Goal: Information Seeking & Learning: Learn about a topic

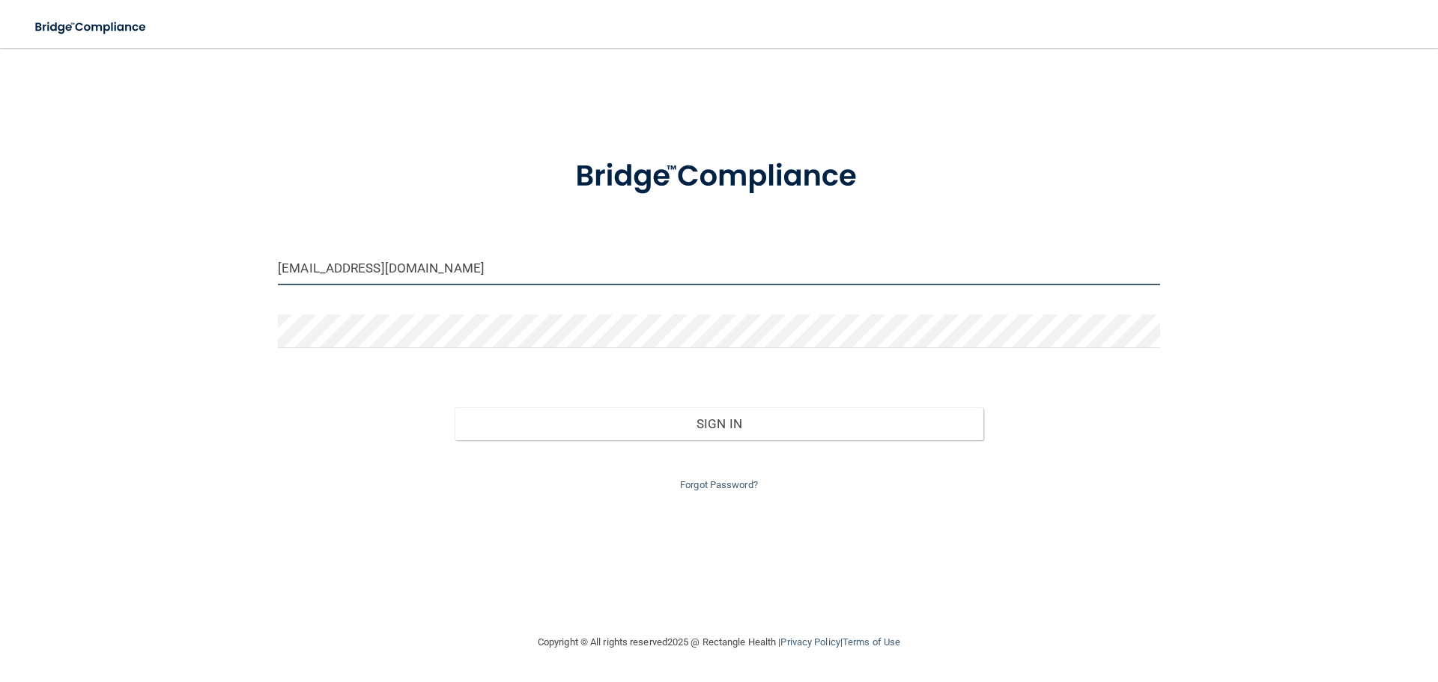
drag, startPoint x: 425, startPoint y: 266, endPoint x: 217, endPoint y: 297, distance: 209.7
click at [217, 297] on div "barlassmi@gmail.com Invalid email/password. You don't have permission to access…" at bounding box center [719, 341] width 1378 height 556
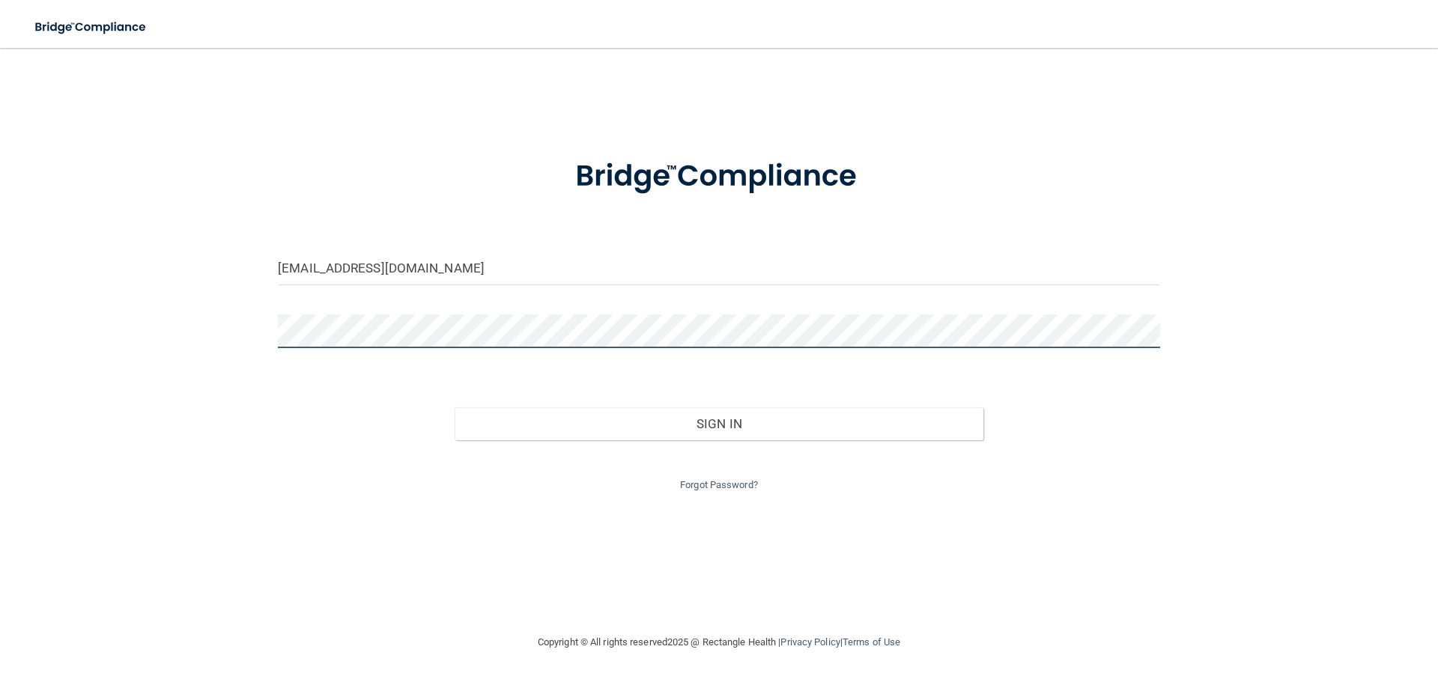
click at [454, 407] on button "Sign In" at bounding box center [718, 423] width 529 height 33
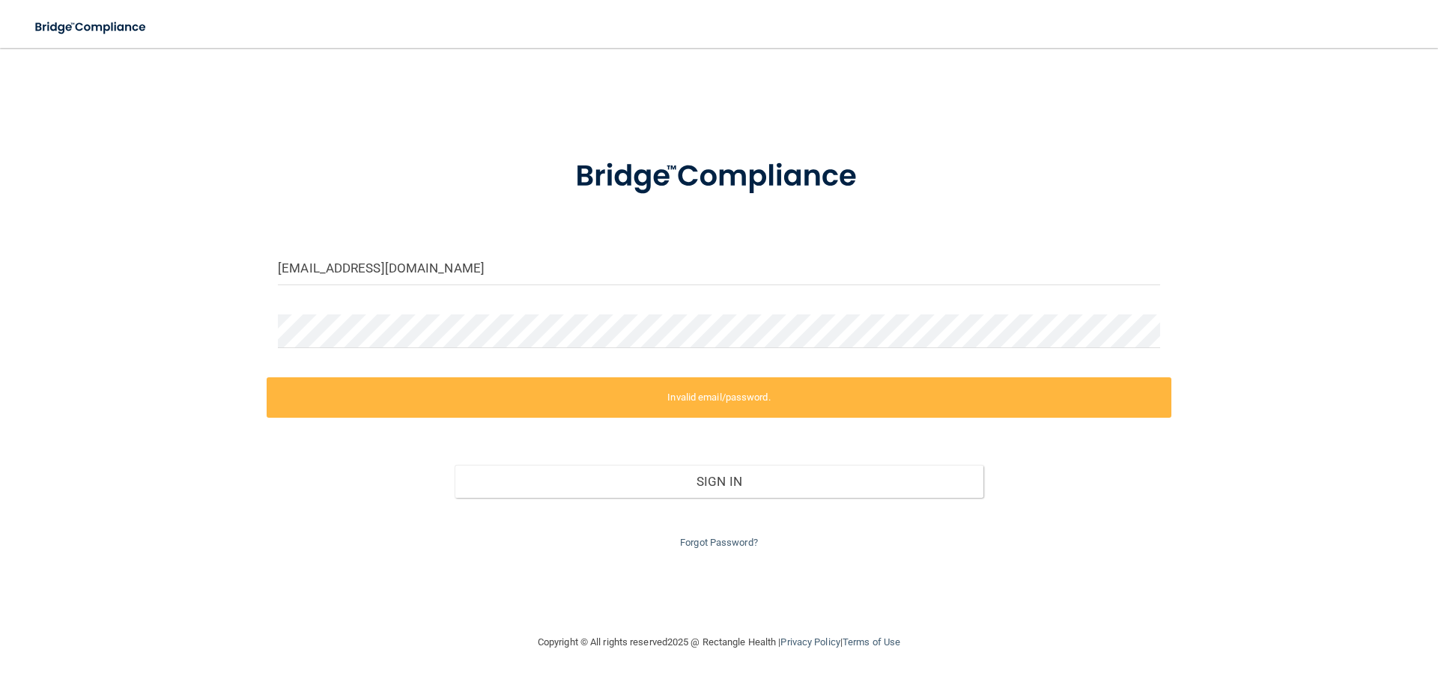
drag, startPoint x: 1320, startPoint y: 408, endPoint x: 1278, endPoint y: 416, distance: 42.7
click at [1320, 407] on div "Judychea21@gmail.com Invalid email/password. You don't have permission to acces…" at bounding box center [719, 341] width 1378 height 556
click at [344, 272] on input "Judychea21@gmail.com" at bounding box center [719, 269] width 882 height 34
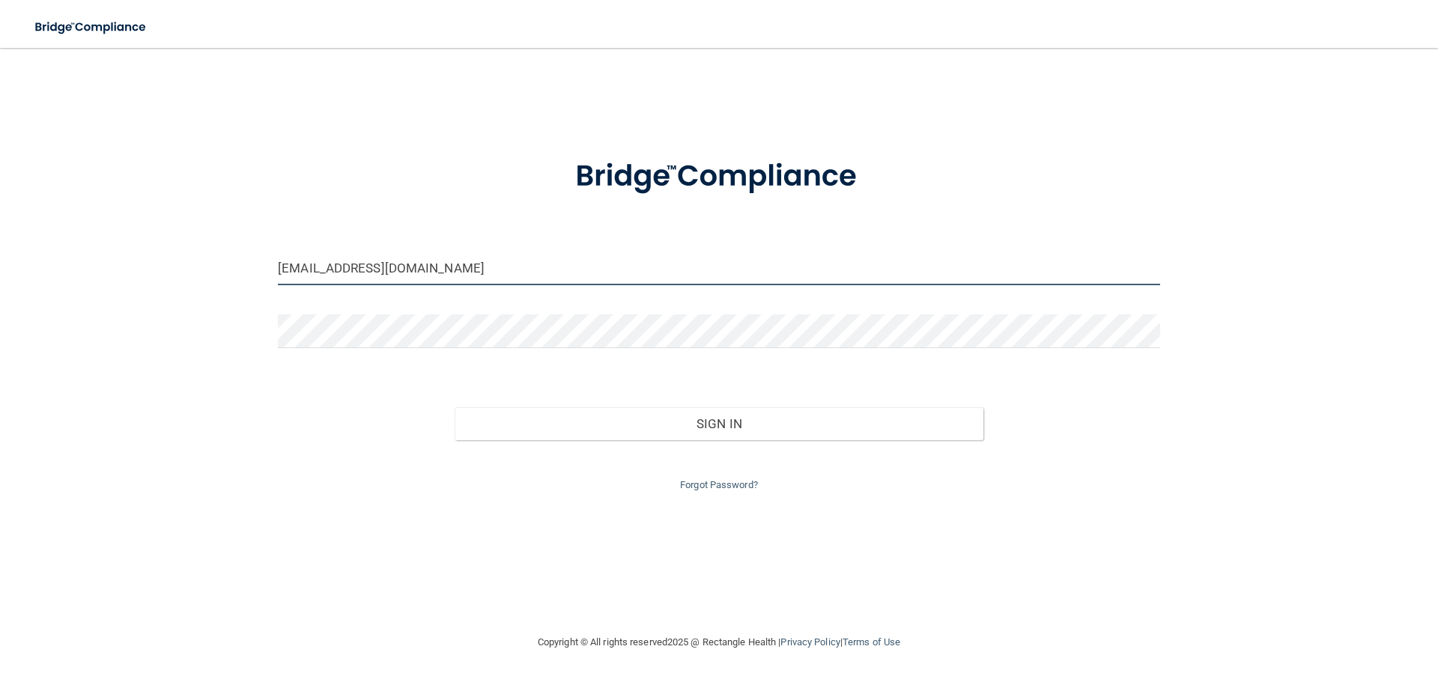
type input "Judychea1996@gmail.com"
click at [454, 407] on button "Sign In" at bounding box center [718, 423] width 529 height 33
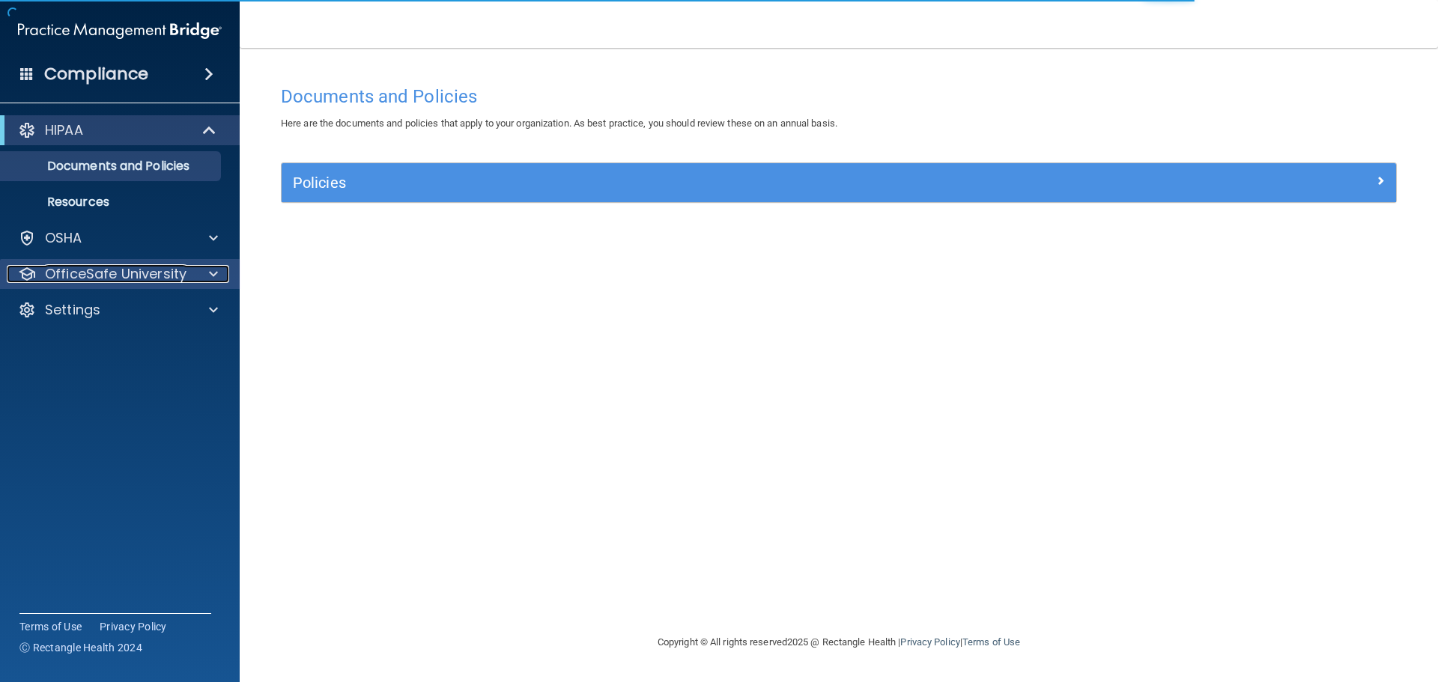
click at [103, 267] on p "OfficeSafe University" at bounding box center [116, 274] width 142 height 18
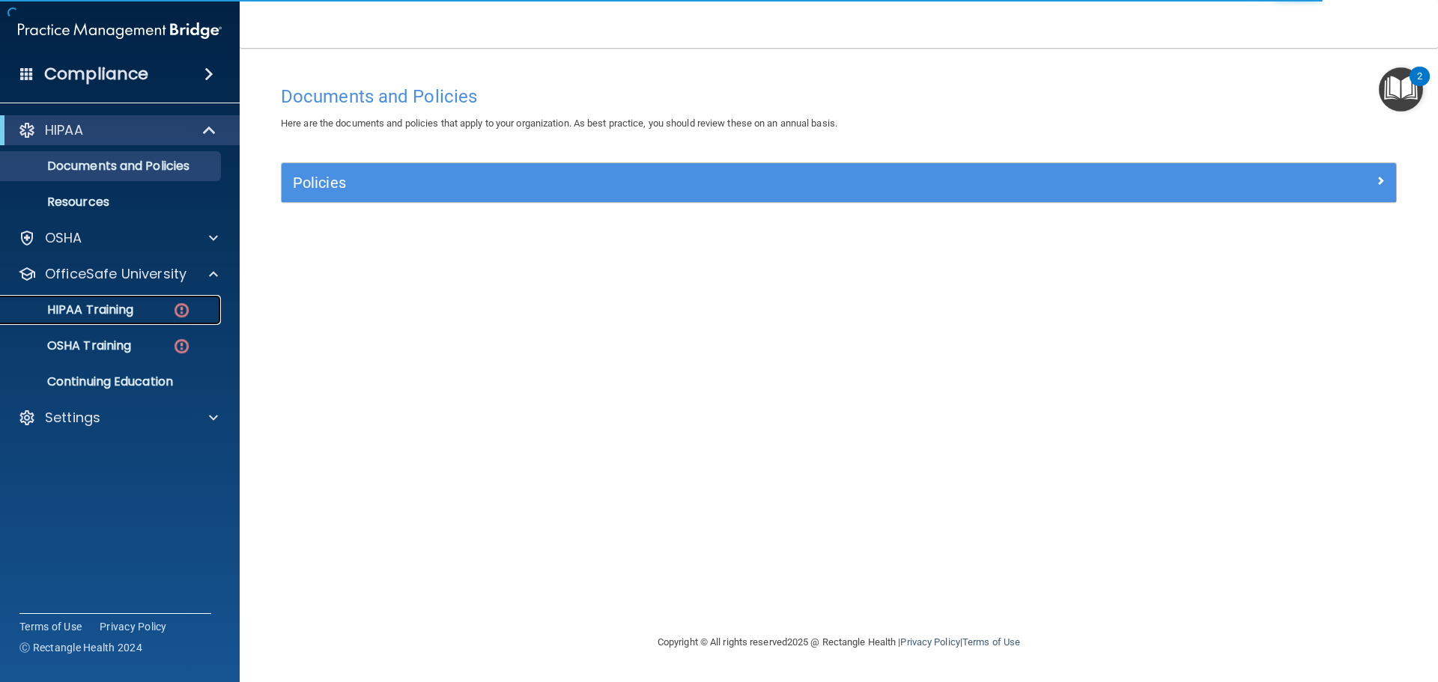
click at [121, 318] on link "HIPAA Training" at bounding box center [103, 310] width 236 height 30
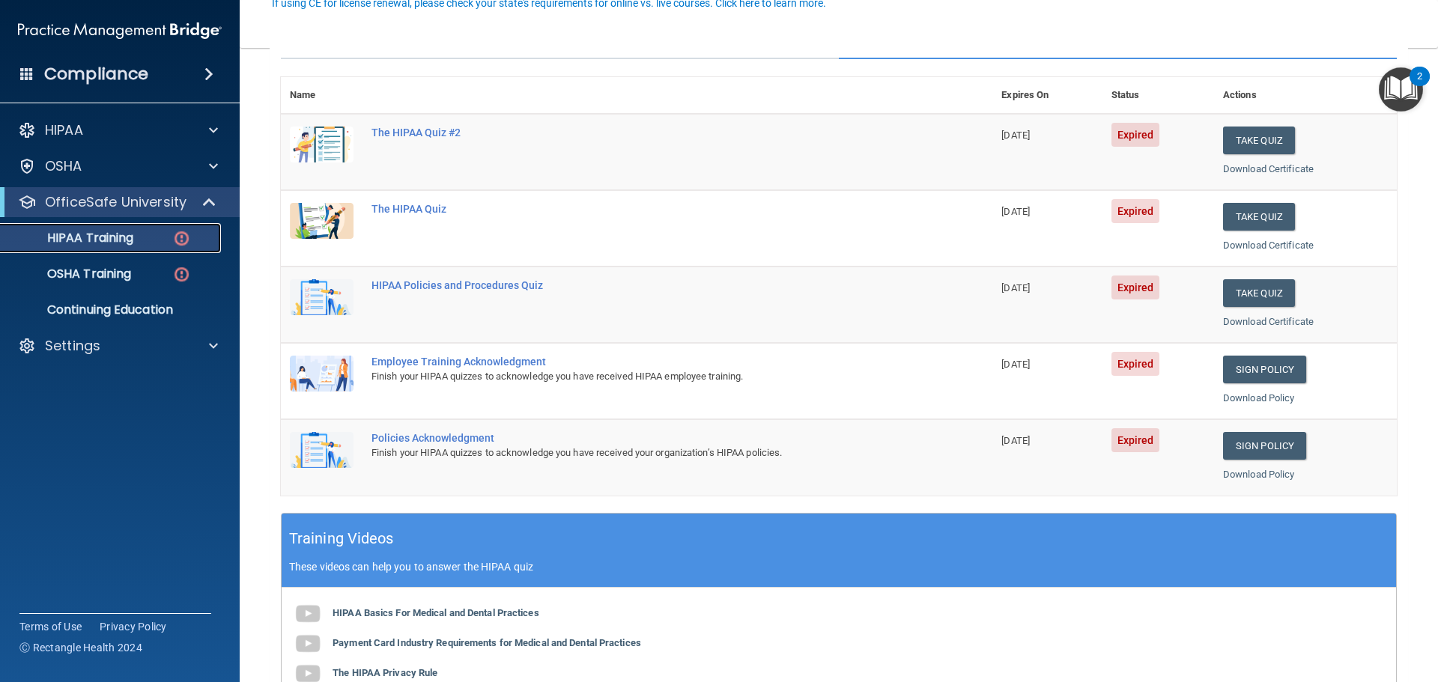
scroll to position [75, 0]
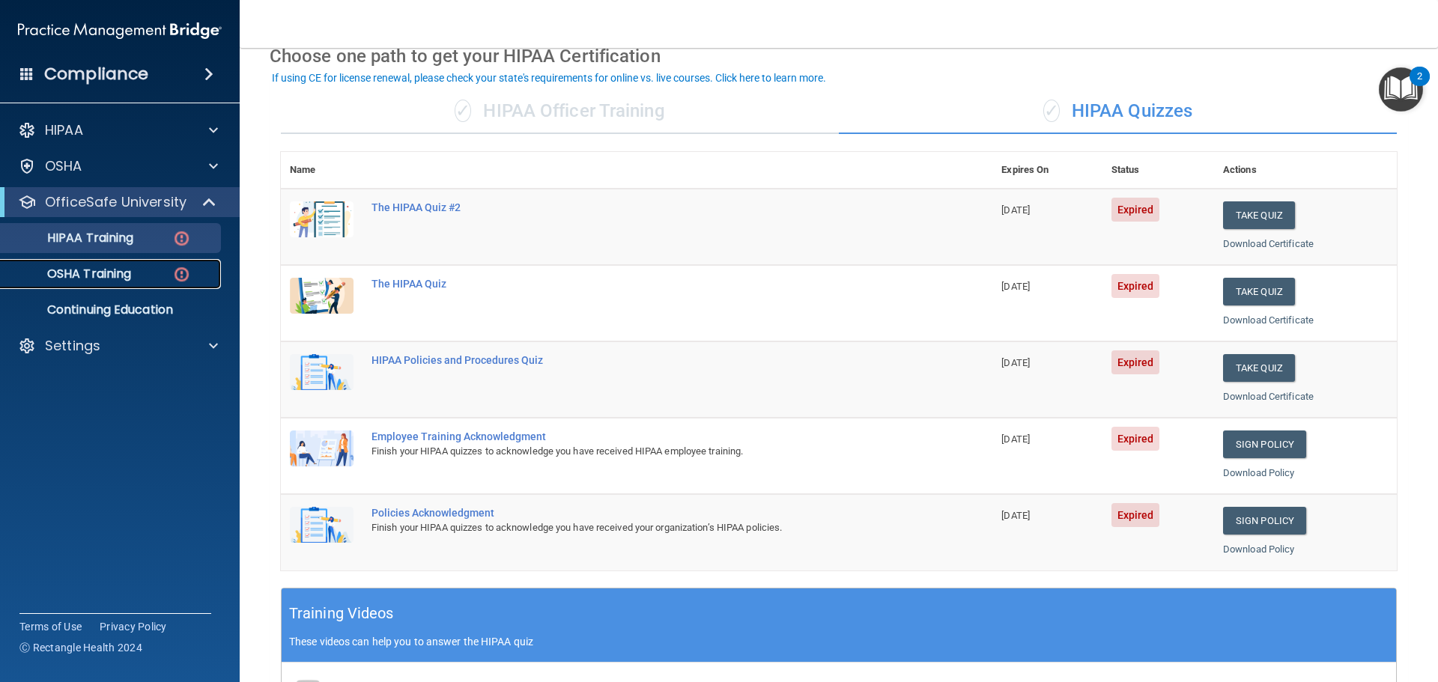
click at [129, 278] on p "OSHA Training" at bounding box center [70, 274] width 121 height 15
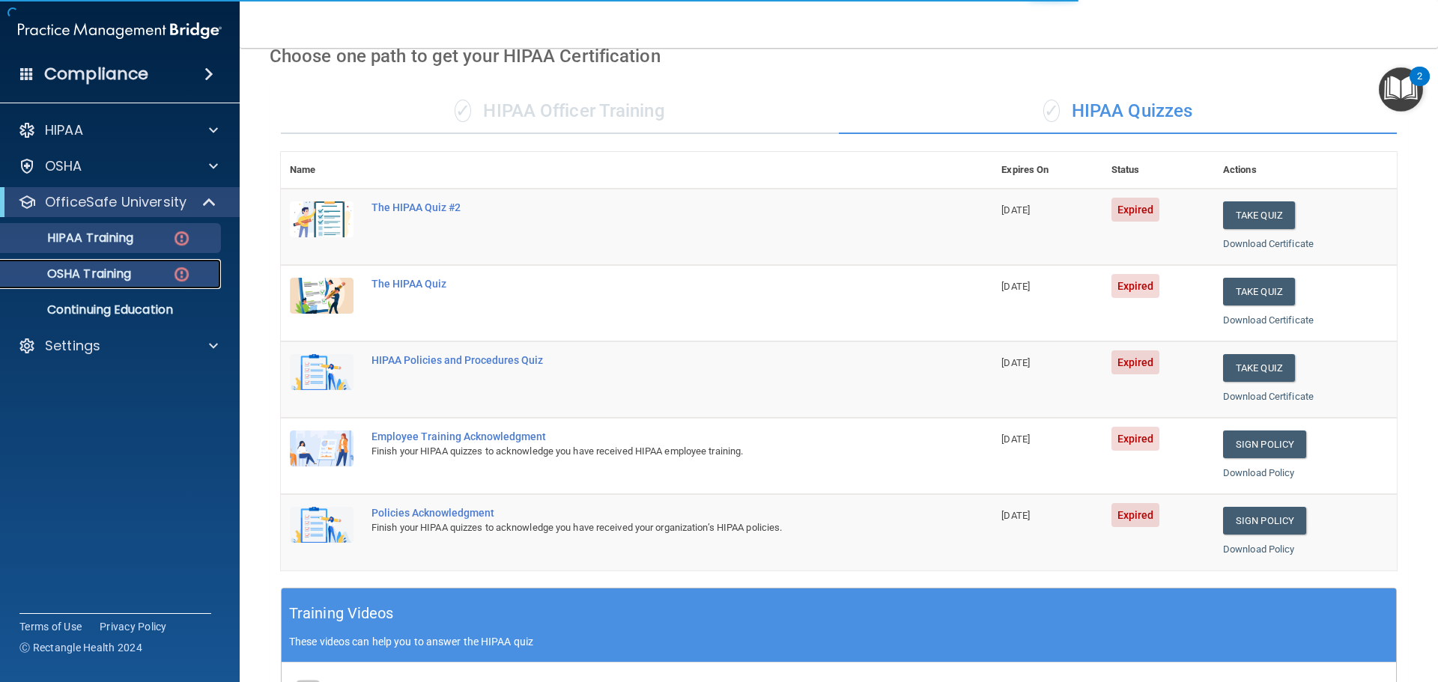
scroll to position [7, 0]
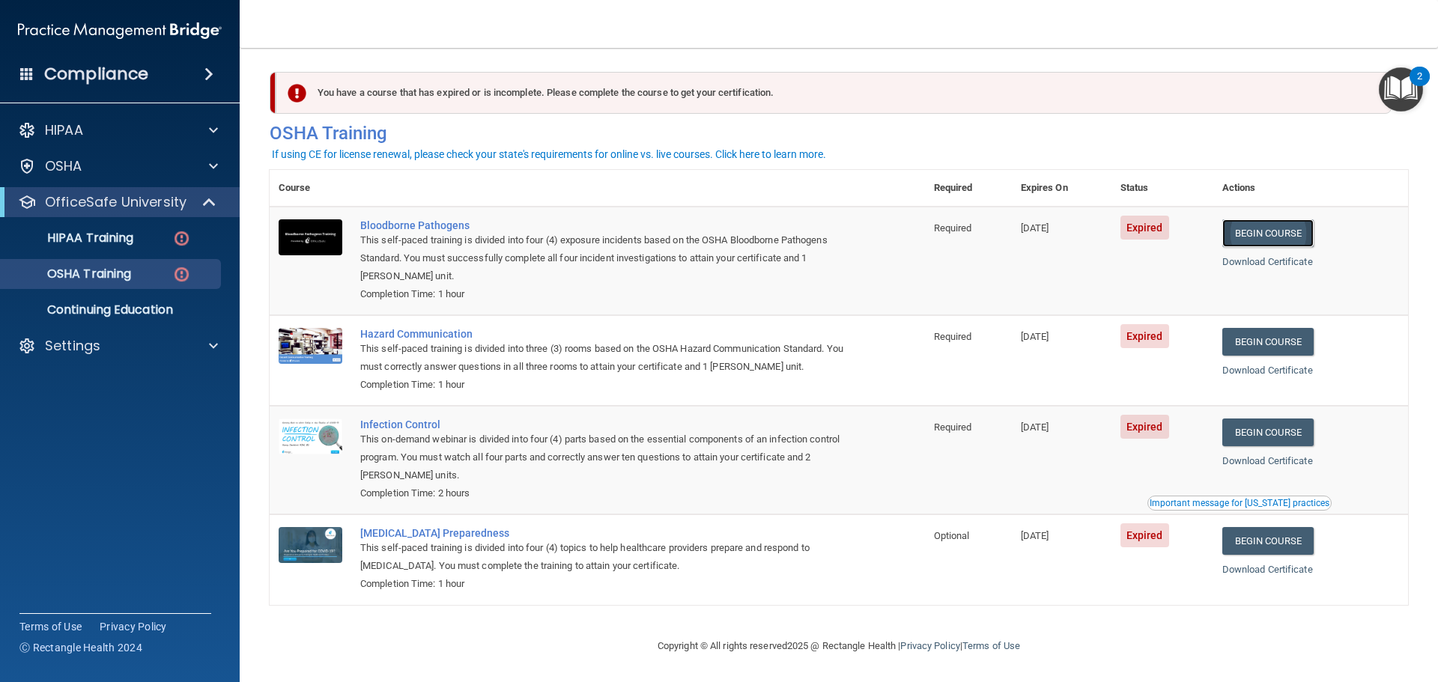
click at [1286, 232] on link "Begin Course" at bounding box center [1267, 233] width 91 height 28
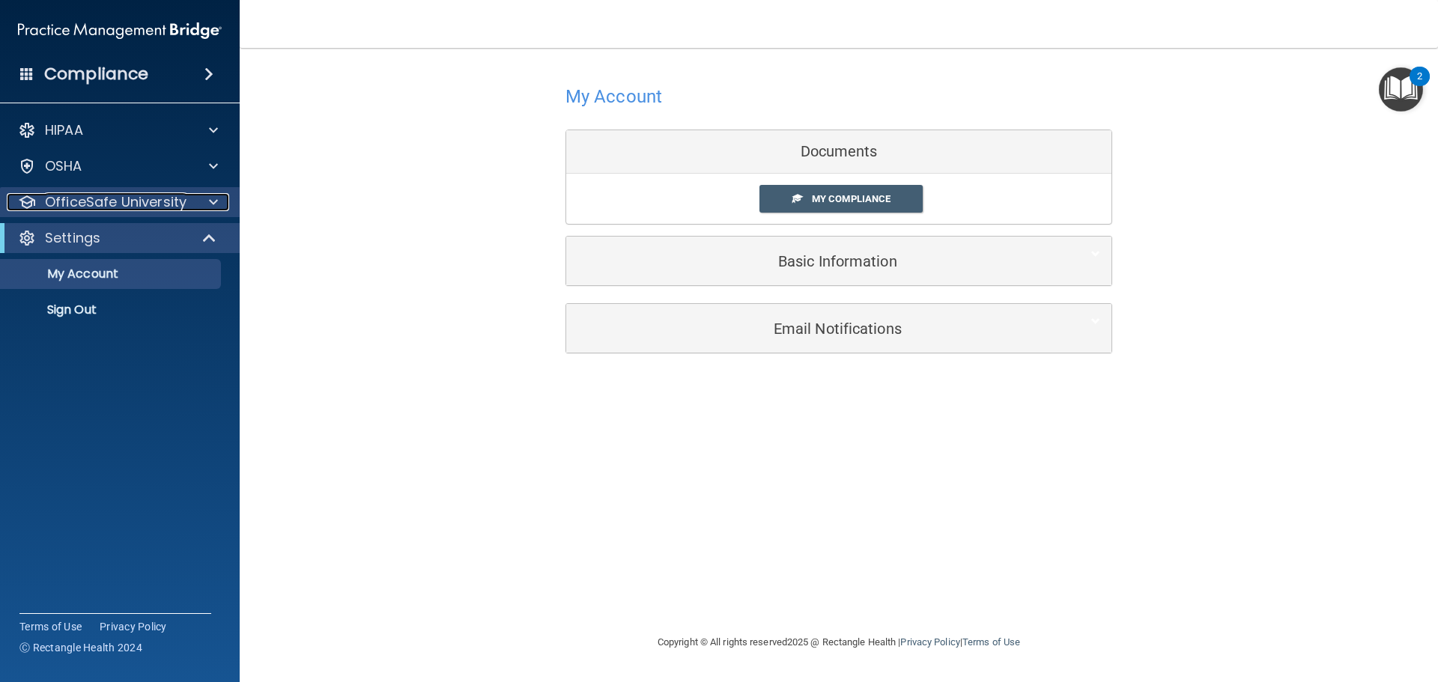
click at [150, 195] on p "OfficeSafe University" at bounding box center [116, 202] width 142 height 18
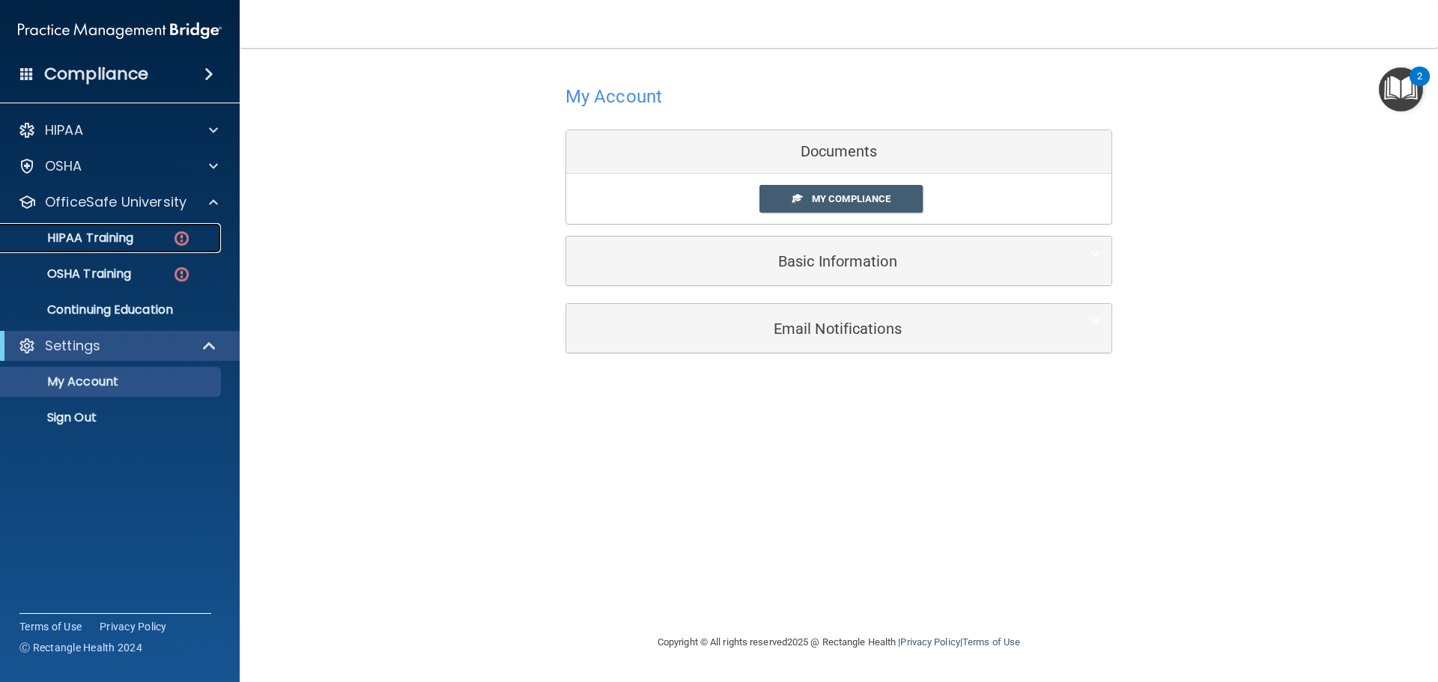
click at [130, 243] on p "HIPAA Training" at bounding box center [72, 238] width 124 height 15
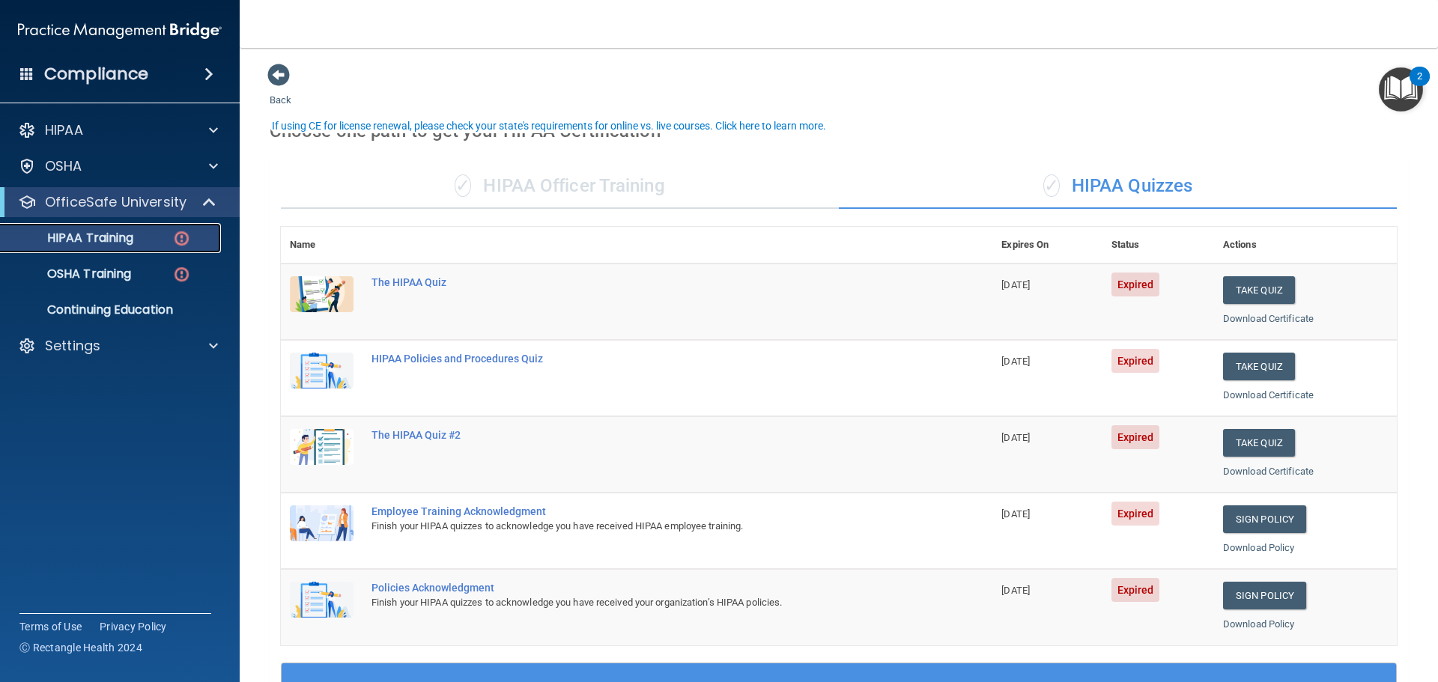
scroll to position [75, 0]
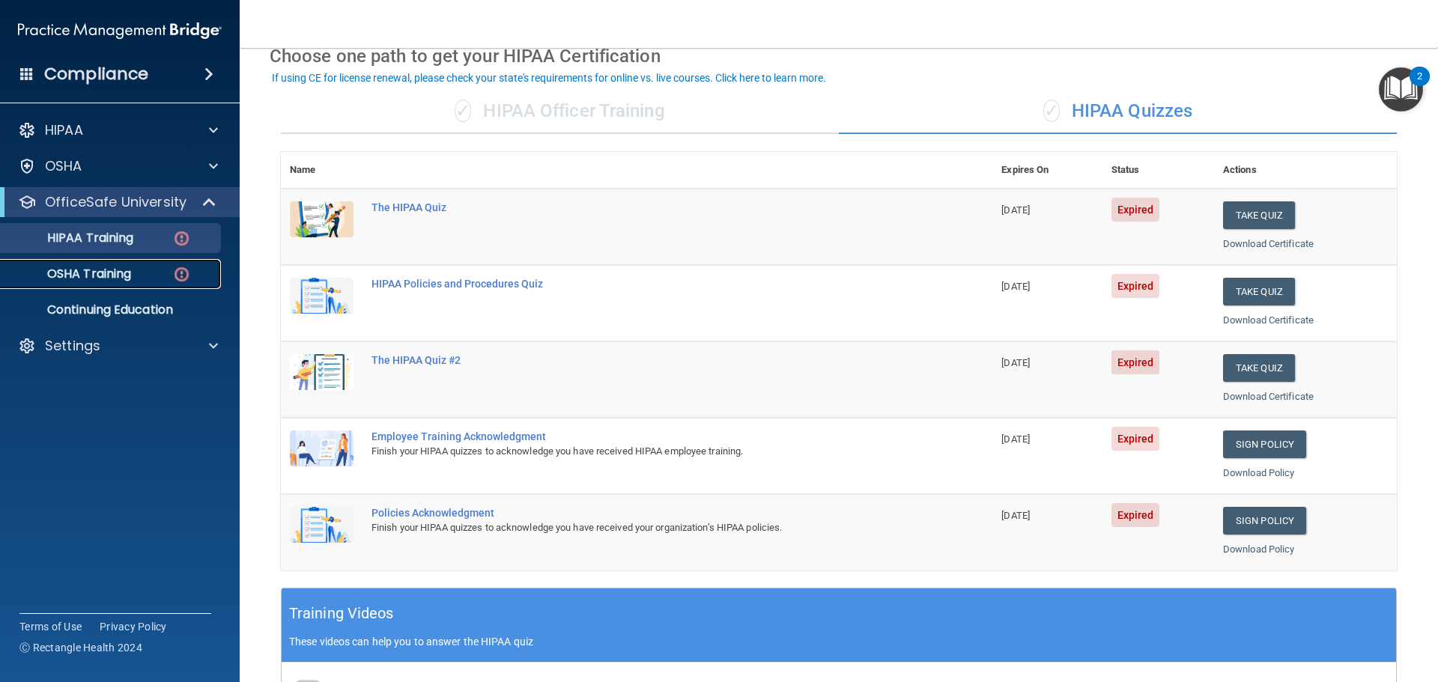
click at [121, 283] on link "OSHA Training" at bounding box center [103, 274] width 236 height 30
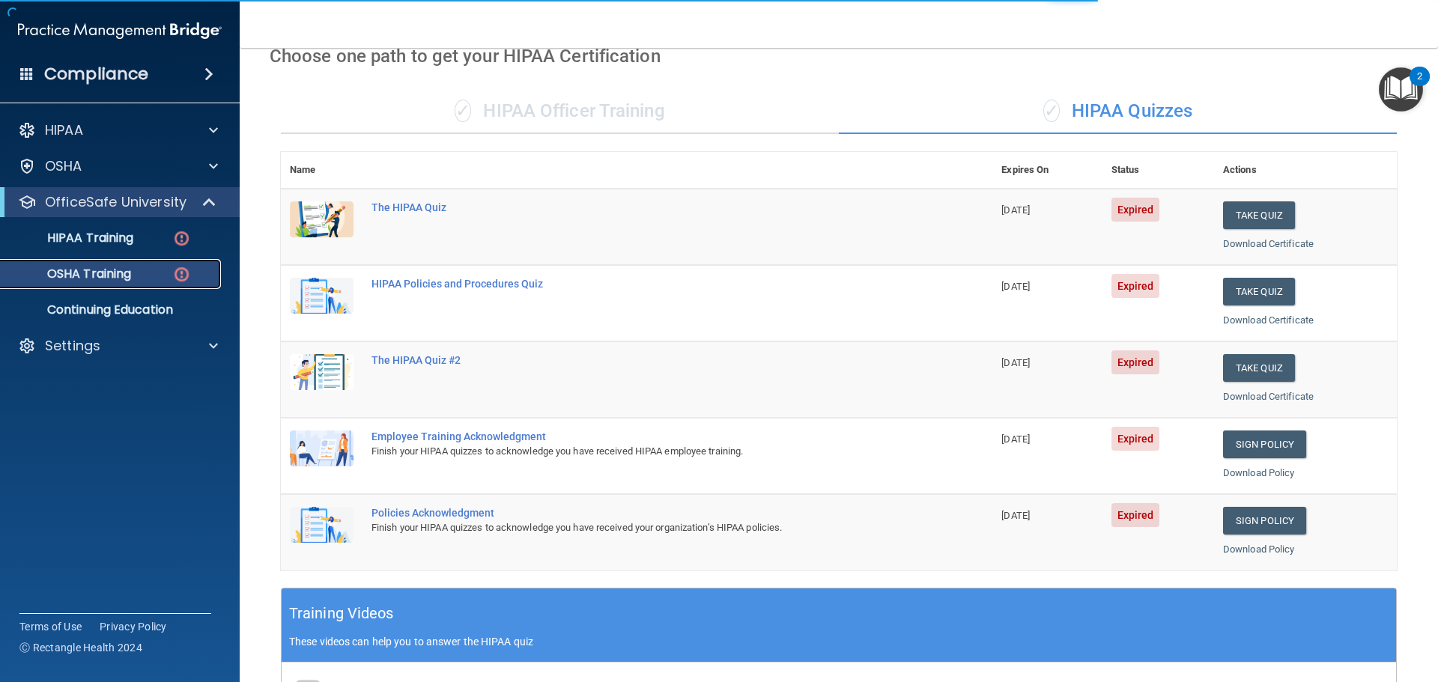
scroll to position [7, 0]
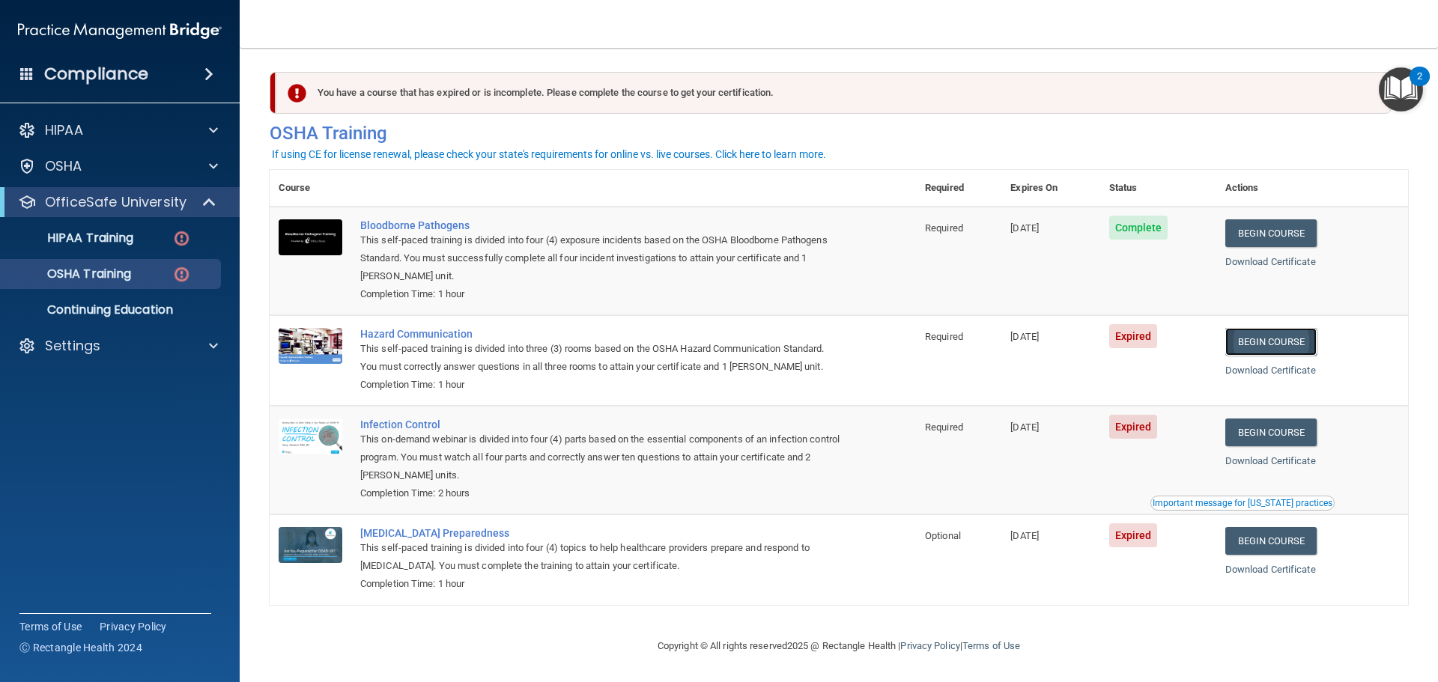
click at [1277, 332] on link "Begin Course" at bounding box center [1270, 342] width 91 height 28
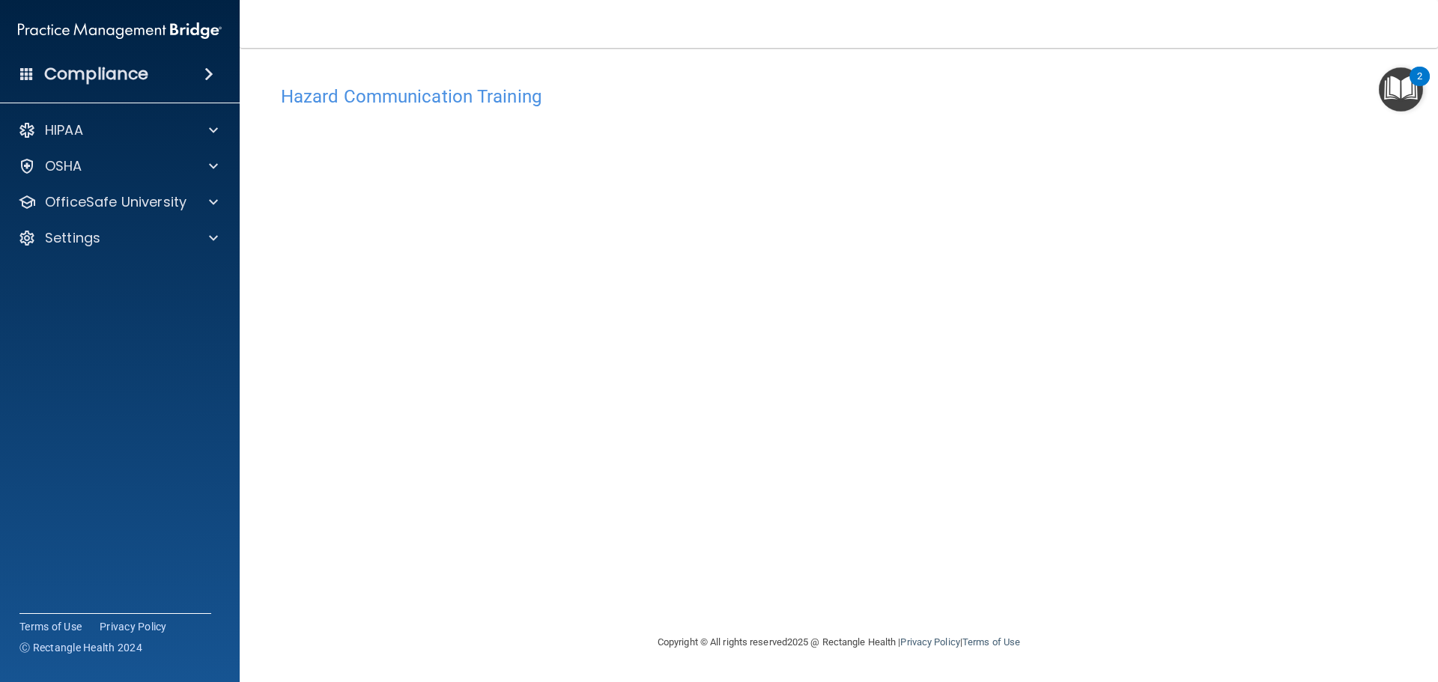
click at [1146, 428] on div "Hazard Communication Training This course doesn’t expire until [DATE]. Are you …" at bounding box center [839, 356] width 1138 height 556
click at [159, 213] on div "OfficeSafe University" at bounding box center [120, 202] width 240 height 30
click at [175, 207] on p "OfficeSafe University" at bounding box center [116, 202] width 142 height 18
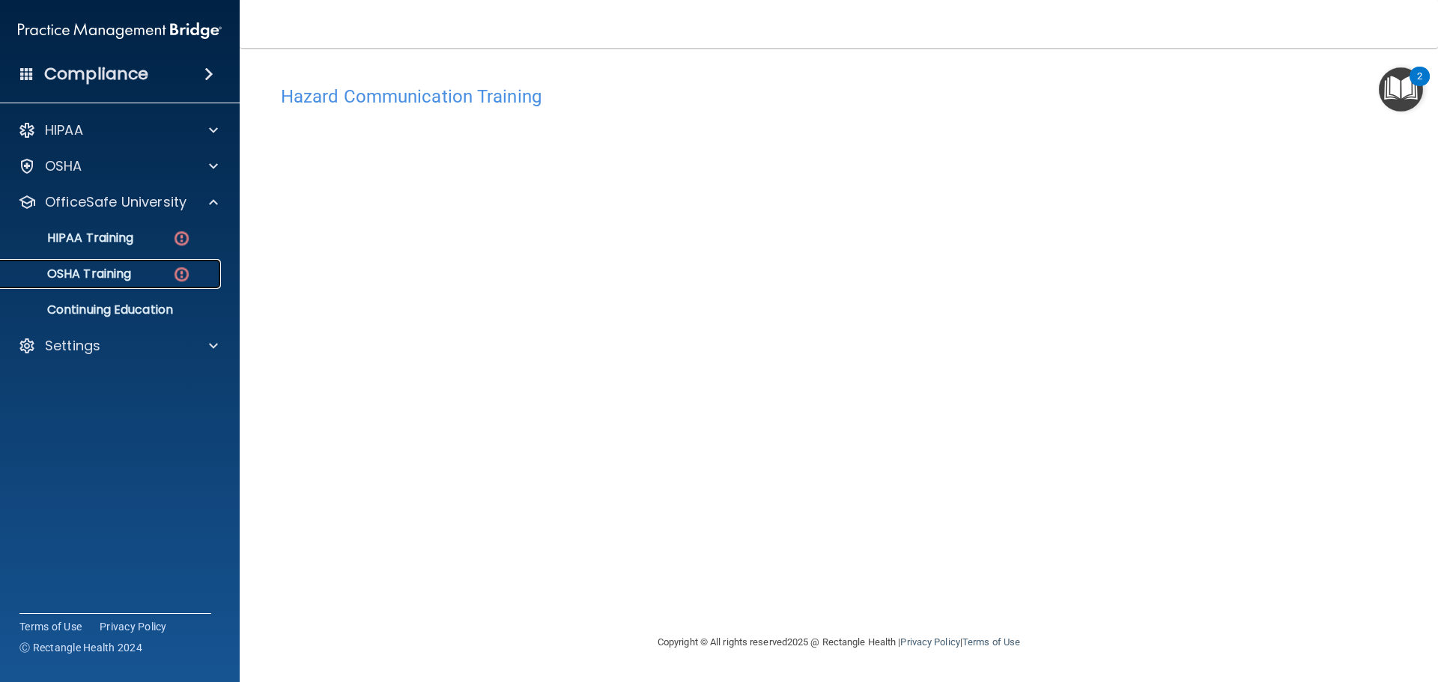
click at [133, 265] on link "OSHA Training" at bounding box center [103, 274] width 236 height 30
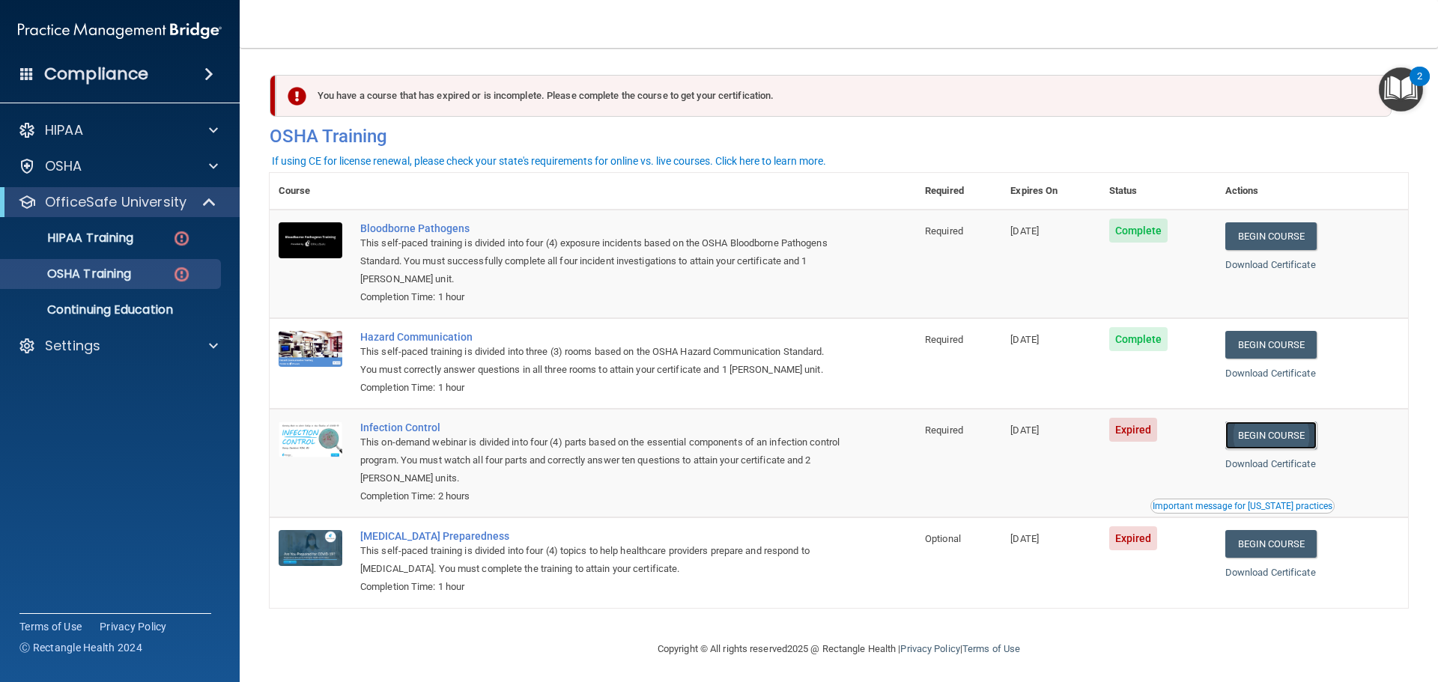
click at [1270, 434] on link "Begin Course" at bounding box center [1270, 436] width 91 height 28
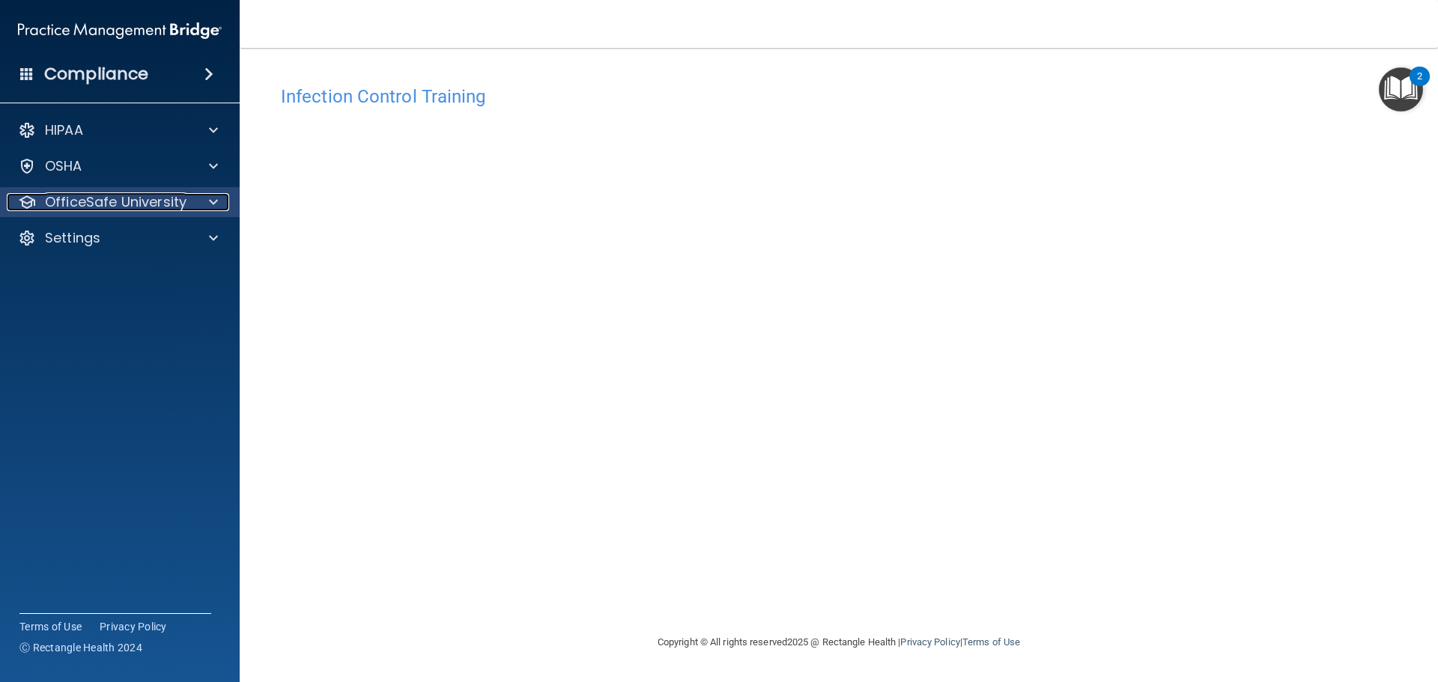
click at [169, 196] on p "OfficeSafe University" at bounding box center [116, 202] width 142 height 18
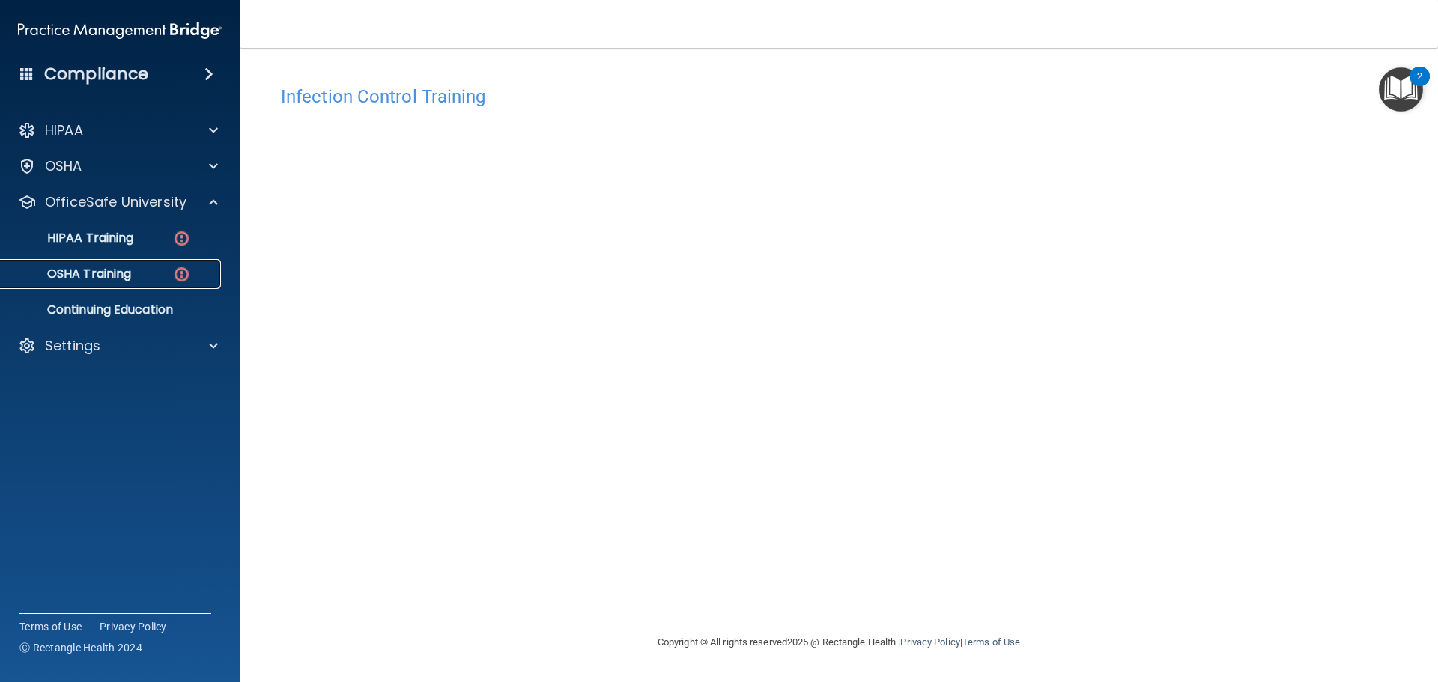
click at [162, 282] on link "OSHA Training" at bounding box center [103, 274] width 236 height 30
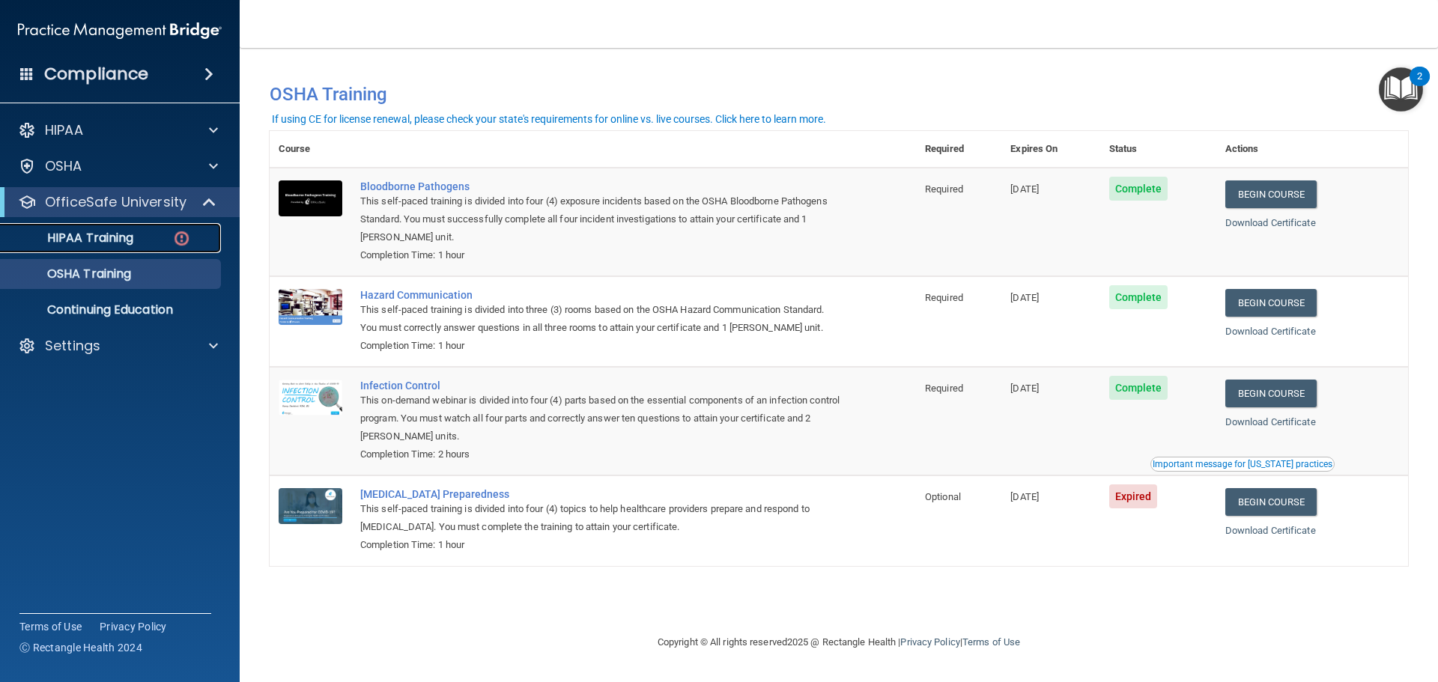
click at [97, 236] on p "HIPAA Training" at bounding box center [72, 238] width 124 height 15
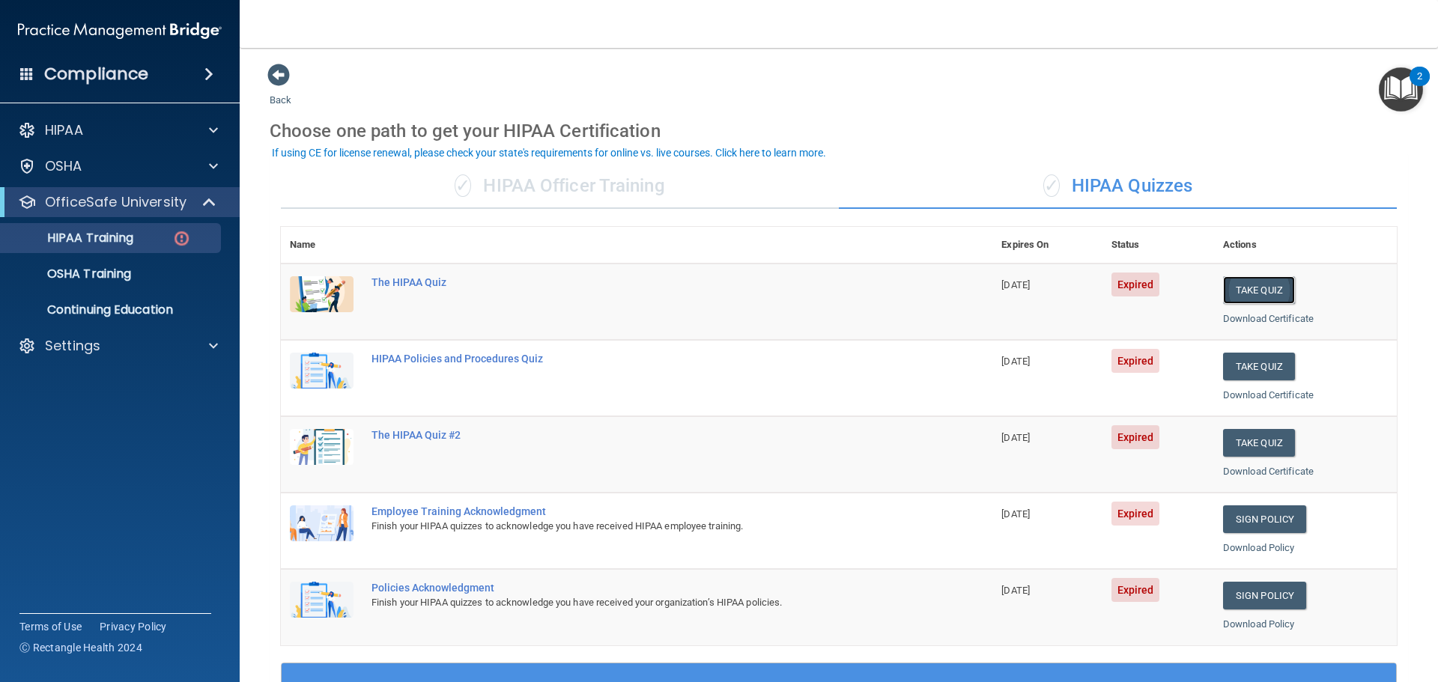
click at [1247, 288] on button "Take Quiz" at bounding box center [1259, 290] width 72 height 28
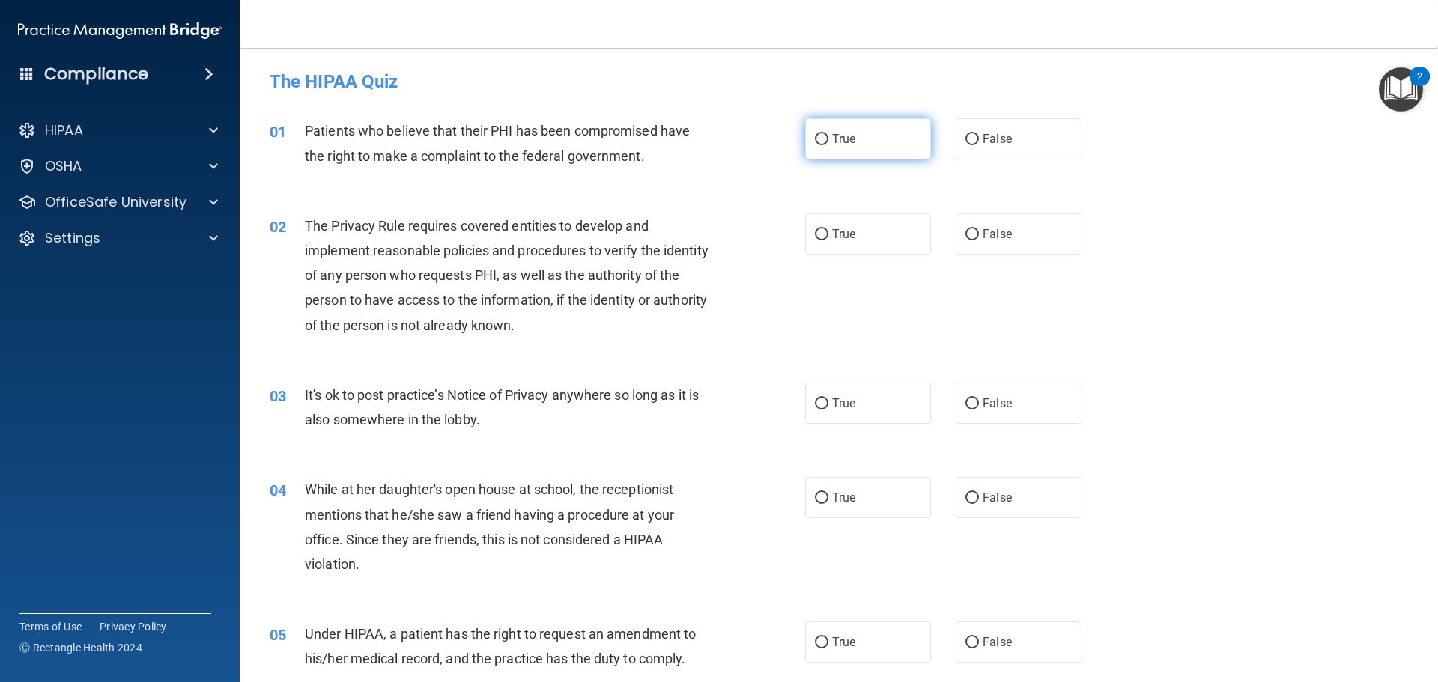
click at [854, 150] on label "True" at bounding box center [868, 138] width 126 height 41
click at [828, 145] on input "True" at bounding box center [821, 139] width 13 height 11
radio input "true"
click at [840, 234] on span "True" at bounding box center [843, 234] width 23 height 14
click at [828, 234] on input "True" at bounding box center [821, 234] width 13 height 11
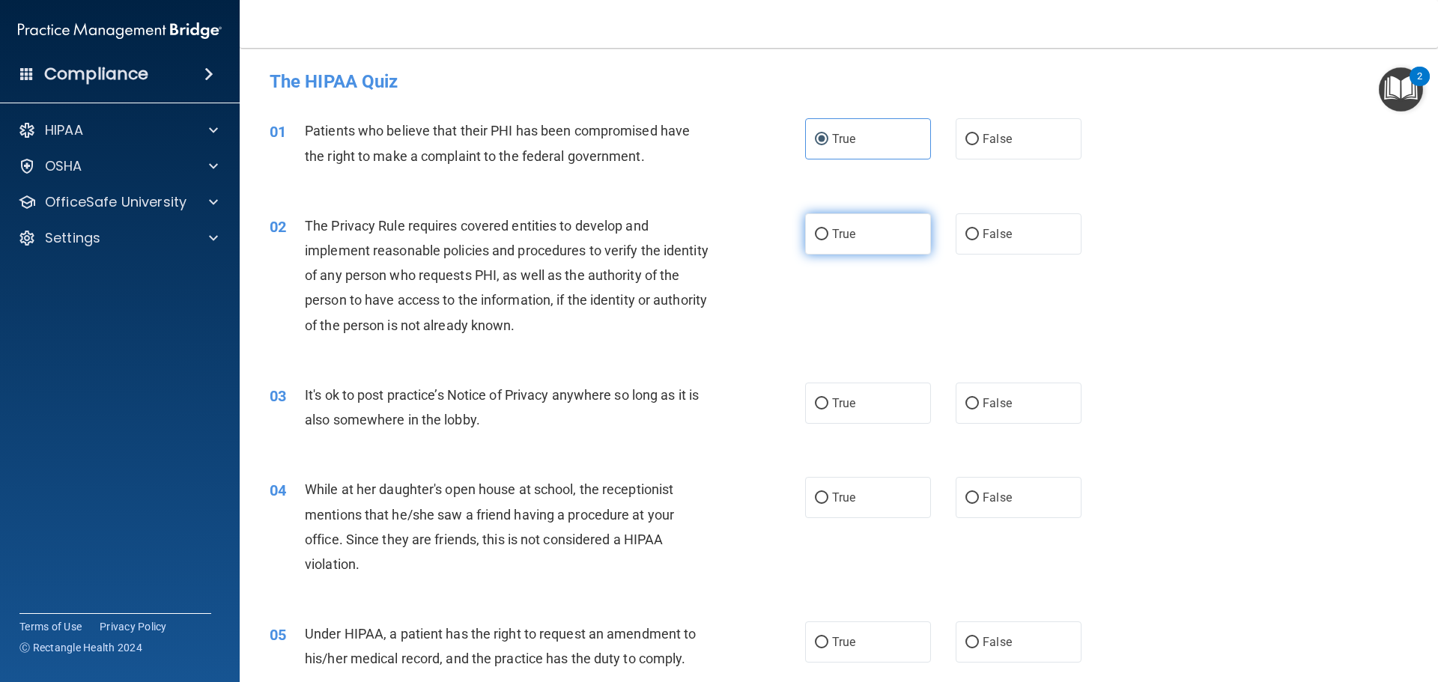
radio input "true"
click at [848, 398] on span "True" at bounding box center [843, 403] width 23 height 14
click at [828, 398] on input "True" at bounding box center [821, 403] width 13 height 11
radio input "true"
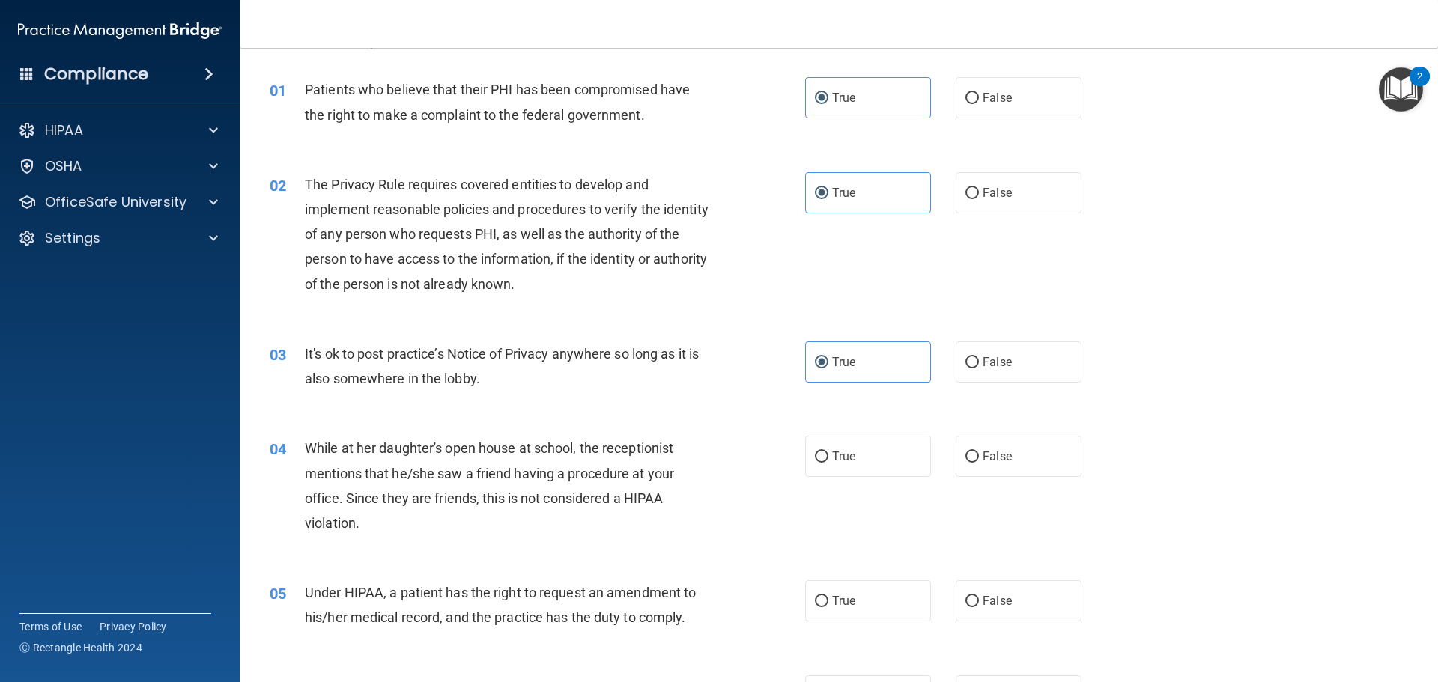
scroll to position [150, 0]
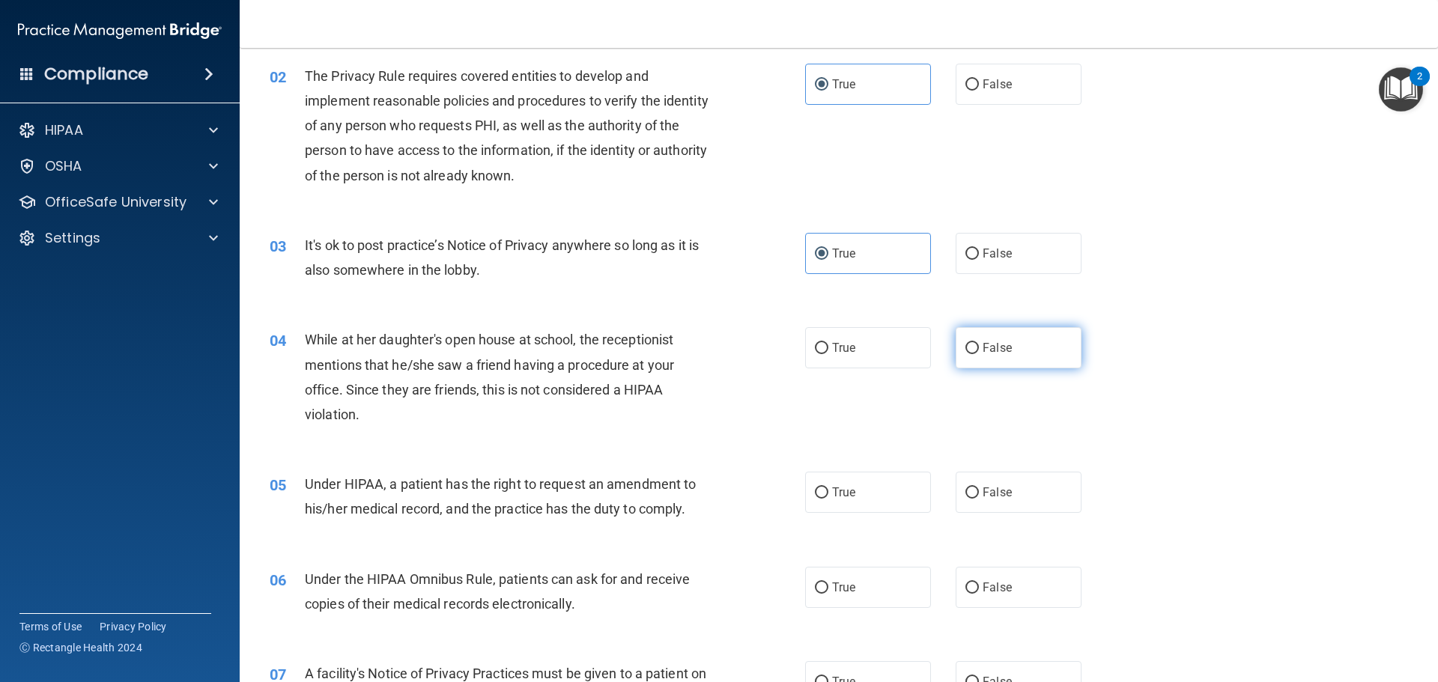
click at [985, 357] on label "False" at bounding box center [1018, 347] width 126 height 41
click at [979, 354] on input "False" at bounding box center [971, 348] width 13 height 11
radio input "true"
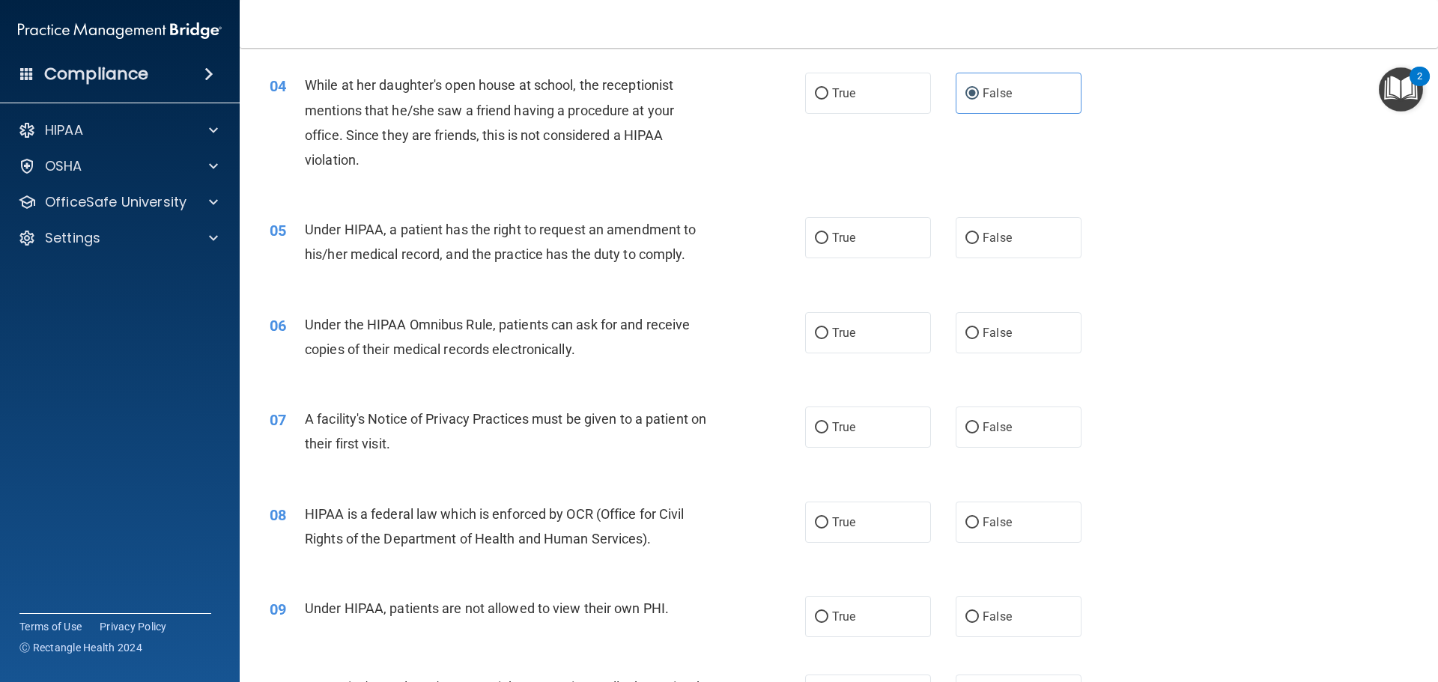
scroll to position [331, 0]
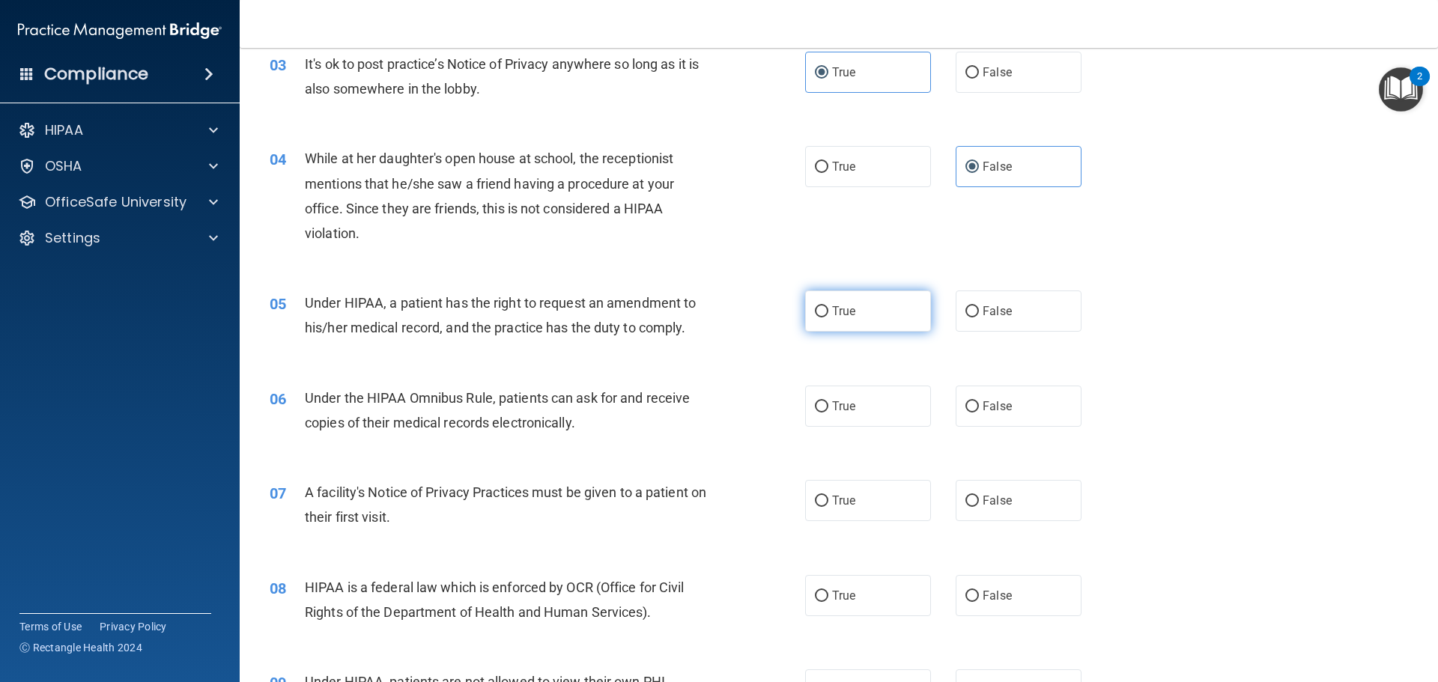
click at [829, 319] on label "True" at bounding box center [868, 311] width 126 height 41
click at [828, 317] on input "True" at bounding box center [821, 311] width 13 height 11
radio input "true"
click at [1007, 423] on label "False" at bounding box center [1018, 406] width 126 height 41
click at [979, 413] on input "False" at bounding box center [971, 406] width 13 height 11
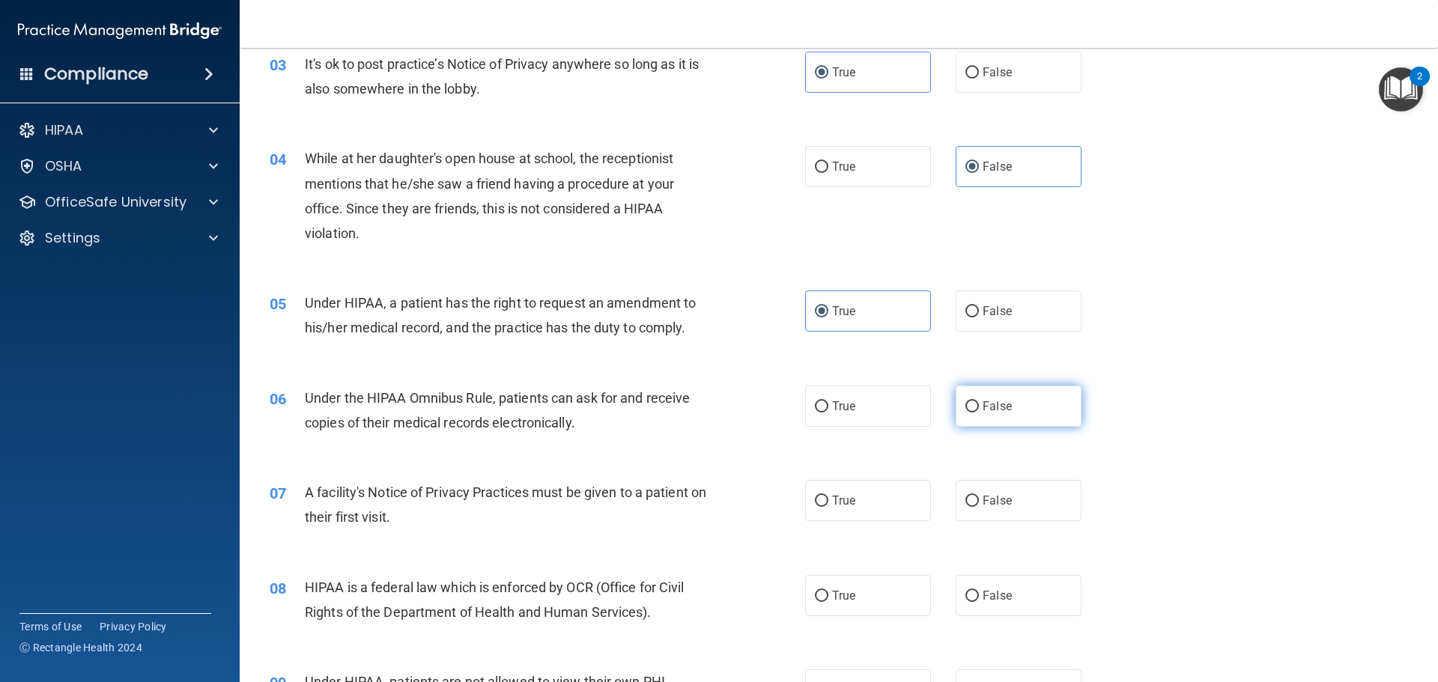
radio input "true"
drag, startPoint x: 870, startPoint y: 508, endPoint x: 963, endPoint y: 523, distance: 94.0
click at [875, 510] on label "True" at bounding box center [868, 500] width 126 height 41
click at [828, 507] on input "True" at bounding box center [821, 501] width 13 height 11
radio input "true"
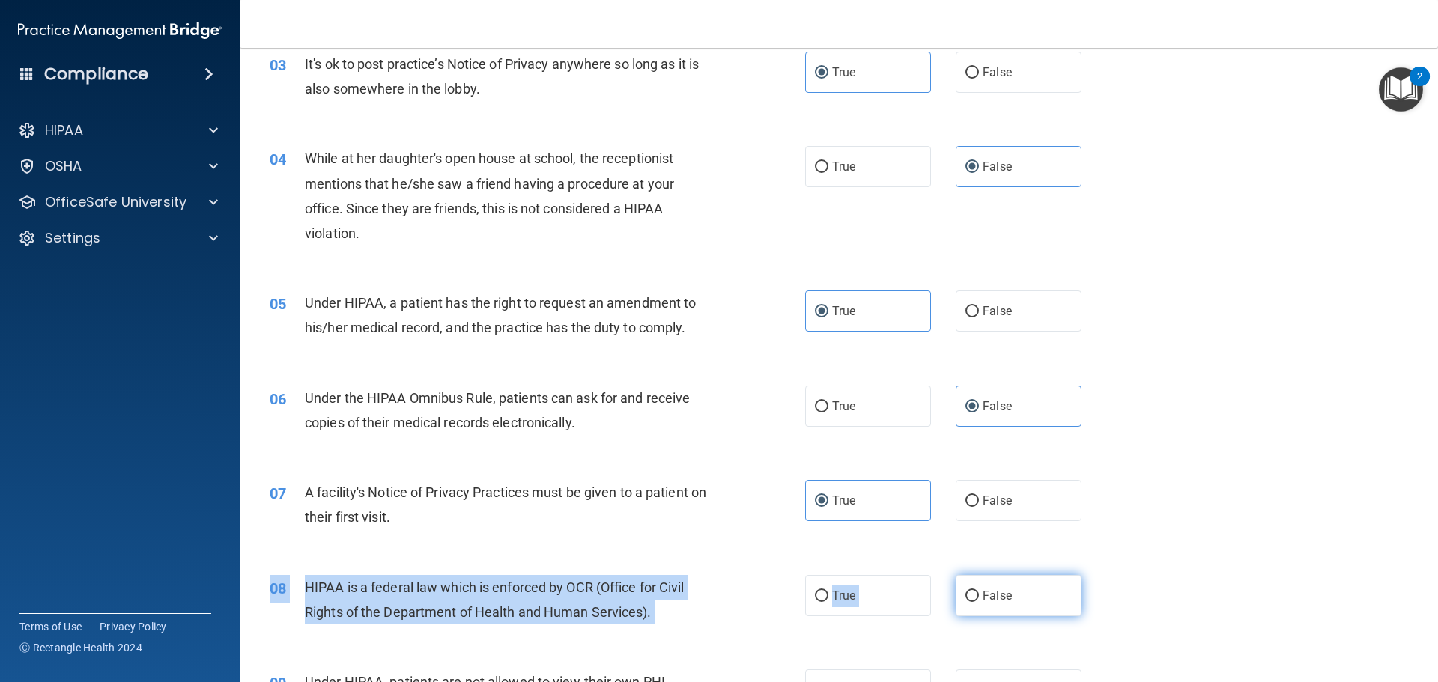
drag, startPoint x: 970, startPoint y: 580, endPoint x: 977, endPoint y: 590, distance: 12.3
click at [975, 588] on div "08 HIPAA is a federal law which is enforced by OCR (Office for Civil Rights of …" at bounding box center [838, 603] width 1161 height 94
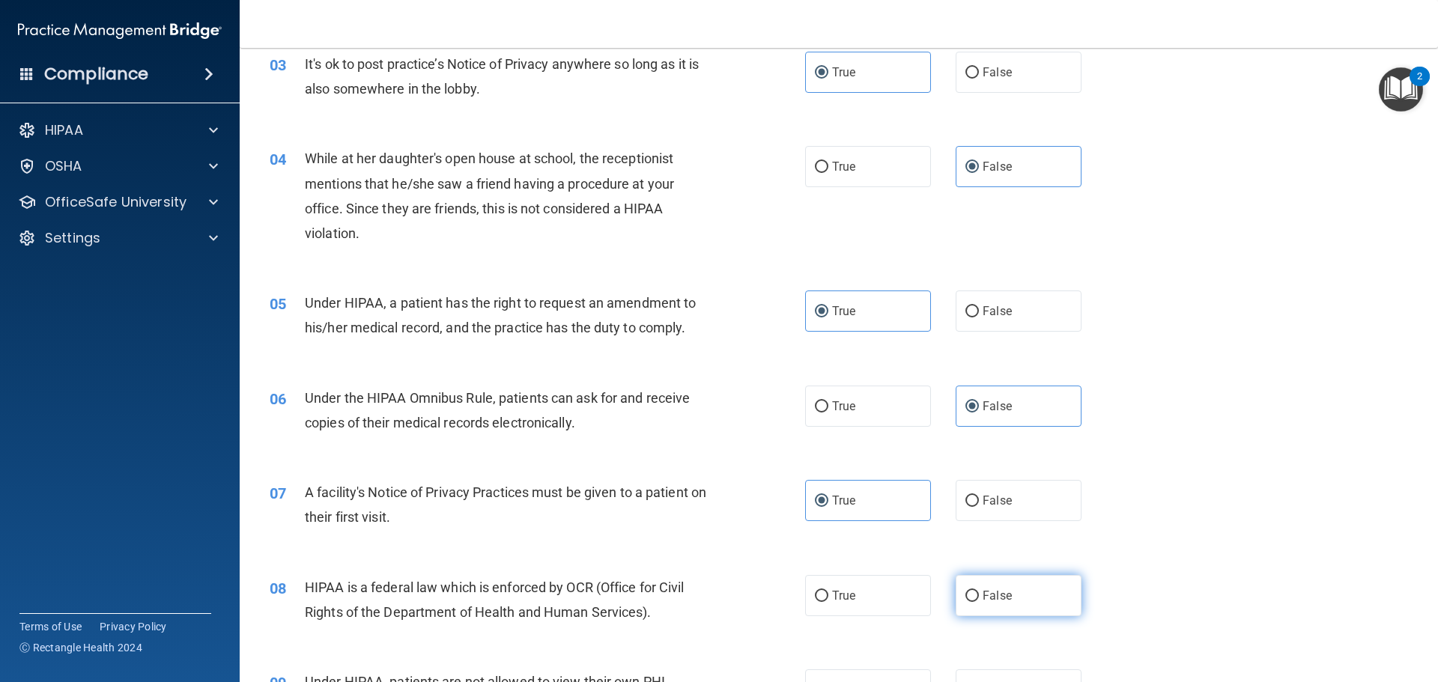
click at [982, 595] on span "False" at bounding box center [996, 596] width 29 height 14
click at [979, 595] on input "False" at bounding box center [971, 596] width 13 height 11
radio input "true"
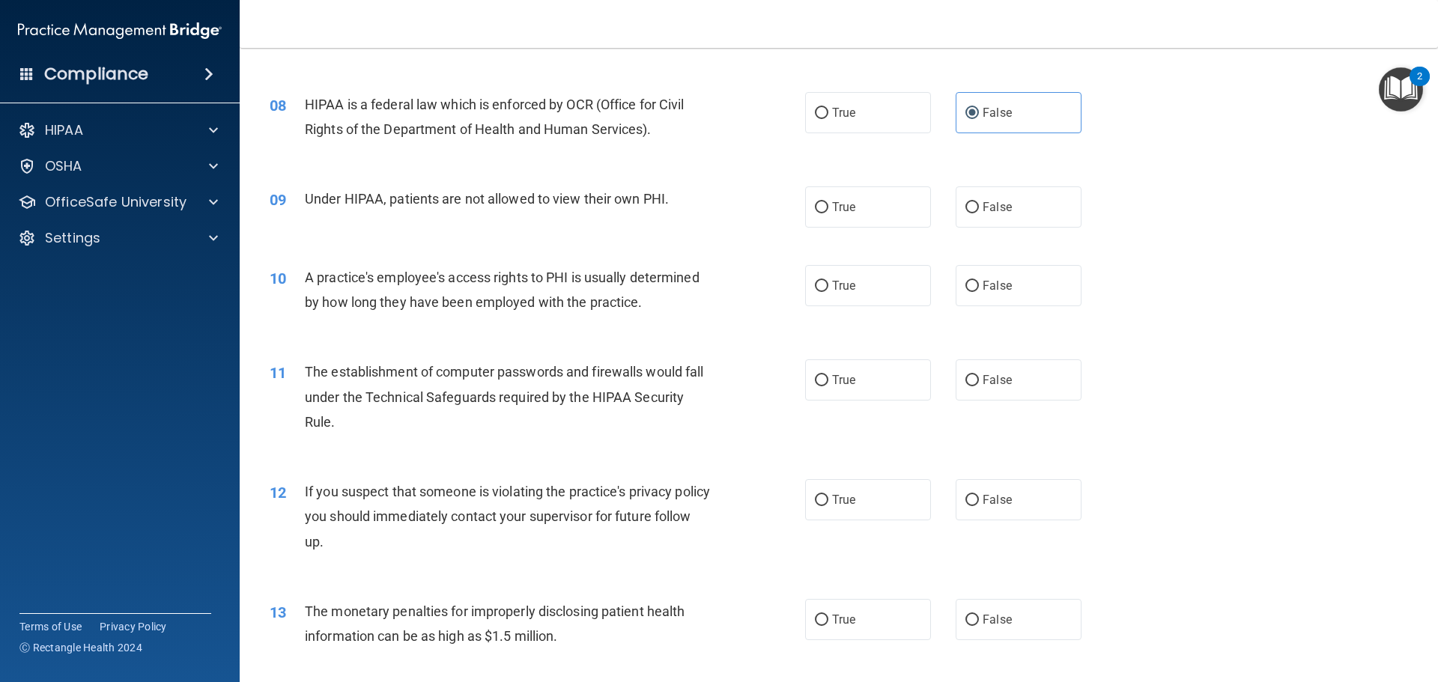
scroll to position [806, 0]
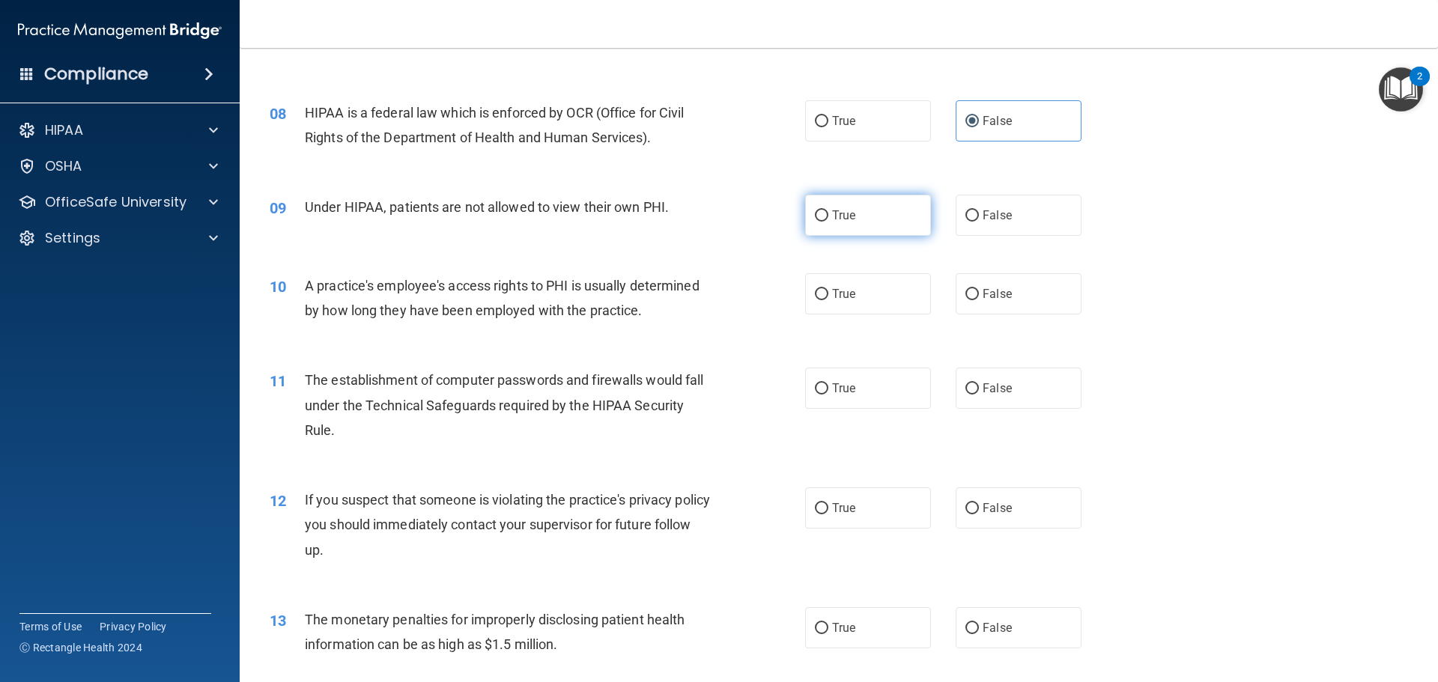
click at [859, 234] on label "True" at bounding box center [868, 215] width 126 height 41
click at [828, 222] on input "True" at bounding box center [821, 215] width 13 height 11
radio input "true"
click at [875, 311] on label "True" at bounding box center [868, 293] width 126 height 41
click at [828, 300] on input "True" at bounding box center [821, 294] width 13 height 11
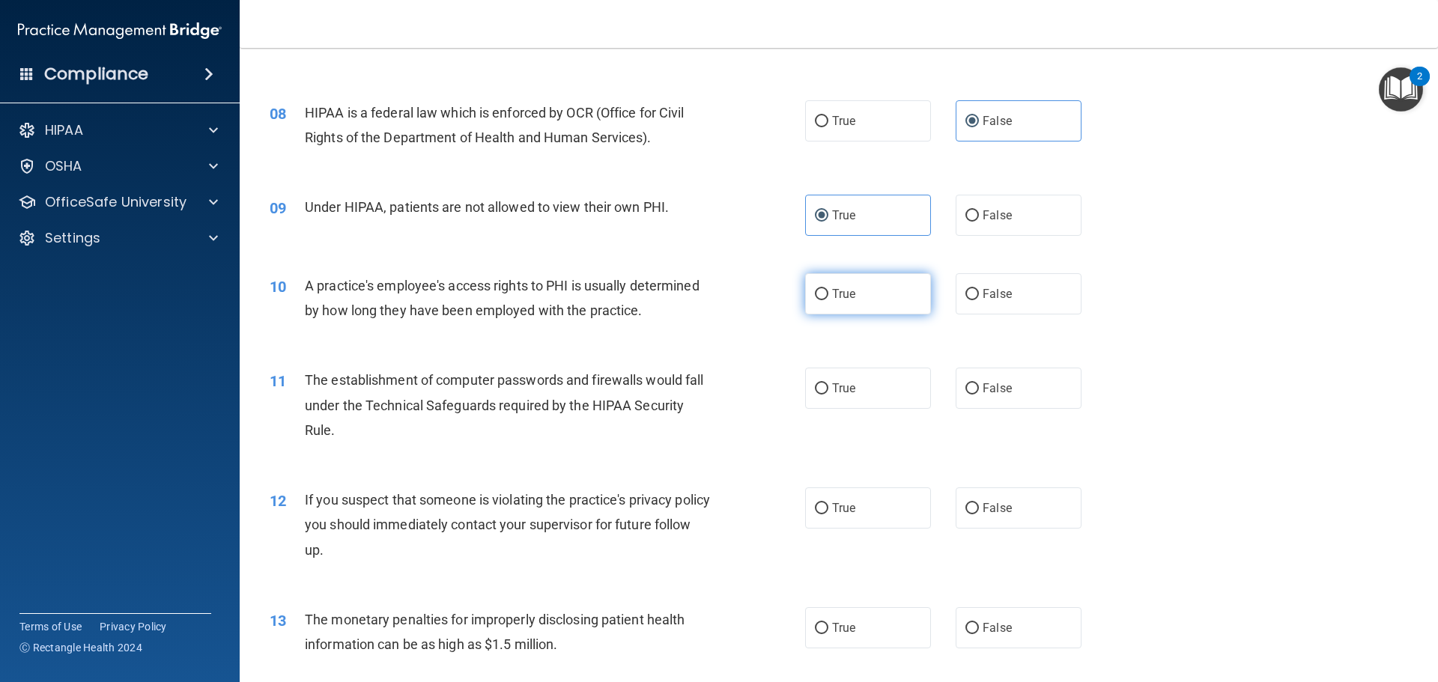
radio input "true"
drag, startPoint x: 989, startPoint y: 398, endPoint x: 979, endPoint y: 404, distance: 11.4
click at [987, 399] on label "False" at bounding box center [1018, 388] width 126 height 41
click at [979, 395] on input "False" at bounding box center [971, 388] width 13 height 11
radio input "true"
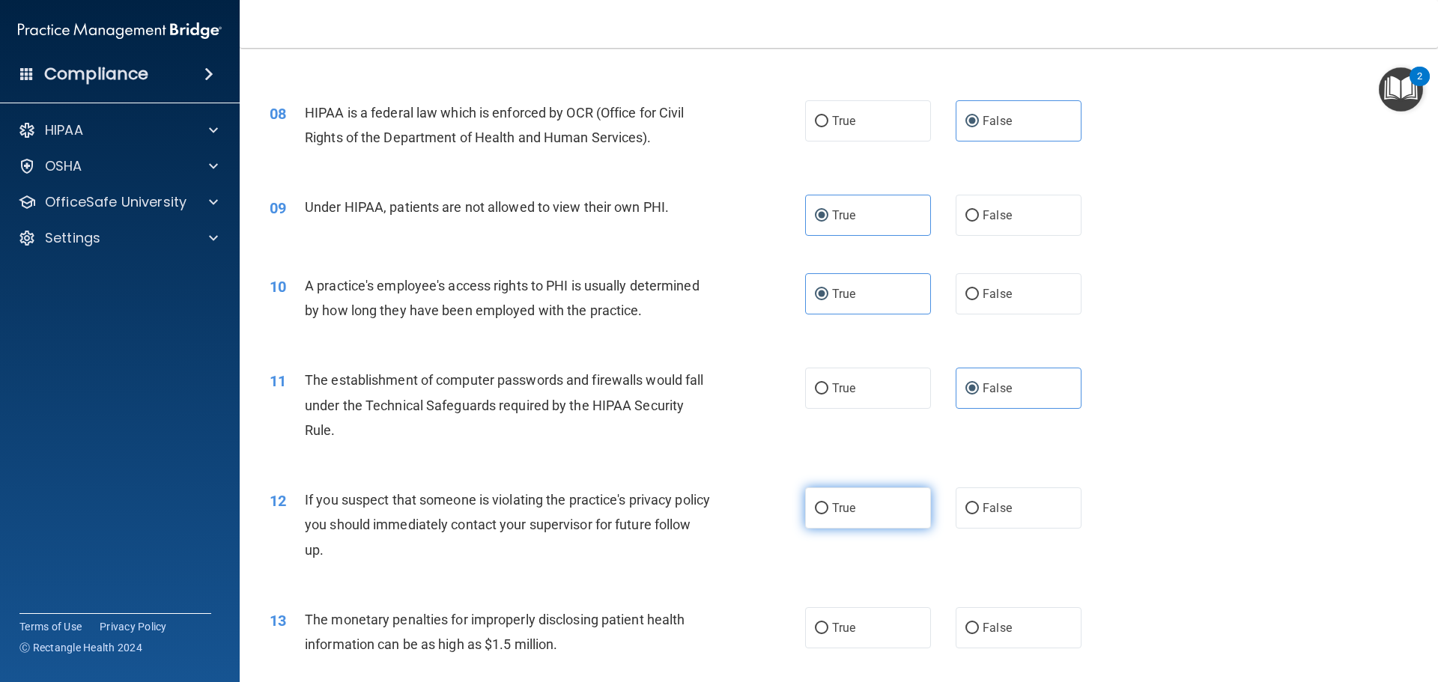
drag, startPoint x: 866, startPoint y: 508, endPoint x: 889, endPoint y: 510, distance: 22.5
click at [866, 509] on label "True" at bounding box center [868, 507] width 126 height 41
click at [828, 509] on input "True" at bounding box center [821, 508] width 13 height 11
radio input "true"
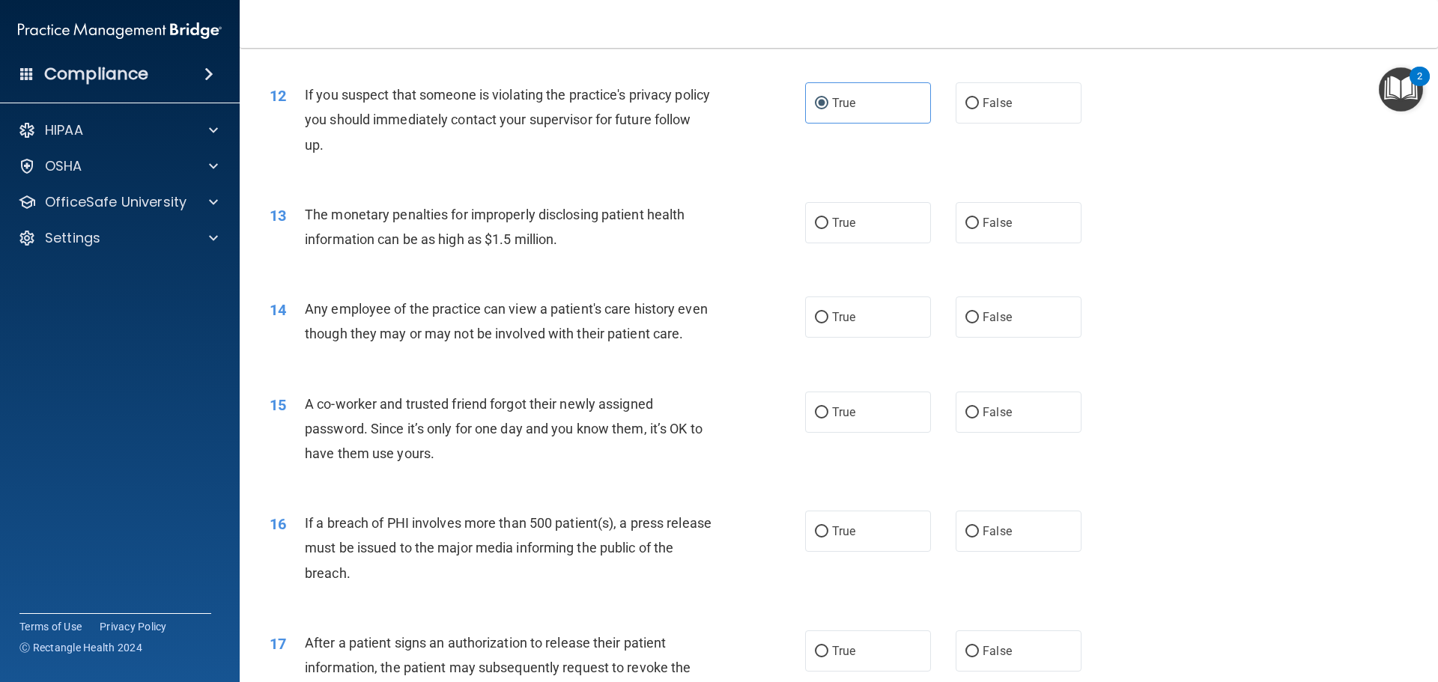
scroll to position [1253, 0]
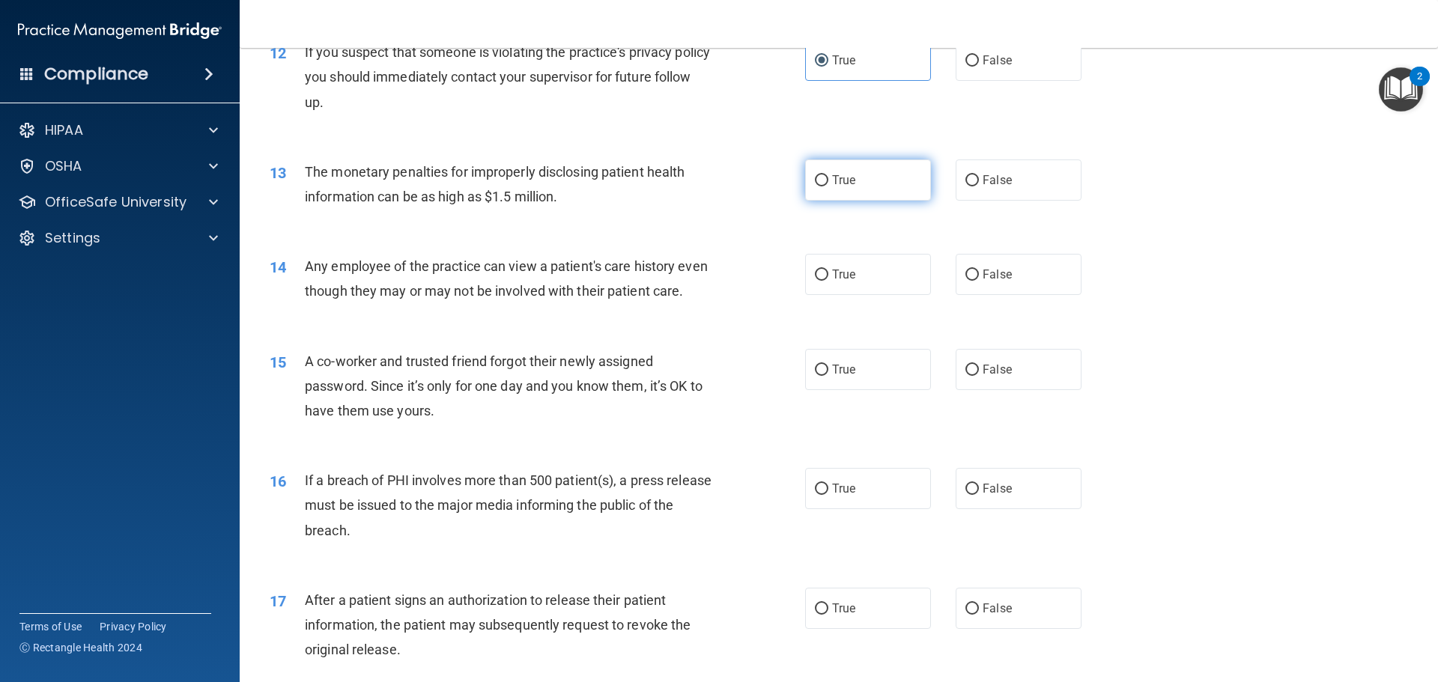
click at [882, 186] on label "True" at bounding box center [868, 179] width 126 height 41
click at [828, 186] on input "True" at bounding box center [821, 180] width 13 height 11
radio input "true"
click at [908, 275] on label "True" at bounding box center [868, 274] width 126 height 41
click at [828, 275] on input "True" at bounding box center [821, 275] width 13 height 11
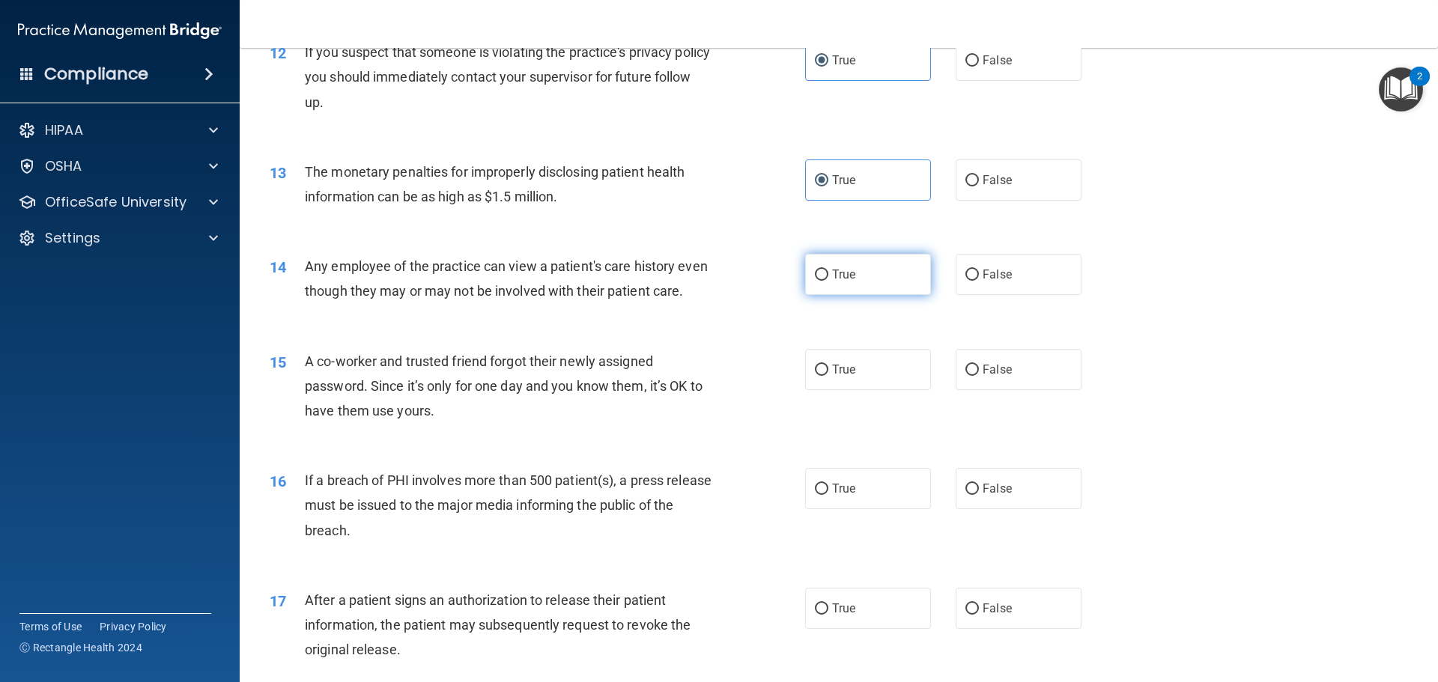
radio input "true"
drag, startPoint x: 994, startPoint y: 407, endPoint x: 969, endPoint y: 428, distance: 31.9
click at [987, 416] on div "15 A co-worker and trusted friend forgot their newly assigned password. Since i…" at bounding box center [838, 390] width 1161 height 120
click at [1039, 421] on div "15 A co-worker and trusted friend forgot their newly assigned password. Since i…" at bounding box center [838, 390] width 1161 height 120
drag, startPoint x: 1006, startPoint y: 399, endPoint x: 938, endPoint y: 425, distance: 72.3
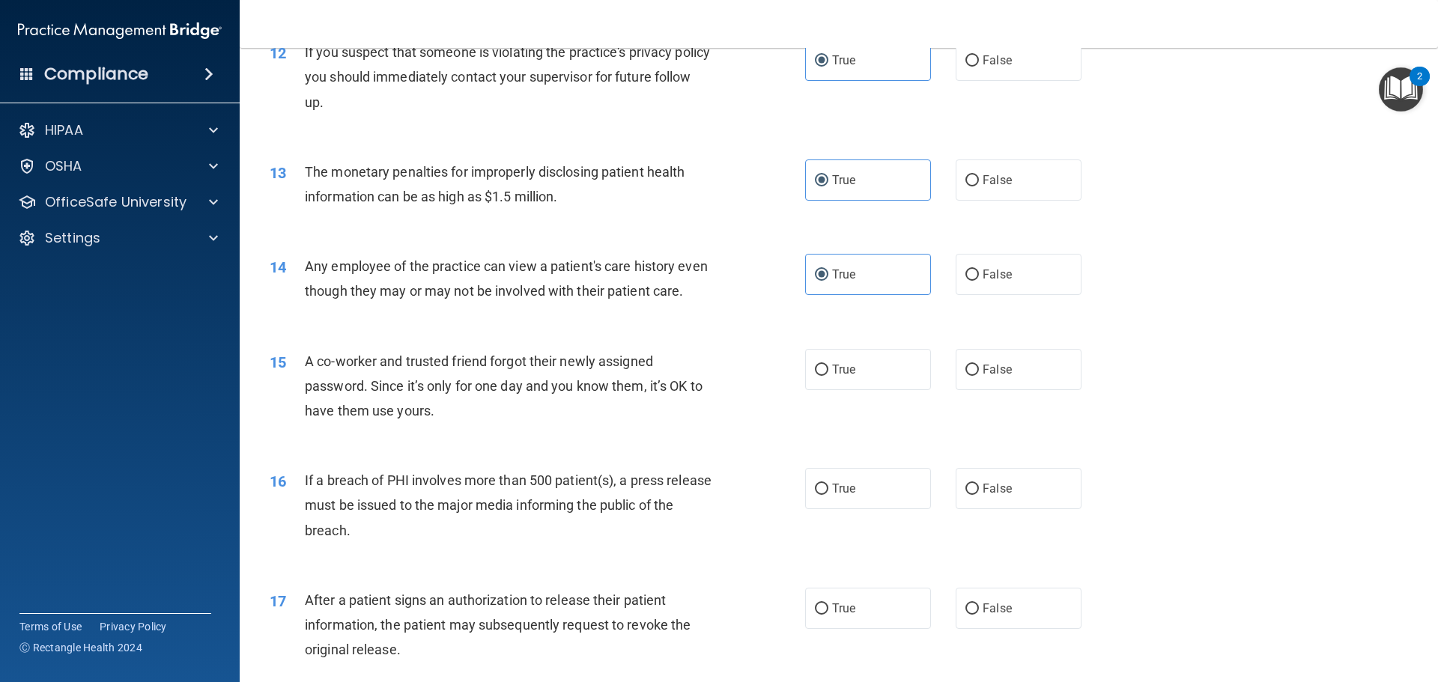
click at [1005, 390] on label "False" at bounding box center [1018, 369] width 126 height 41
click at [979, 376] on input "False" at bounding box center [971, 370] width 13 height 11
radio input "true"
drag, startPoint x: 858, startPoint y: 508, endPoint x: 914, endPoint y: 517, distance: 56.9
click at [862, 509] on label "True" at bounding box center [868, 488] width 126 height 41
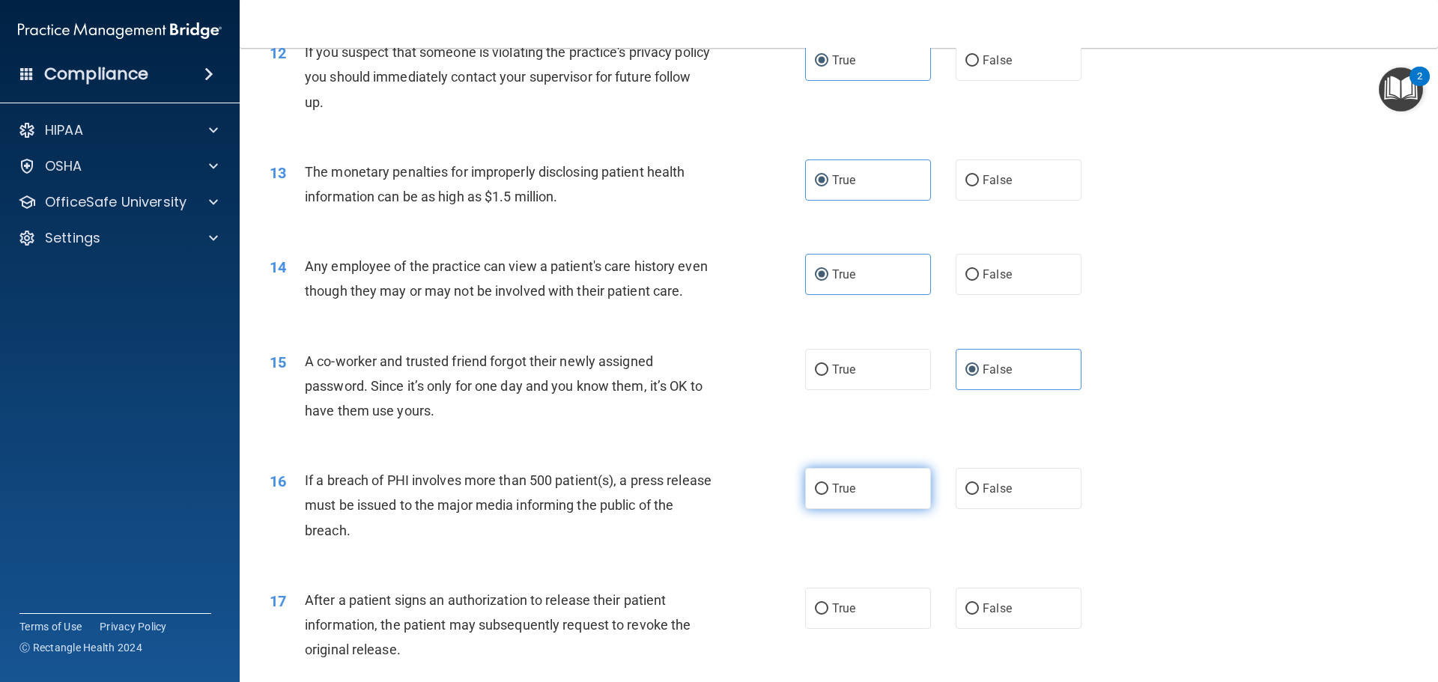
click at [828, 495] on input "True" at bounding box center [821, 489] width 13 height 11
radio input "true"
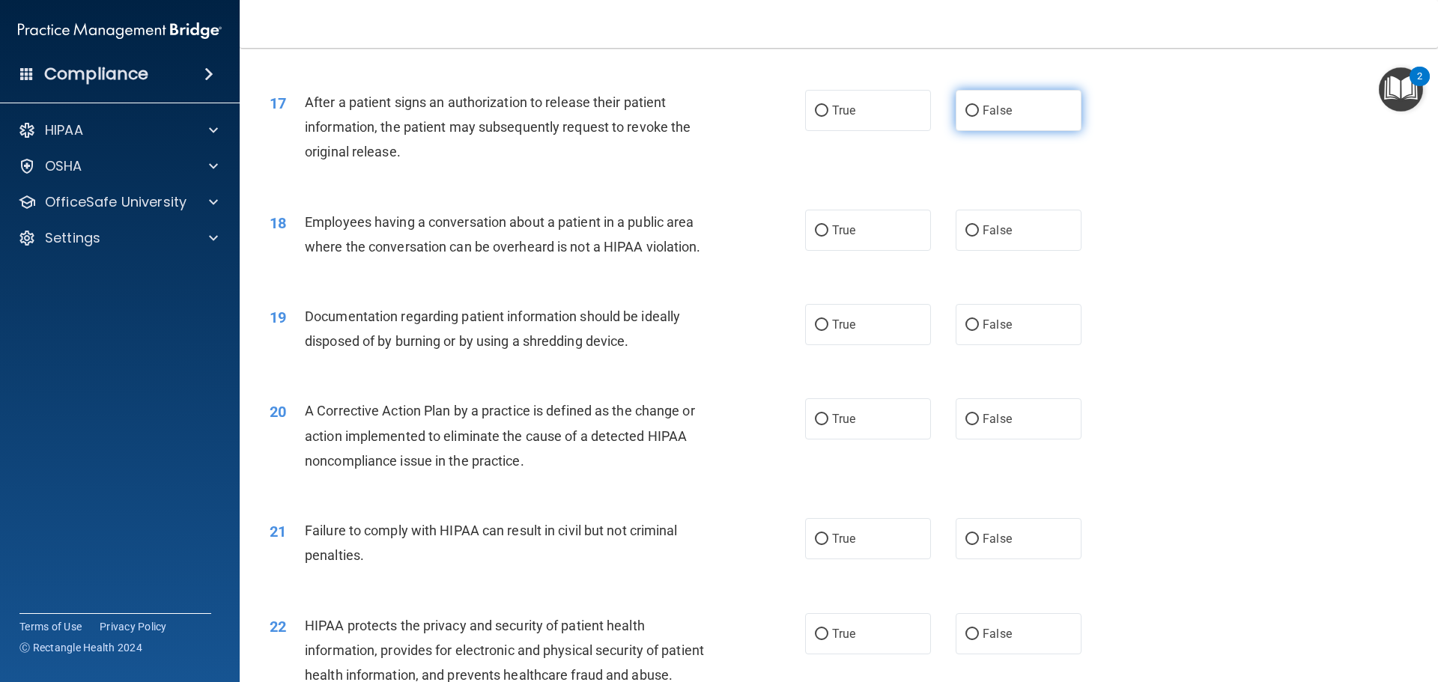
scroll to position [1718, 0]
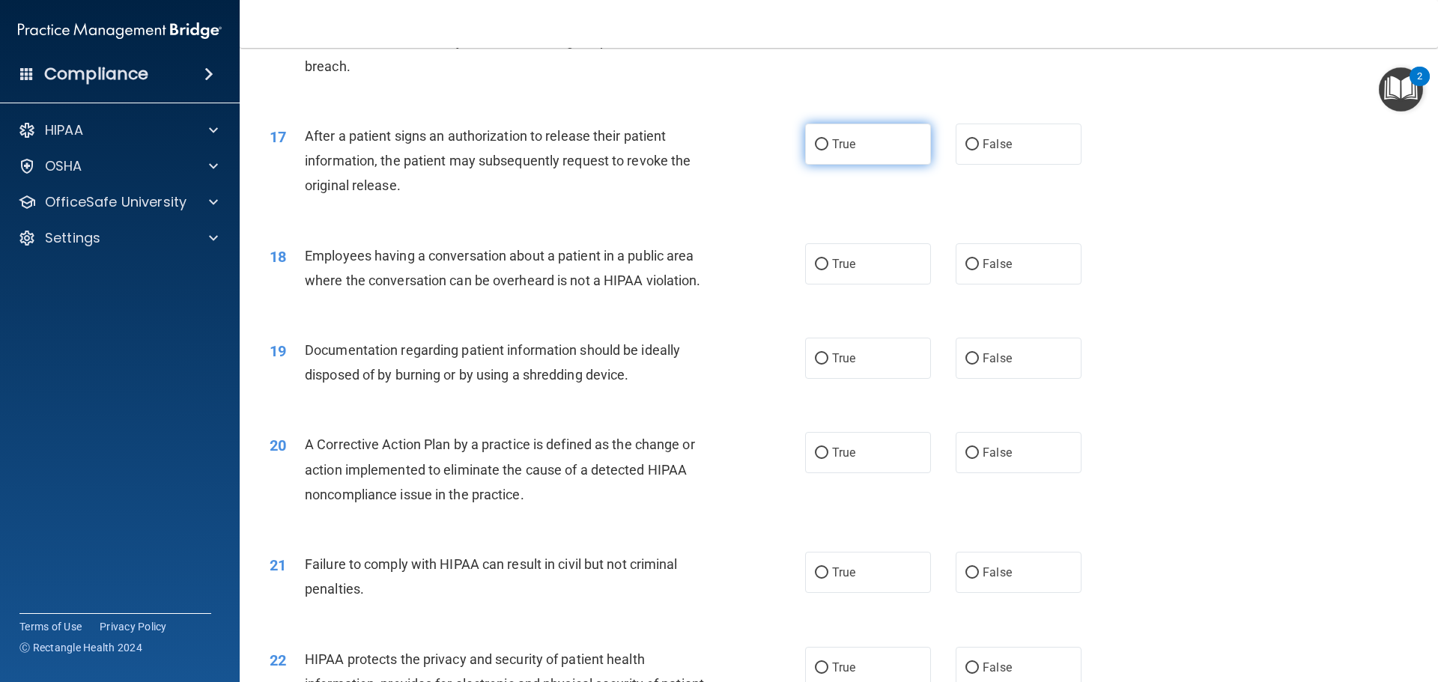
click at [890, 165] on label "True" at bounding box center [868, 144] width 126 height 41
click at [828, 151] on input "True" at bounding box center [821, 144] width 13 height 11
radio input "true"
drag, startPoint x: 869, startPoint y: 312, endPoint x: 869, endPoint y: 329, distance: 17.2
click at [869, 314] on div "18 Employees having a conversation about a patient in a public area where the c…" at bounding box center [838, 272] width 1161 height 94
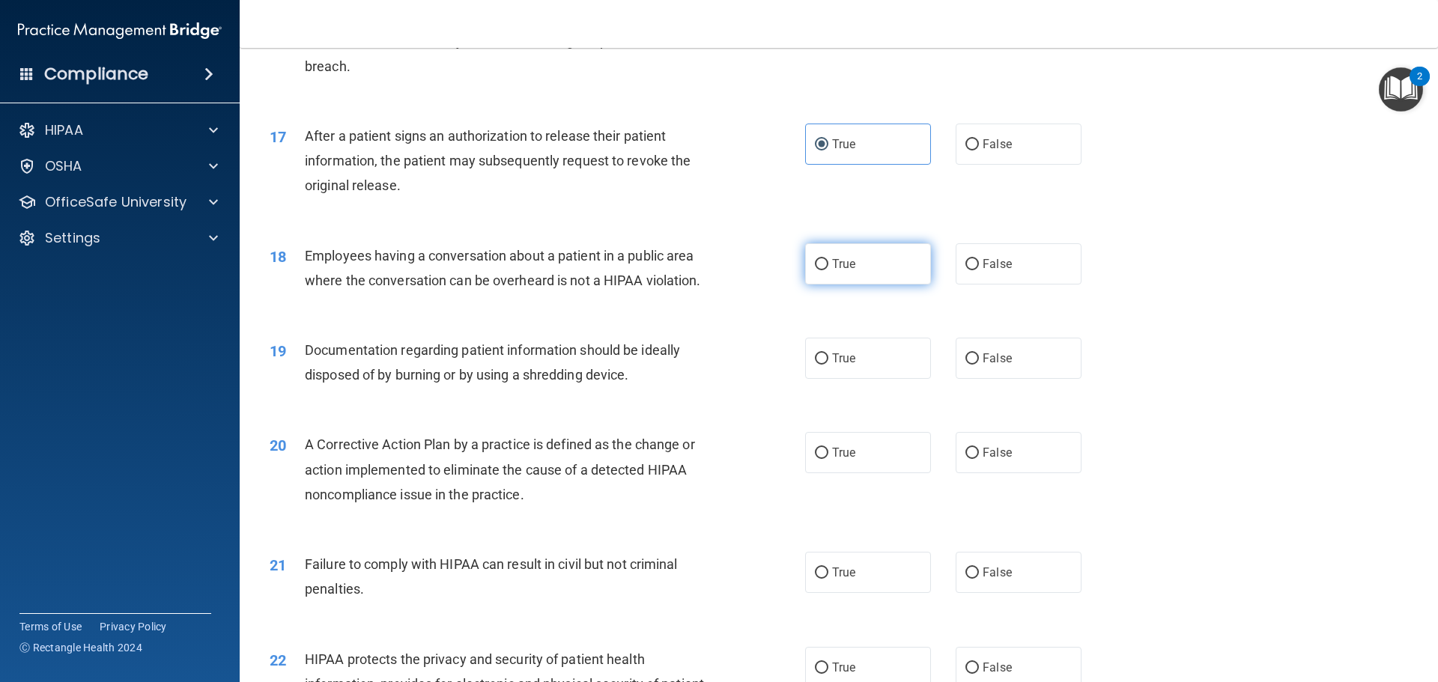
click at [879, 285] on label "True" at bounding box center [868, 263] width 126 height 41
click at [828, 270] on input "True" at bounding box center [821, 264] width 13 height 11
radio input "true"
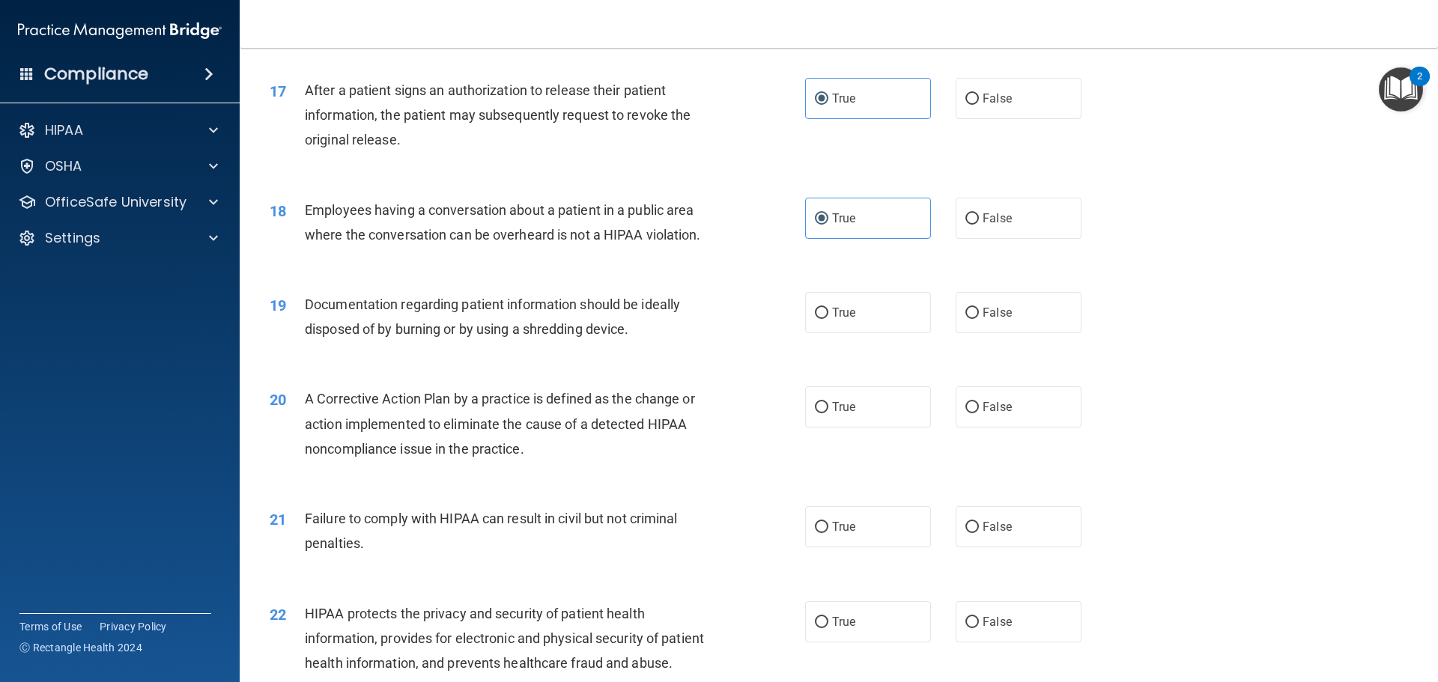
scroll to position [1867, 0]
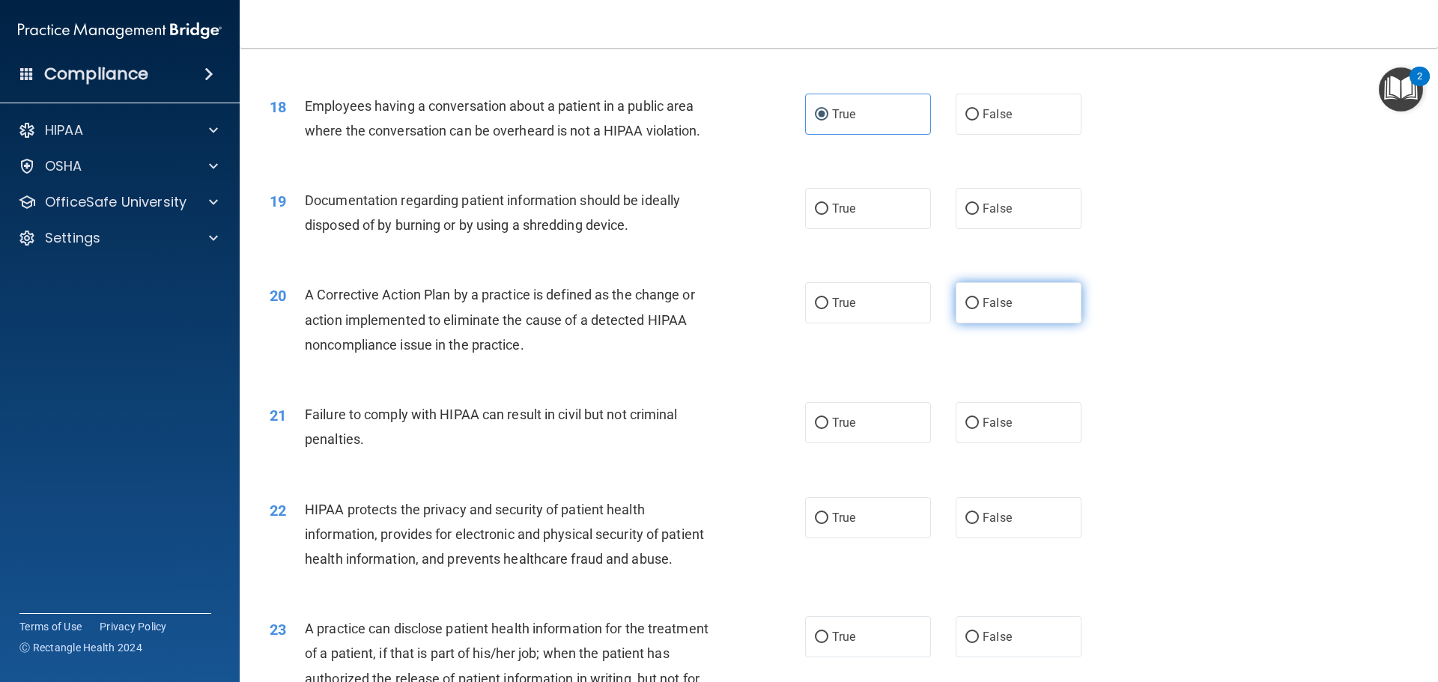
drag, startPoint x: 1028, startPoint y: 234, endPoint x: 979, endPoint y: 320, distance: 98.3
click at [1027, 229] on label "False" at bounding box center [1018, 208] width 126 height 41
click at [979, 215] on input "False" at bounding box center [971, 209] width 13 height 11
radio input "true"
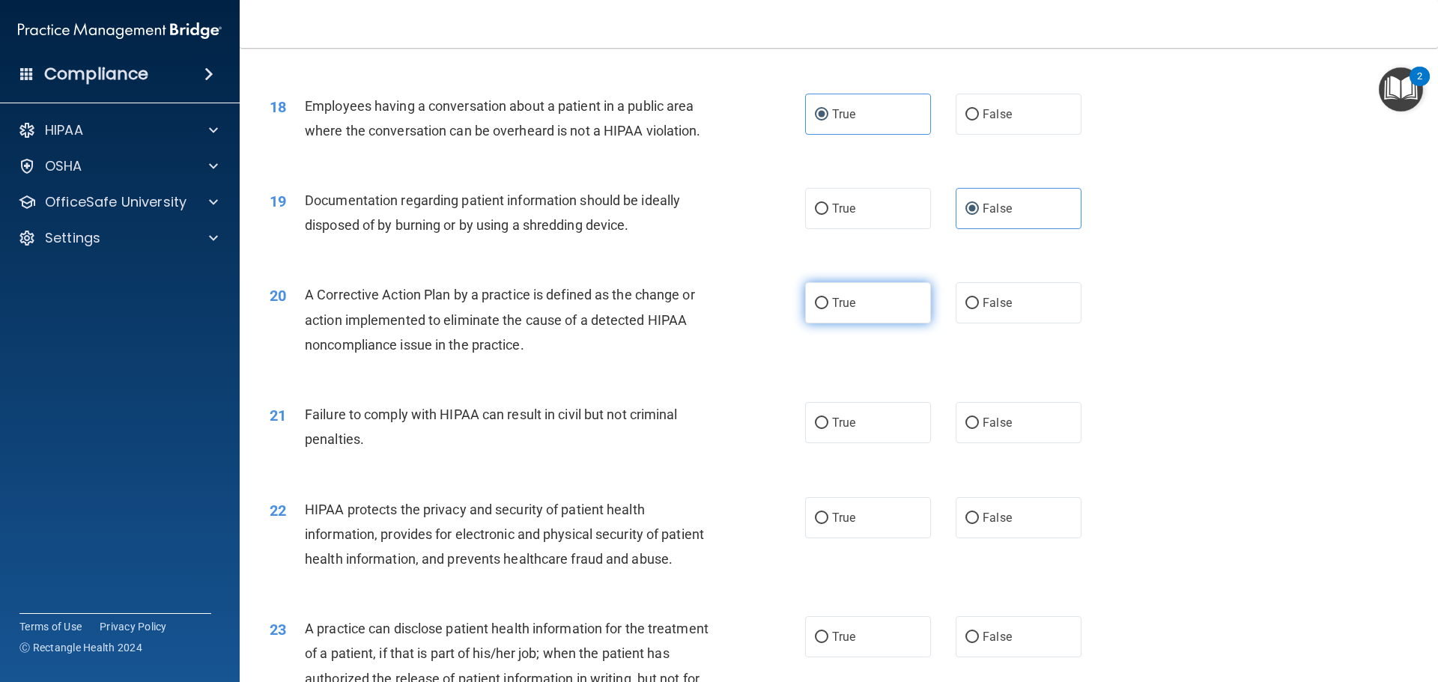
click at [862, 323] on label "True" at bounding box center [868, 302] width 126 height 41
click at [828, 309] on input "True" at bounding box center [821, 303] width 13 height 11
radio input "true"
click at [873, 436] on label "True" at bounding box center [868, 422] width 126 height 41
click at [828, 429] on input "True" at bounding box center [821, 423] width 13 height 11
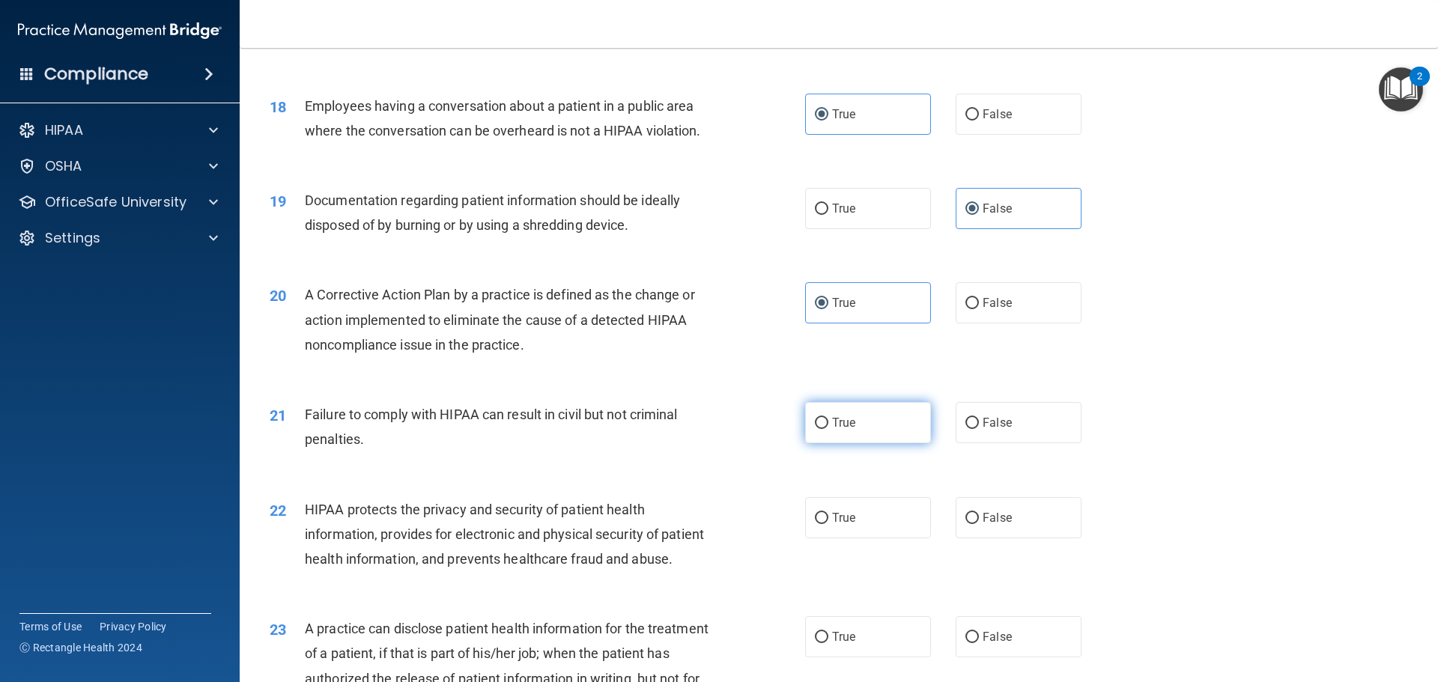
radio input "true"
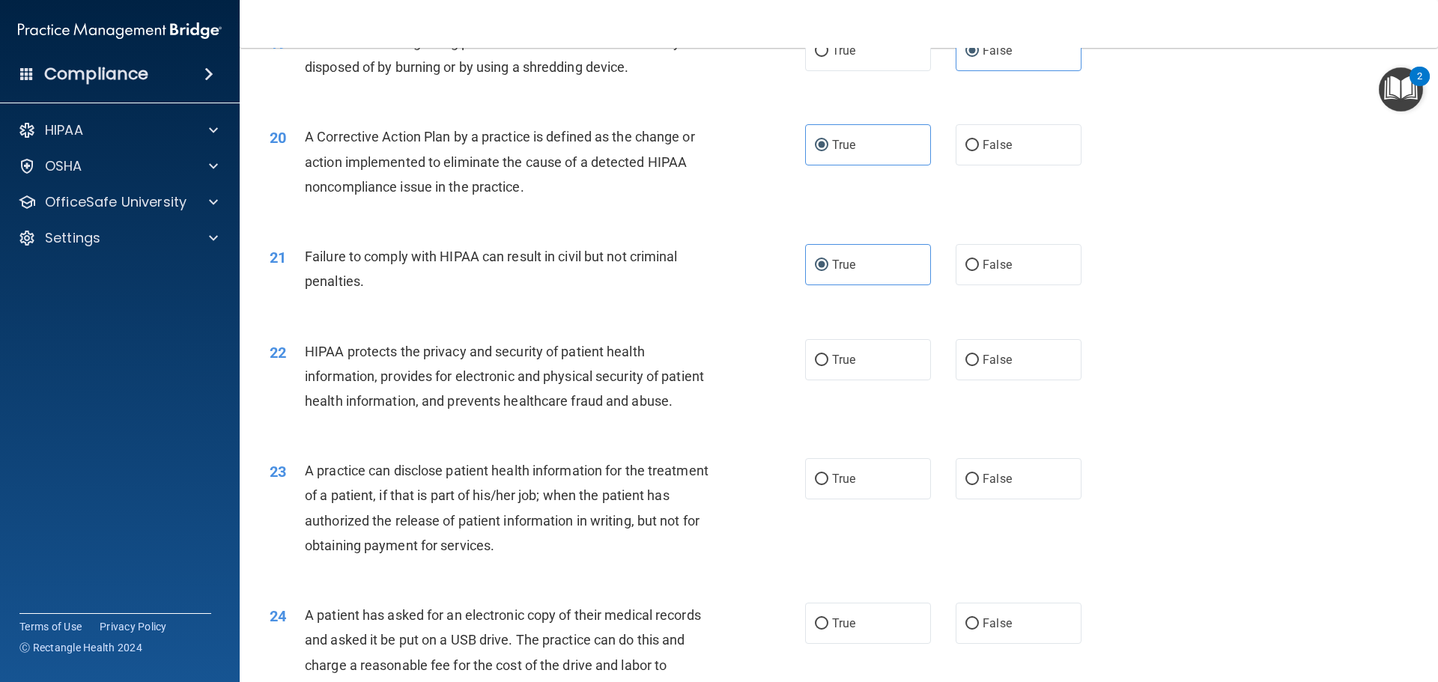
scroll to position [2092, 0]
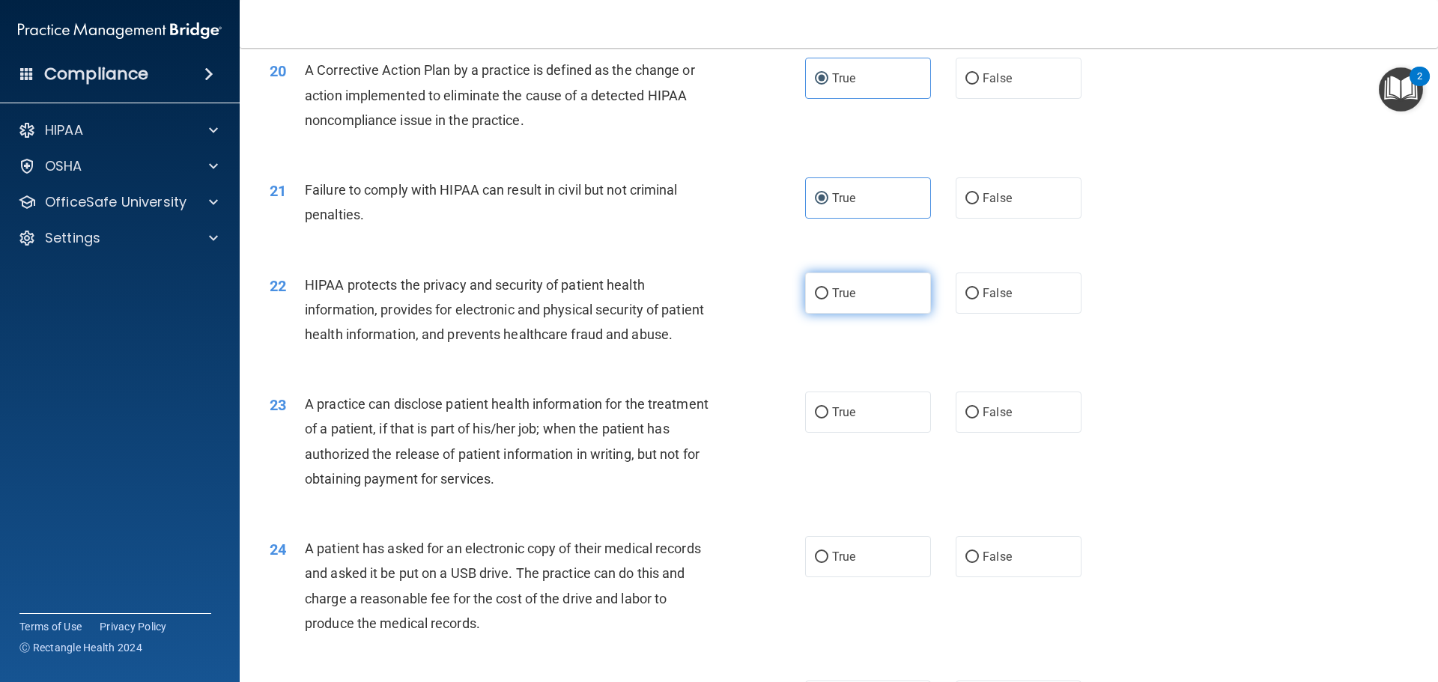
click at [887, 314] on label "True" at bounding box center [868, 293] width 126 height 41
click at [828, 300] on input "True" at bounding box center [821, 293] width 13 height 11
radio input "true"
drag, startPoint x: 865, startPoint y: 460, endPoint x: 833, endPoint y: 499, distance: 51.1
click at [865, 433] on label "True" at bounding box center [868, 412] width 126 height 41
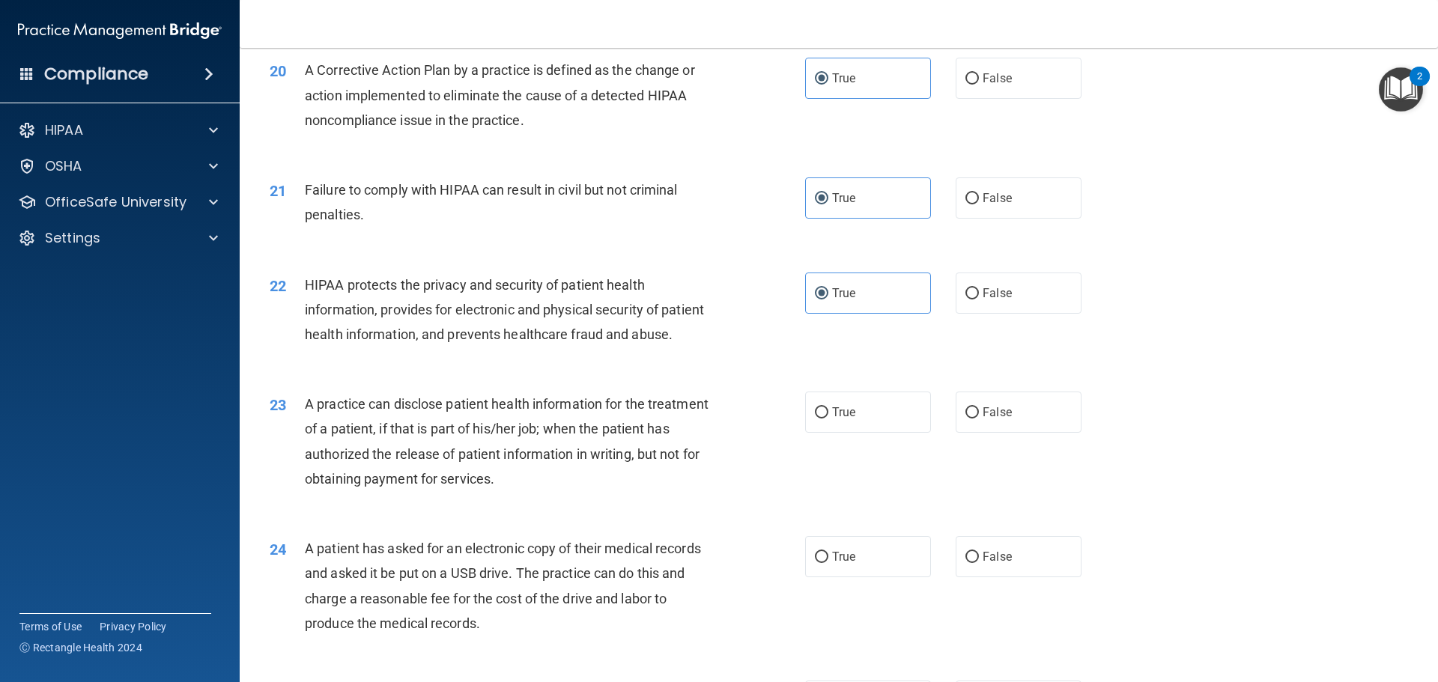
click at [828, 419] on input "True" at bounding box center [821, 412] width 13 height 11
radio input "true"
click at [982, 577] on label "False" at bounding box center [1018, 556] width 126 height 41
click at [979, 563] on input "False" at bounding box center [971, 557] width 13 height 11
radio input "true"
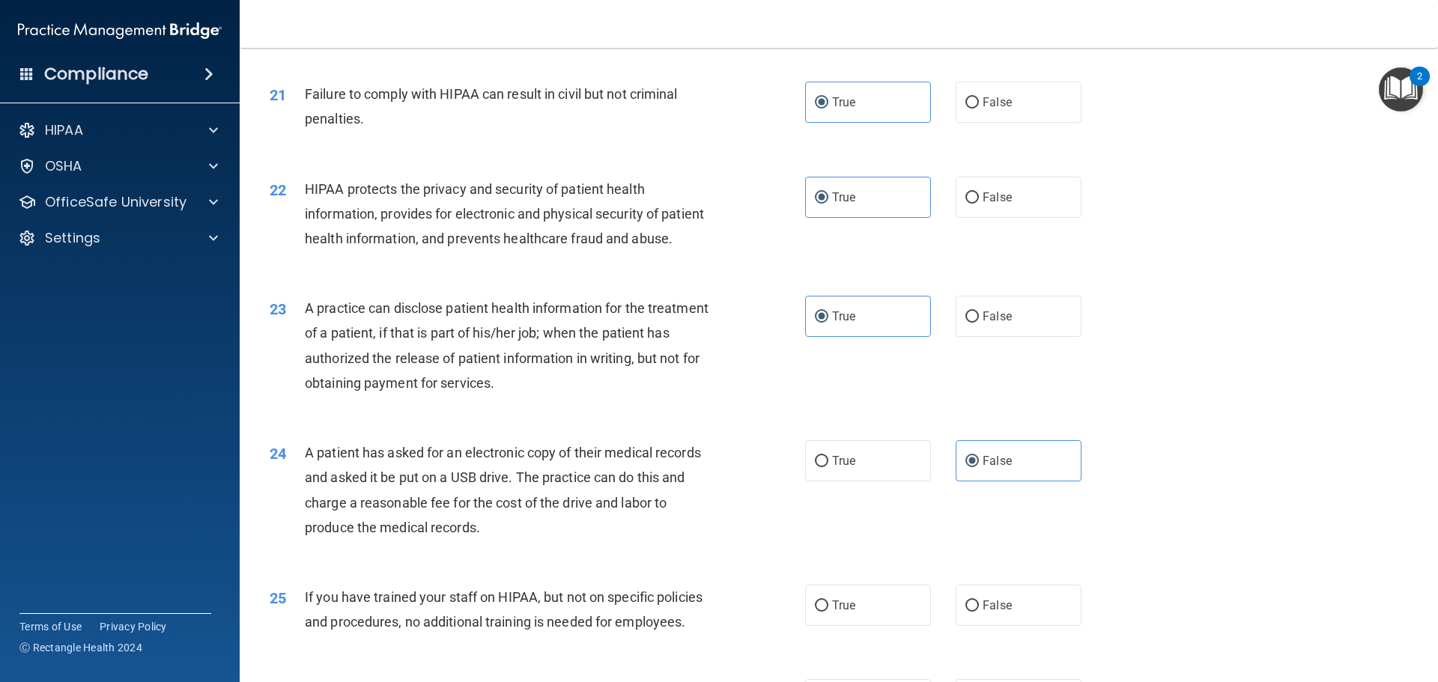
scroll to position [2317, 0]
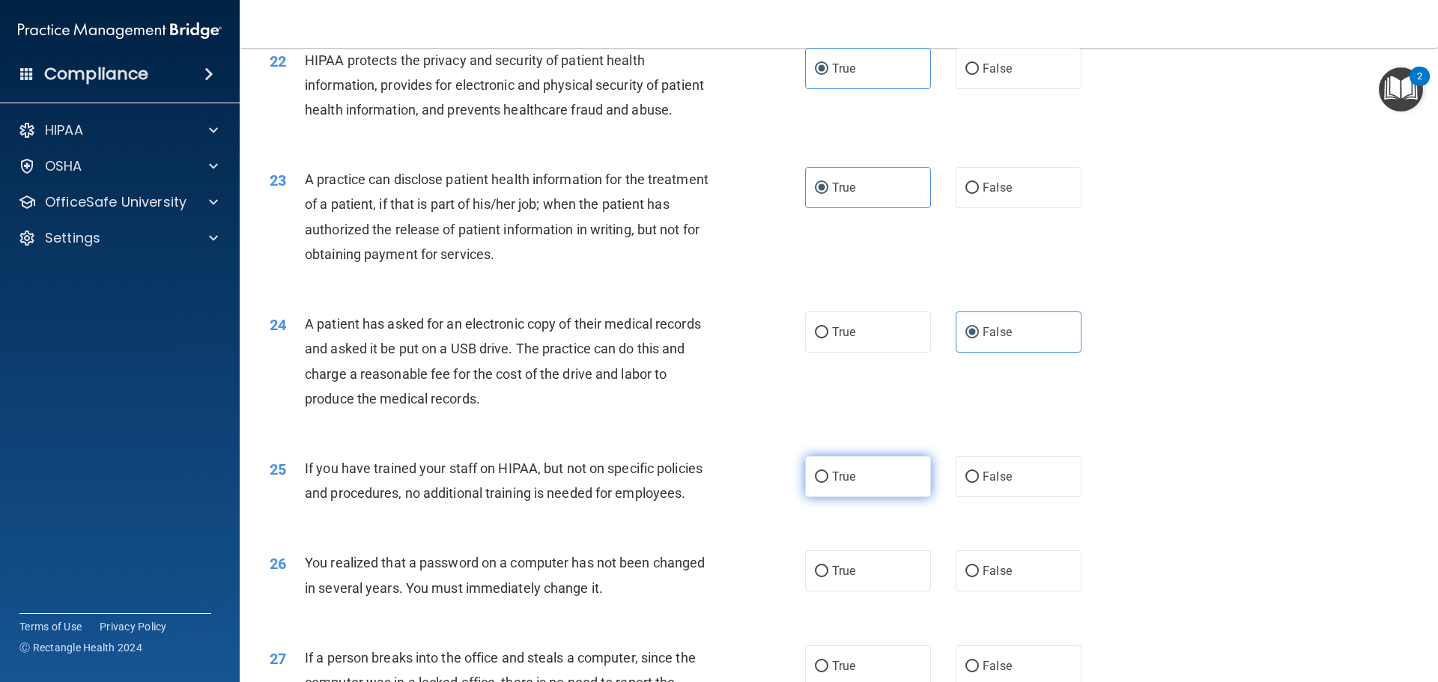
click at [884, 497] on label "True" at bounding box center [868, 476] width 126 height 41
click at [828, 483] on input "True" at bounding box center [821, 477] width 13 height 11
radio input "true"
click at [913, 592] on label "True" at bounding box center [868, 570] width 126 height 41
click at [828, 577] on input "True" at bounding box center [821, 571] width 13 height 11
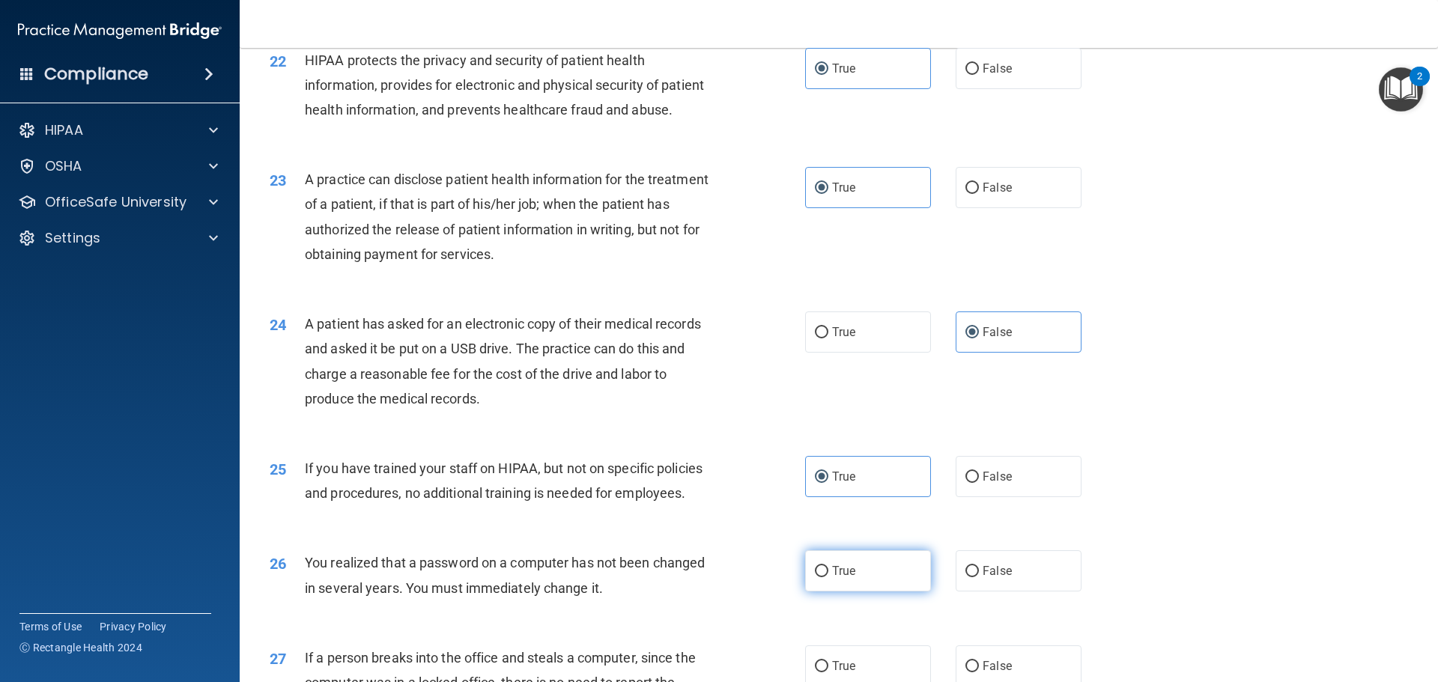
radio input "true"
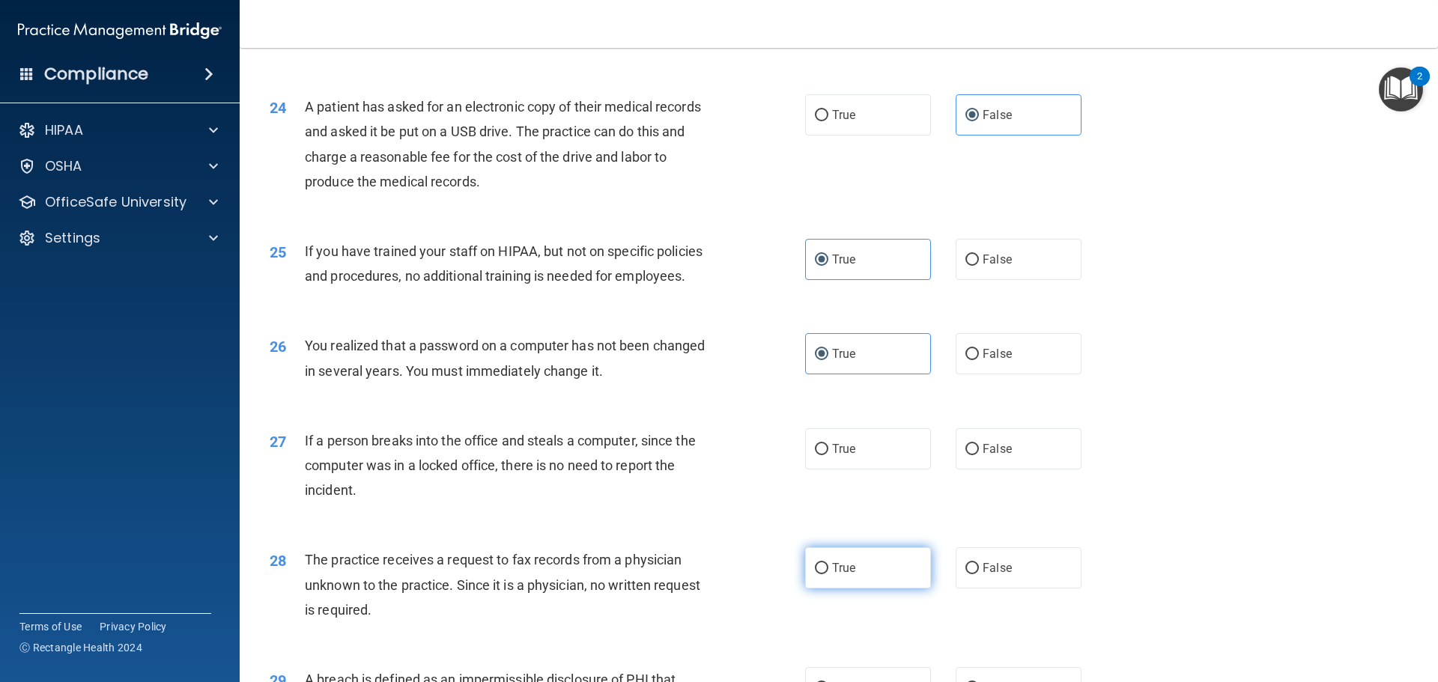
scroll to position [2541, 0]
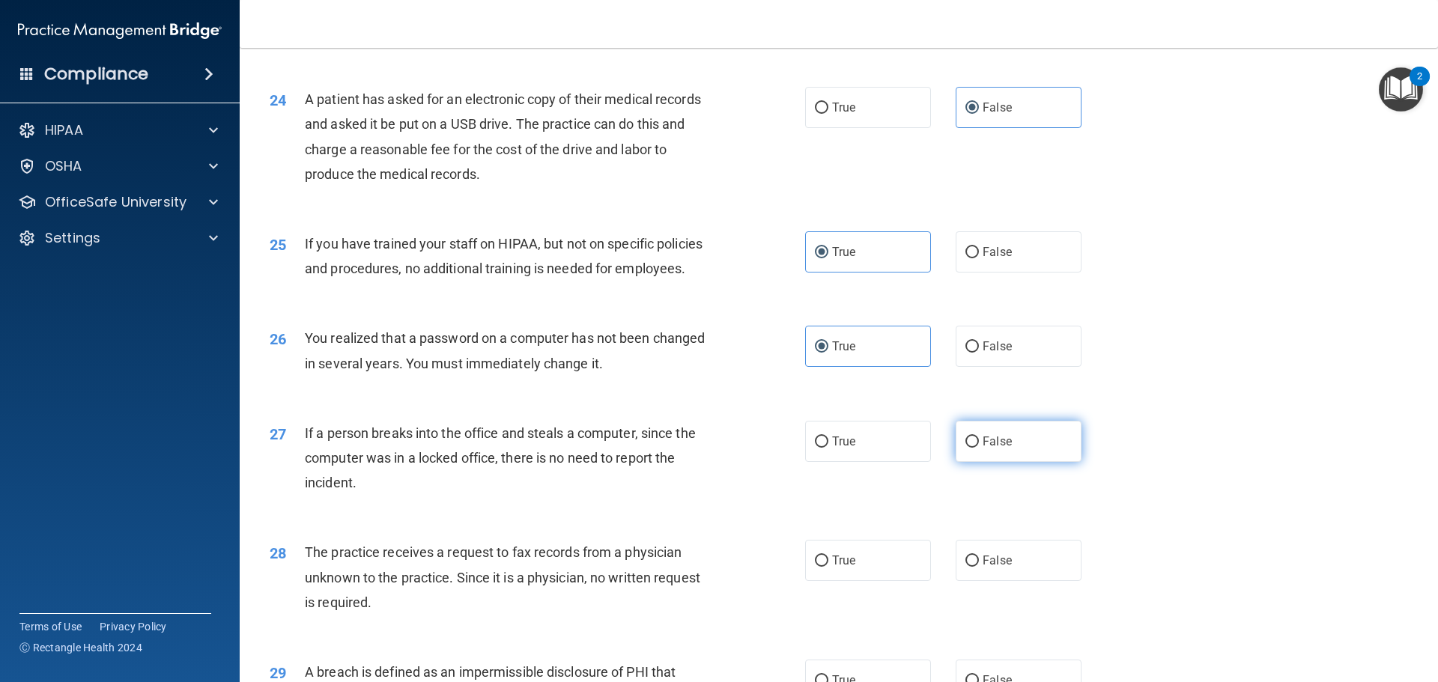
drag, startPoint x: 982, startPoint y: 487, endPoint x: 970, endPoint y: 569, distance: 83.3
click at [982, 449] on span "False" at bounding box center [996, 441] width 29 height 14
click at [979, 448] on input "False" at bounding box center [971, 442] width 13 height 11
radio input "true"
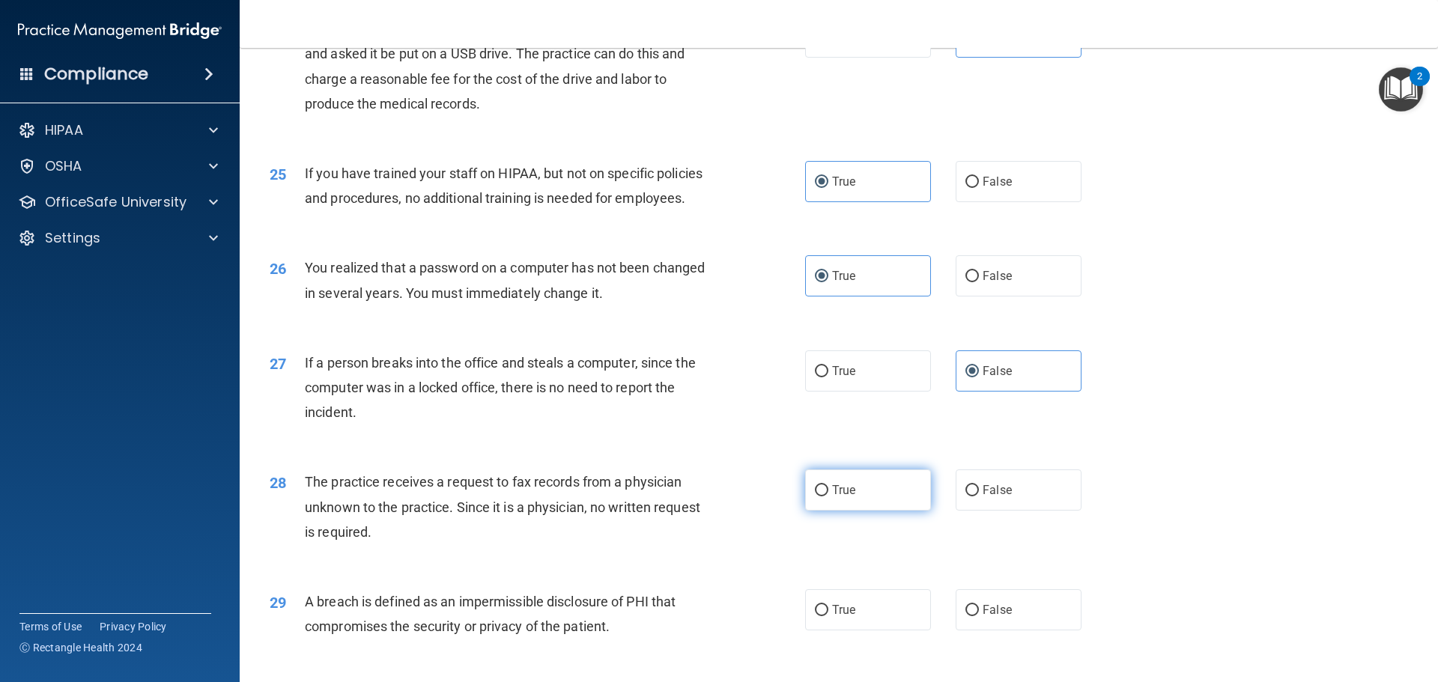
scroll to position [2691, 0]
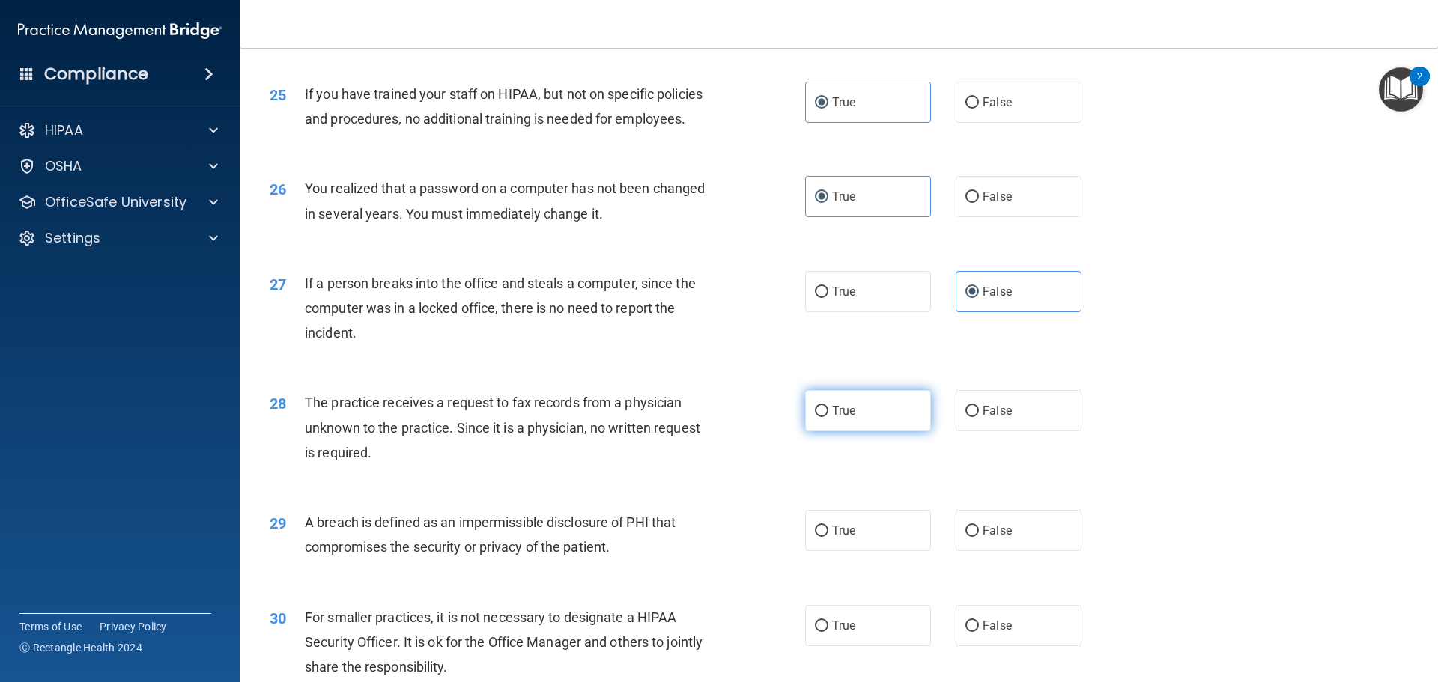
click at [876, 431] on label "True" at bounding box center [868, 410] width 126 height 41
click at [828, 417] on input "True" at bounding box center [821, 411] width 13 height 11
radio input "true"
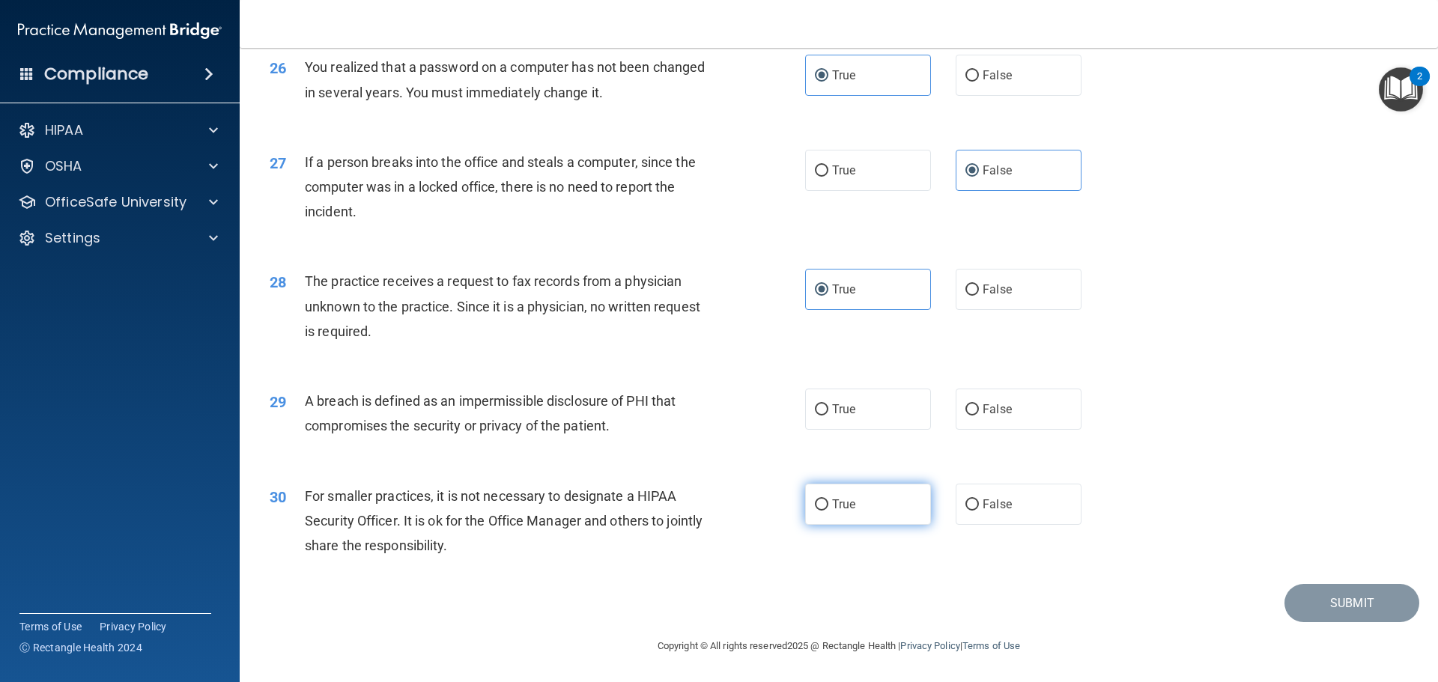
scroll to position [2841, 0]
click at [884, 430] on label "True" at bounding box center [868, 409] width 126 height 41
click at [828, 416] on input "True" at bounding box center [821, 409] width 13 height 11
radio input "true"
click at [866, 525] on label "True" at bounding box center [868, 504] width 126 height 41
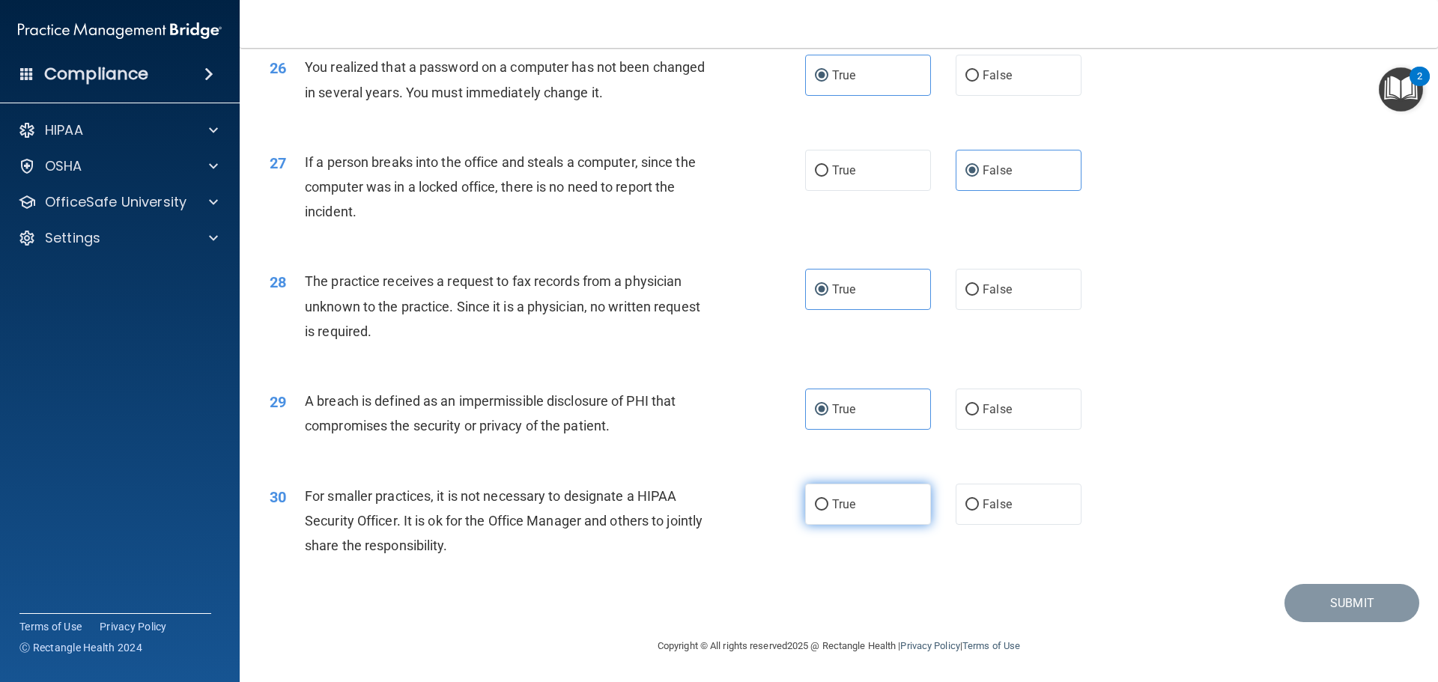
click at [828, 511] on input "True" at bounding box center [821, 504] width 13 height 11
radio input "true"
click at [1349, 602] on button "Submit" at bounding box center [1351, 603] width 135 height 38
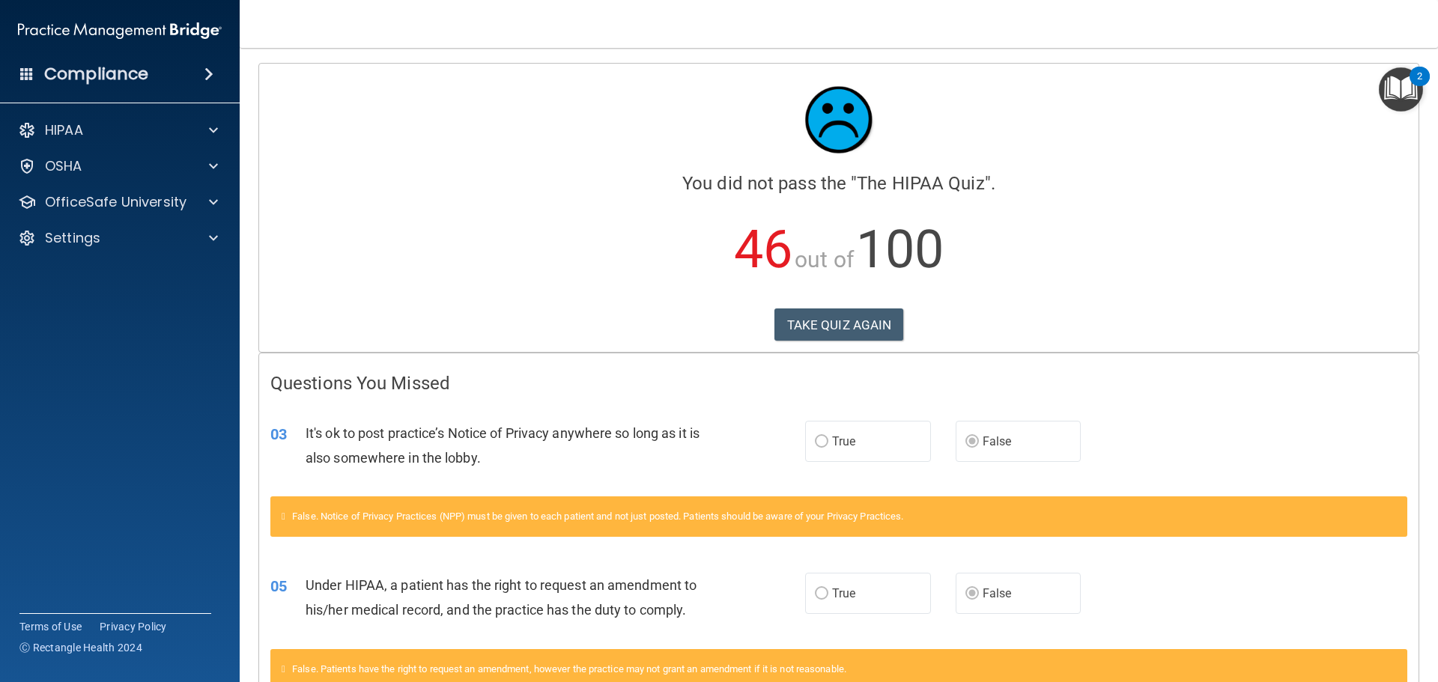
click at [715, 465] on div "It's ok to post practice’s Notice of Privacy anywhere so long as it is also som…" at bounding box center [514, 445] width 418 height 49
click at [857, 323] on button "TAKE QUIZ AGAIN" at bounding box center [839, 324] width 130 height 33
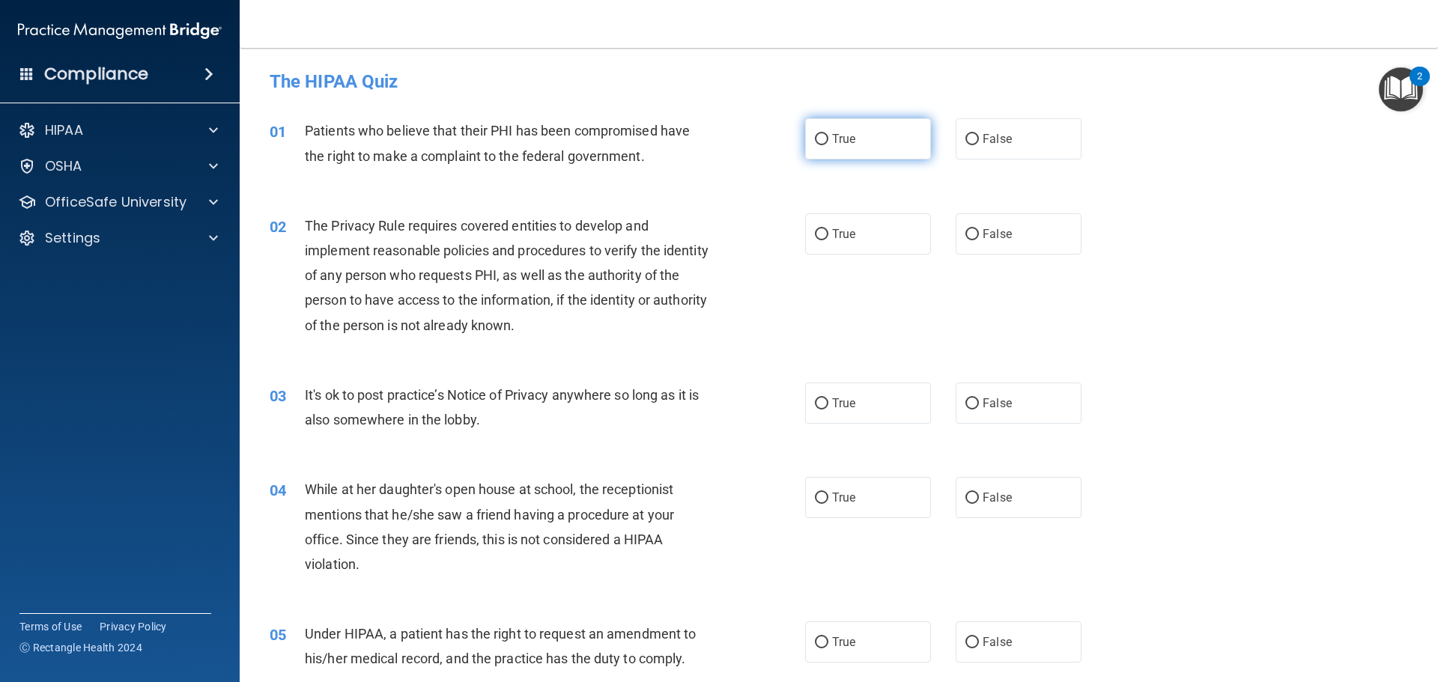
click at [817, 146] on label "True" at bounding box center [868, 138] width 126 height 41
click at [817, 145] on input "True" at bounding box center [821, 139] width 13 height 11
radio input "true"
click at [833, 237] on span "True" at bounding box center [843, 234] width 23 height 14
click at [828, 237] on input "True" at bounding box center [821, 234] width 13 height 11
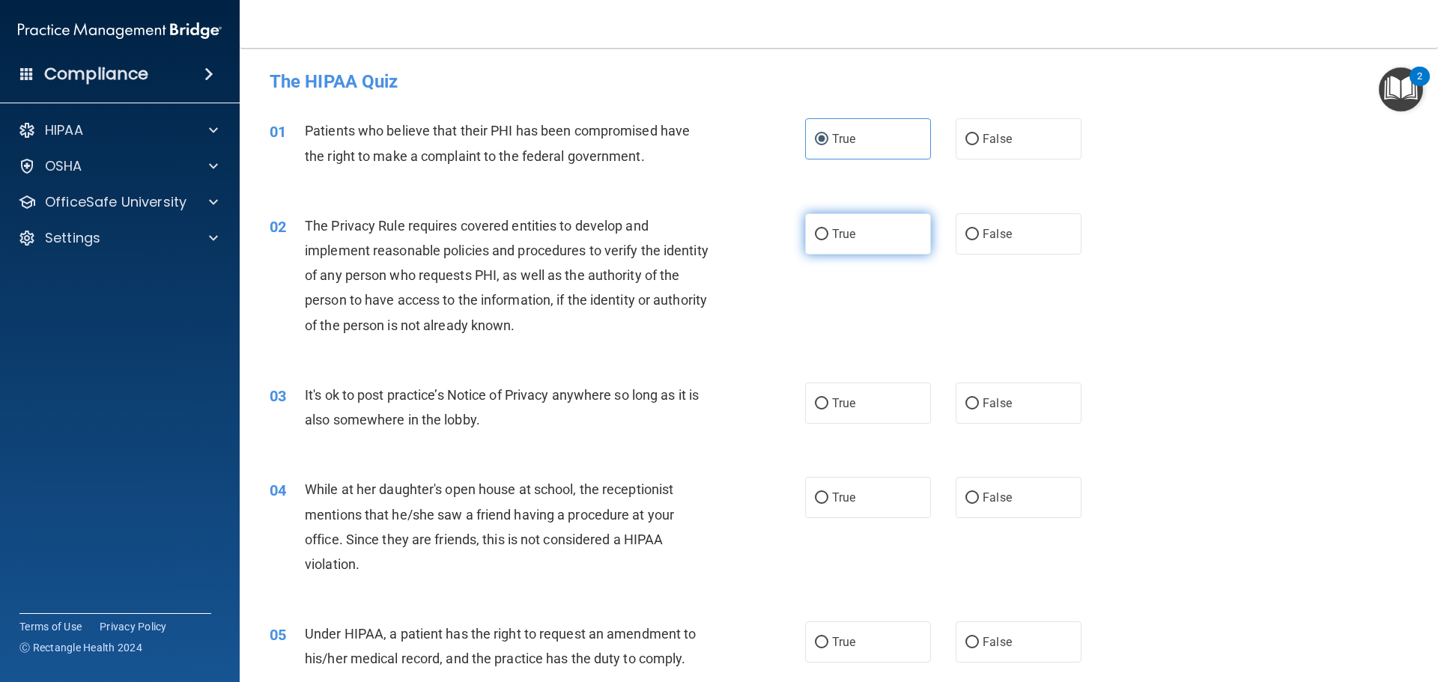
radio input "true"
click at [982, 410] on span "False" at bounding box center [996, 403] width 29 height 14
click at [979, 410] on input "False" at bounding box center [971, 403] width 13 height 11
radio input "true"
click at [975, 491] on label "False" at bounding box center [1018, 497] width 126 height 41
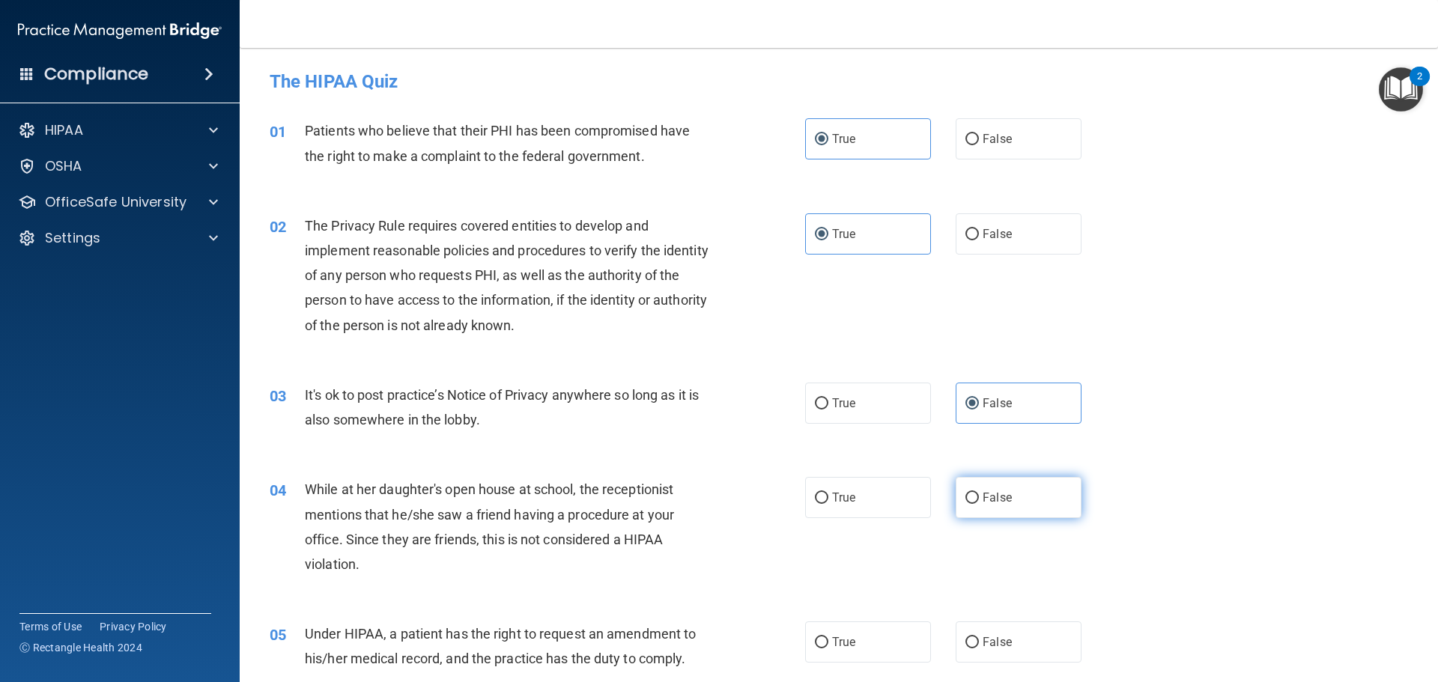
click at [975, 493] on input "False" at bounding box center [971, 498] width 13 height 11
radio input "true"
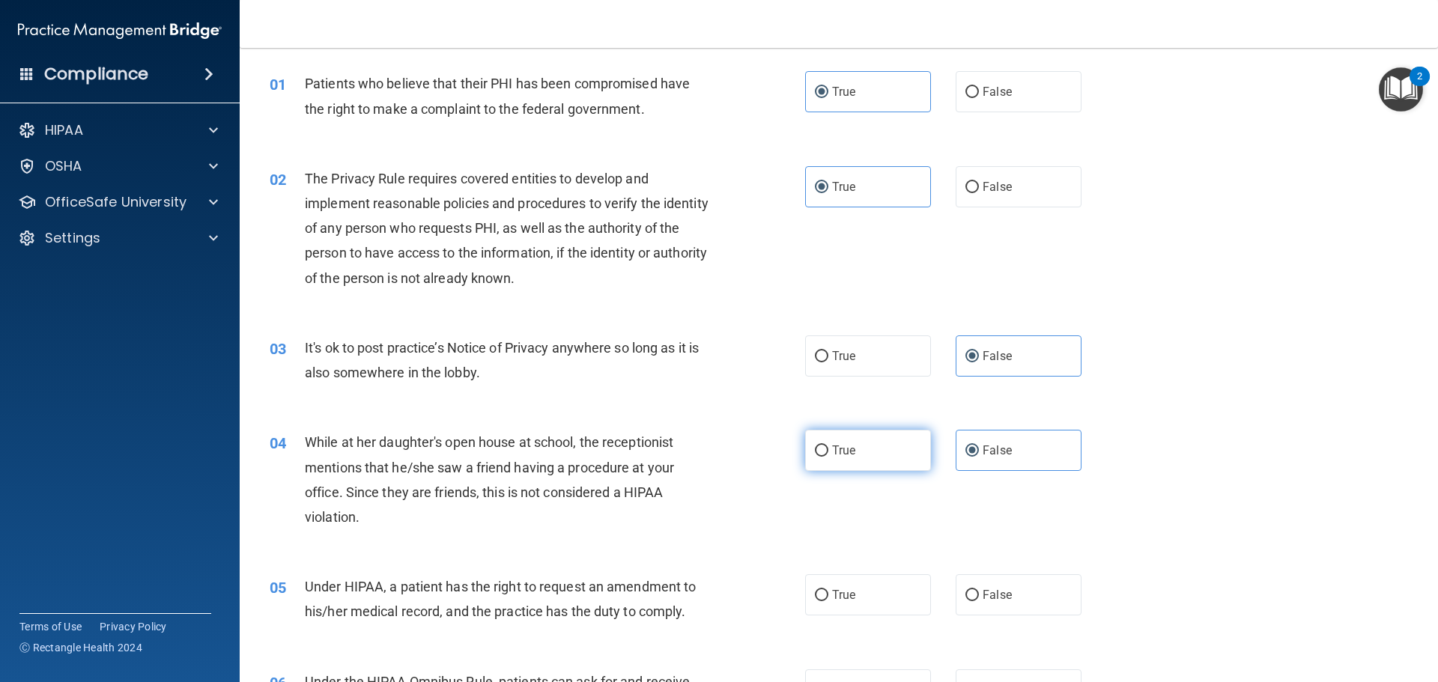
scroll to position [225, 0]
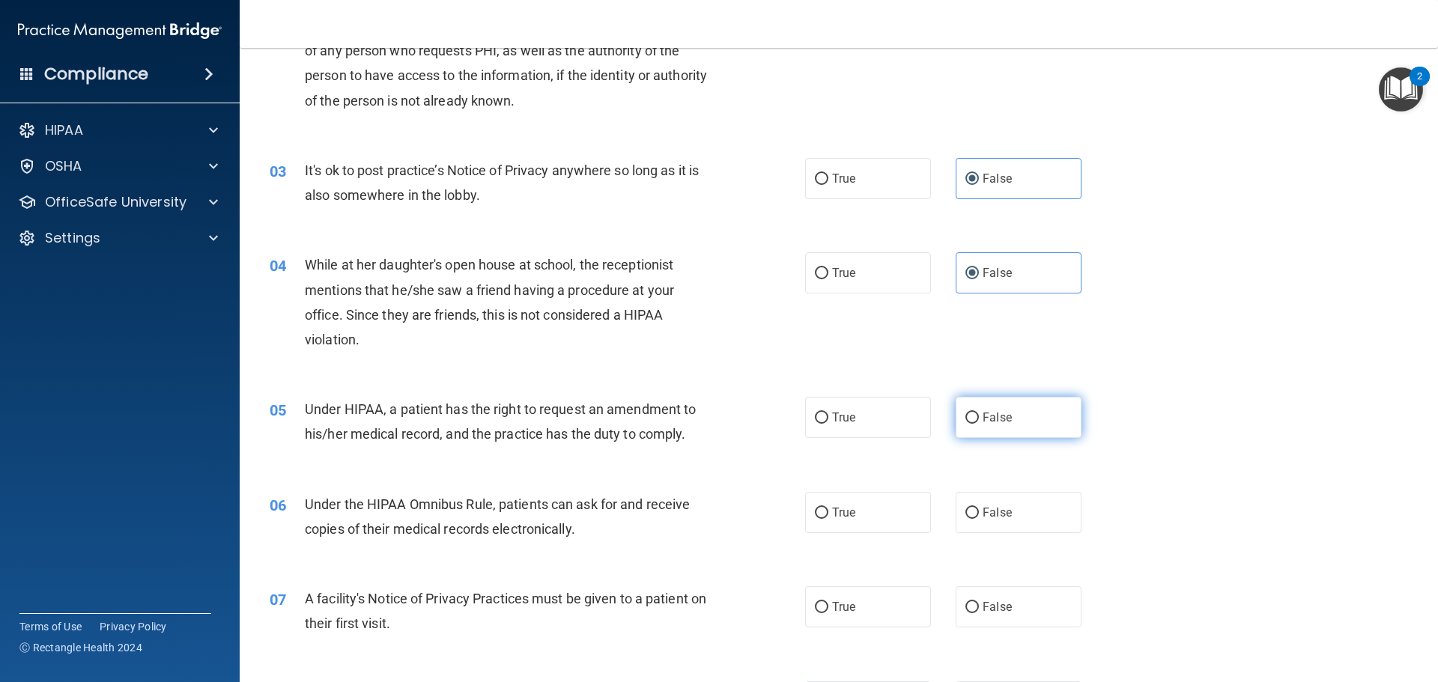
click at [988, 413] on span "False" at bounding box center [996, 417] width 29 height 14
click at [979, 413] on input "False" at bounding box center [971, 418] width 13 height 11
radio input "true"
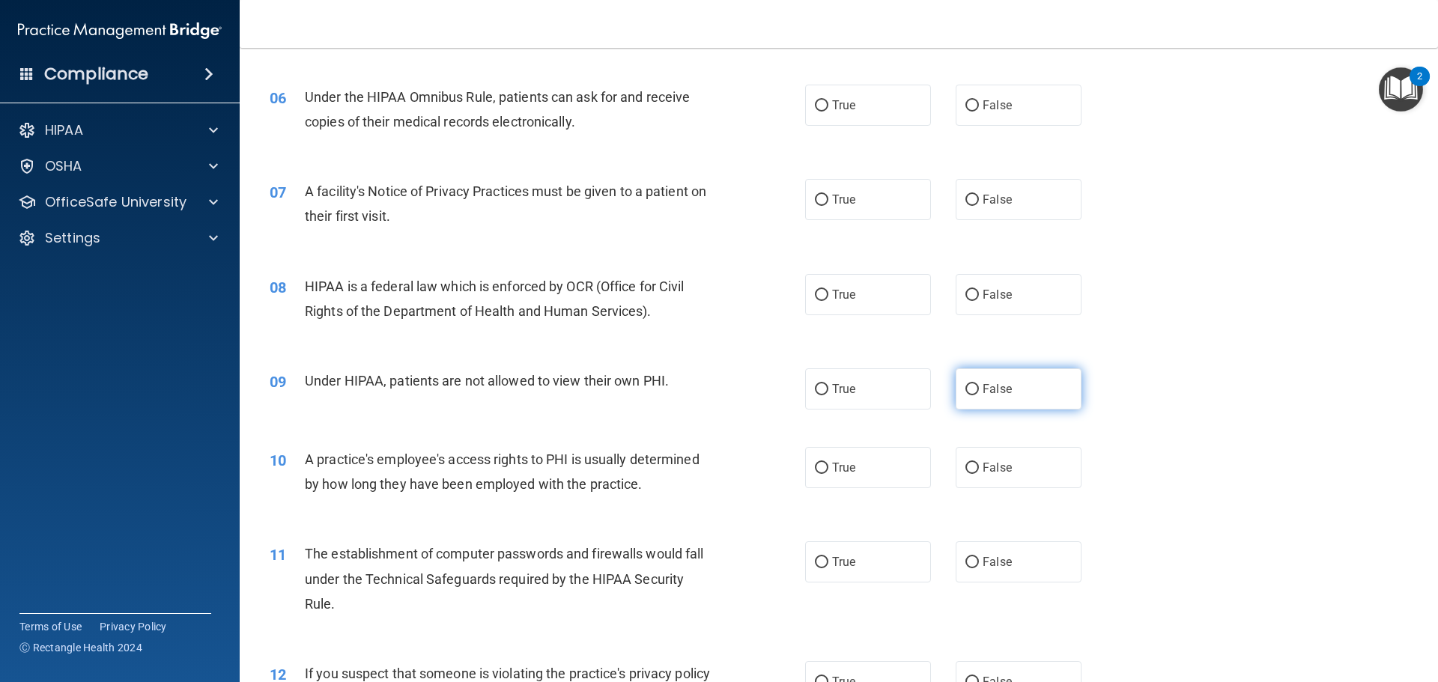
scroll to position [599, 0]
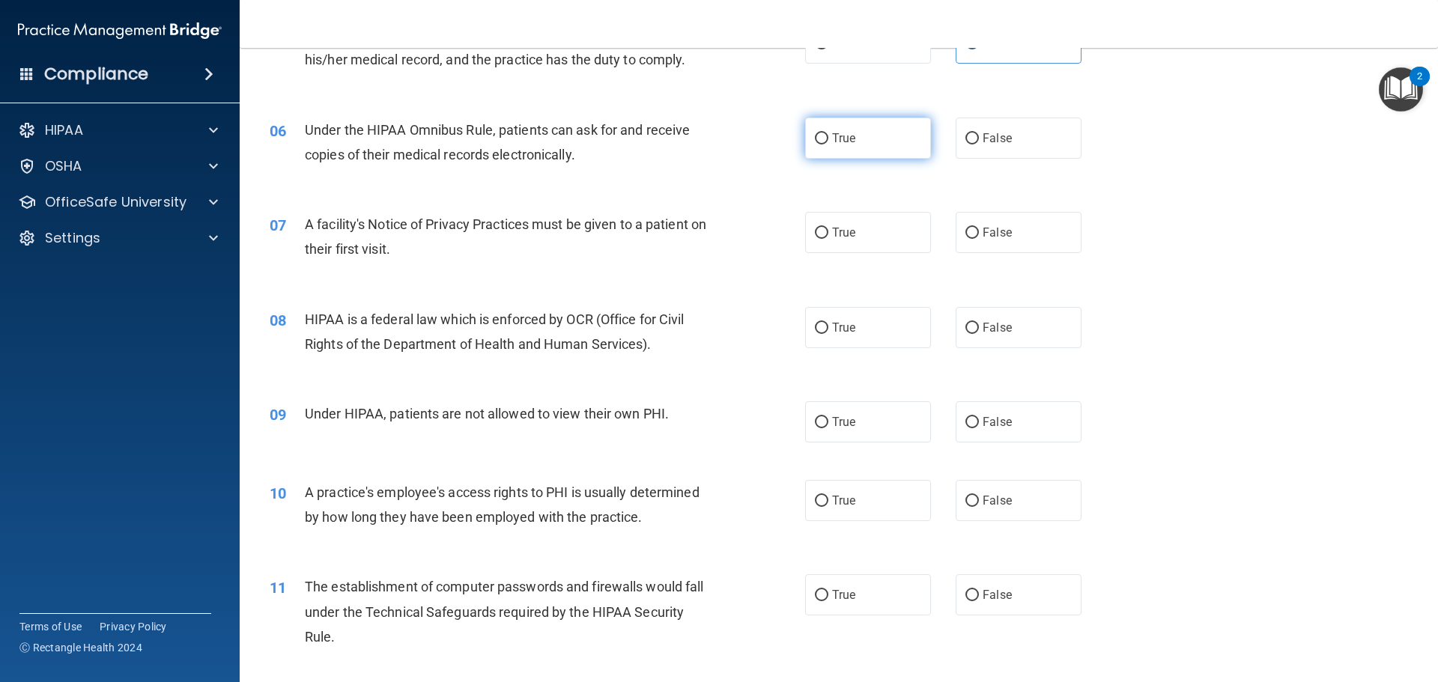
click at [818, 137] on input "True" at bounding box center [821, 138] width 13 height 11
radio input "true"
click at [834, 247] on label "True" at bounding box center [868, 232] width 126 height 41
click at [828, 239] on input "True" at bounding box center [821, 233] width 13 height 11
radio input "true"
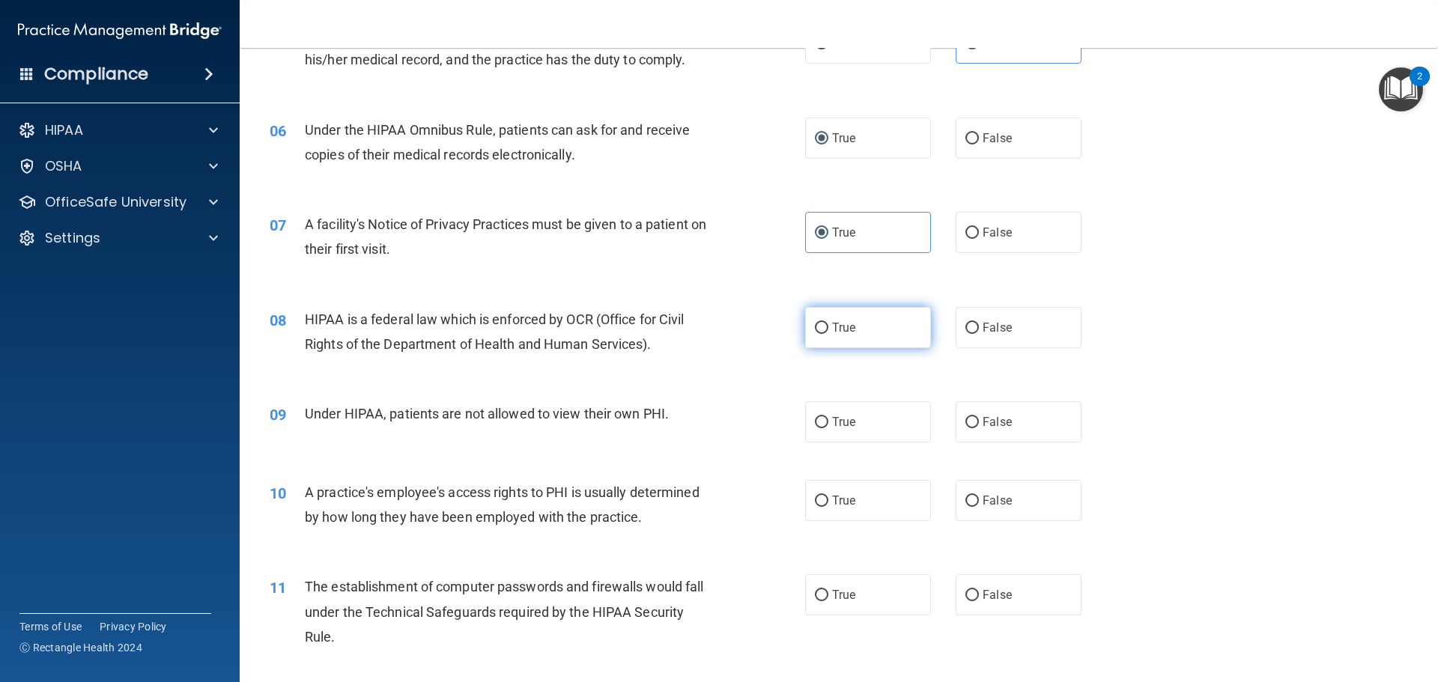
drag, startPoint x: 895, startPoint y: 340, endPoint x: 901, endPoint y: 345, distance: 8.0
click at [896, 339] on label "True" at bounding box center [868, 327] width 126 height 41
click at [828, 334] on input "True" at bounding box center [821, 328] width 13 height 11
radio input "true"
click at [994, 419] on span "False" at bounding box center [996, 422] width 29 height 14
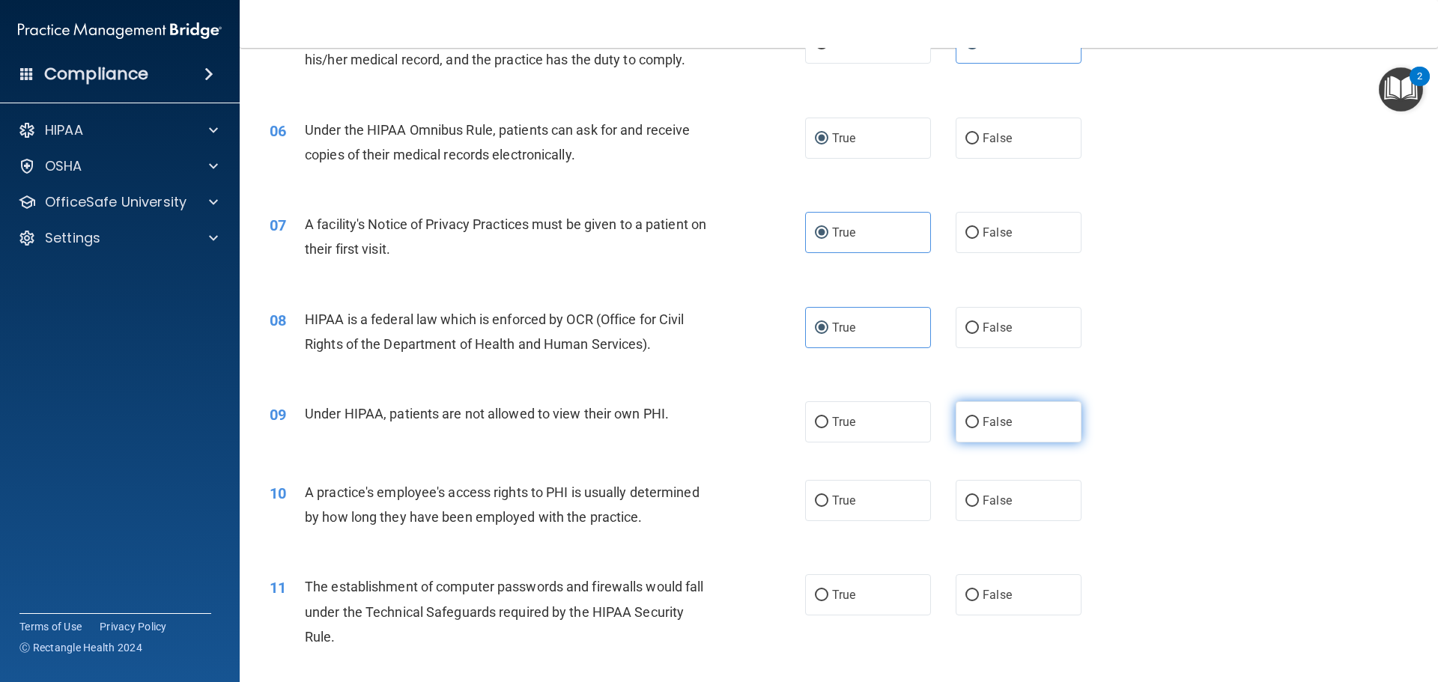
click at [979, 419] on input "False" at bounding box center [971, 422] width 13 height 11
radio input "true"
click at [982, 505] on span "False" at bounding box center [996, 500] width 29 height 14
click at [976, 505] on input "False" at bounding box center [971, 501] width 13 height 11
radio input "true"
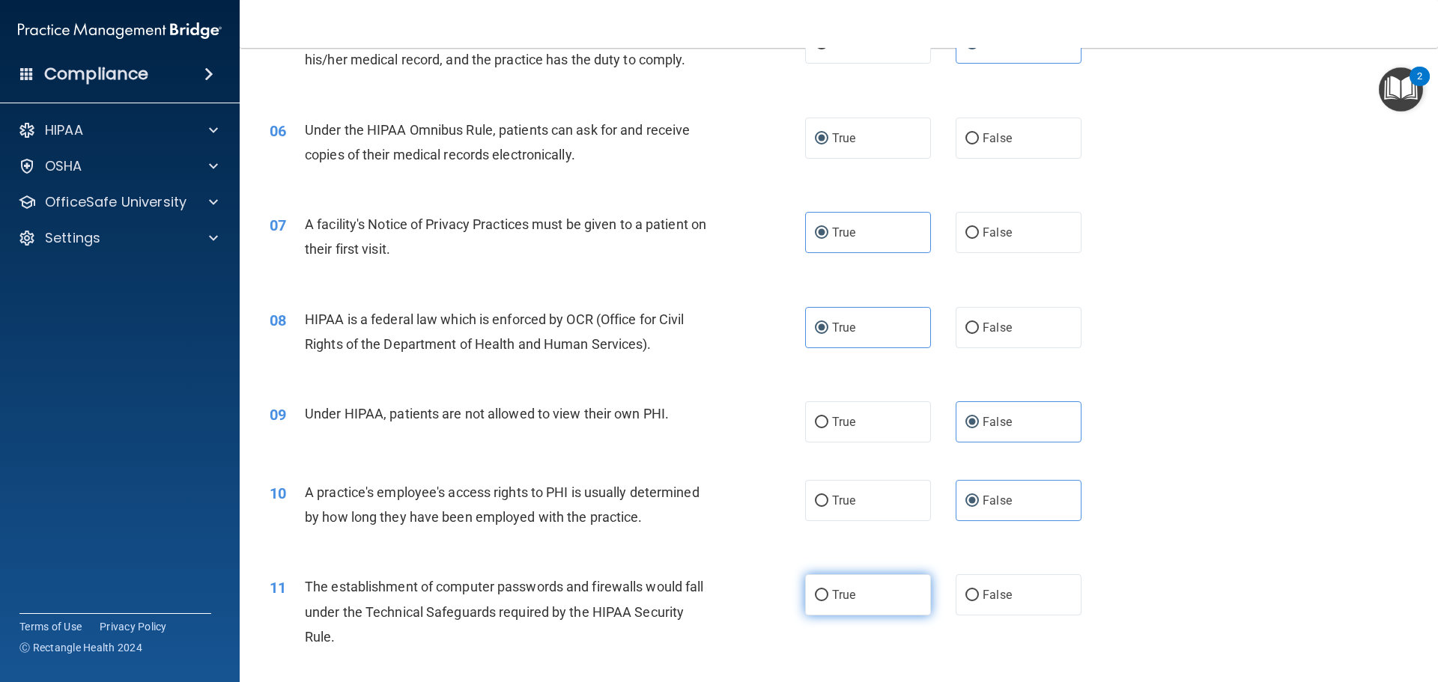
click at [869, 595] on label "True" at bounding box center [868, 594] width 126 height 41
click at [828, 595] on input "True" at bounding box center [821, 595] width 13 height 11
radio input "true"
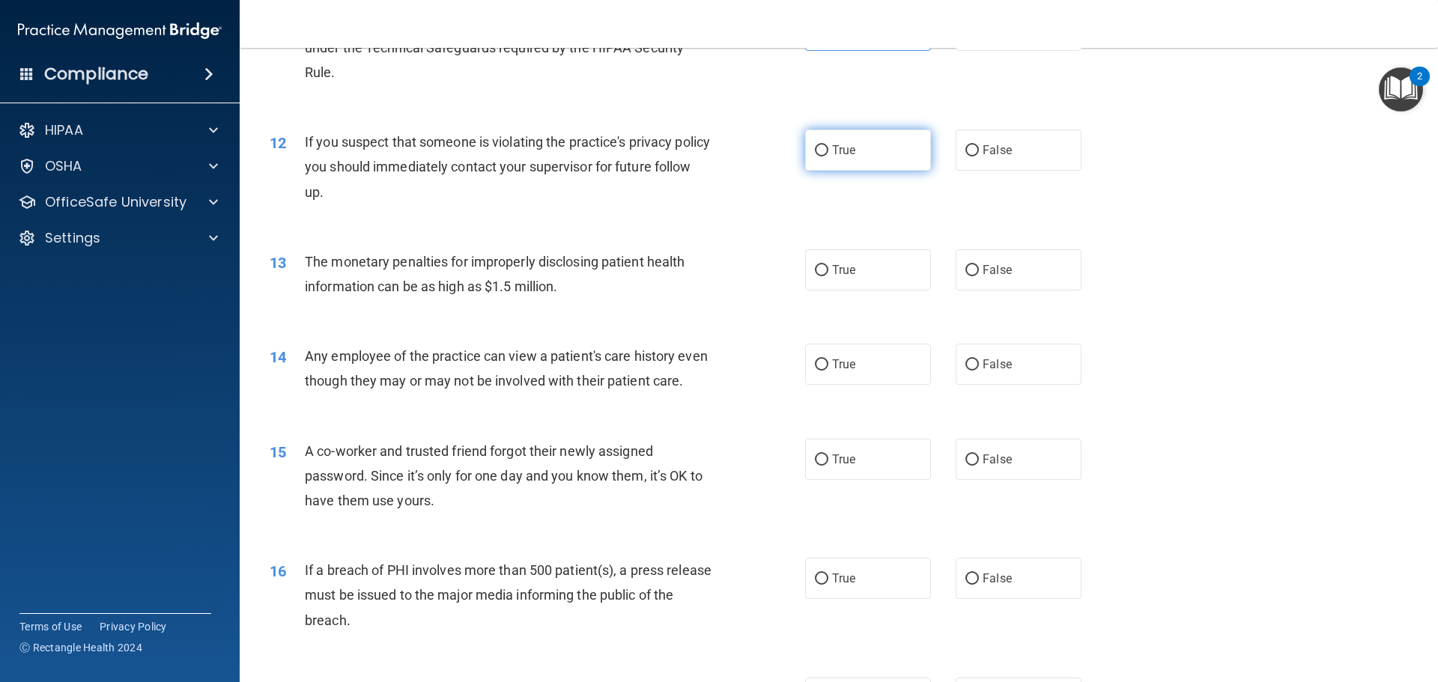
scroll to position [1198, 0]
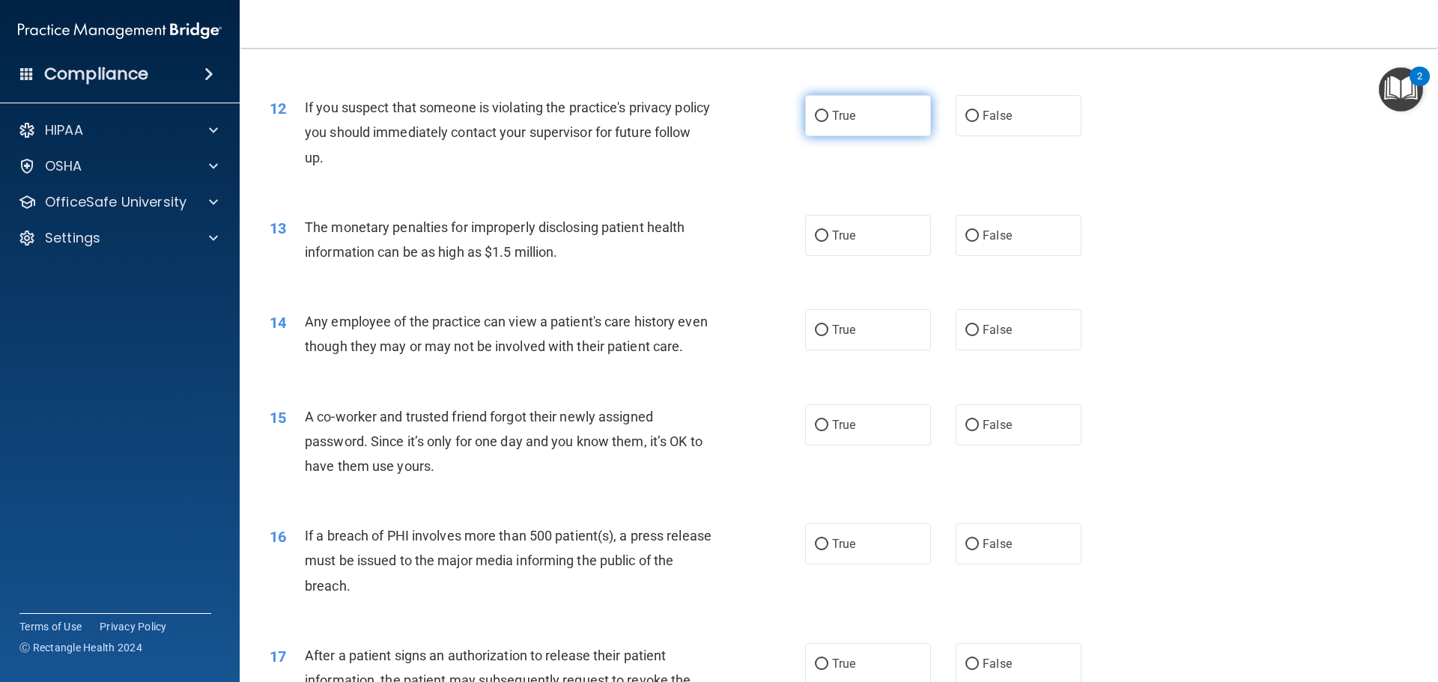
click at [861, 120] on label "True" at bounding box center [868, 115] width 126 height 41
click at [828, 120] on input "True" at bounding box center [821, 116] width 13 height 11
radio input "true"
click at [871, 249] on label "True" at bounding box center [868, 235] width 126 height 41
click at [828, 242] on input "True" at bounding box center [821, 236] width 13 height 11
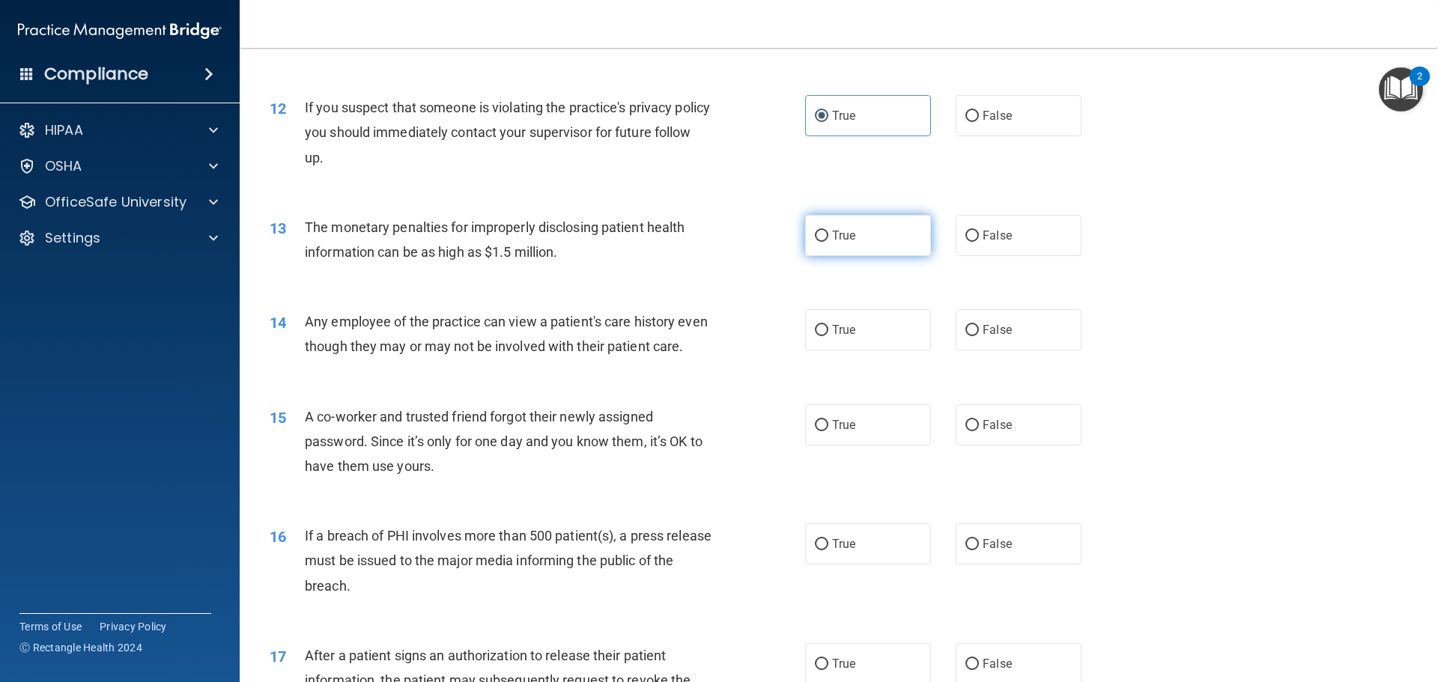
radio input "true"
click at [928, 335] on div "True False" at bounding box center [956, 329] width 302 height 41
click at [965, 325] on input "False" at bounding box center [971, 330] width 13 height 11
radio input "true"
click at [994, 432] on span "False" at bounding box center [996, 425] width 29 height 14
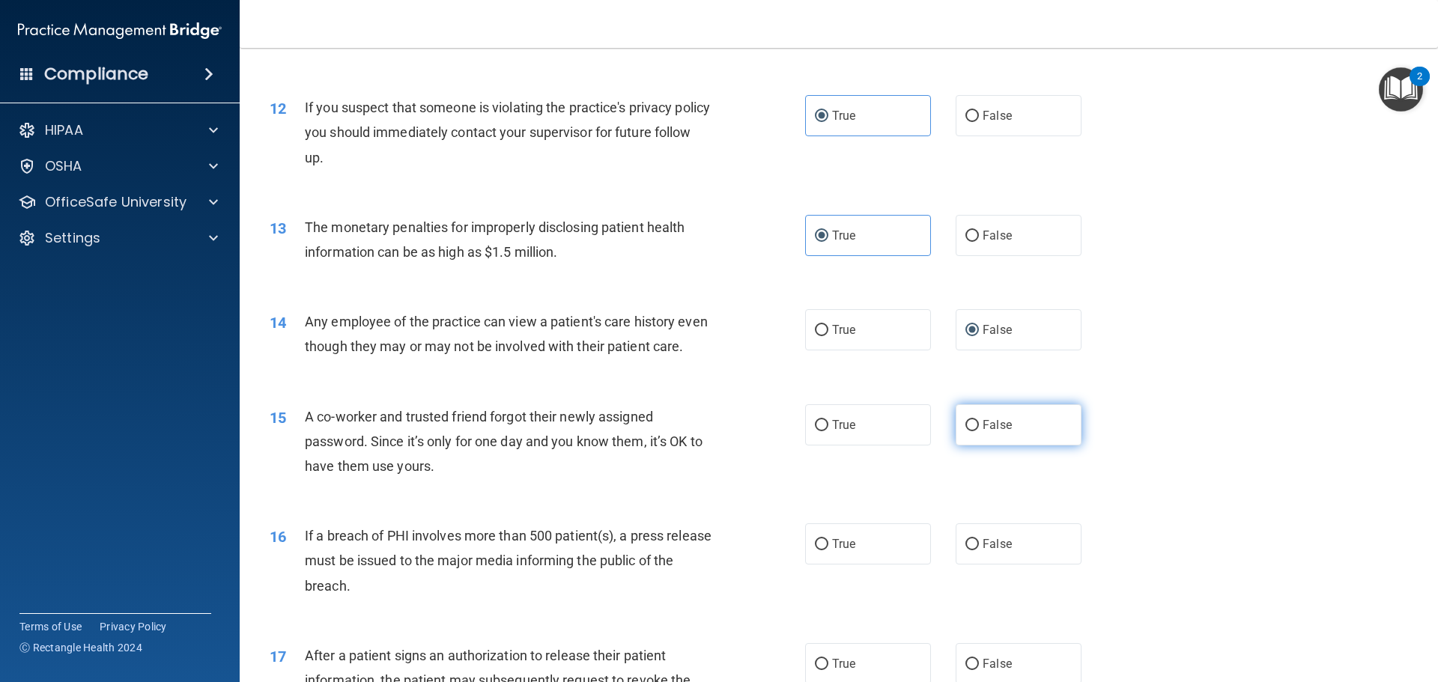
click at [979, 431] on input "False" at bounding box center [971, 425] width 13 height 11
radio input "true"
click at [878, 565] on label "True" at bounding box center [868, 543] width 126 height 41
click at [828, 550] on input "True" at bounding box center [821, 544] width 13 height 11
radio input "true"
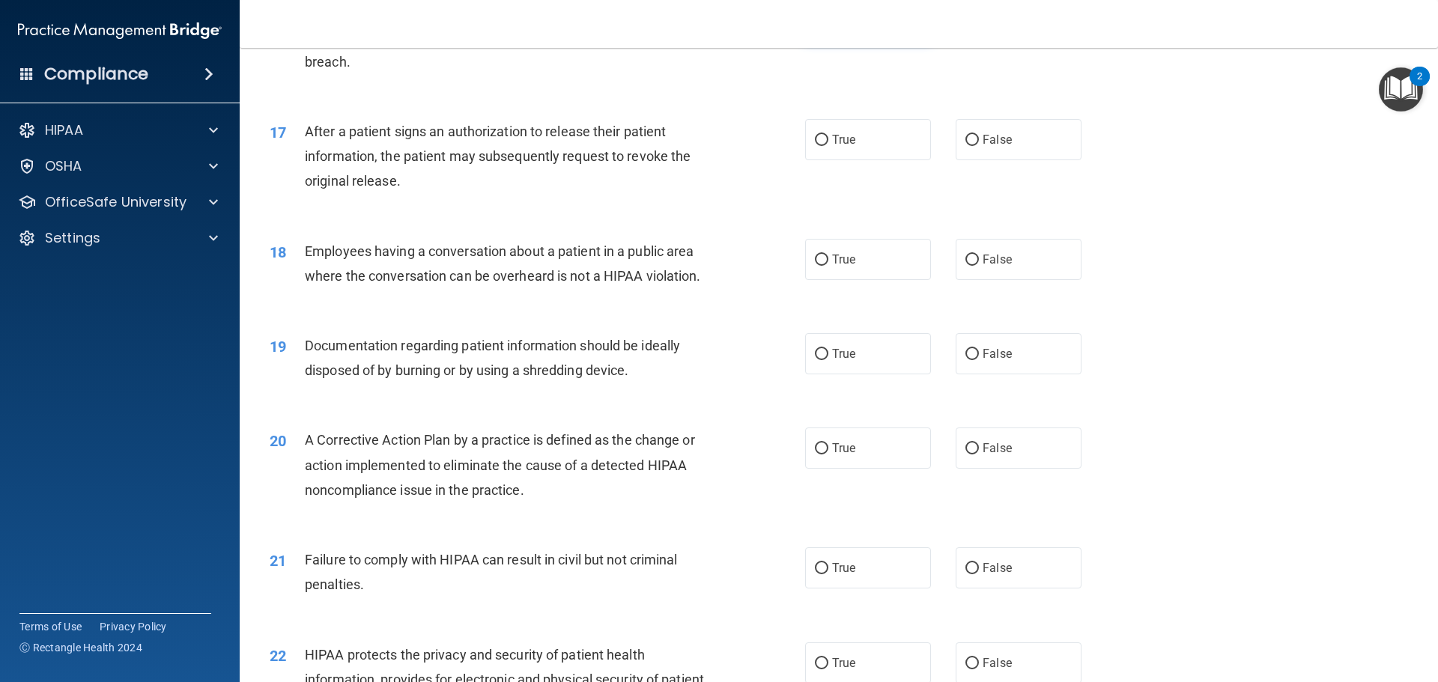
scroll to position [1797, 0]
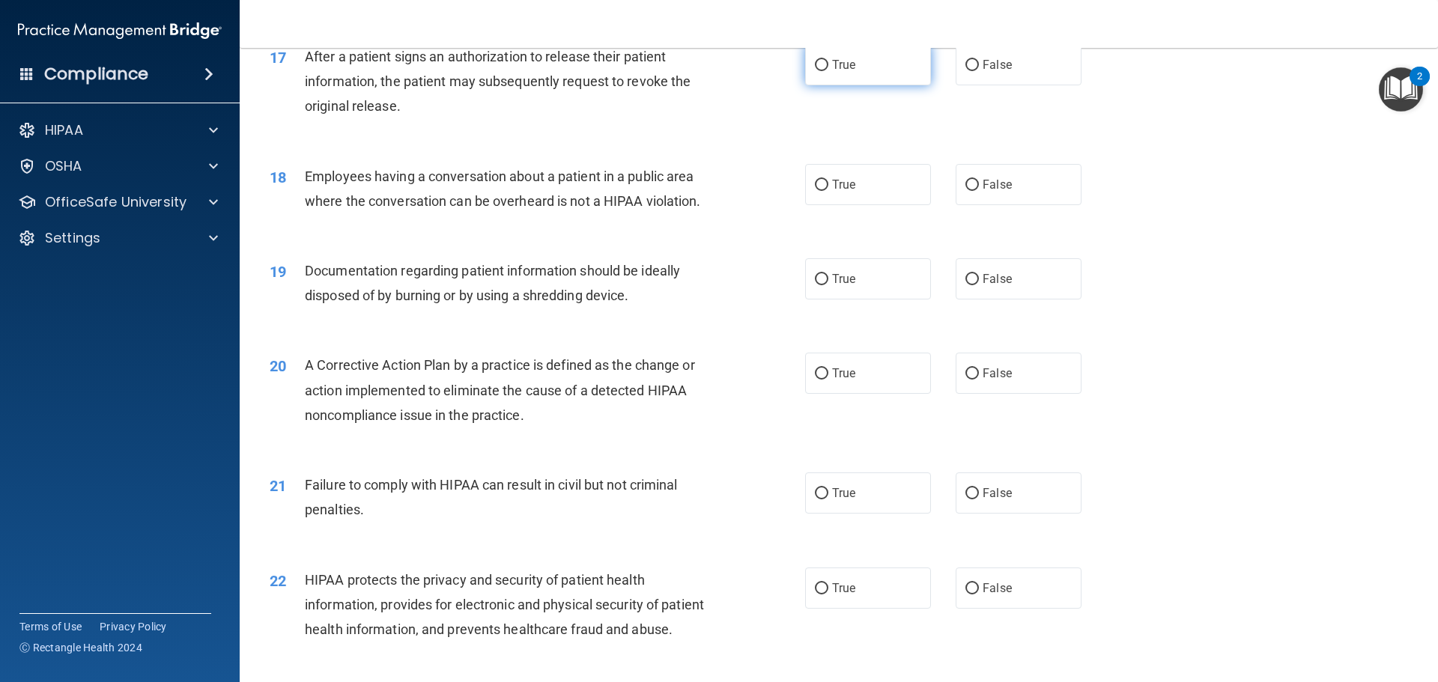
click at [841, 85] on label "True" at bounding box center [868, 64] width 126 height 41
click at [828, 71] on input "True" at bounding box center [821, 65] width 13 height 11
radio input "true"
click at [1008, 205] on label "False" at bounding box center [1018, 184] width 126 height 41
click at [979, 191] on input "False" at bounding box center [971, 185] width 13 height 11
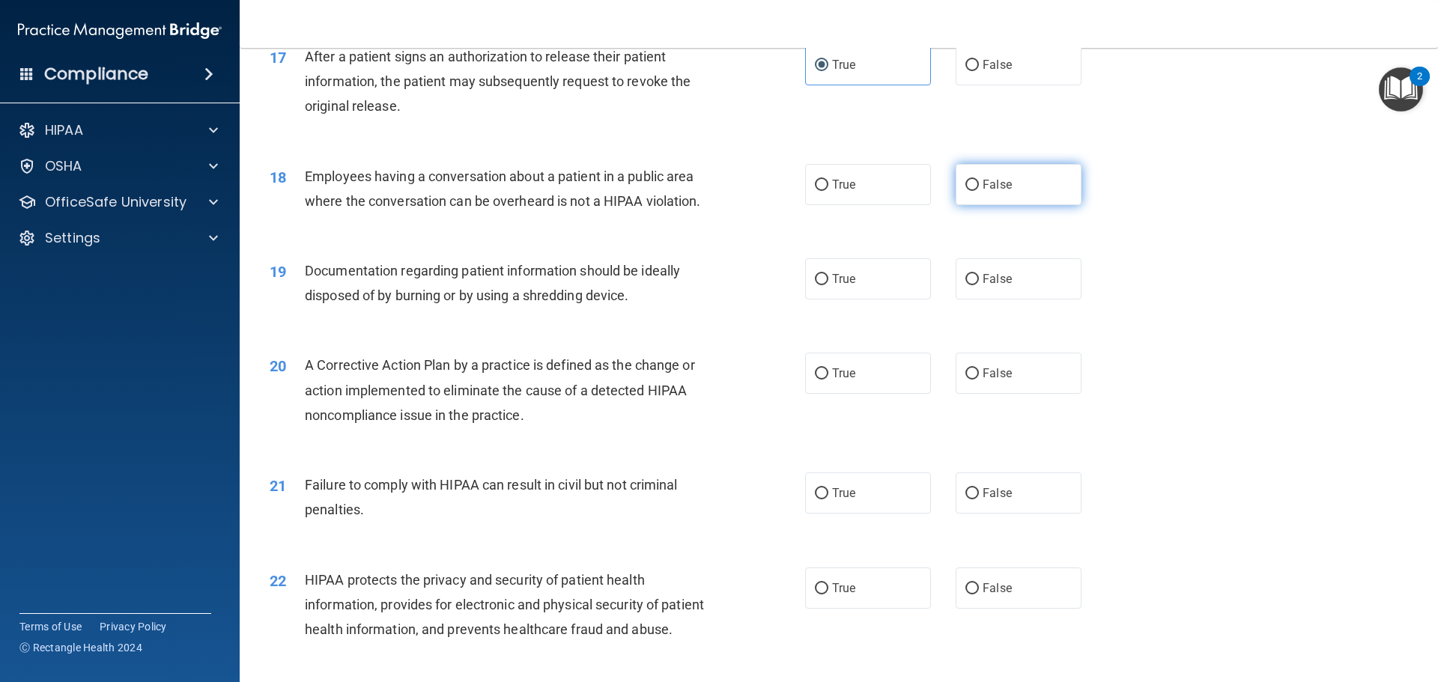
radio input "true"
click at [916, 291] on label "True" at bounding box center [868, 278] width 126 height 41
click at [828, 285] on input "True" at bounding box center [821, 279] width 13 height 11
radio input "true"
click at [890, 394] on label "True" at bounding box center [868, 373] width 126 height 41
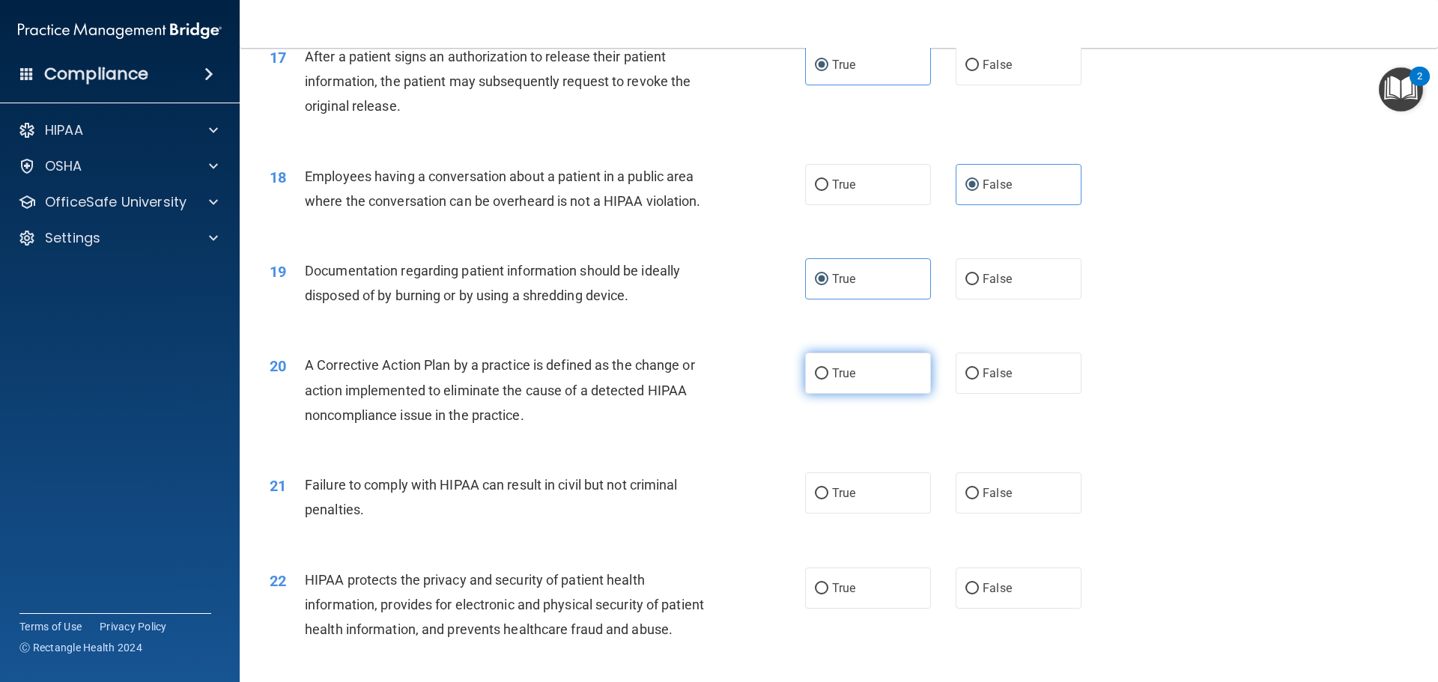
click at [828, 380] on input "True" at bounding box center [821, 373] width 13 height 11
radio input "true"
click at [995, 500] on span "False" at bounding box center [996, 493] width 29 height 14
click at [979, 499] on input "False" at bounding box center [971, 493] width 13 height 11
radio input "true"
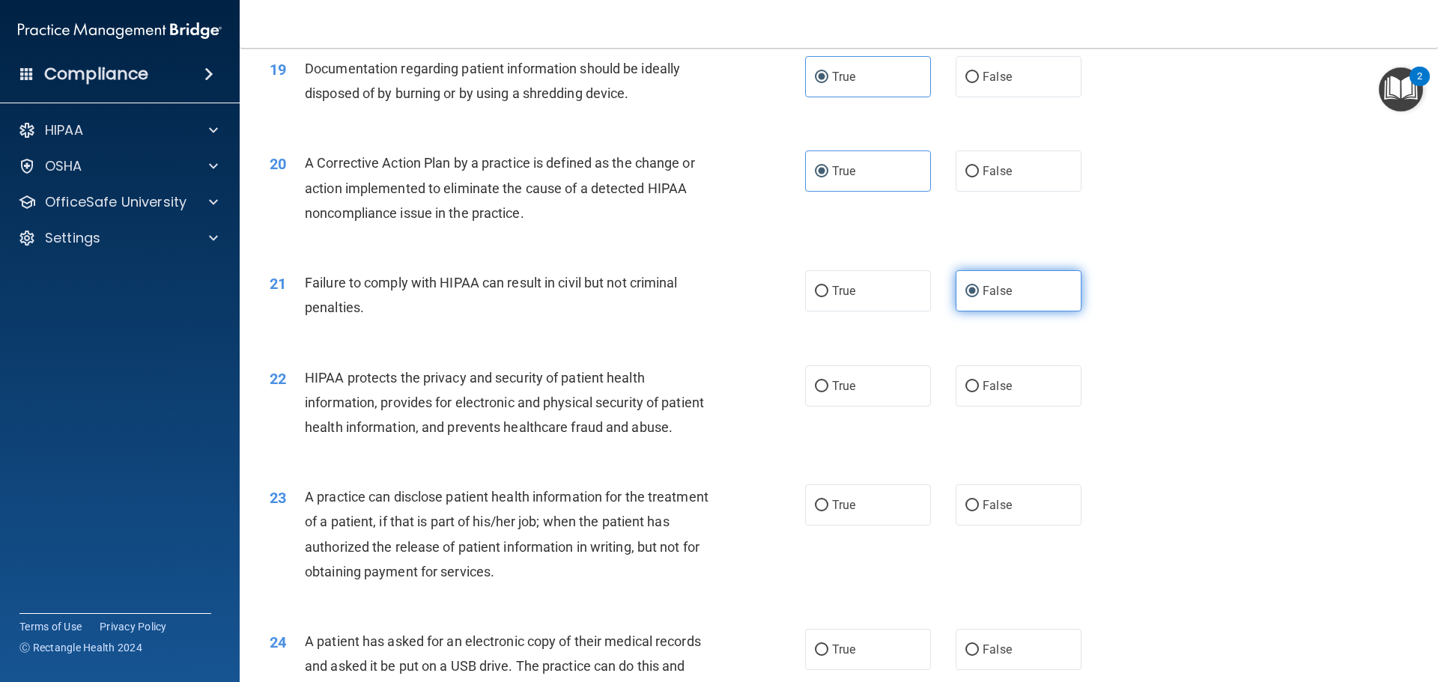
scroll to position [2022, 0]
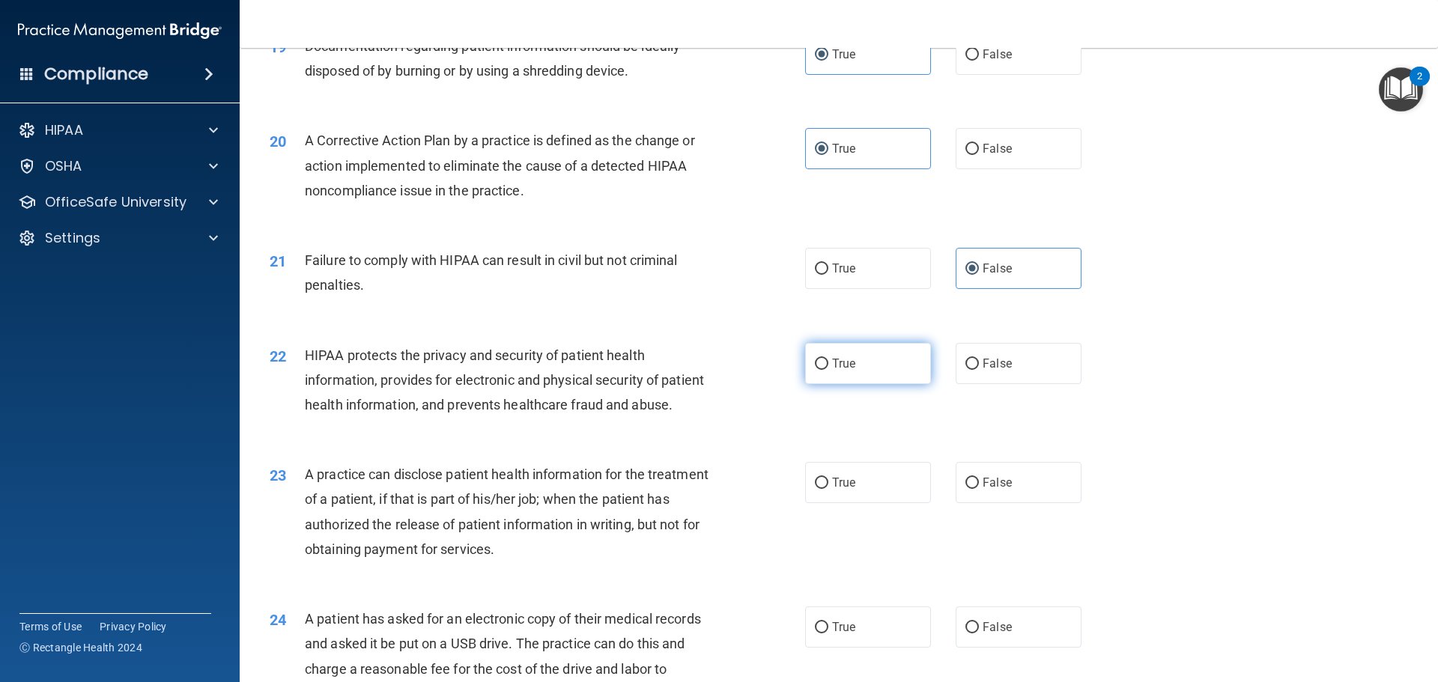
click at [898, 384] on label "True" at bounding box center [868, 363] width 126 height 41
click at [828, 370] on input "True" at bounding box center [821, 364] width 13 height 11
radio input "true"
click at [987, 490] on span "False" at bounding box center [996, 482] width 29 height 14
click at [979, 489] on input "False" at bounding box center [971, 483] width 13 height 11
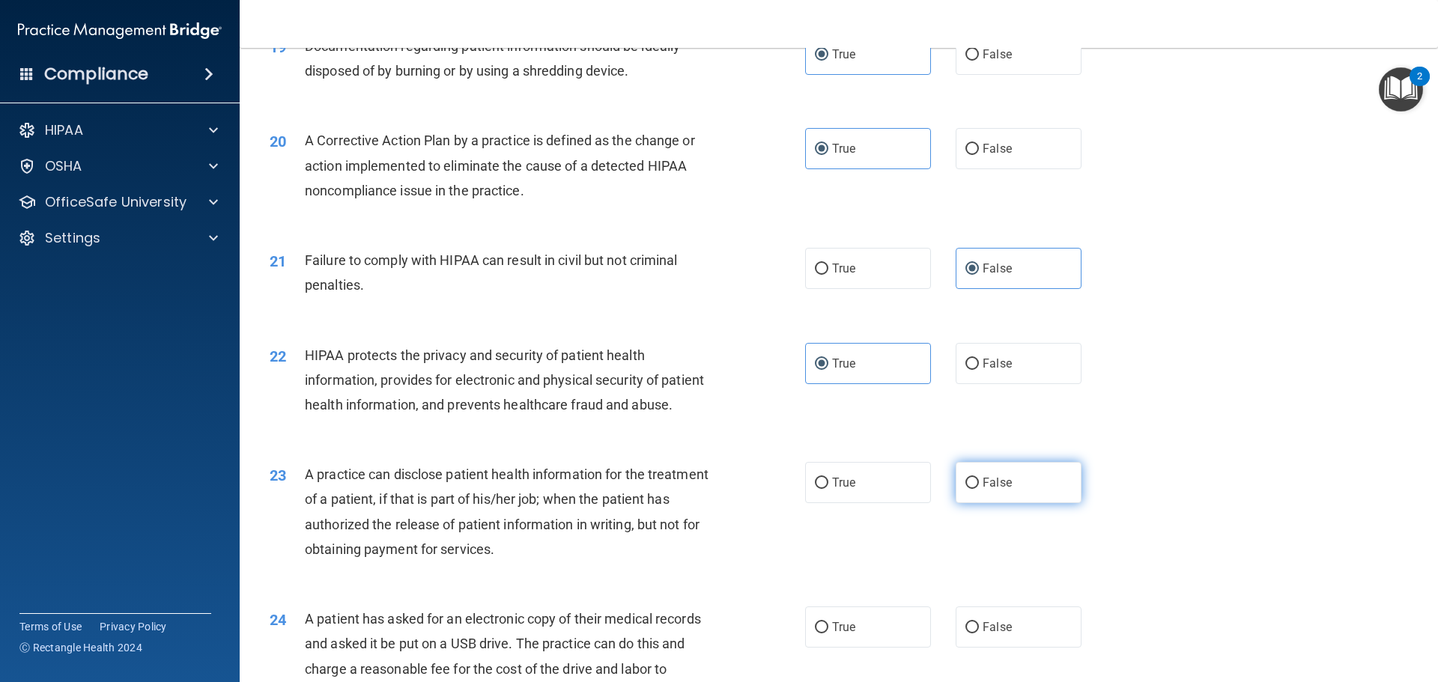
radio input "true"
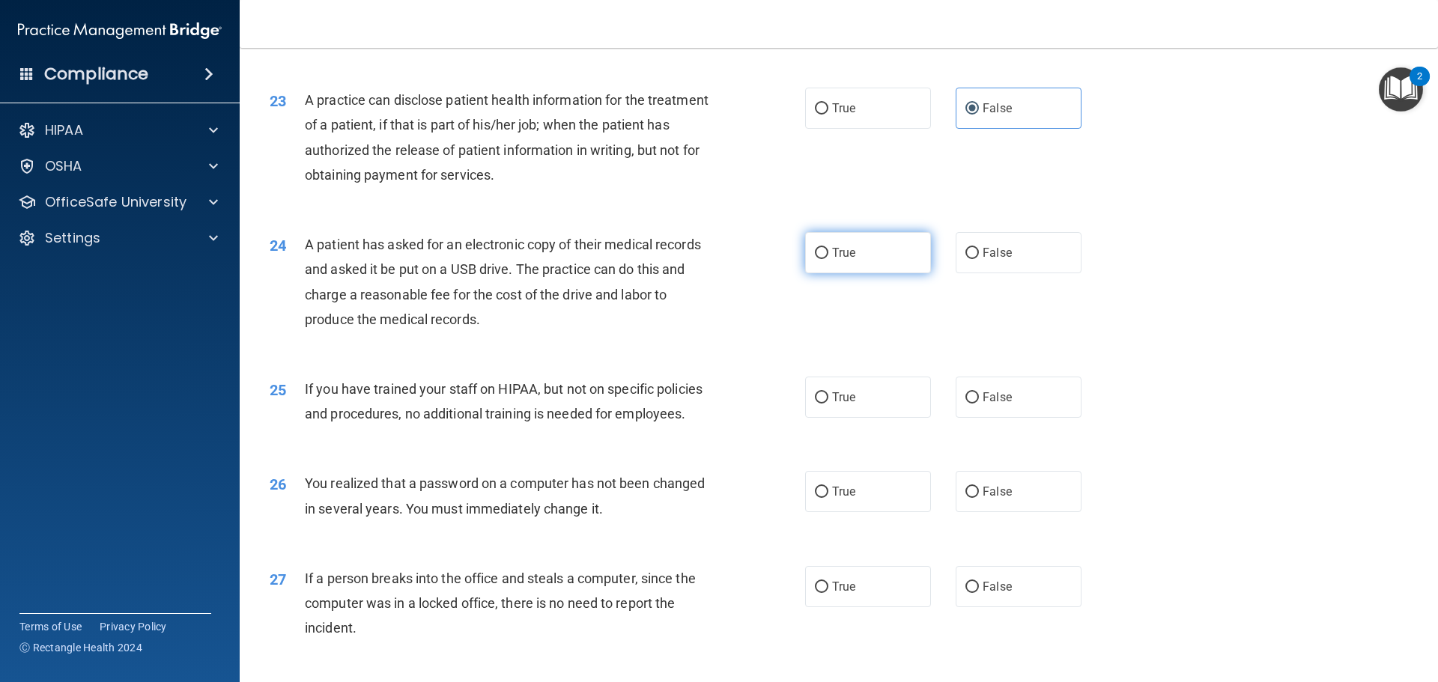
scroll to position [2546, 0]
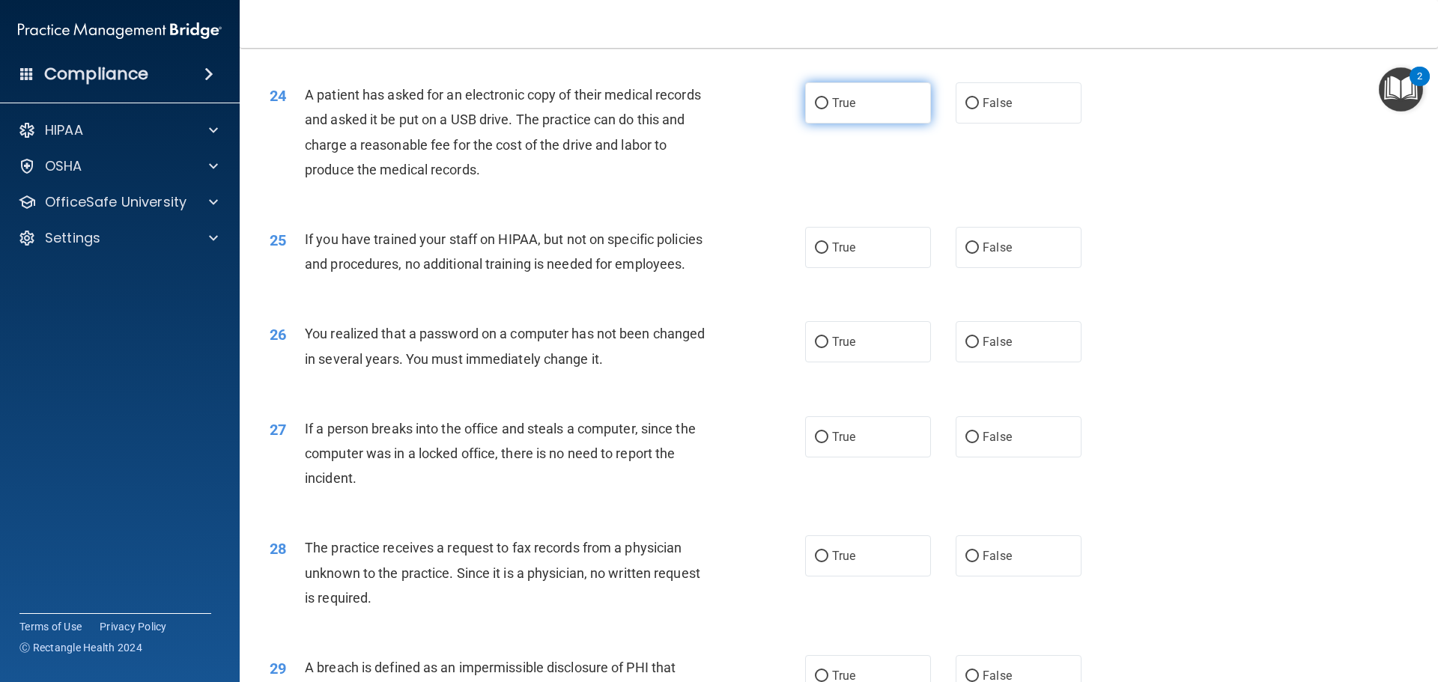
click at [882, 124] on label "True" at bounding box center [868, 102] width 126 height 41
click at [828, 109] on input "True" at bounding box center [821, 103] width 13 height 11
radio input "true"
click at [987, 268] on label "False" at bounding box center [1018, 247] width 126 height 41
click at [979, 254] on input "False" at bounding box center [971, 248] width 13 height 11
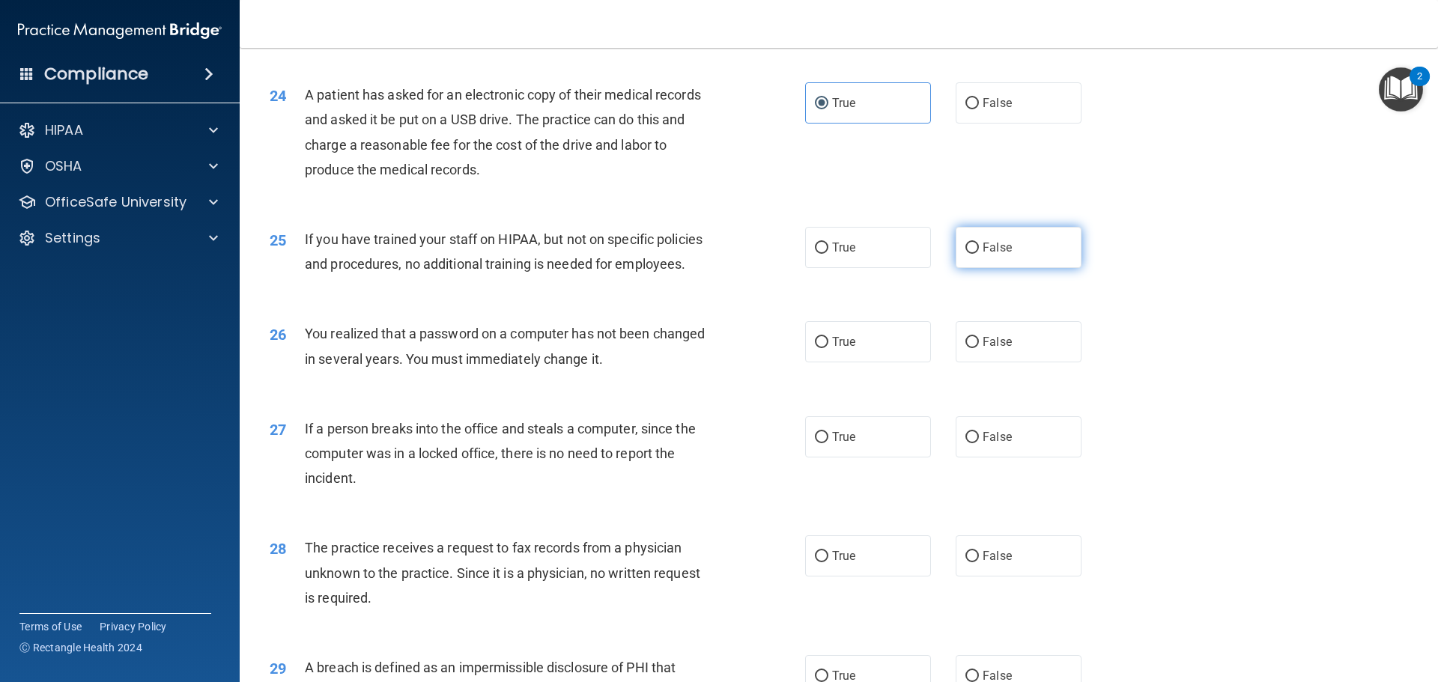
radio input "true"
click at [895, 362] on label "True" at bounding box center [868, 341] width 126 height 41
click at [828, 348] on input "True" at bounding box center [821, 342] width 13 height 11
radio input "true"
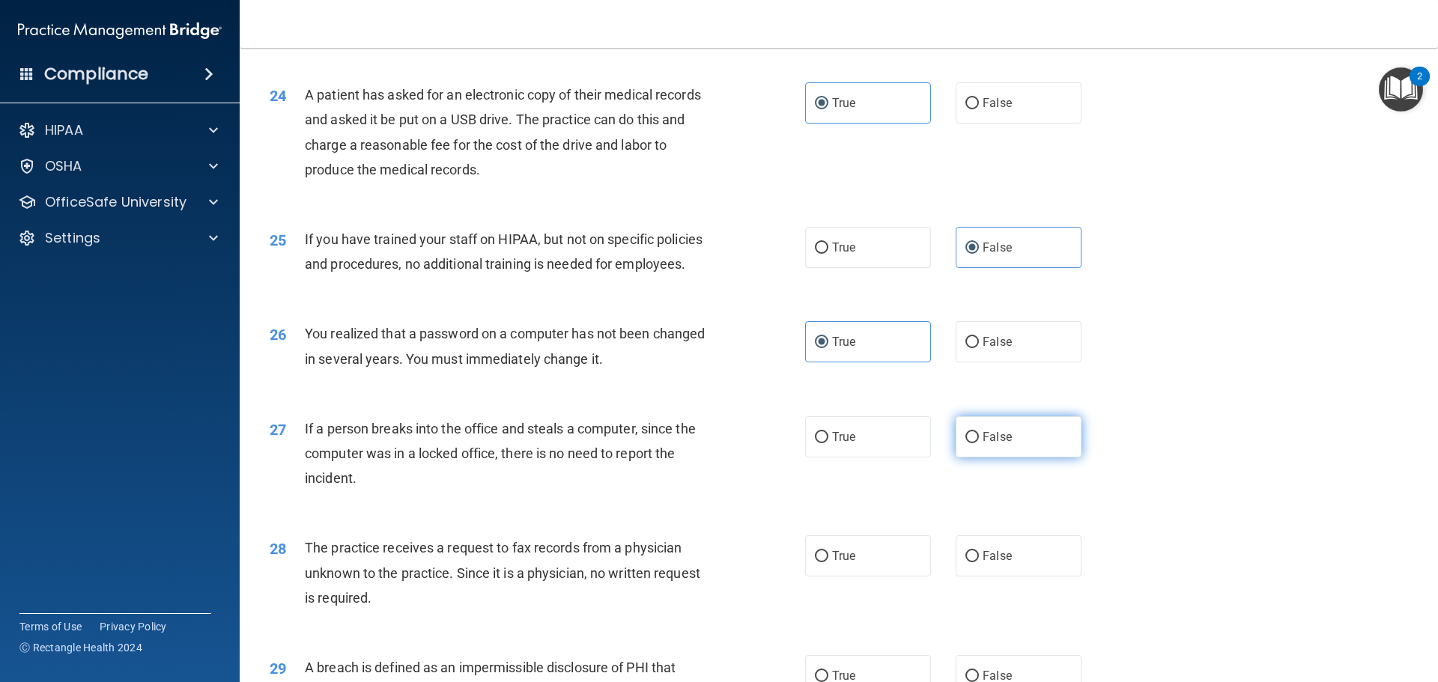
click at [1007, 457] on label "False" at bounding box center [1018, 436] width 126 height 41
click at [979, 443] on input "False" at bounding box center [971, 437] width 13 height 11
radio input "true"
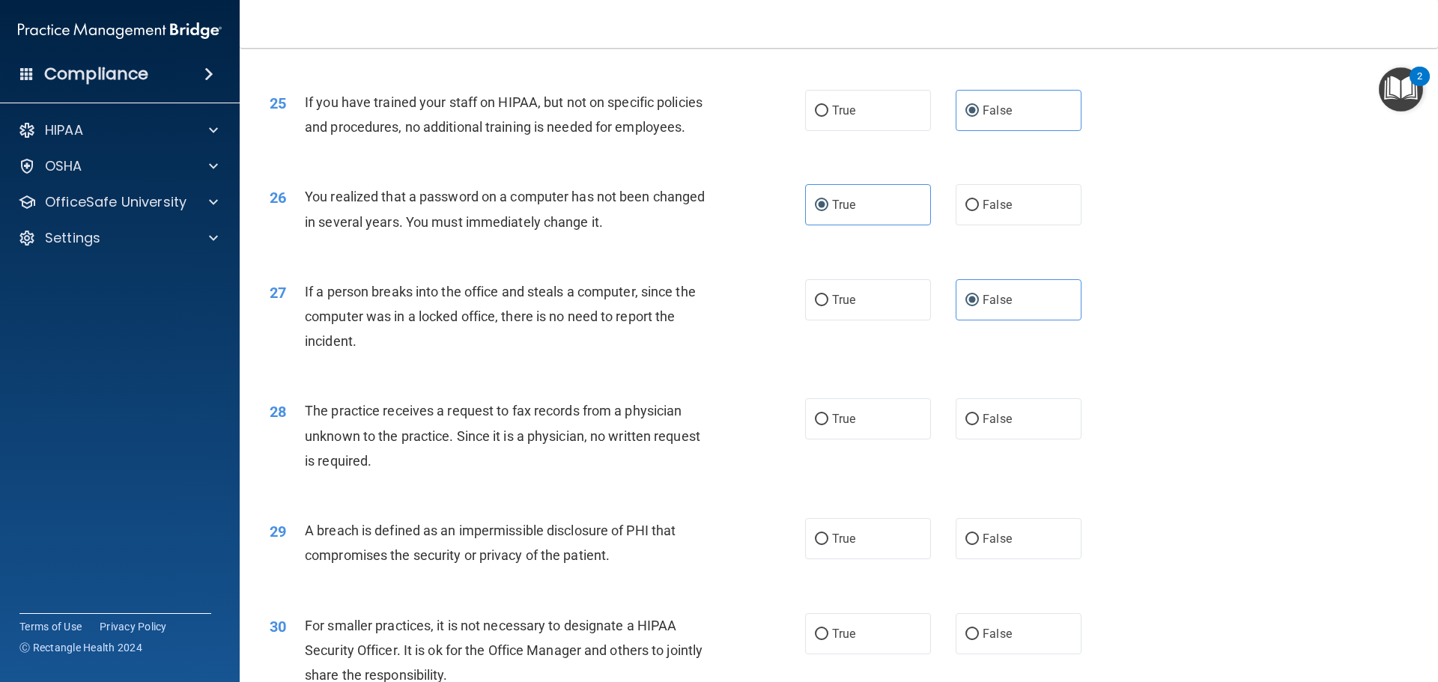
scroll to position [2696, 0]
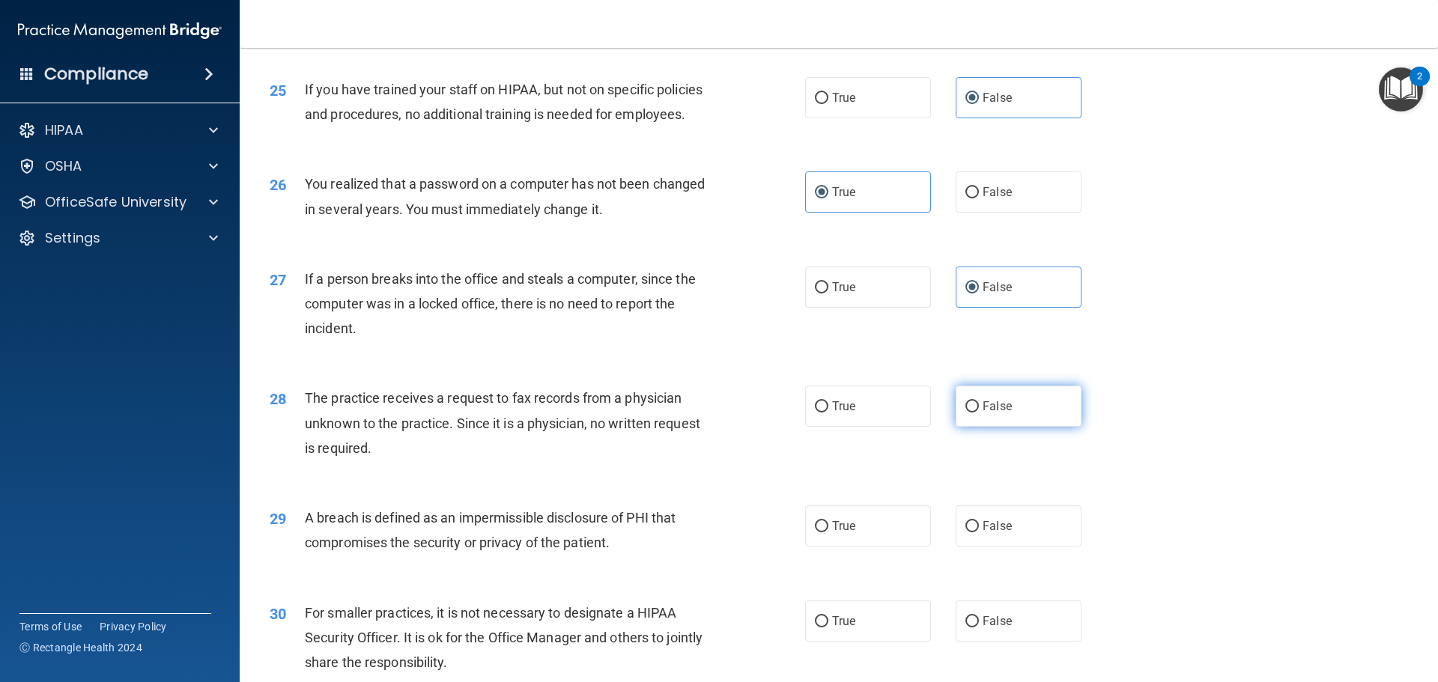
click at [986, 413] on span "False" at bounding box center [996, 406] width 29 height 14
click at [979, 413] on input "False" at bounding box center [971, 406] width 13 height 11
radio input "true"
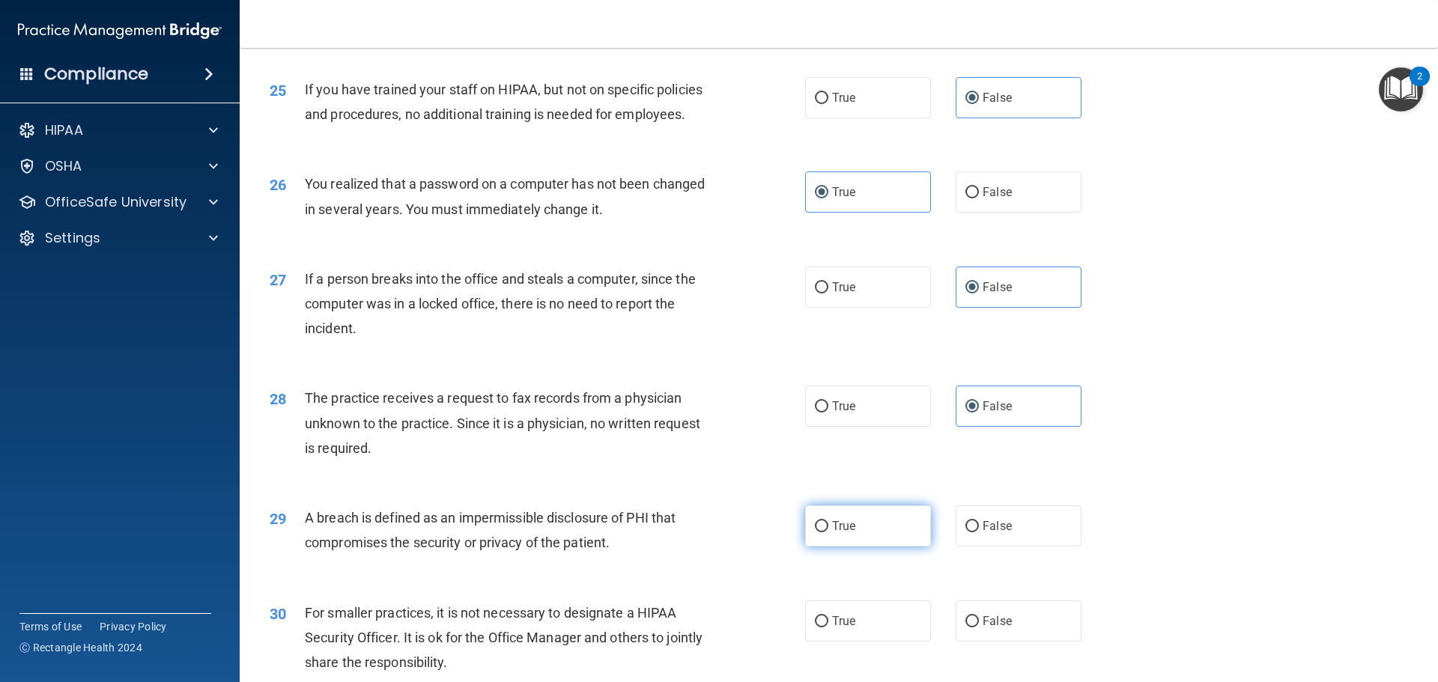
click at [846, 533] on span "True" at bounding box center [843, 526] width 23 height 14
click at [828, 532] on input "True" at bounding box center [821, 526] width 13 height 11
radio input "true"
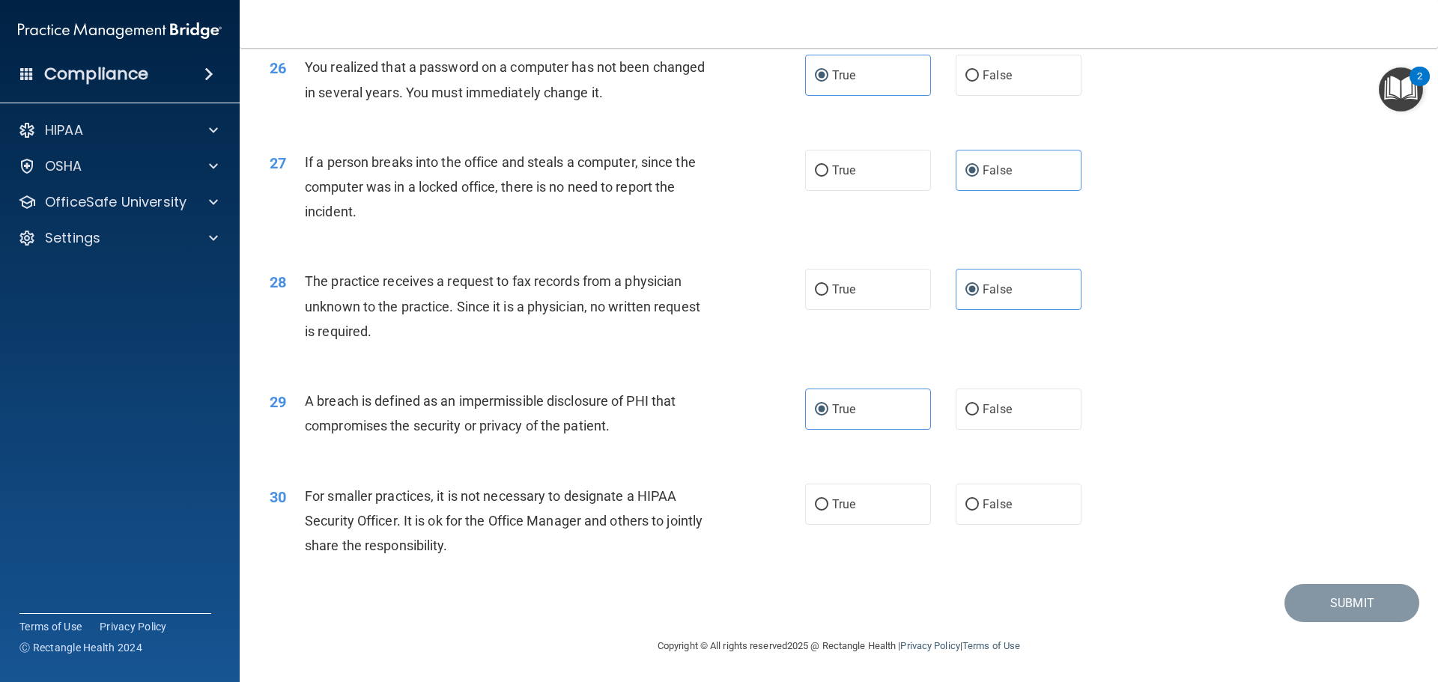
scroll to position [2845, 0]
click at [1001, 513] on label "False" at bounding box center [1018, 504] width 126 height 41
click at [979, 511] on input "False" at bounding box center [971, 504] width 13 height 11
radio input "true"
click at [1312, 622] on button "Submit" at bounding box center [1351, 603] width 135 height 38
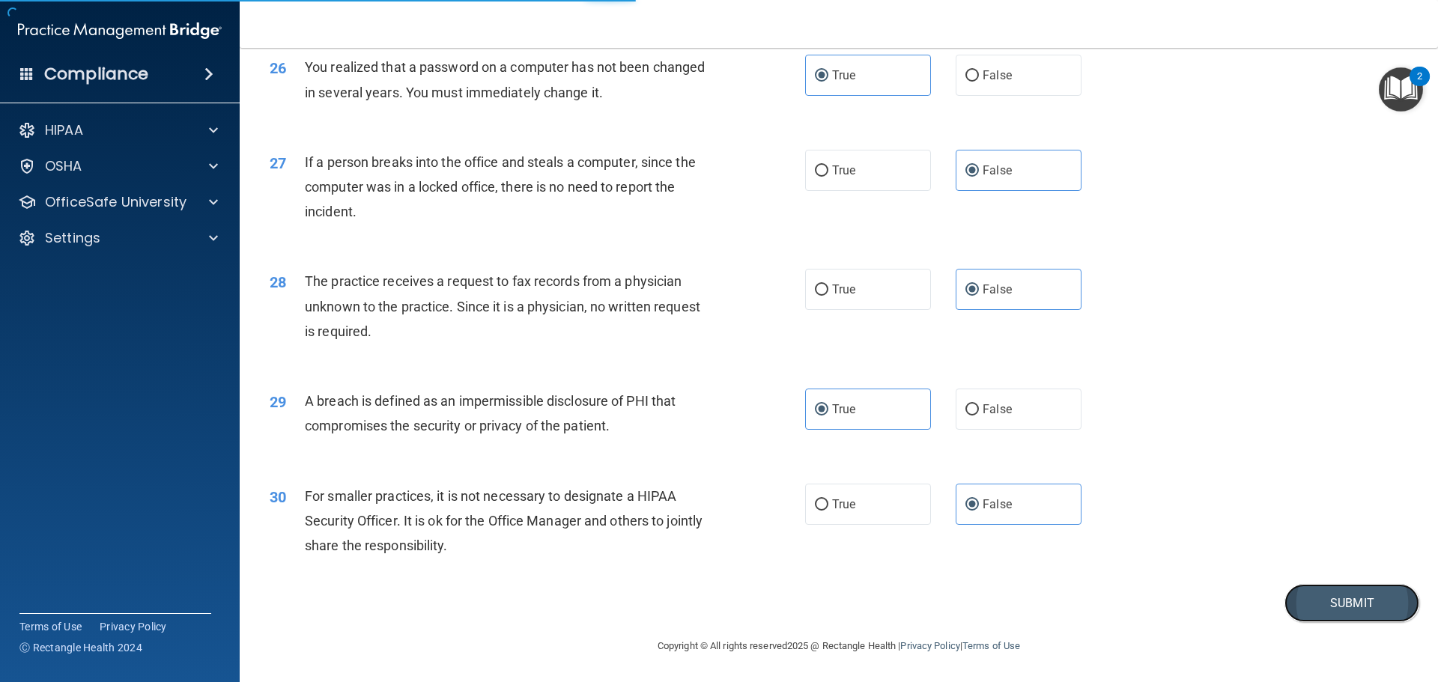
click at [1343, 622] on button "Submit" at bounding box center [1351, 603] width 135 height 38
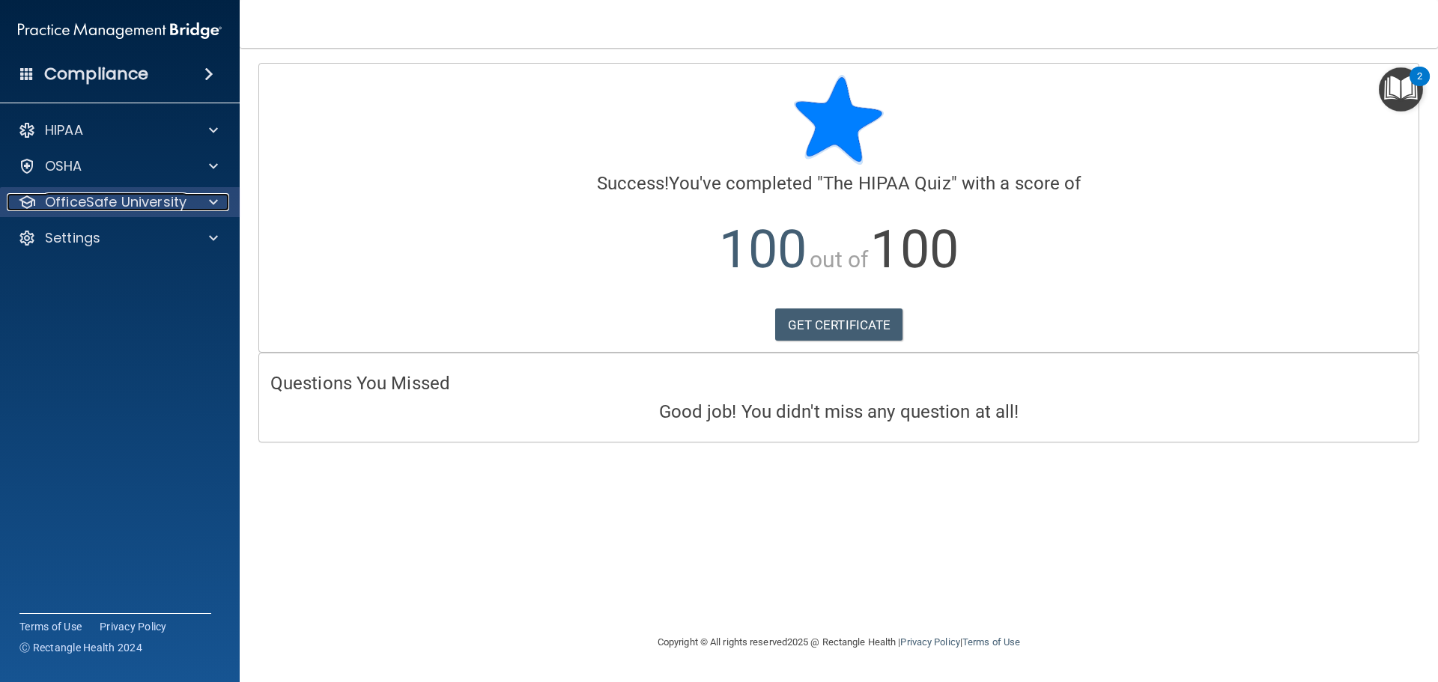
click at [163, 200] on p "OfficeSafe University" at bounding box center [116, 202] width 142 height 18
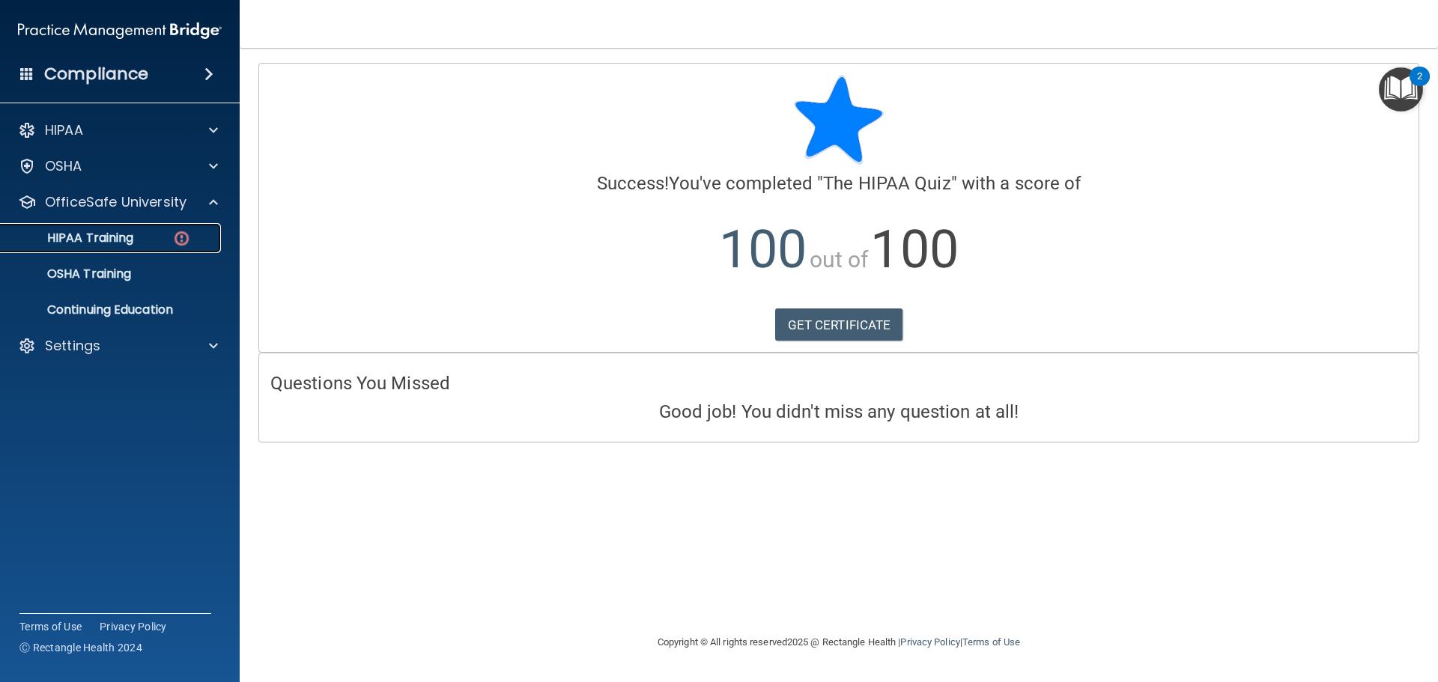
click at [124, 248] on link "HIPAA Training" at bounding box center [103, 238] width 236 height 30
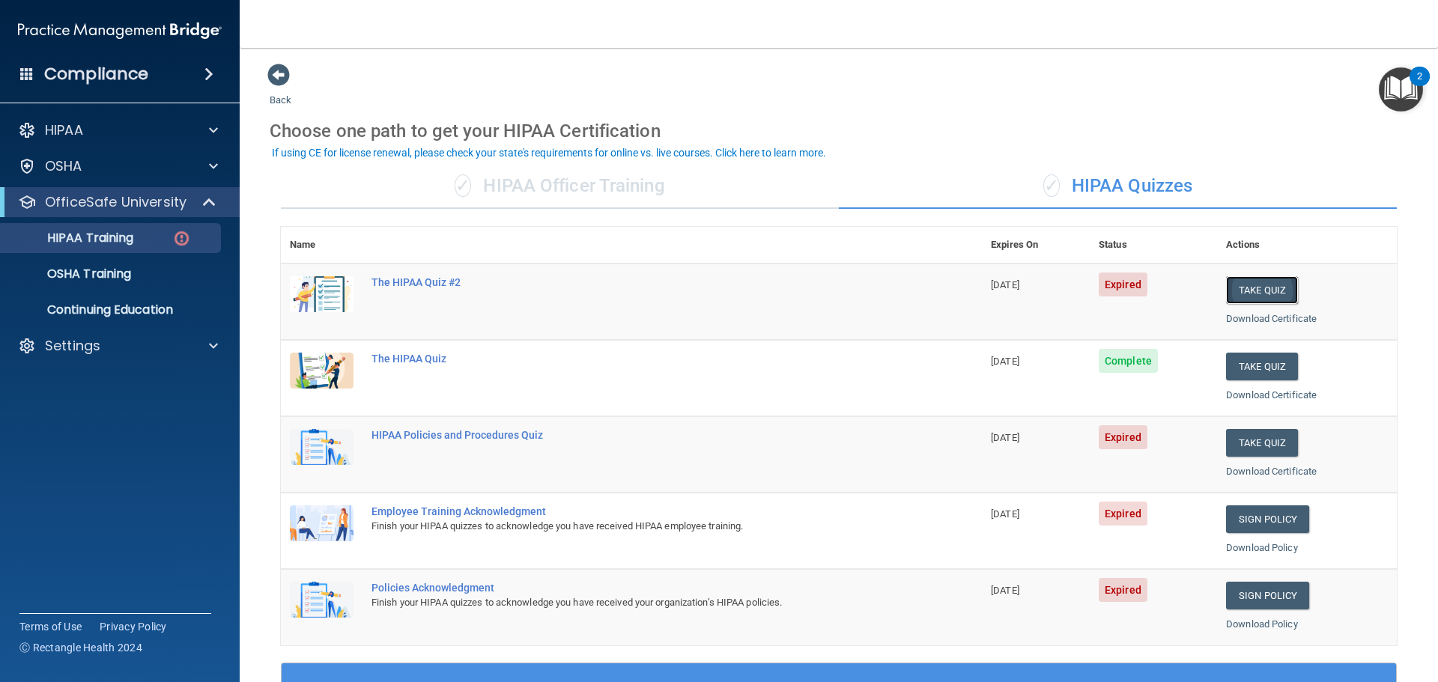
click at [1250, 290] on button "Take Quiz" at bounding box center [1262, 290] width 72 height 28
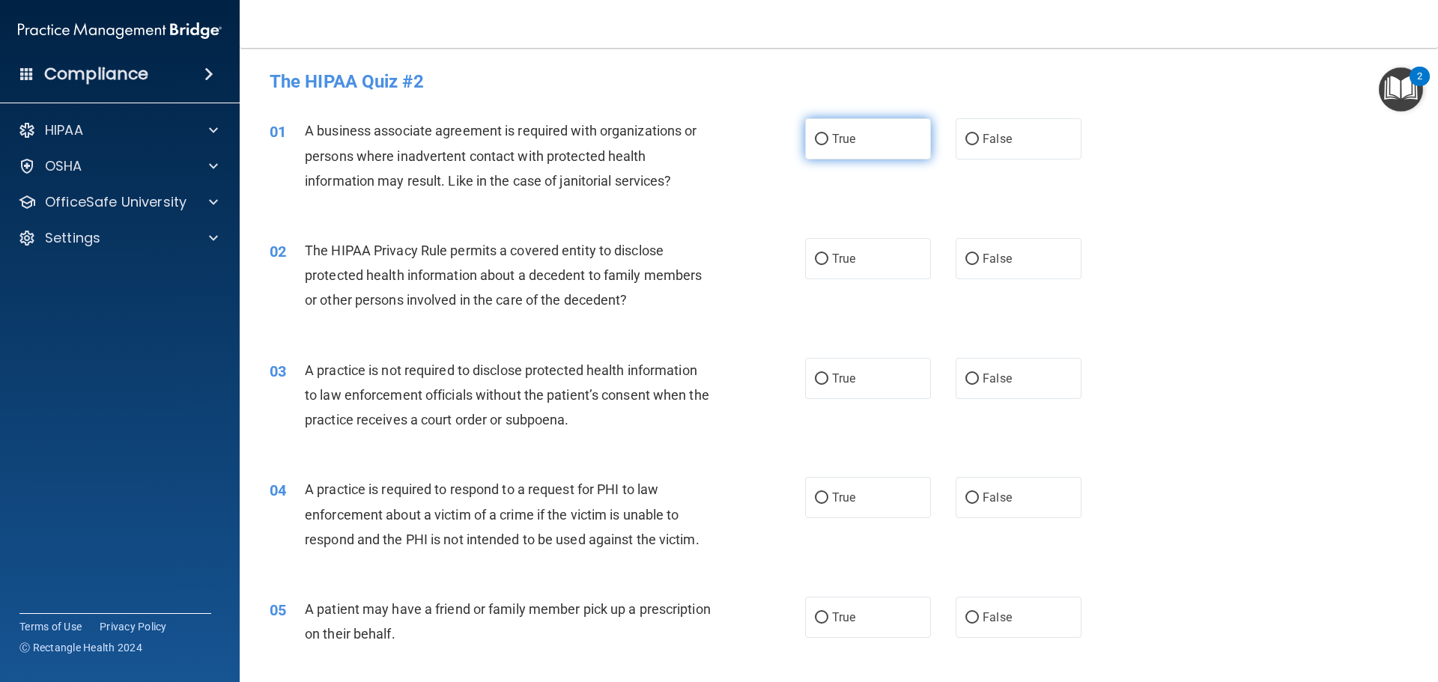
click at [824, 144] on label "True" at bounding box center [868, 138] width 126 height 41
click at [824, 144] on input "True" at bounding box center [821, 139] width 13 height 11
radio input "true"
drag, startPoint x: 867, startPoint y: 261, endPoint x: 859, endPoint y: 355, distance: 94.0
click at [866, 261] on label "True" at bounding box center [868, 258] width 126 height 41
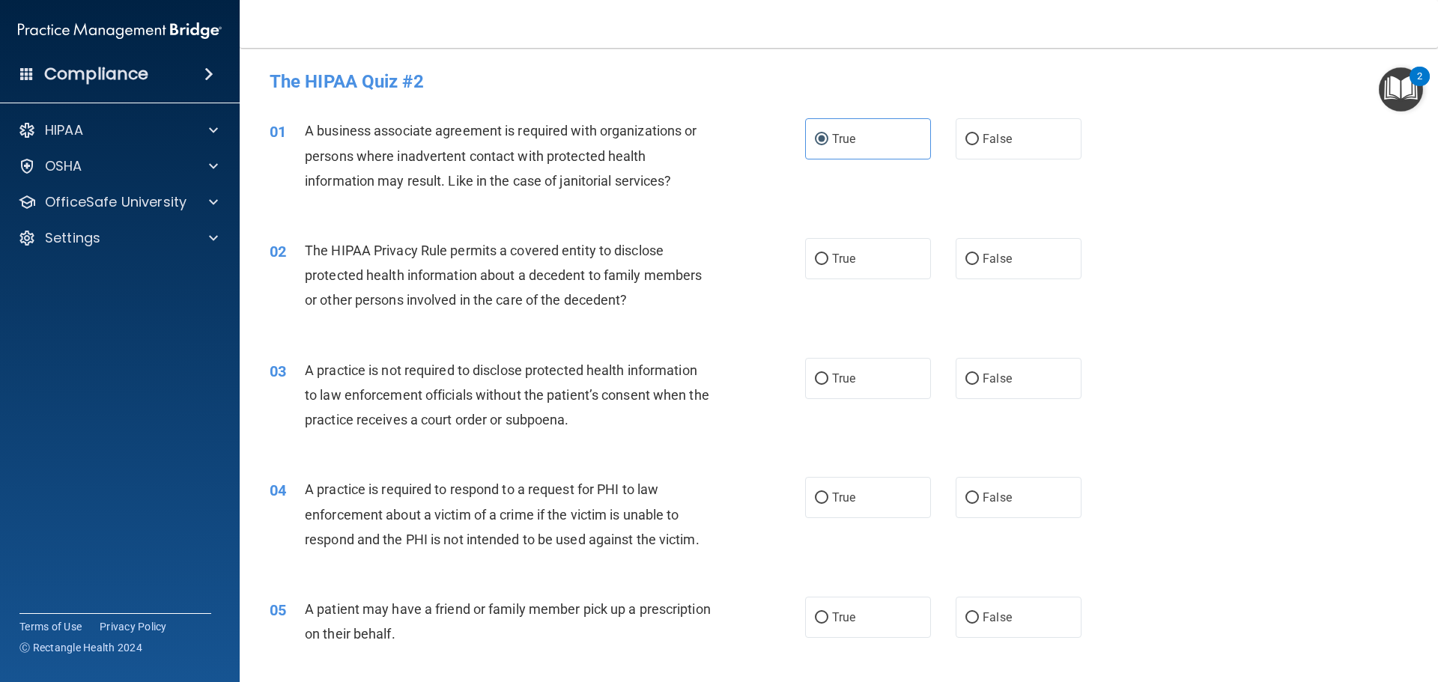
click at [828, 261] on input "True" at bounding box center [821, 259] width 13 height 11
radio input "true"
click at [980, 359] on label "False" at bounding box center [1018, 378] width 126 height 41
click at [979, 374] on input "False" at bounding box center [971, 379] width 13 height 11
radio input "true"
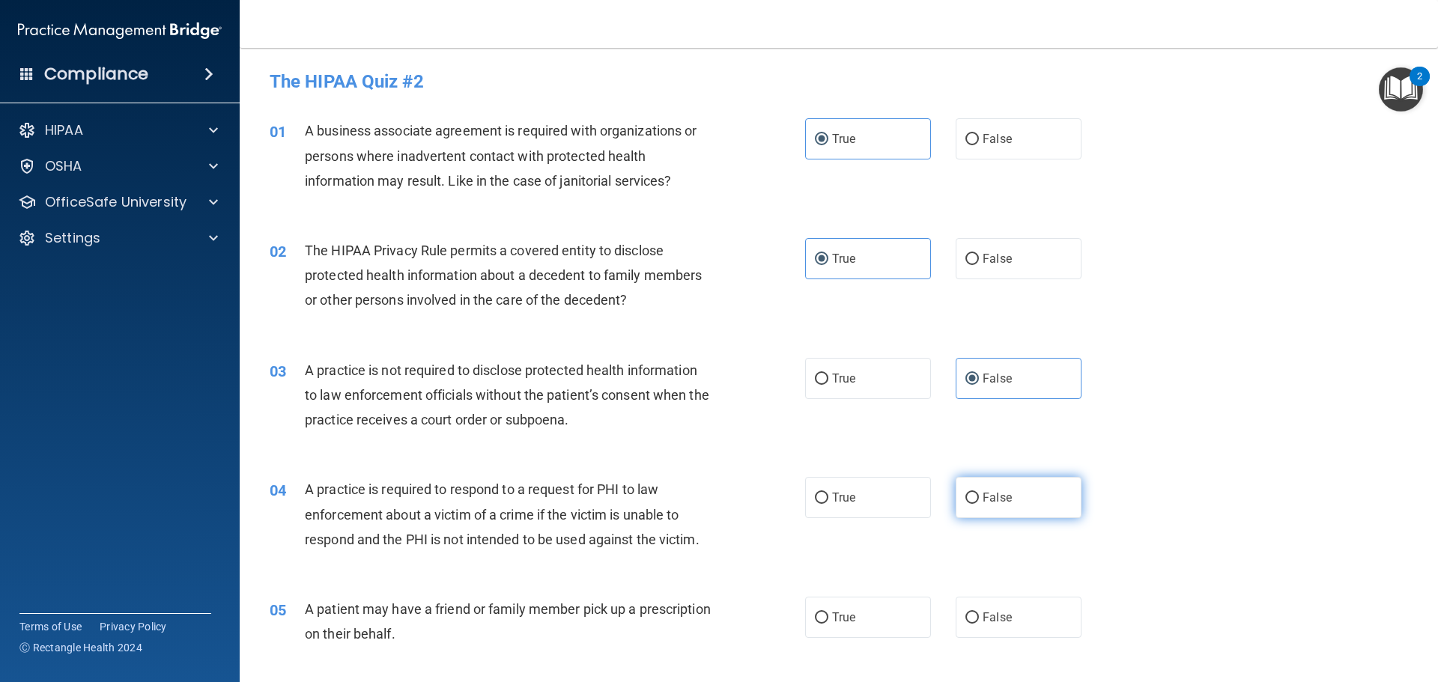
drag, startPoint x: 1003, startPoint y: 509, endPoint x: 985, endPoint y: 509, distance: 18.0
click at [992, 509] on label "False" at bounding box center [1018, 497] width 126 height 41
click at [955, 505] on label "False" at bounding box center [1018, 497] width 126 height 41
click at [965, 504] on input "False" at bounding box center [971, 498] width 13 height 11
radio input "true"
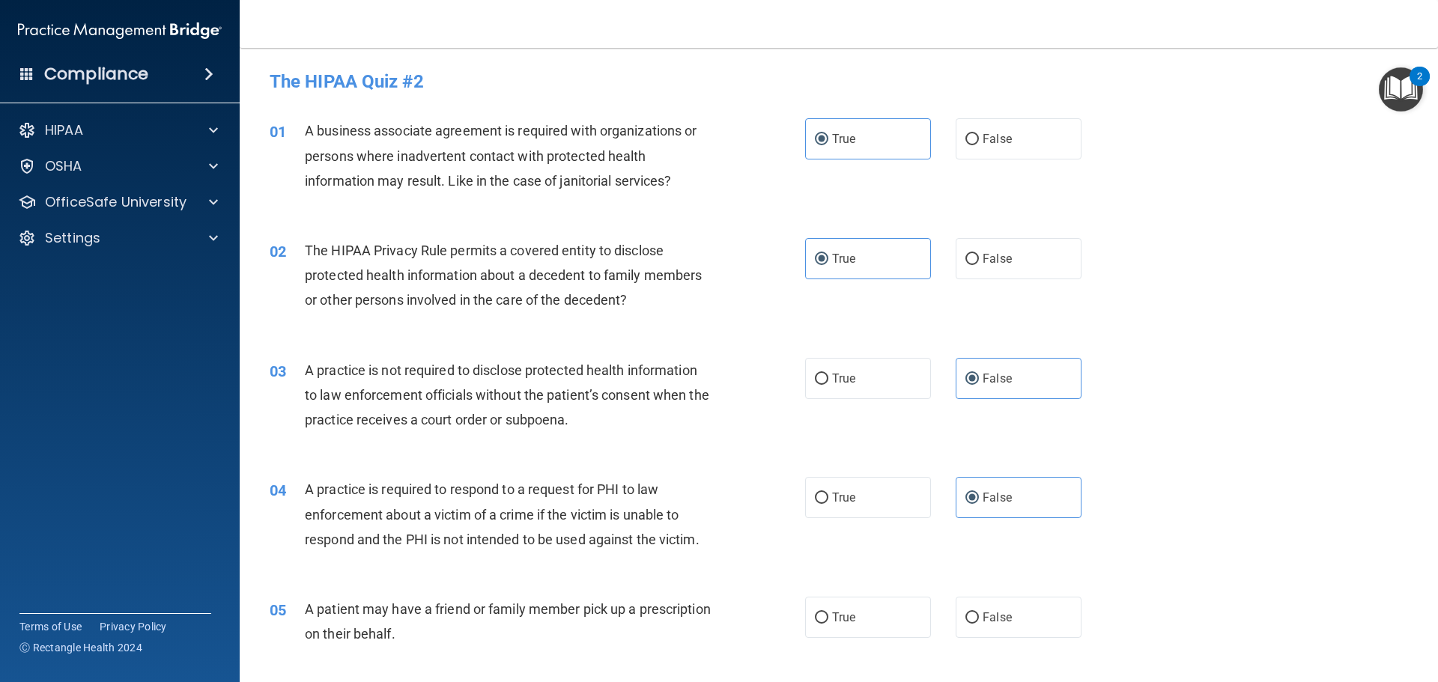
click at [881, 640] on div "05 A patient may have a friend or family member pick up a prescription on their…" at bounding box center [838, 625] width 1161 height 94
click at [885, 619] on label "True" at bounding box center [868, 617] width 126 height 41
click at [828, 619] on input "True" at bounding box center [821, 617] width 13 height 11
radio input "true"
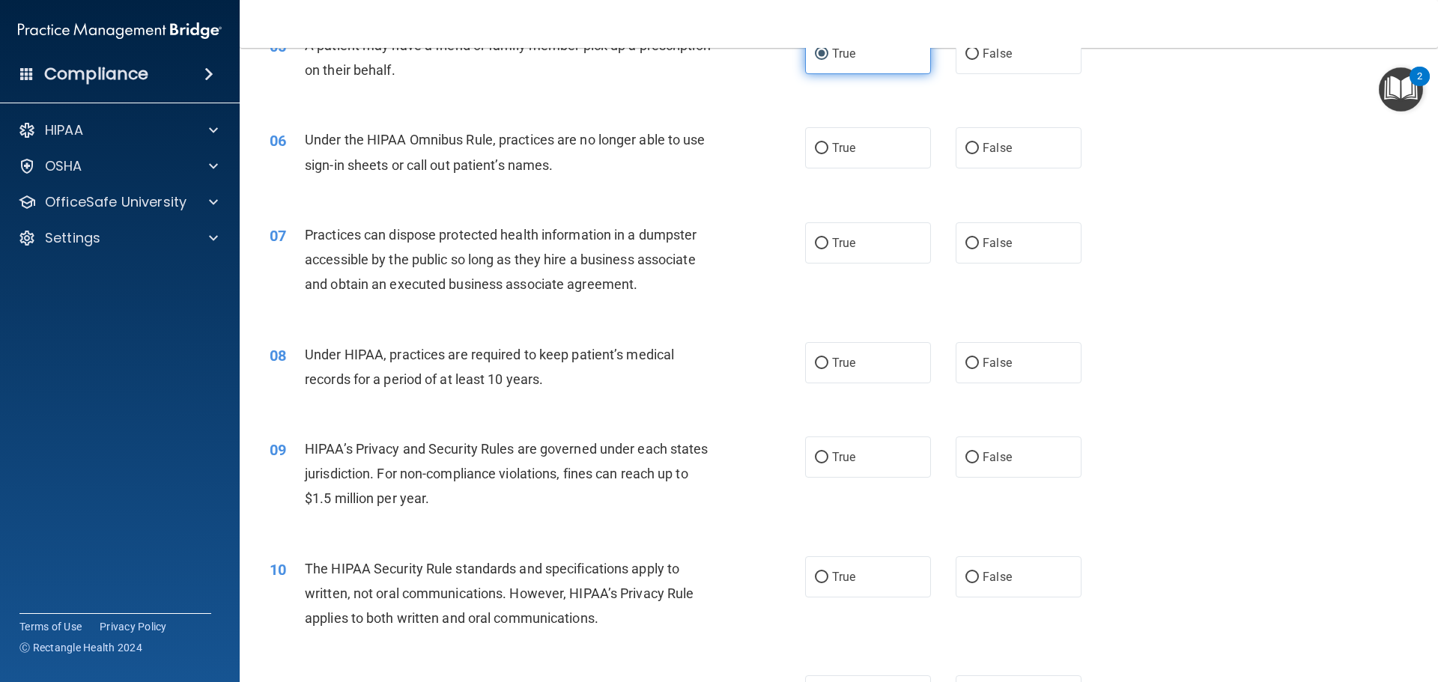
scroll to position [599, 0]
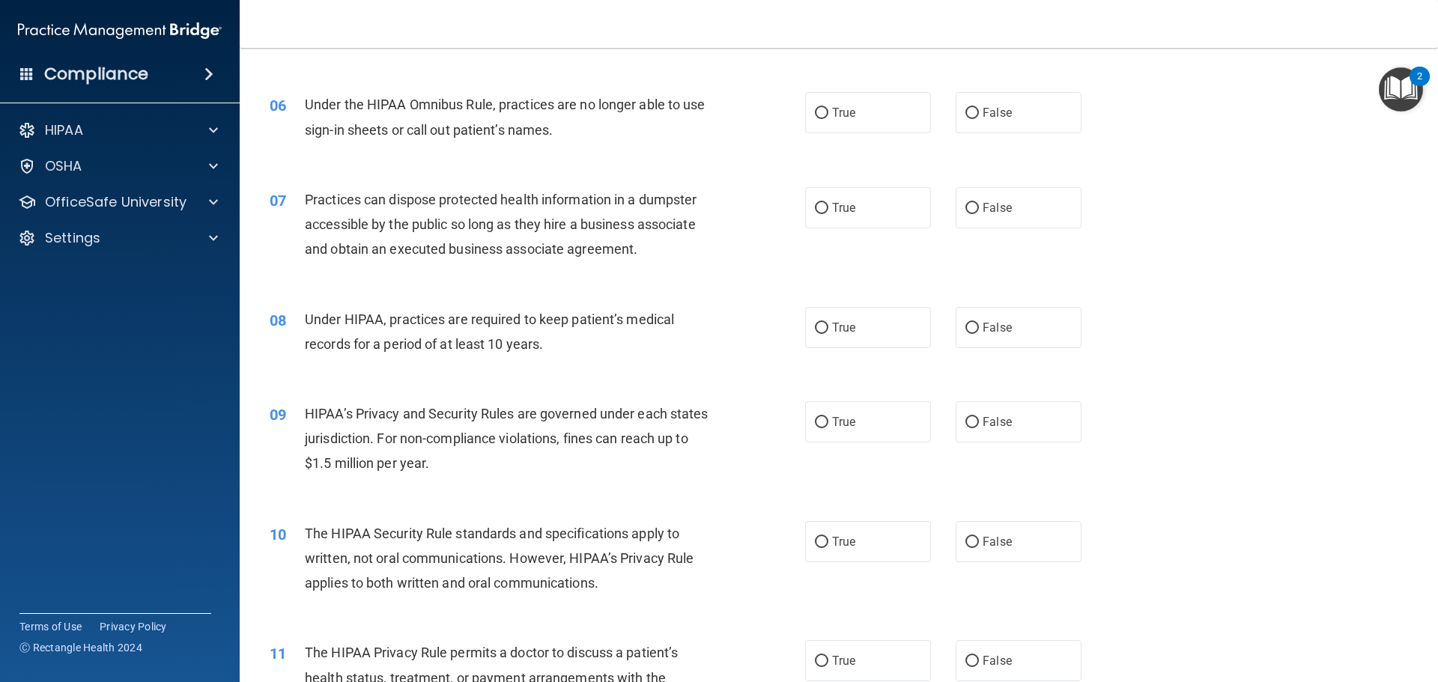
drag, startPoint x: 967, startPoint y: 119, endPoint x: 910, endPoint y: 173, distance: 77.8
click at [967, 119] on input "False" at bounding box center [971, 113] width 13 height 11
radio input "true"
click at [877, 197] on label "True" at bounding box center [868, 207] width 126 height 41
click at [828, 203] on input "True" at bounding box center [821, 208] width 13 height 11
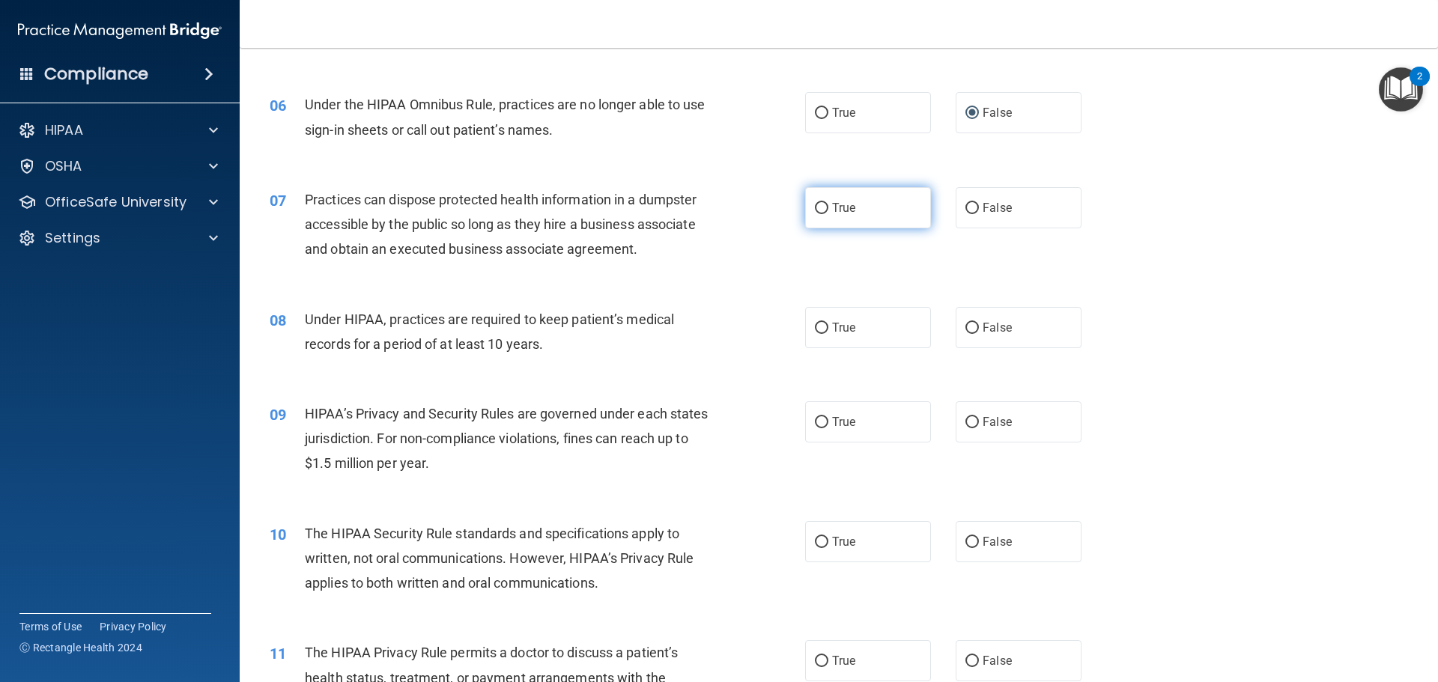
radio input "true"
click at [967, 326] on input "False" at bounding box center [971, 328] width 13 height 11
radio input "true"
click at [881, 410] on label "True" at bounding box center [868, 421] width 126 height 41
click at [828, 417] on input "True" at bounding box center [821, 422] width 13 height 11
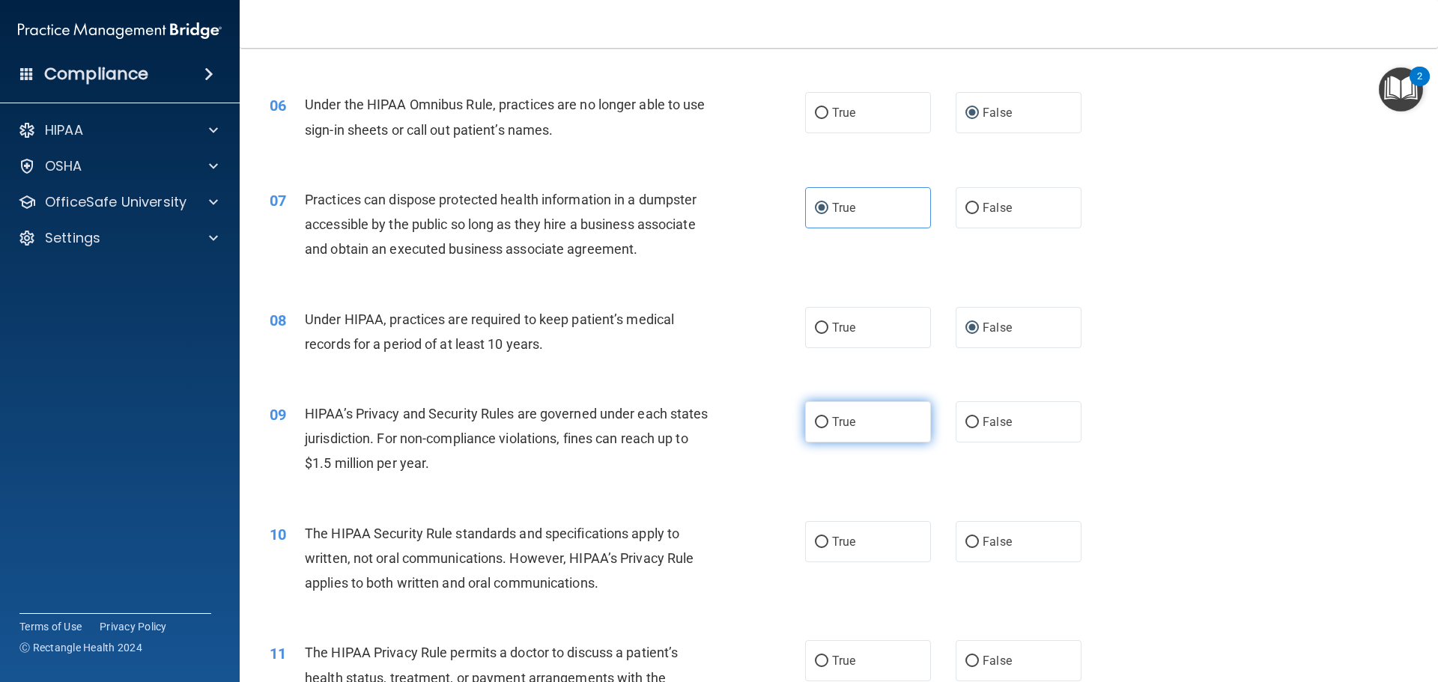
radio input "true"
click at [909, 544] on label "True" at bounding box center [868, 541] width 126 height 41
click at [828, 544] on input "True" at bounding box center [821, 542] width 13 height 11
radio input "true"
click at [1054, 650] on label "False" at bounding box center [1018, 660] width 126 height 41
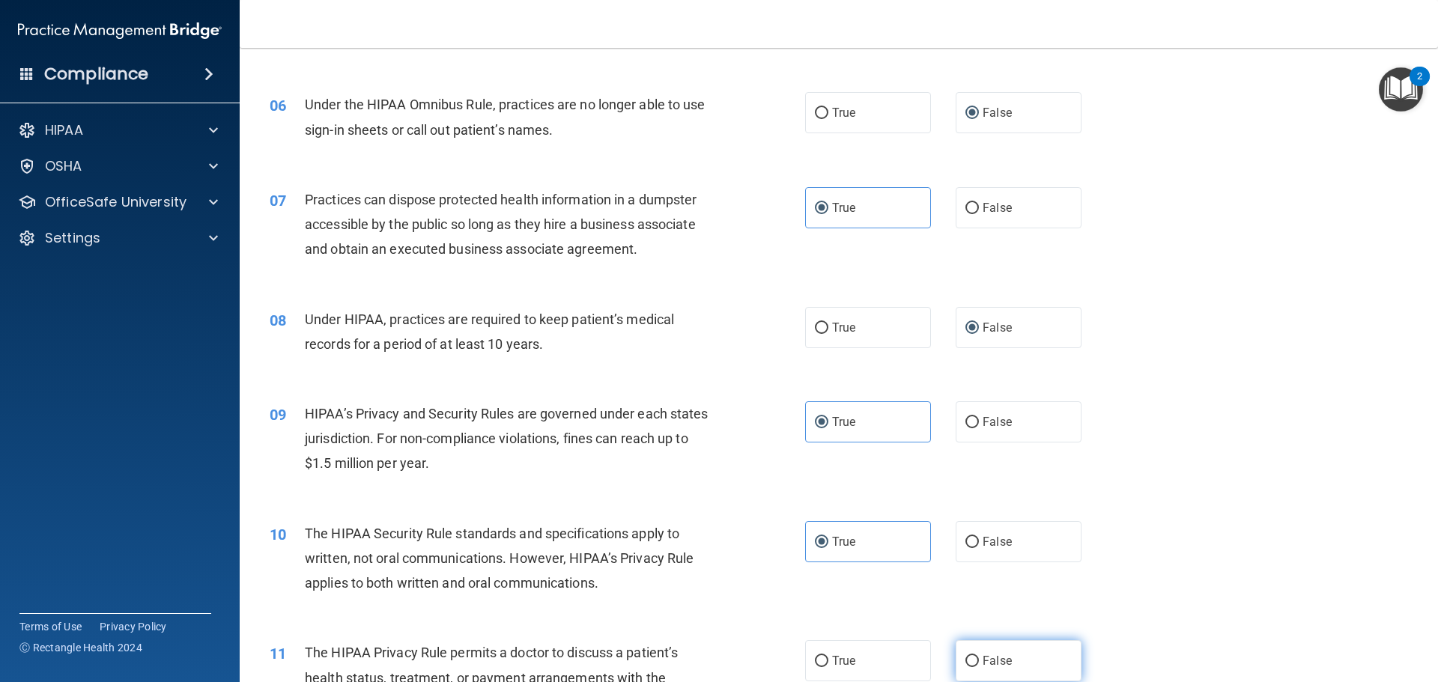
click at [979, 656] on input "False" at bounding box center [971, 661] width 13 height 11
radio input "true"
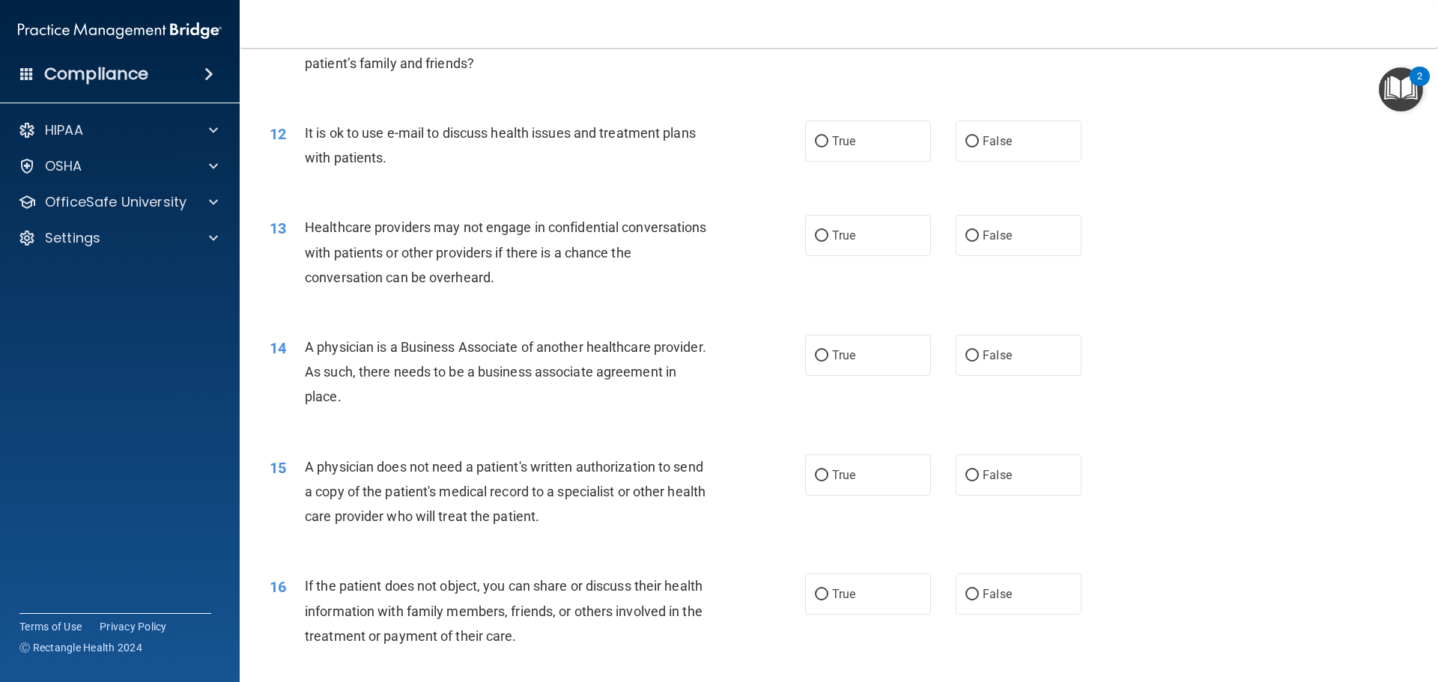
scroll to position [1273, 0]
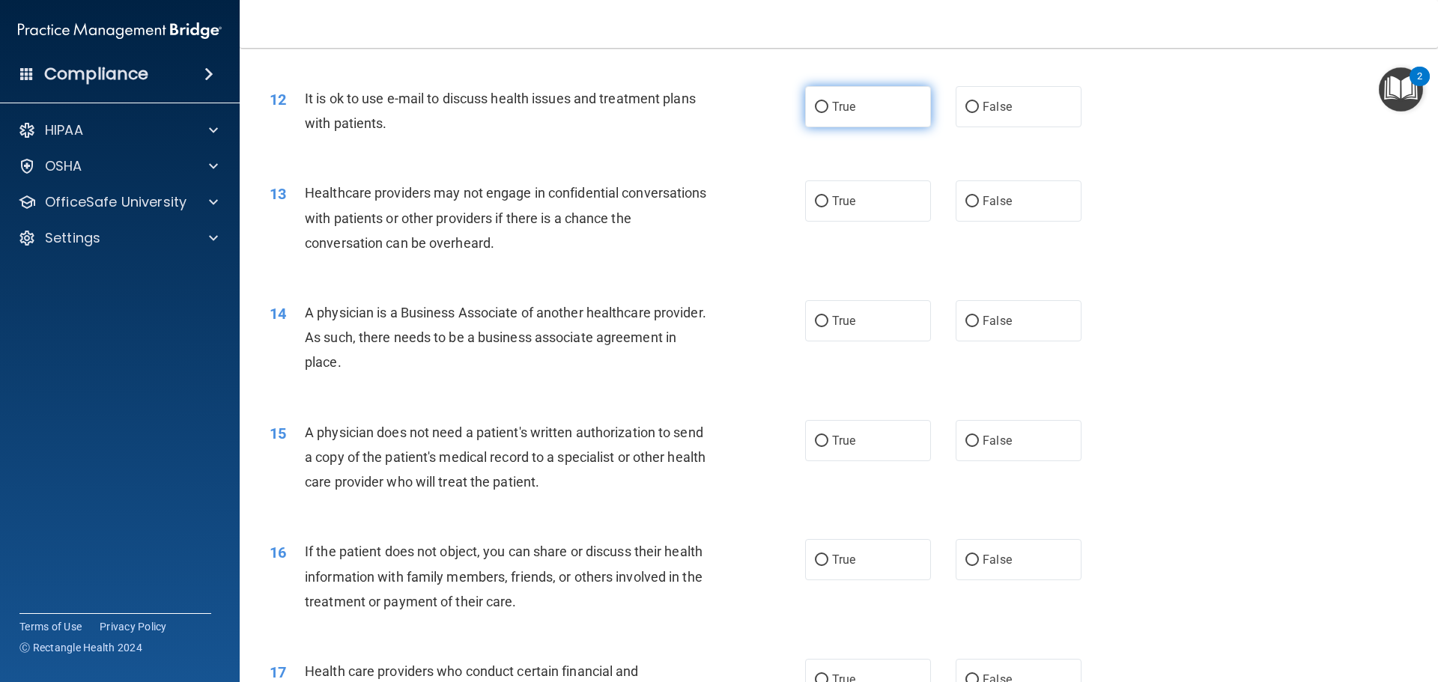
click at [887, 106] on label "True" at bounding box center [868, 106] width 126 height 41
click at [828, 106] on input "True" at bounding box center [821, 107] width 13 height 11
radio input "true"
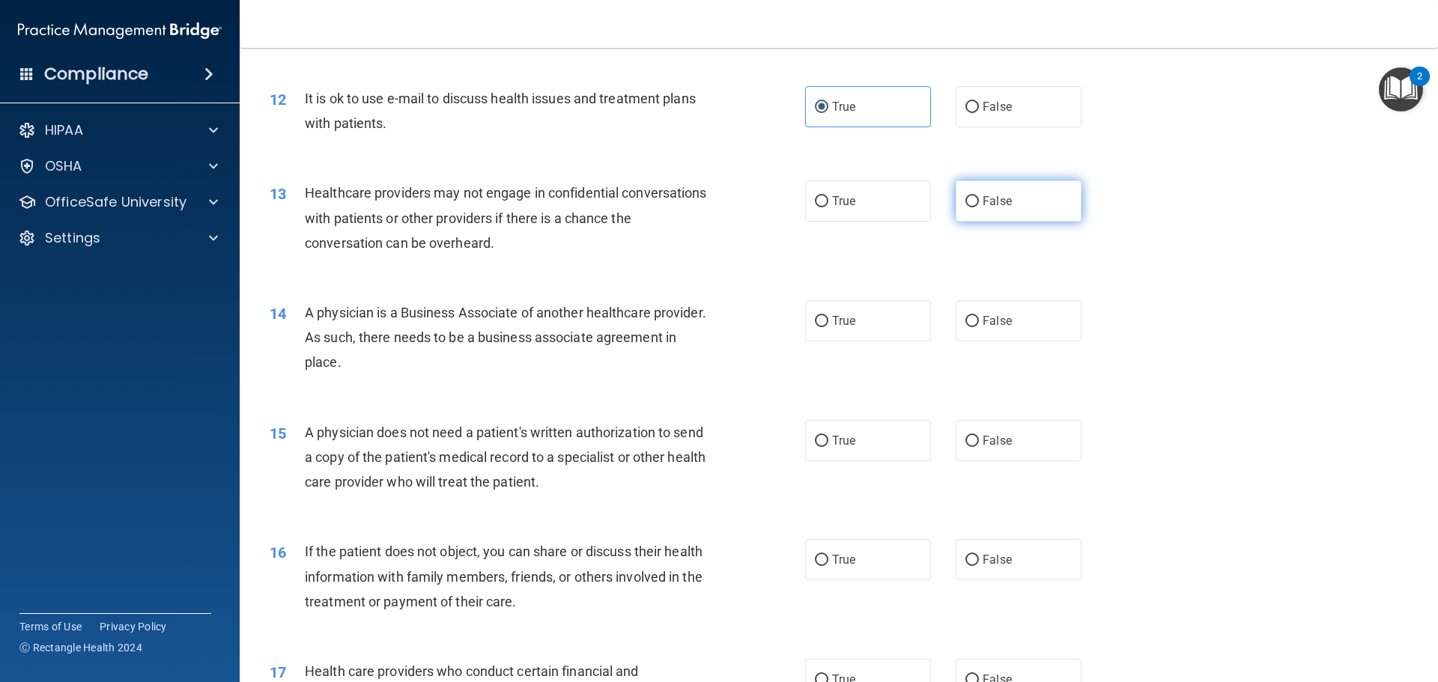
click at [971, 201] on input "False" at bounding box center [971, 201] width 13 height 11
radio input "true"
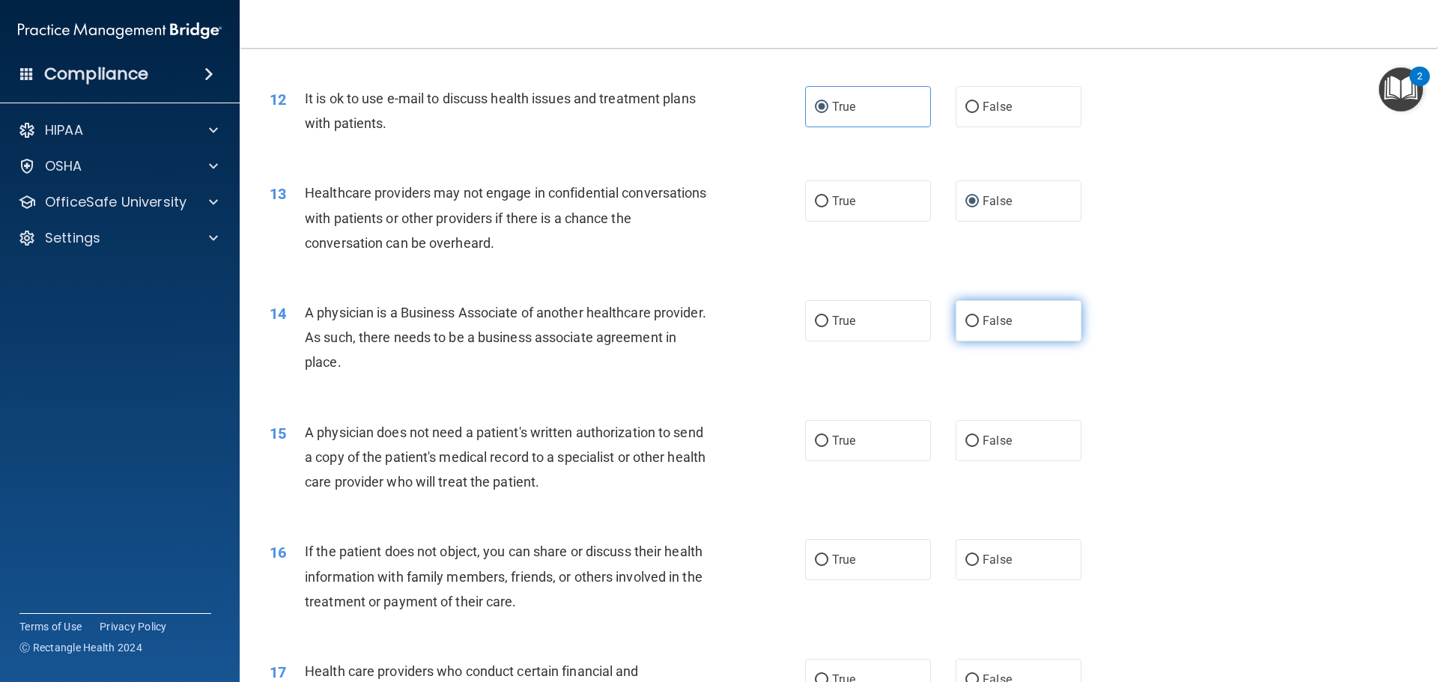
click at [965, 319] on input "False" at bounding box center [971, 321] width 13 height 11
radio input "true"
drag, startPoint x: 913, startPoint y: 443, endPoint x: 910, endPoint y: 517, distance: 74.2
click at [913, 450] on label "True" at bounding box center [868, 440] width 126 height 41
click at [828, 447] on input "True" at bounding box center [821, 441] width 13 height 11
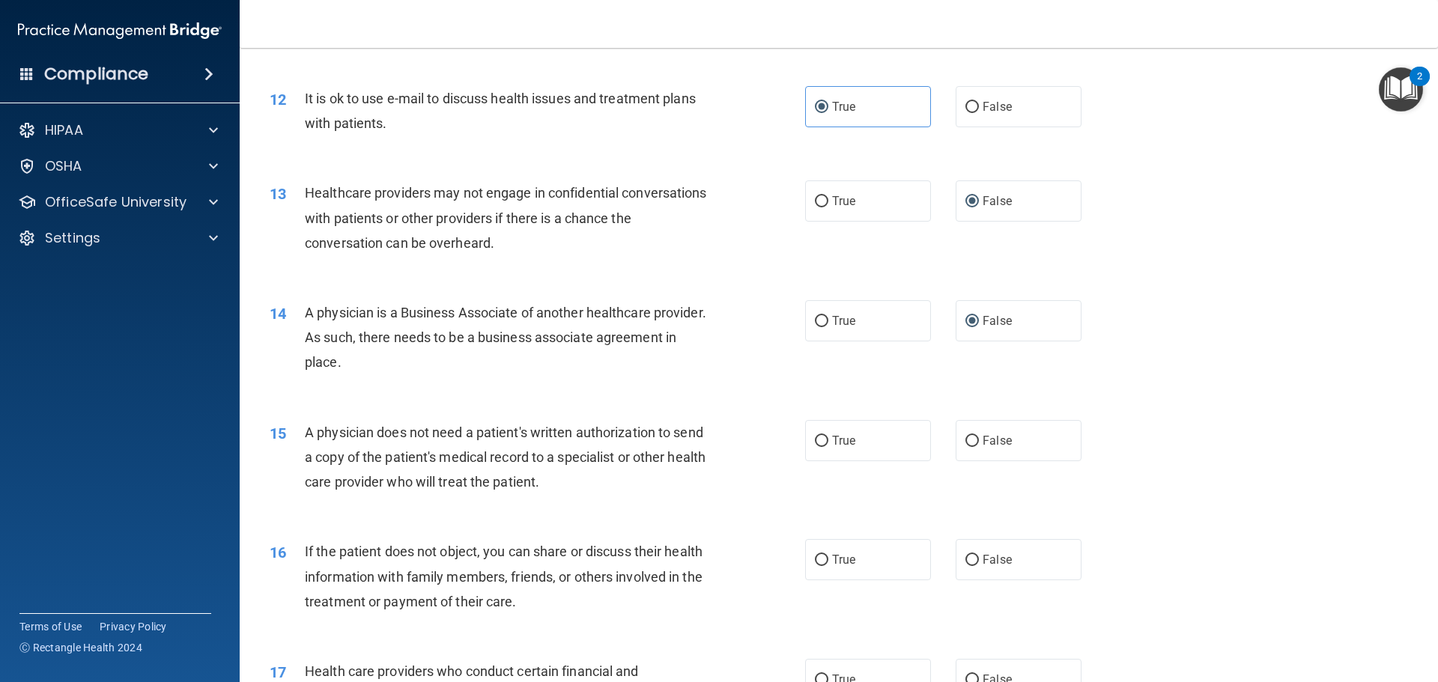
radio input "true"
click at [902, 568] on label "True" at bounding box center [868, 559] width 126 height 41
click at [828, 566] on input "True" at bounding box center [821, 560] width 13 height 11
radio input "true"
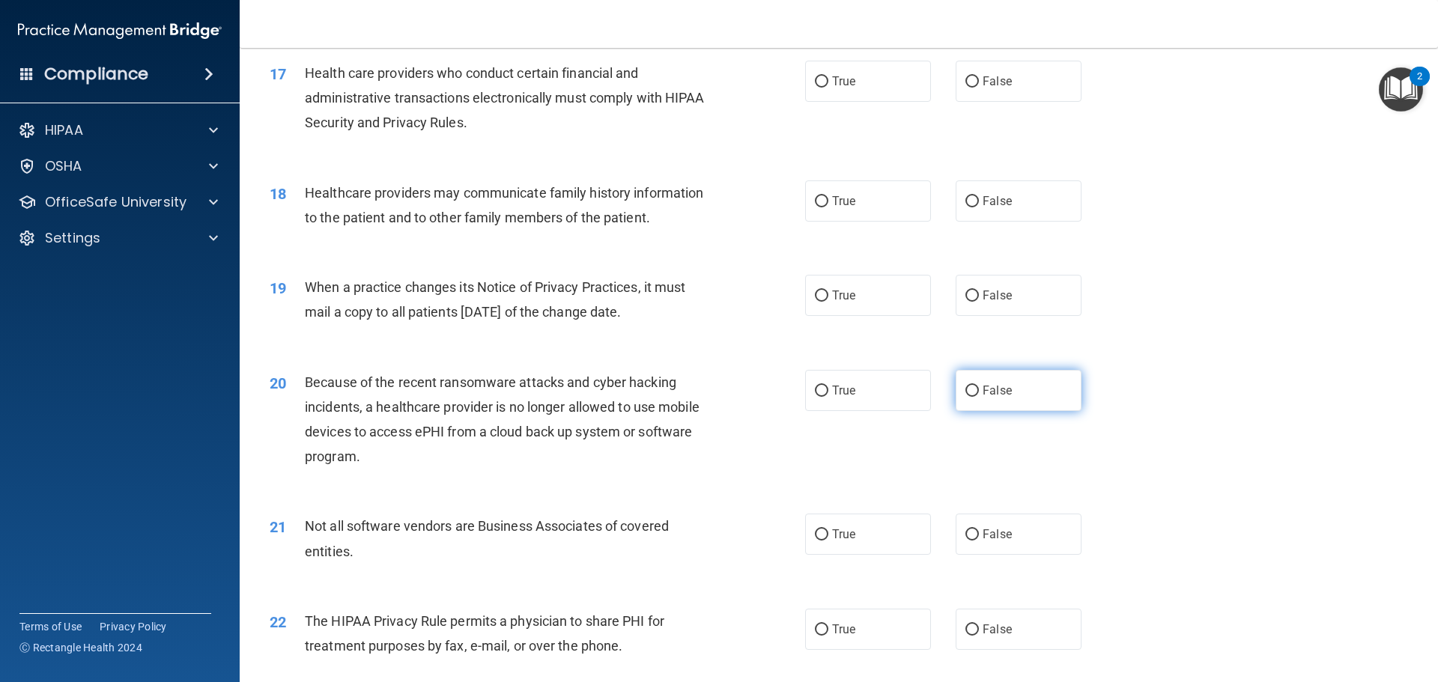
scroll to position [1872, 0]
click at [832, 73] on label "True" at bounding box center [868, 80] width 126 height 41
click at [828, 76] on input "True" at bounding box center [821, 81] width 13 height 11
radio input "true"
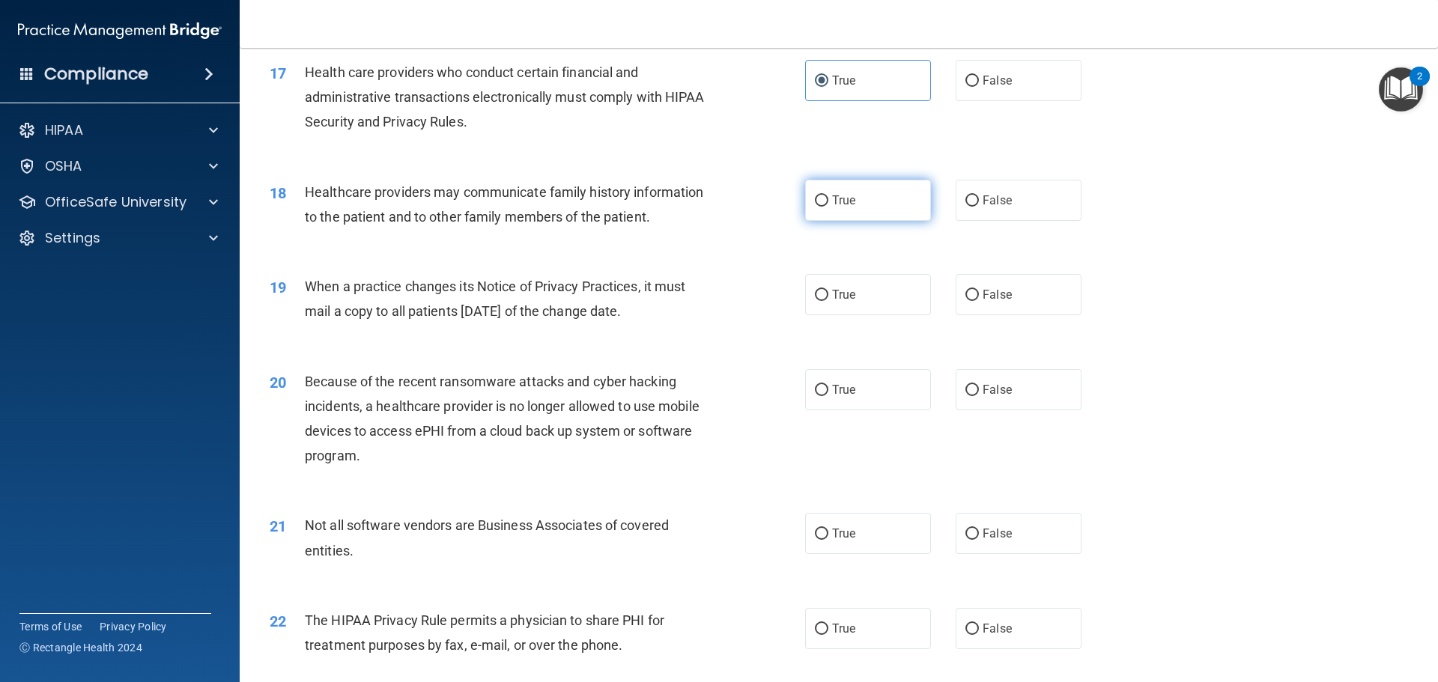
click at [887, 198] on label "True" at bounding box center [868, 200] width 126 height 41
click at [828, 198] on input "True" at bounding box center [821, 200] width 13 height 11
radio input "true"
click at [996, 288] on span "False" at bounding box center [996, 295] width 29 height 14
click at [979, 290] on input "False" at bounding box center [971, 295] width 13 height 11
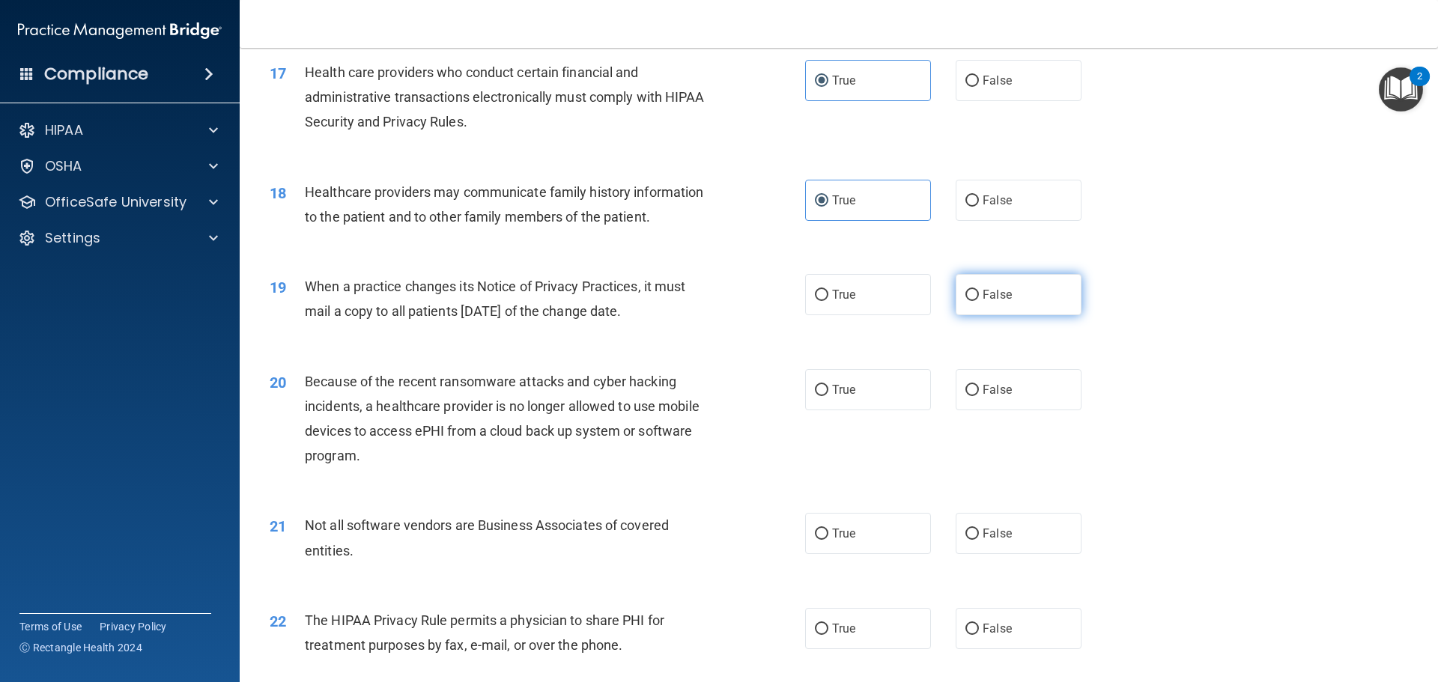
radio input "true"
drag, startPoint x: 980, startPoint y: 382, endPoint x: 969, endPoint y: 437, distance: 56.5
click at [981, 383] on label "False" at bounding box center [1018, 389] width 126 height 41
click at [979, 385] on input "False" at bounding box center [971, 390] width 13 height 11
radio input "true"
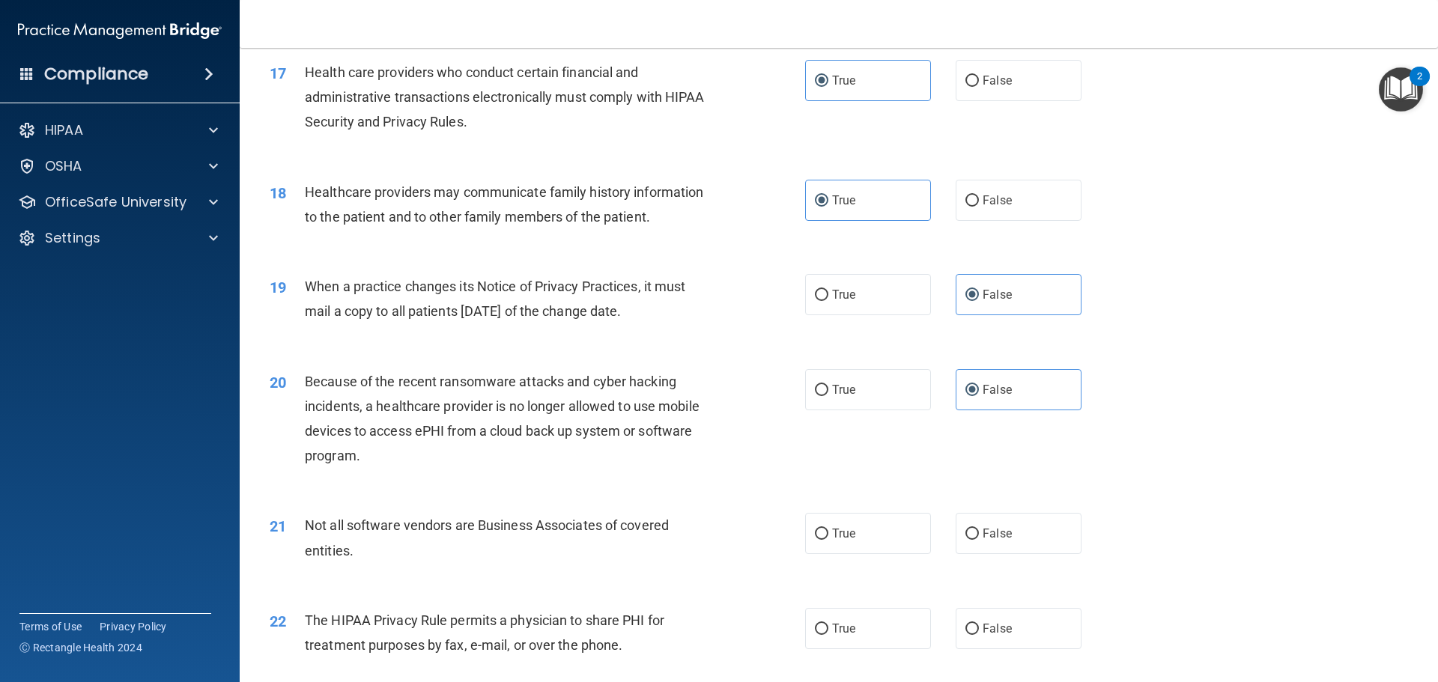
drag, startPoint x: 914, startPoint y: 532, endPoint x: 896, endPoint y: 589, distance: 59.9
click at [914, 536] on label "True" at bounding box center [868, 533] width 126 height 41
click at [828, 536] on input "True" at bounding box center [821, 534] width 13 height 11
radio input "true"
click at [957, 617] on label "False" at bounding box center [1018, 628] width 126 height 41
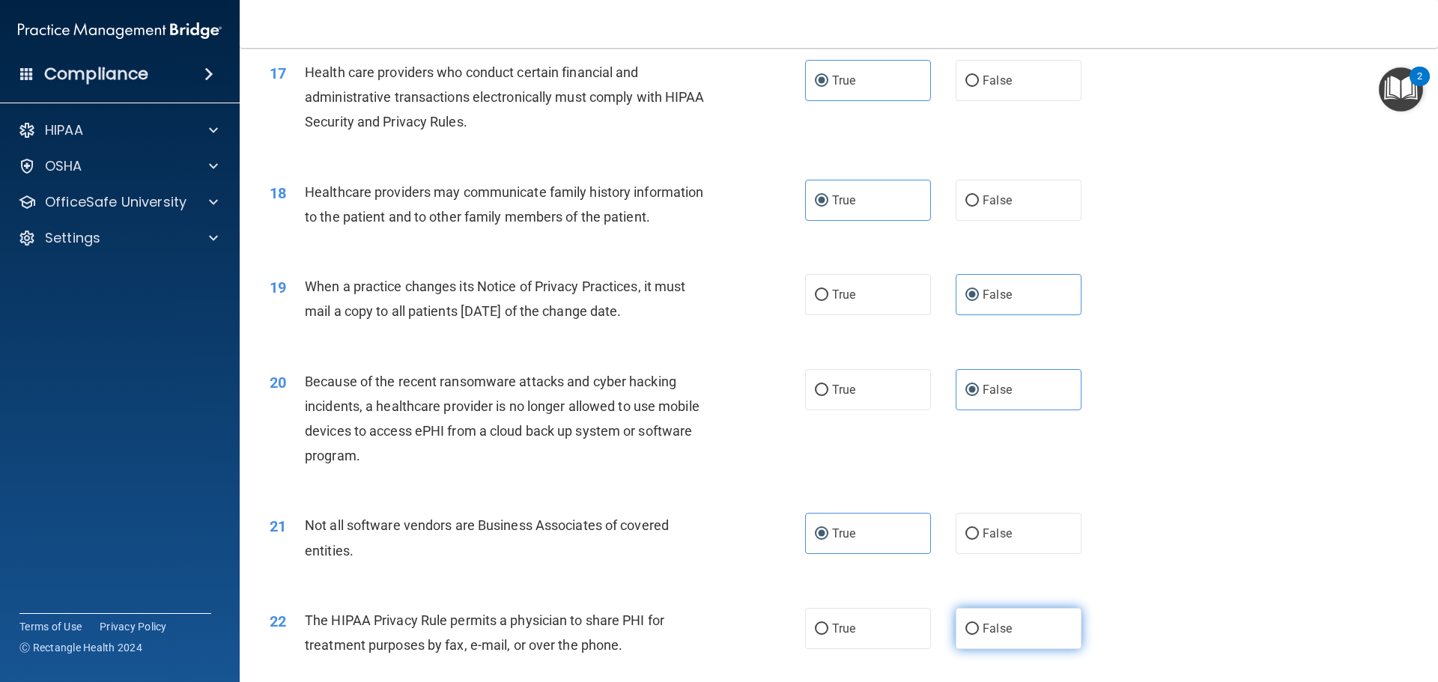
click at [965, 624] on input "False" at bounding box center [971, 629] width 13 height 11
radio input "true"
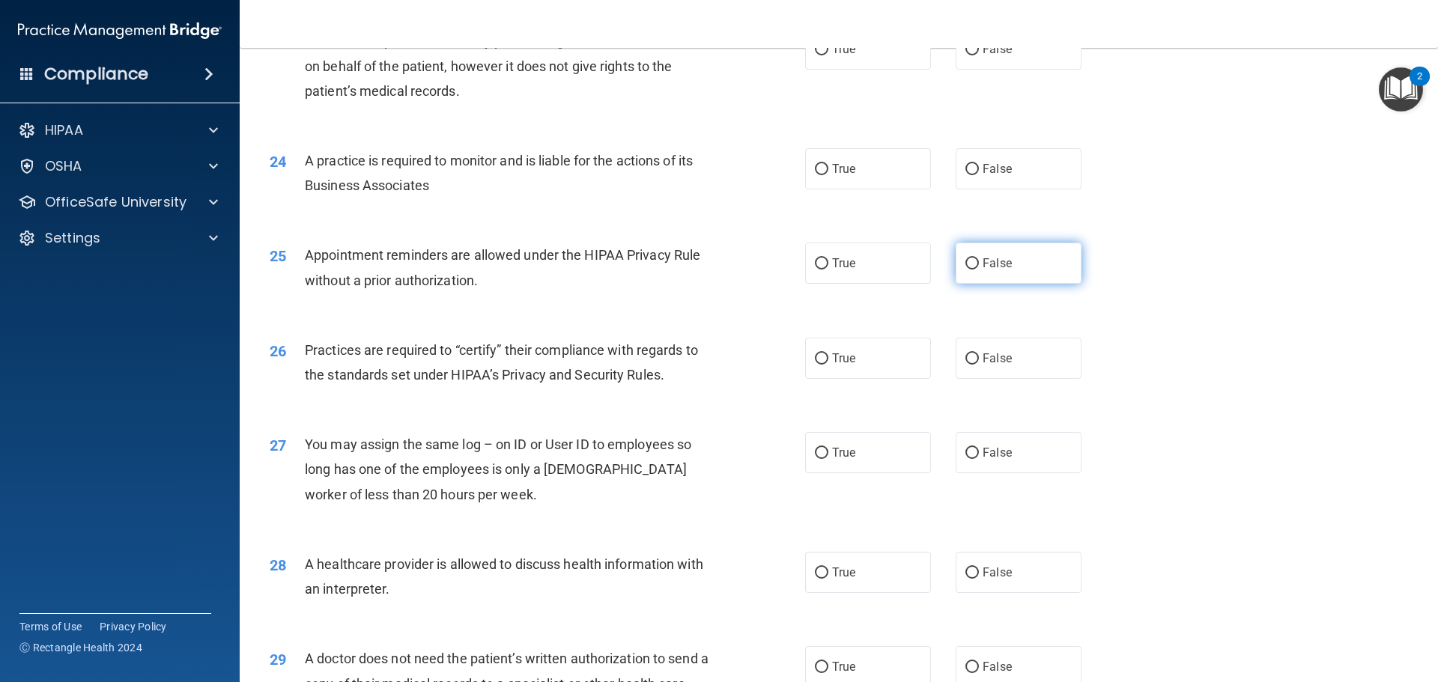
scroll to position [2471, 0]
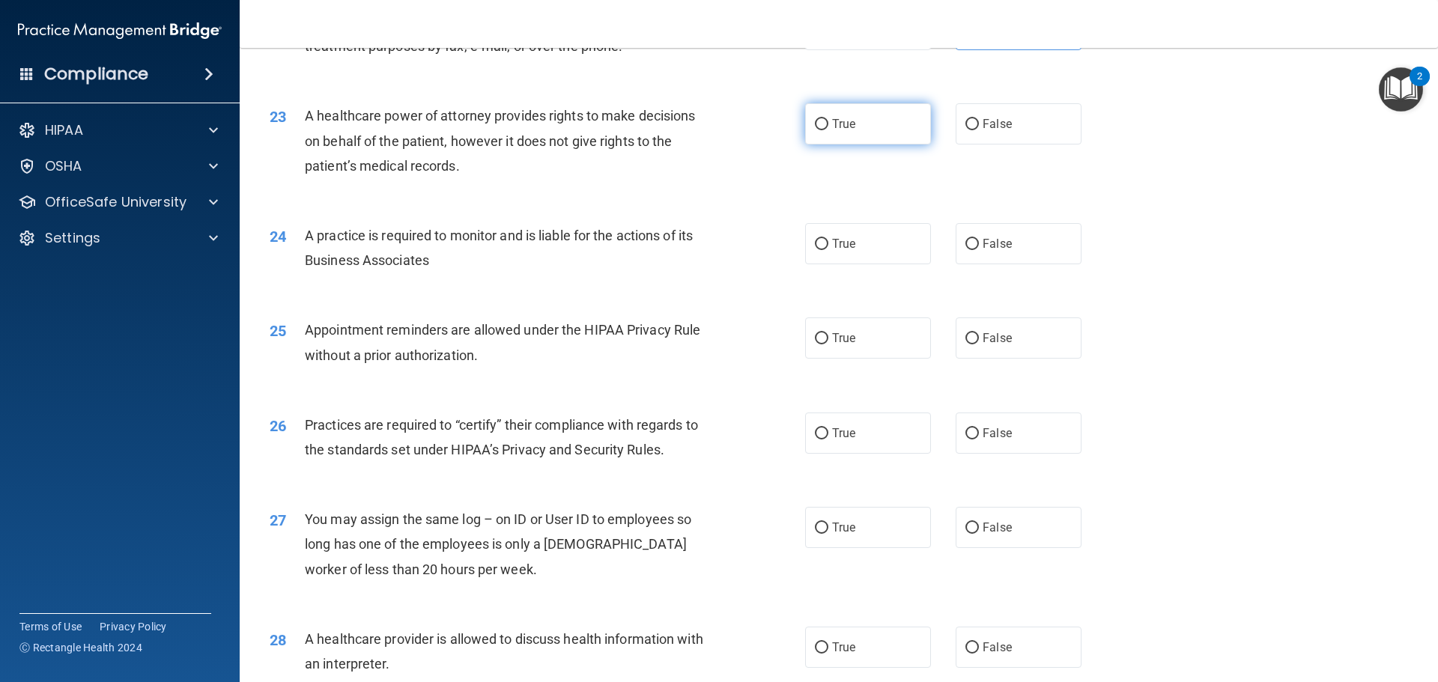
click at [871, 145] on label "True" at bounding box center [868, 123] width 126 height 41
click at [828, 130] on input "True" at bounding box center [821, 124] width 13 height 11
radio input "true"
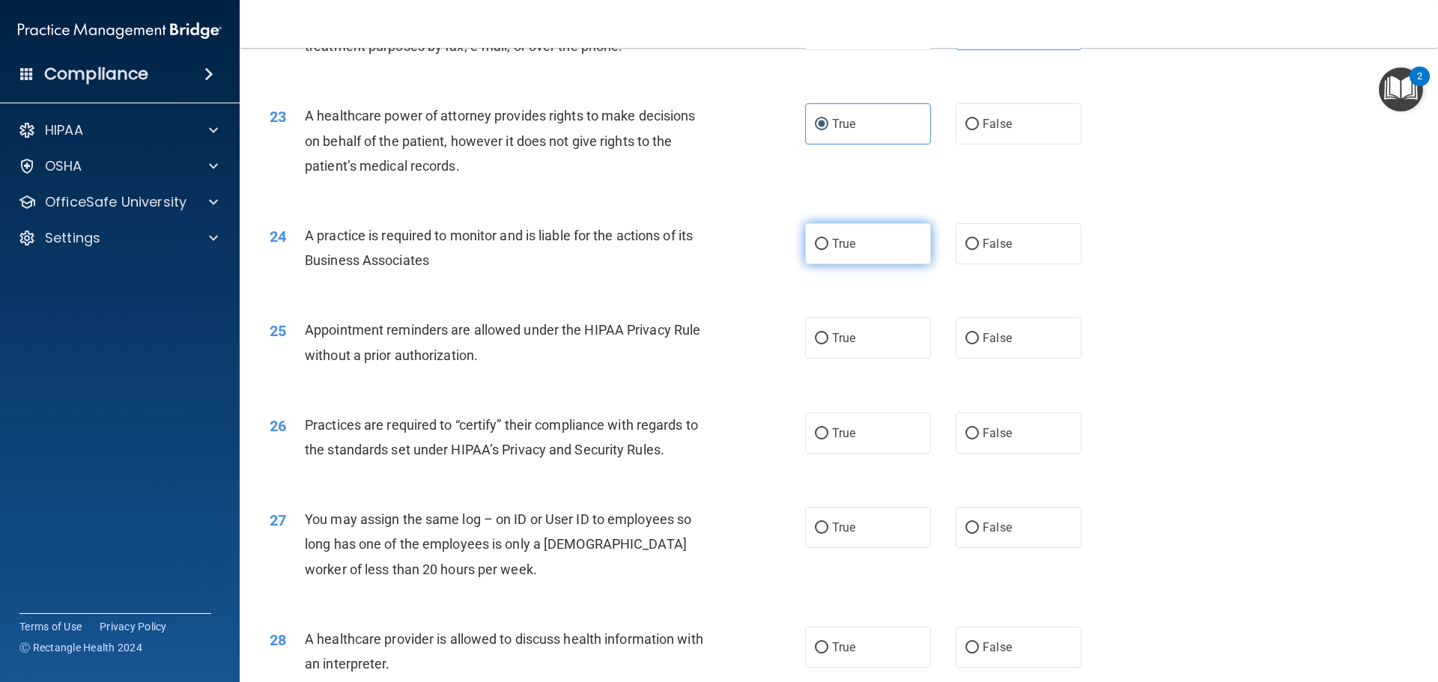
click at [893, 233] on label "True" at bounding box center [868, 243] width 126 height 41
click at [828, 239] on input "True" at bounding box center [821, 244] width 13 height 11
radio input "true"
click at [916, 342] on label "True" at bounding box center [868, 337] width 126 height 41
click at [828, 342] on input "True" at bounding box center [821, 338] width 13 height 11
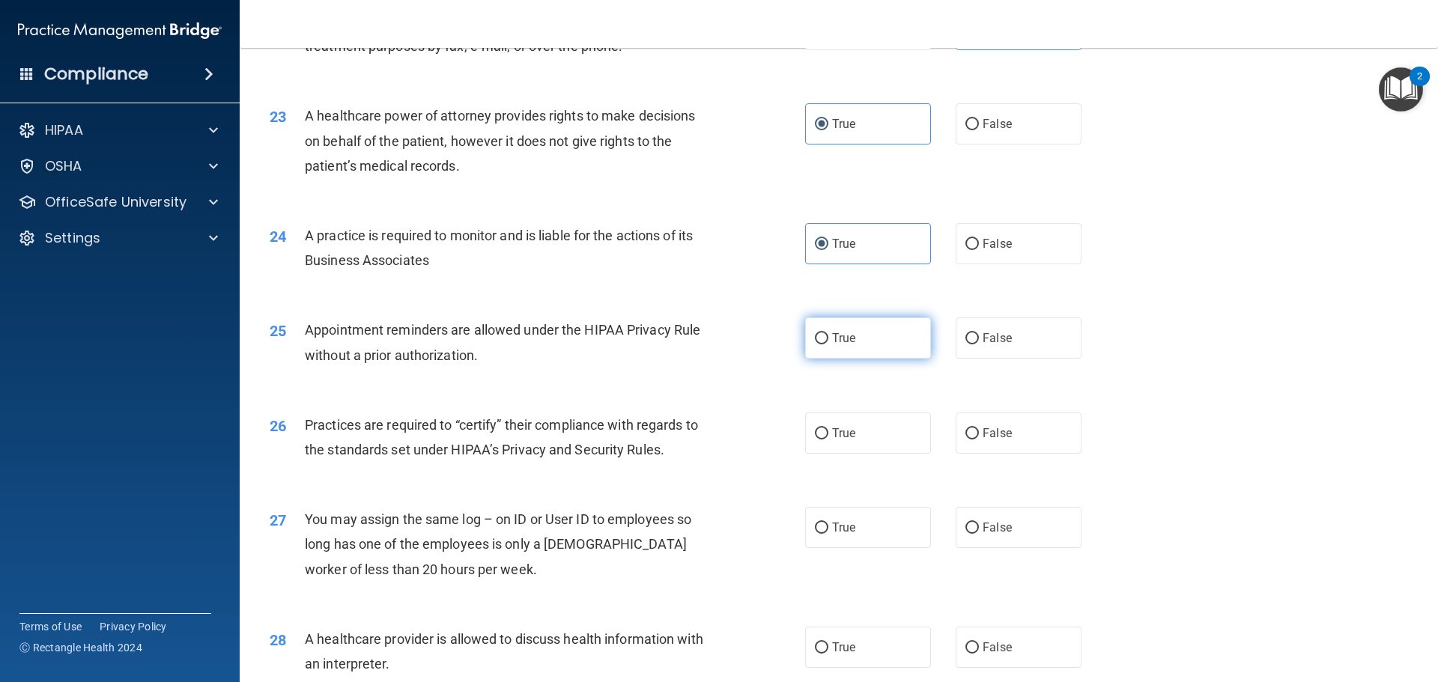
radio input "true"
click at [994, 444] on label "False" at bounding box center [1018, 433] width 126 height 41
click at [979, 440] on input "False" at bounding box center [971, 433] width 13 height 11
radio input "true"
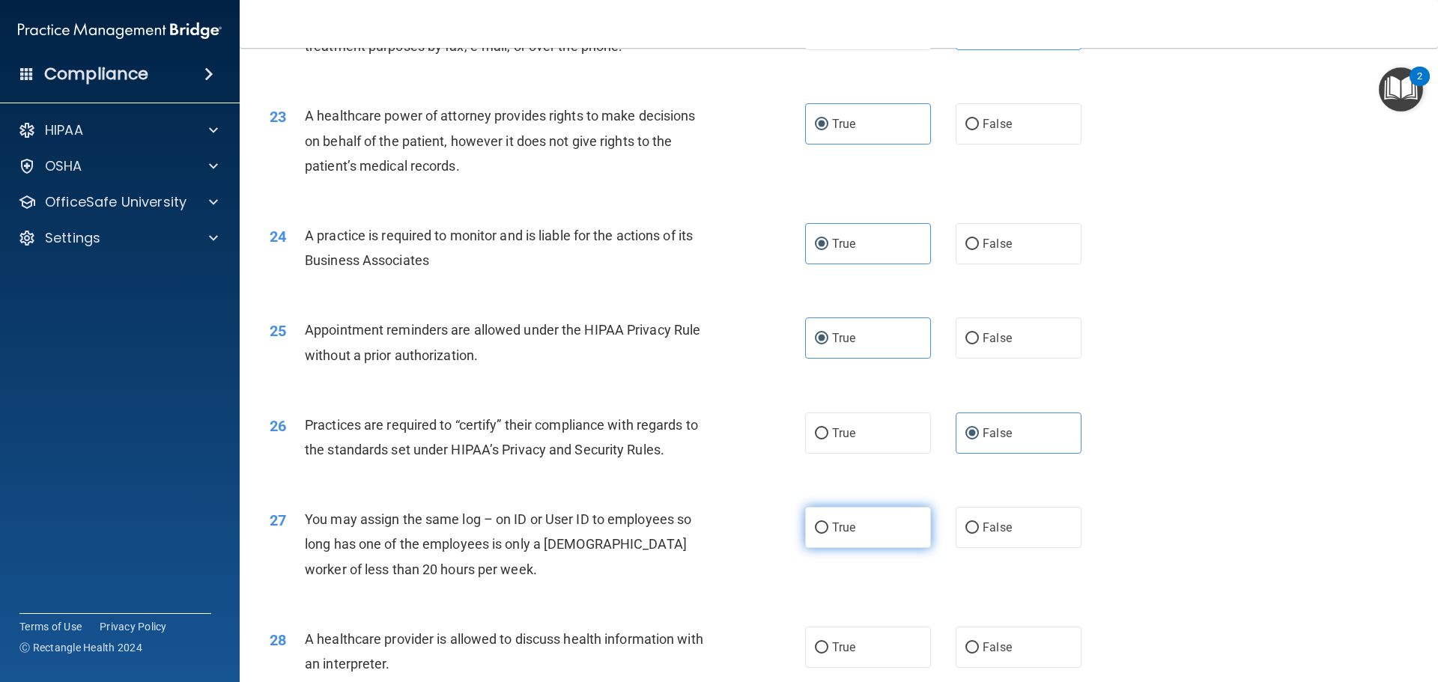
click at [884, 526] on label "True" at bounding box center [868, 527] width 126 height 41
click at [828, 526] on input "True" at bounding box center [821, 528] width 13 height 11
radio input "true"
click at [994, 648] on span "False" at bounding box center [996, 647] width 29 height 14
click at [979, 648] on input "False" at bounding box center [971, 647] width 13 height 11
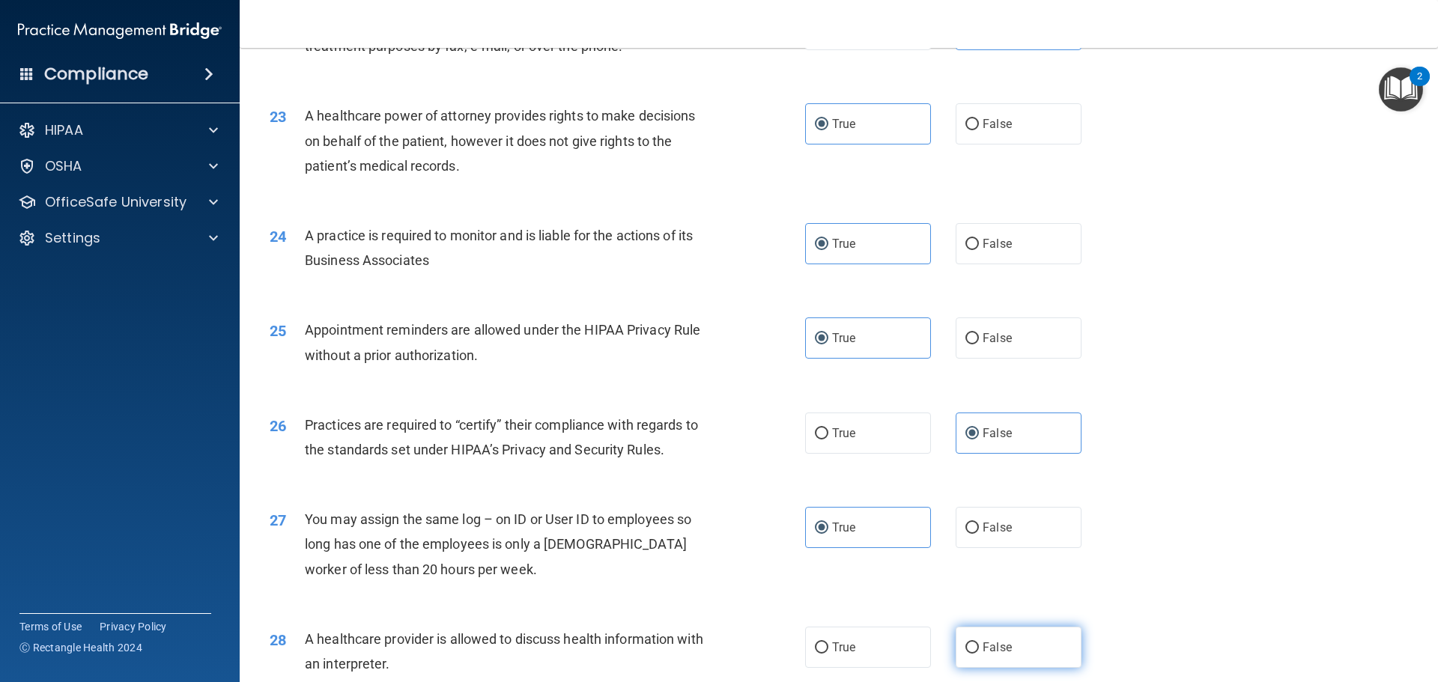
radio input "true"
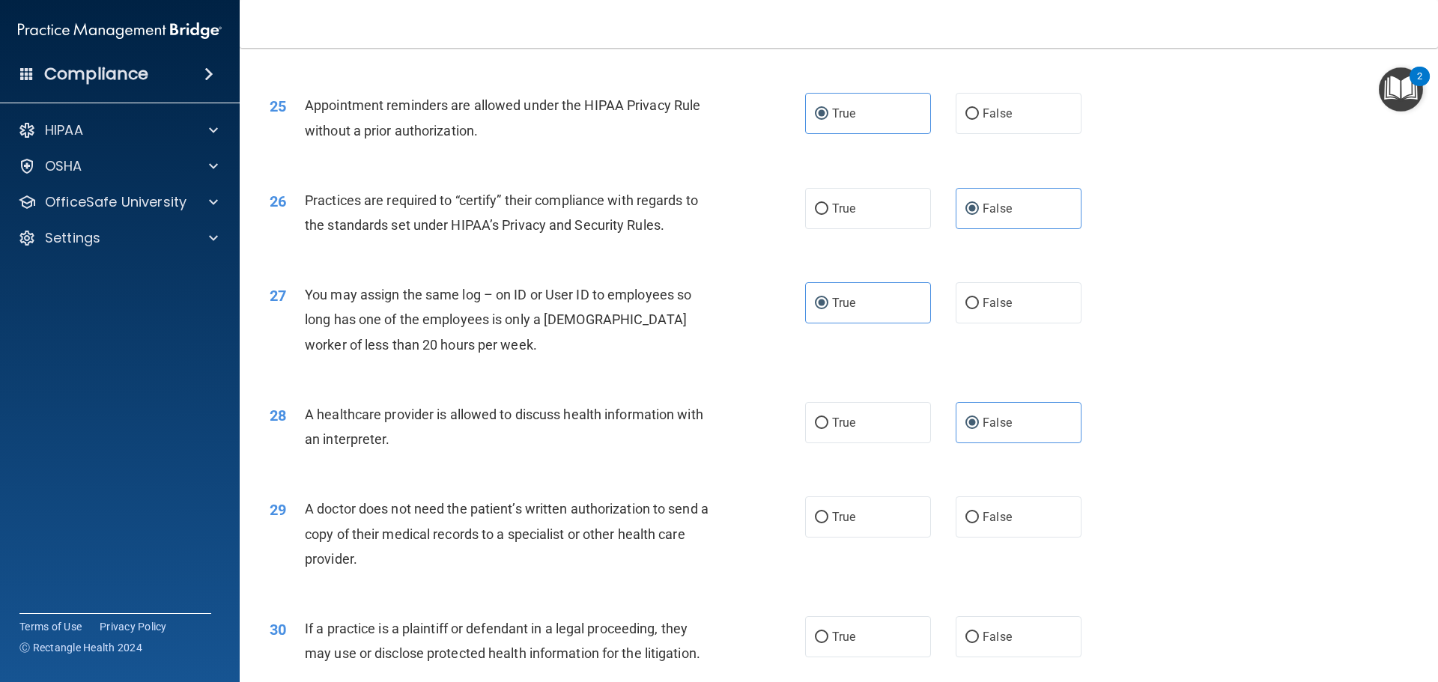
scroll to position [2770, 0]
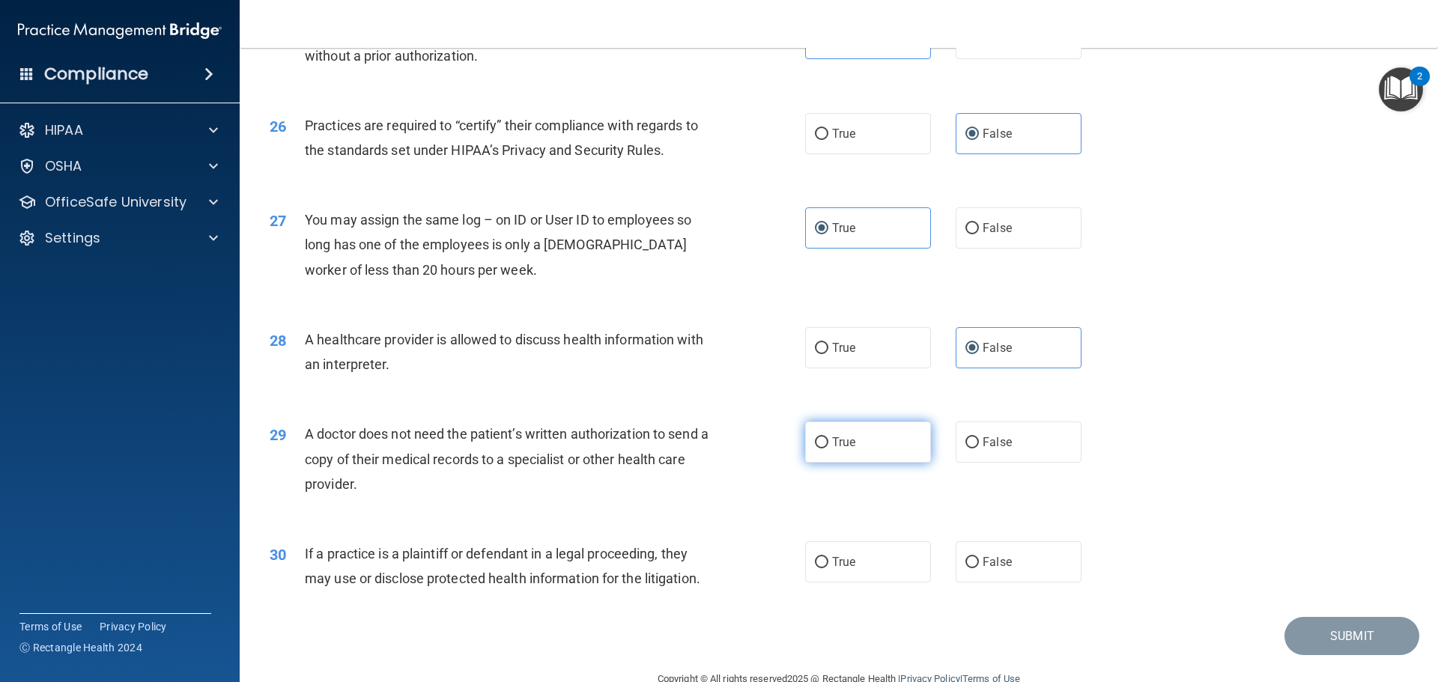
click at [893, 457] on label "True" at bounding box center [868, 442] width 126 height 41
click at [828, 449] on input "True" at bounding box center [821, 442] width 13 height 11
radio input "true"
click at [858, 558] on label "True" at bounding box center [868, 561] width 126 height 41
click at [828, 558] on input "True" at bounding box center [821, 562] width 13 height 11
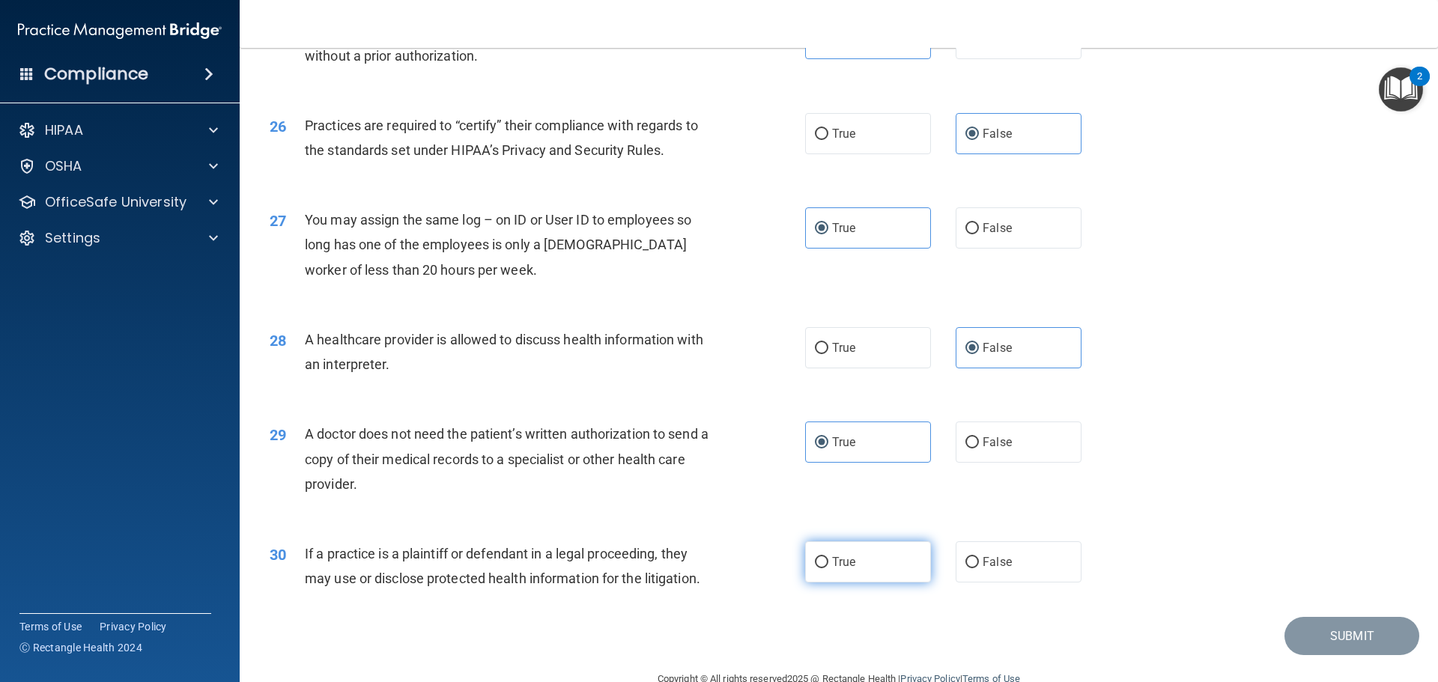
radio input "true"
click at [1326, 642] on button "Submit" at bounding box center [1351, 636] width 135 height 38
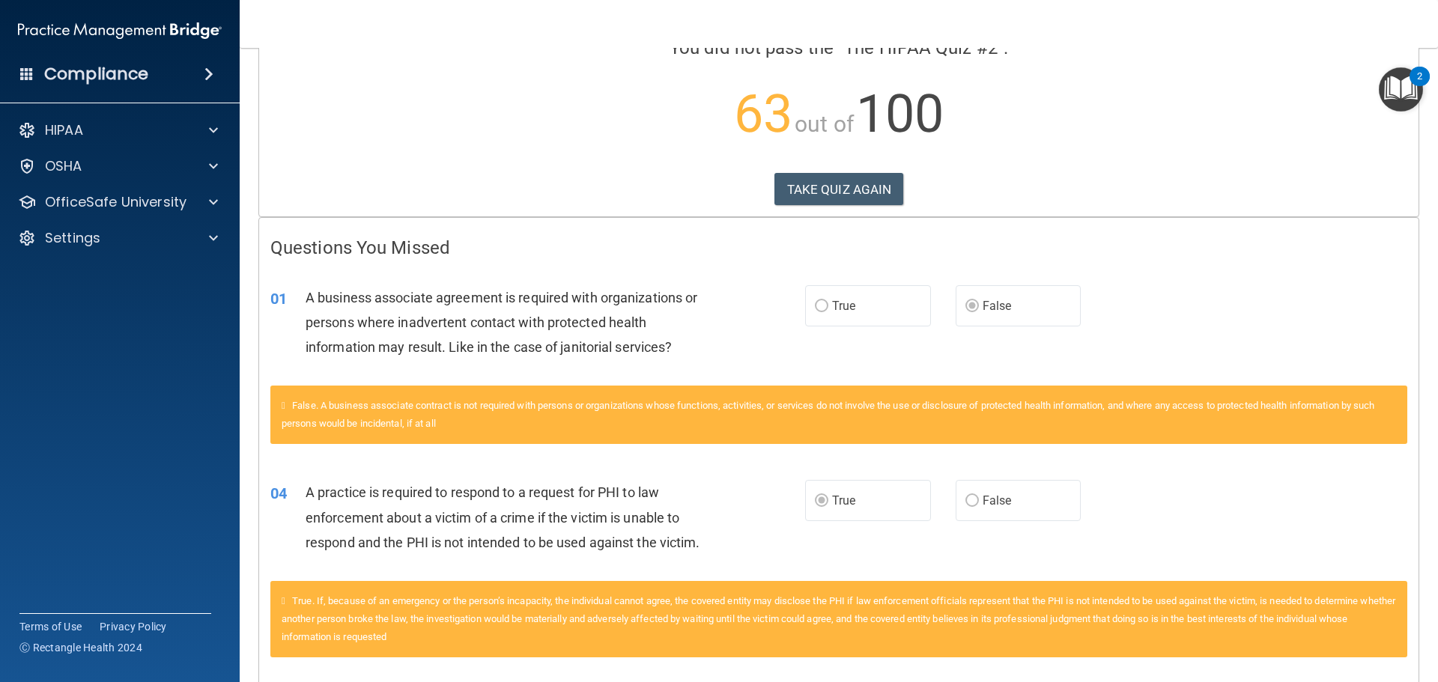
scroll to position [99, 0]
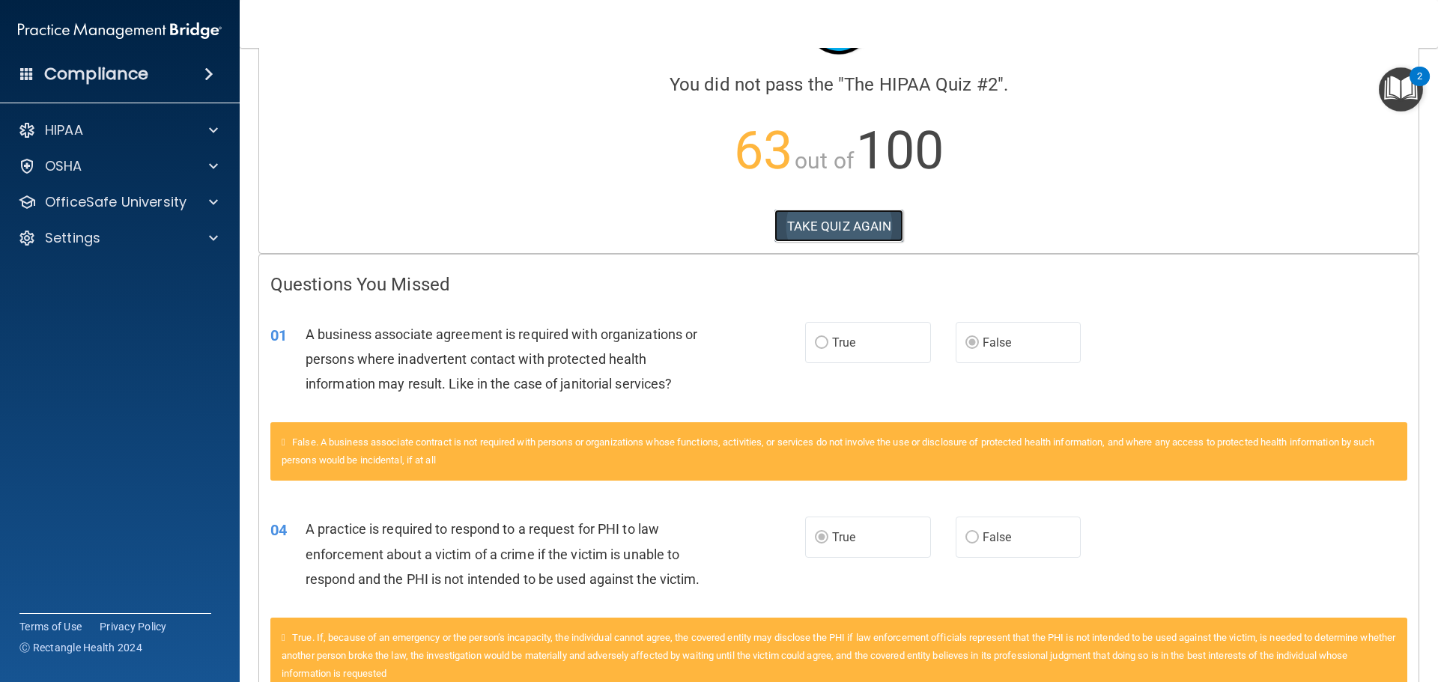
drag, startPoint x: 822, startPoint y: 226, endPoint x: 808, endPoint y: 234, distance: 16.1
click at [819, 228] on button "TAKE QUIZ AGAIN" at bounding box center [839, 226] width 130 height 33
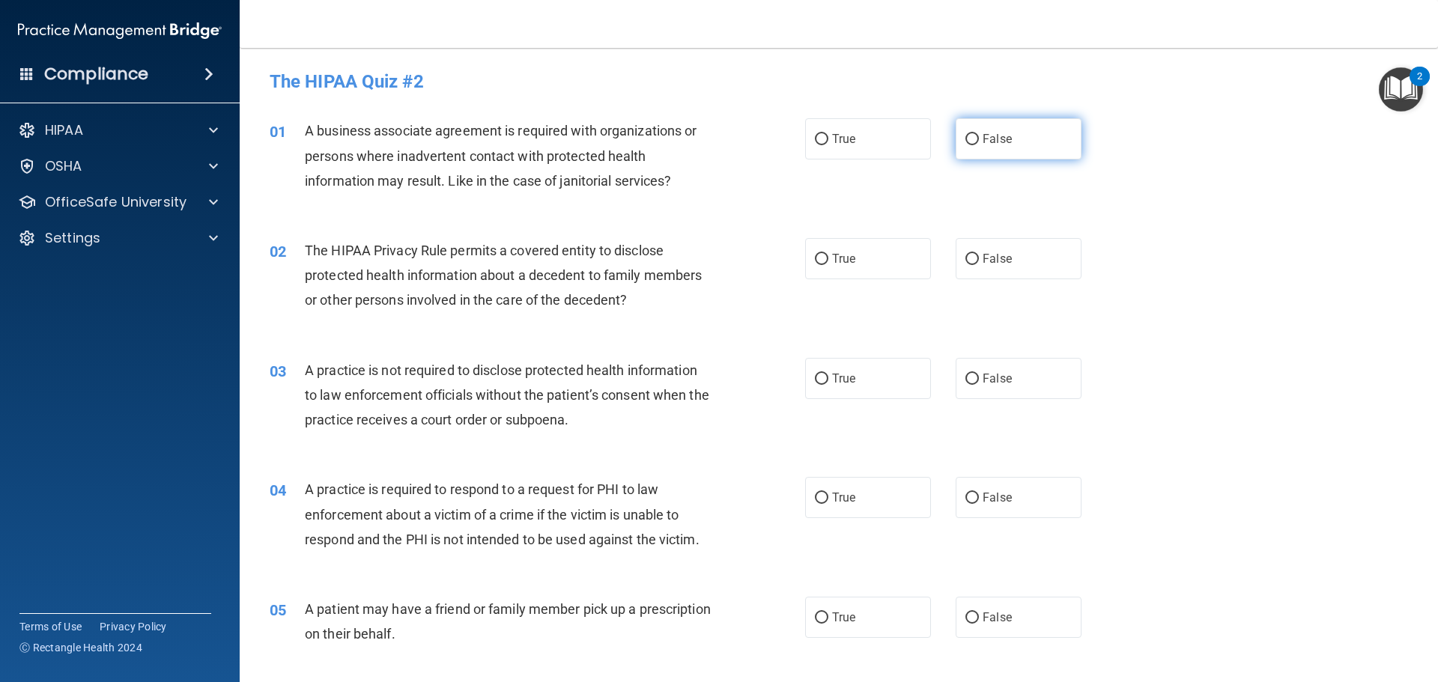
click at [1055, 127] on label "False" at bounding box center [1018, 138] width 126 height 41
click at [979, 134] on input "False" at bounding box center [971, 139] width 13 height 11
radio input "true"
click at [855, 280] on div "02 The HIPAA Privacy Rule permits a covered entity to disclose protected health…" at bounding box center [838, 279] width 1161 height 120
click at [859, 268] on label "True" at bounding box center [868, 258] width 126 height 41
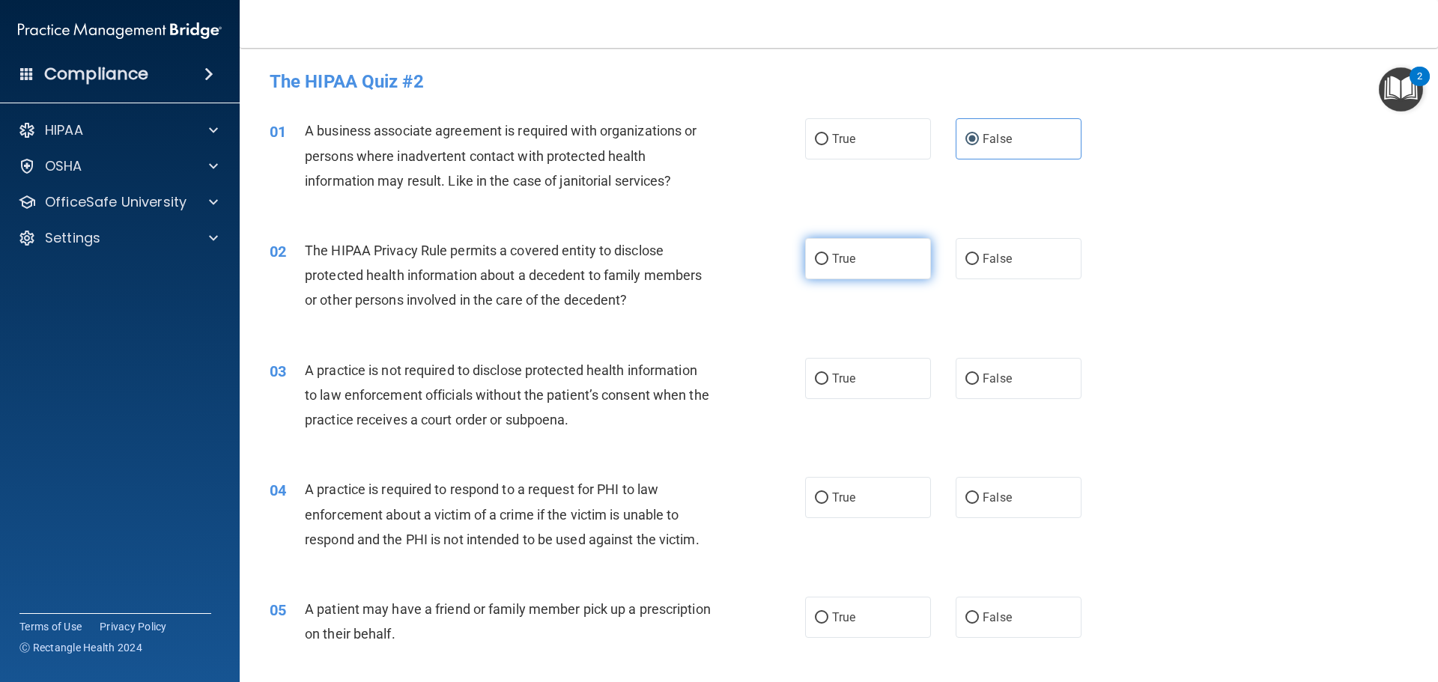
click at [828, 265] on input "True" at bounding box center [821, 259] width 13 height 11
radio input "true"
click at [982, 380] on span "False" at bounding box center [996, 378] width 29 height 14
click at [979, 380] on input "False" at bounding box center [971, 379] width 13 height 11
radio input "true"
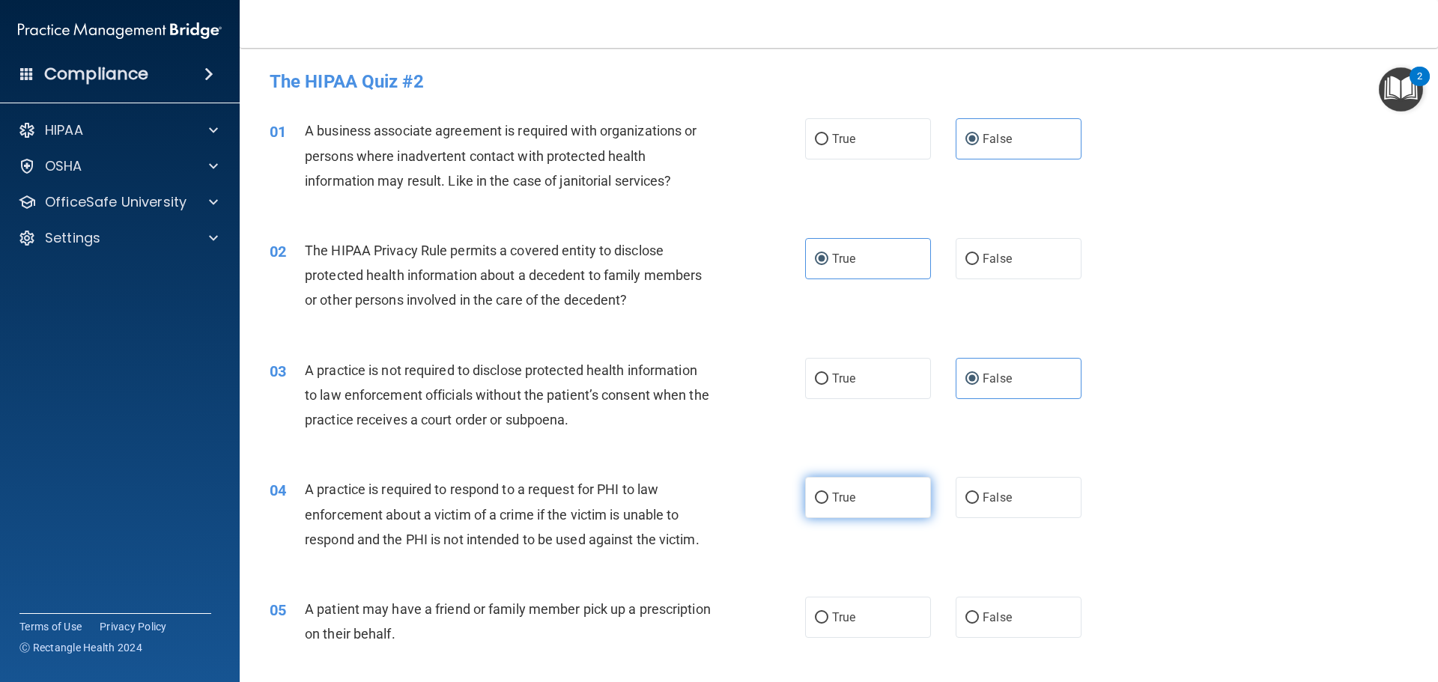
click at [864, 505] on label "True" at bounding box center [868, 497] width 126 height 41
click at [828, 504] on input "True" at bounding box center [821, 498] width 13 height 11
radio input "true"
click at [849, 623] on span "True" at bounding box center [843, 617] width 23 height 14
click at [828, 623] on input "True" at bounding box center [821, 617] width 13 height 11
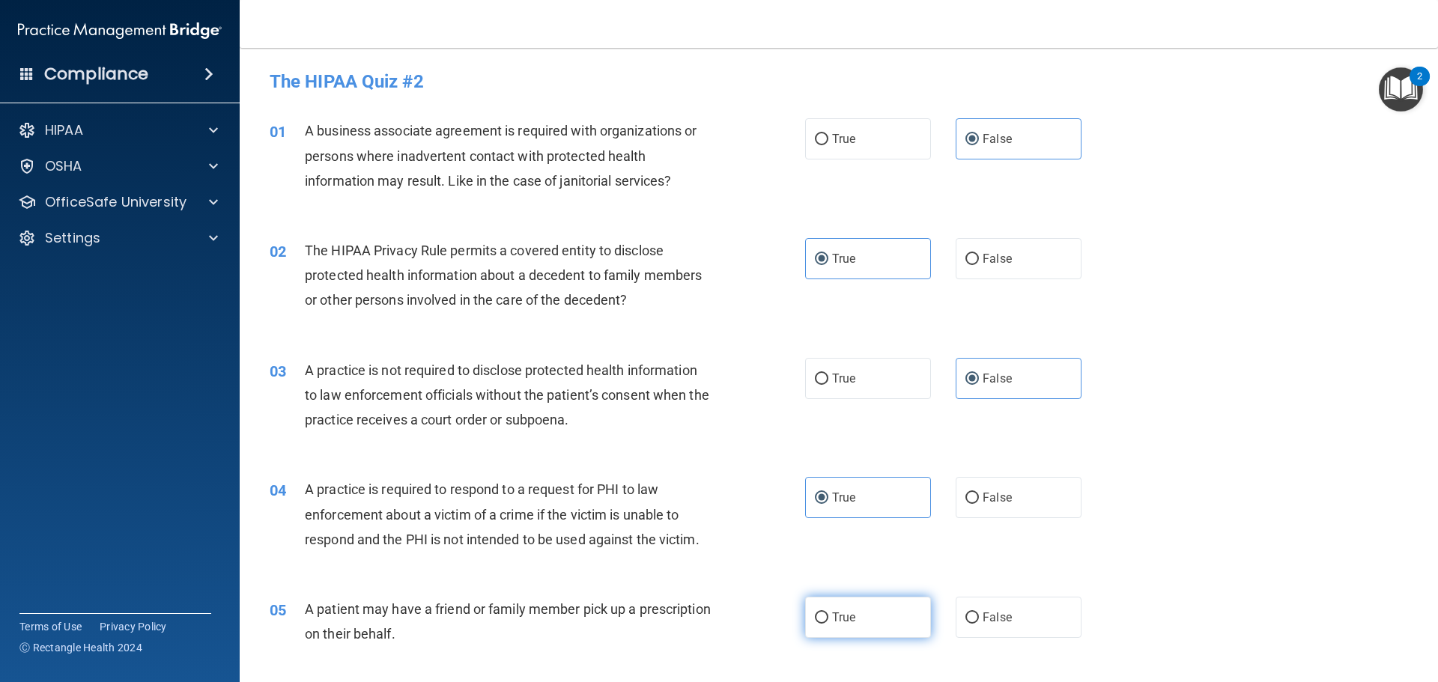
radio input "true"
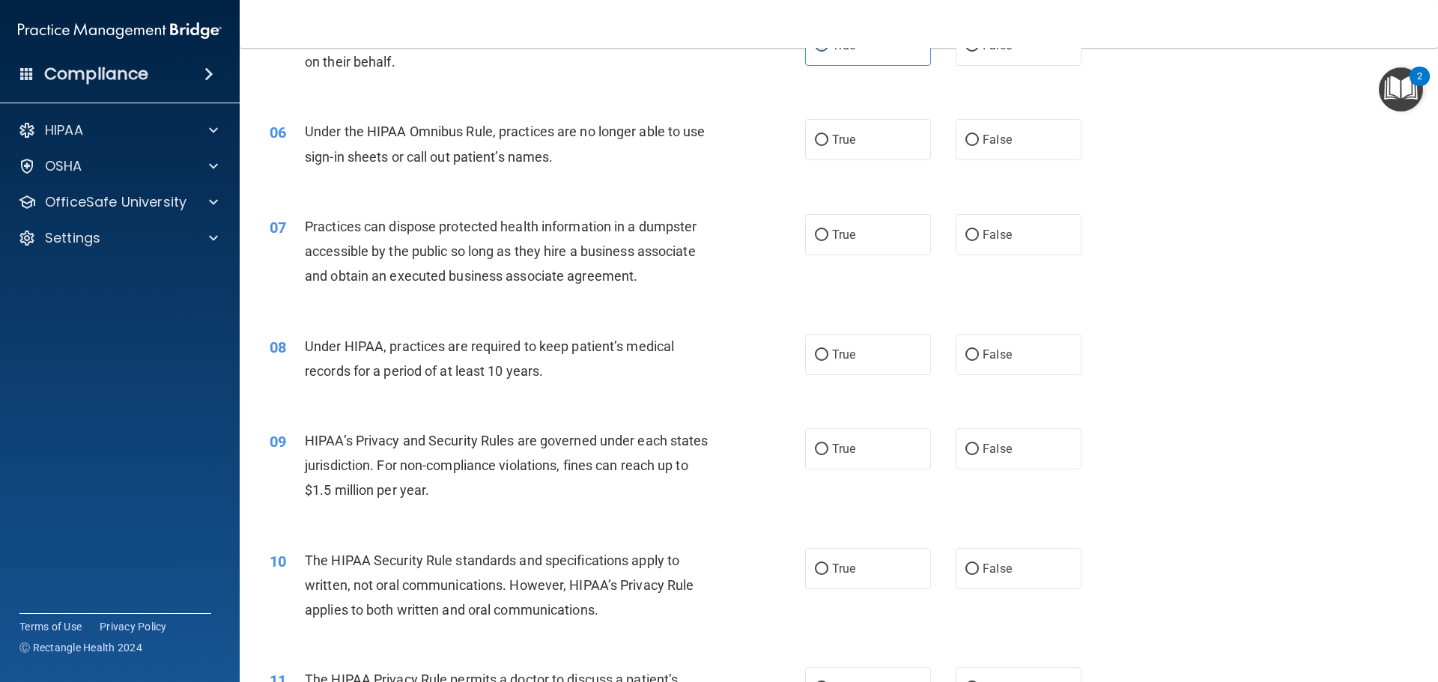
scroll to position [599, 0]
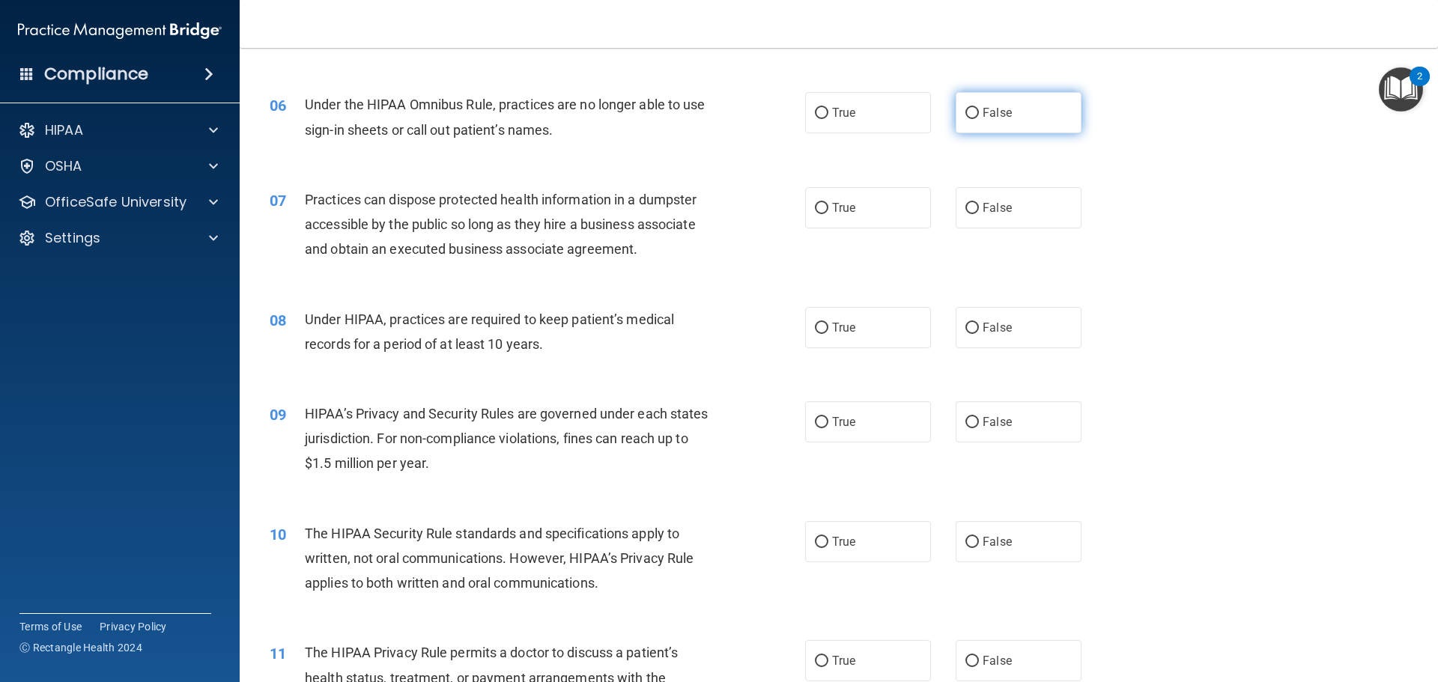
click at [986, 112] on span "False" at bounding box center [996, 113] width 29 height 14
click at [979, 112] on input "False" at bounding box center [971, 113] width 13 height 11
radio input "true"
click at [884, 212] on label "True" at bounding box center [868, 207] width 126 height 41
click at [828, 212] on input "True" at bounding box center [821, 208] width 13 height 11
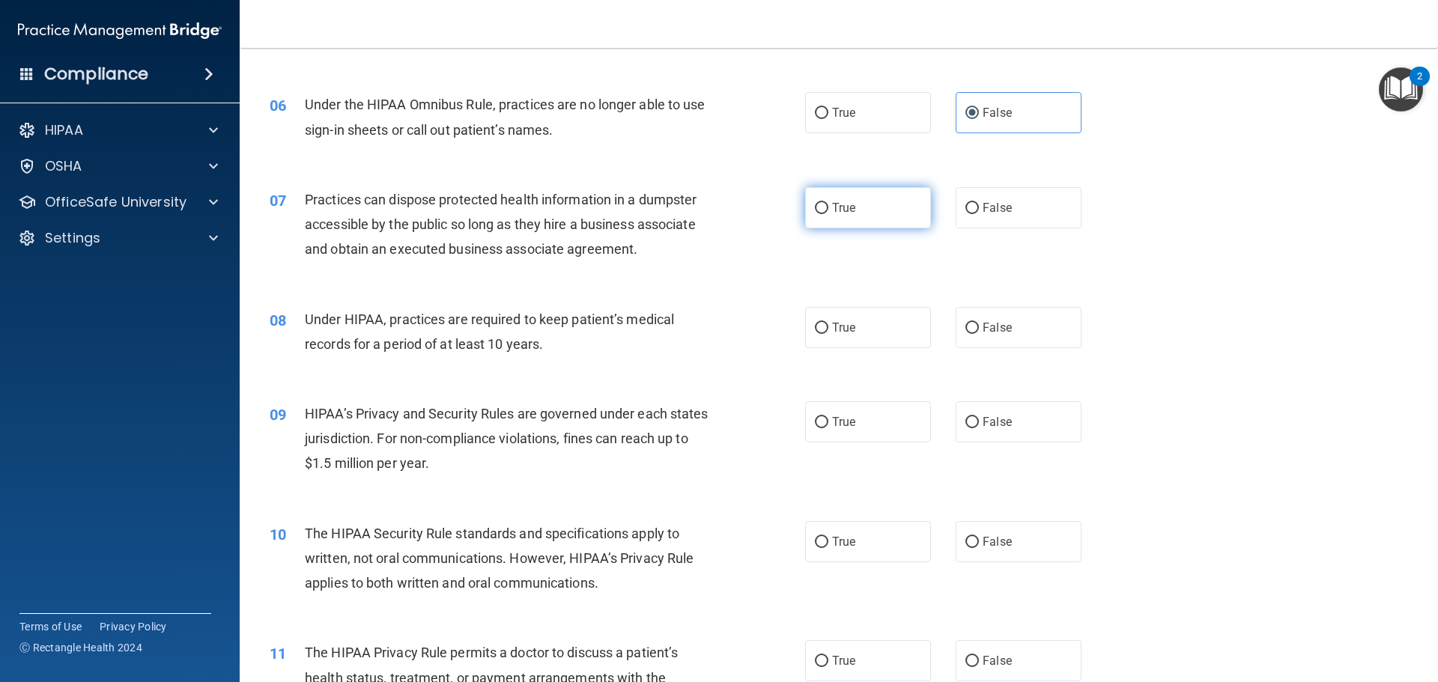
radio input "true"
click at [984, 327] on span "False" at bounding box center [996, 327] width 29 height 14
click at [979, 327] on input "False" at bounding box center [971, 328] width 13 height 11
radio input "true"
click at [955, 423] on label "False" at bounding box center [1018, 421] width 126 height 41
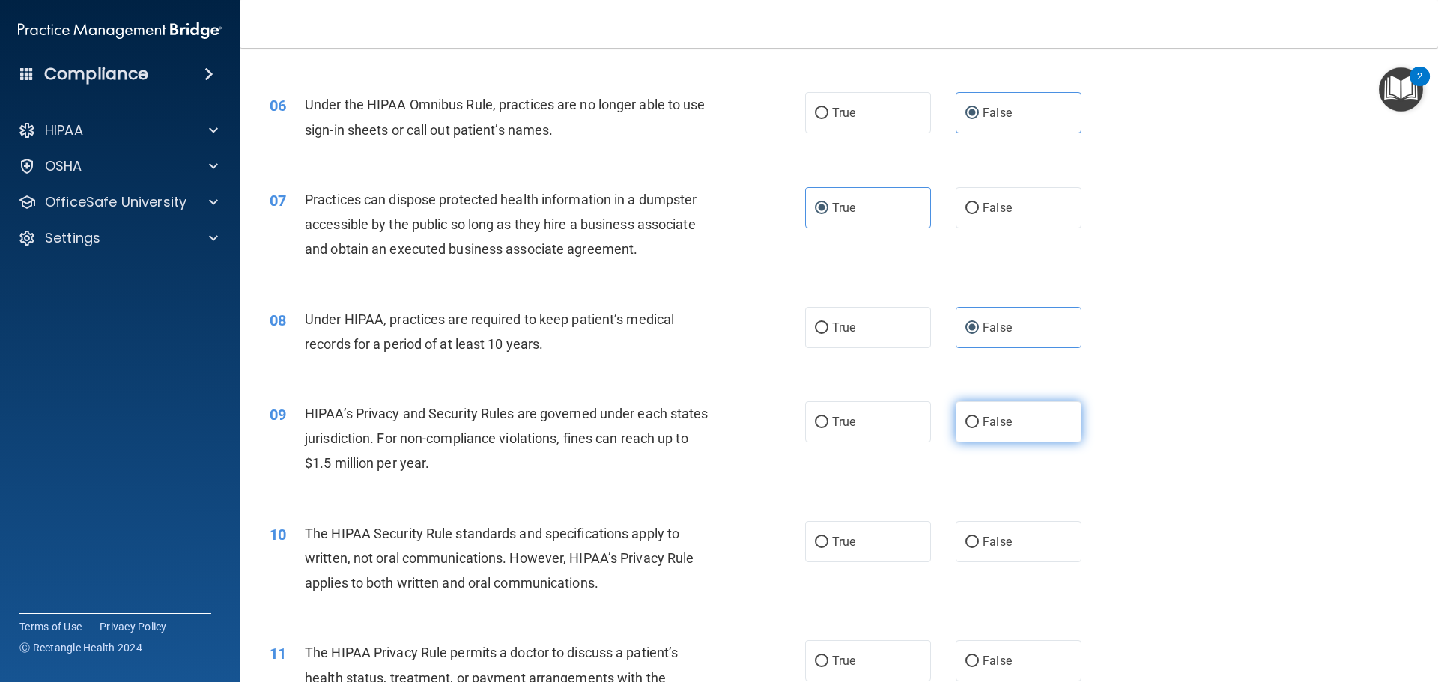
click at [965, 423] on input "False" at bounding box center [971, 422] width 13 height 11
radio input "true"
click at [884, 538] on label "True" at bounding box center [868, 541] width 126 height 41
click at [828, 538] on input "True" at bounding box center [821, 542] width 13 height 11
radio input "true"
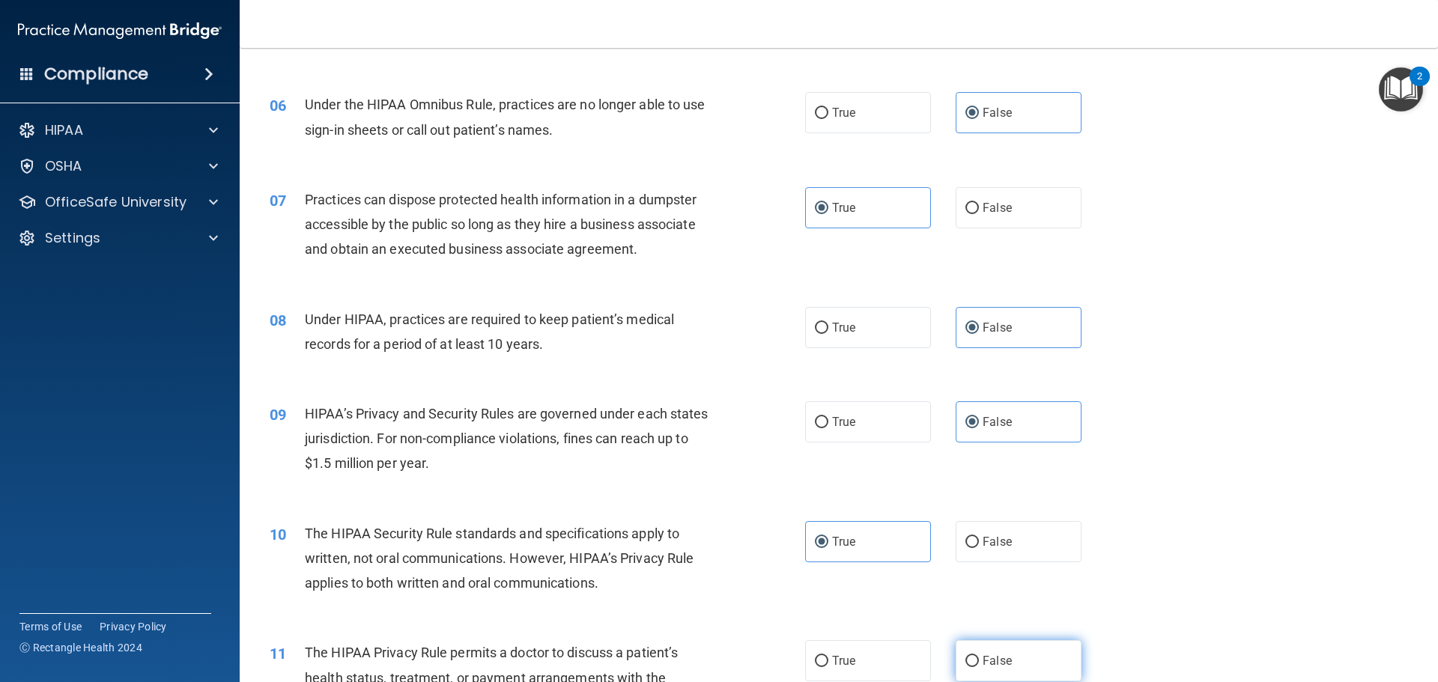
click at [983, 648] on label "False" at bounding box center [1018, 660] width 126 height 41
click at [979, 656] on input "False" at bounding box center [971, 661] width 13 height 11
radio input "true"
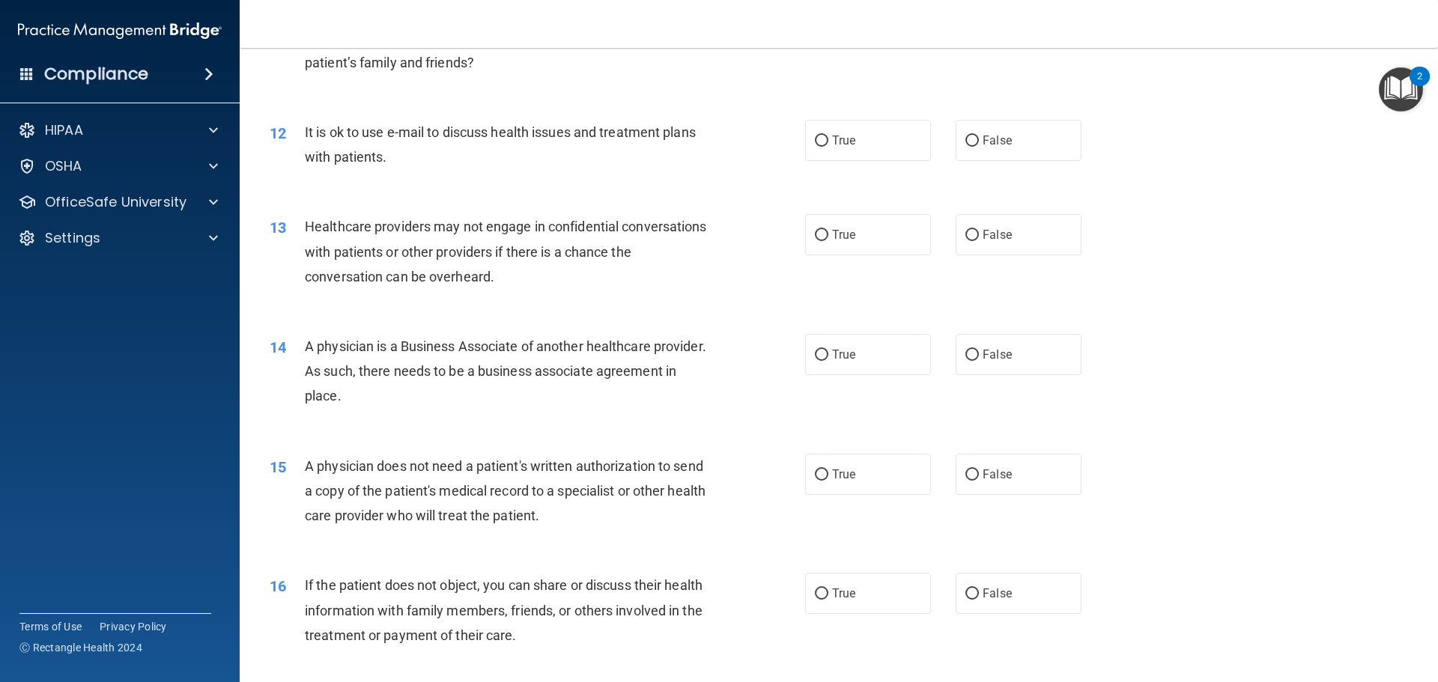
scroll to position [1273, 0]
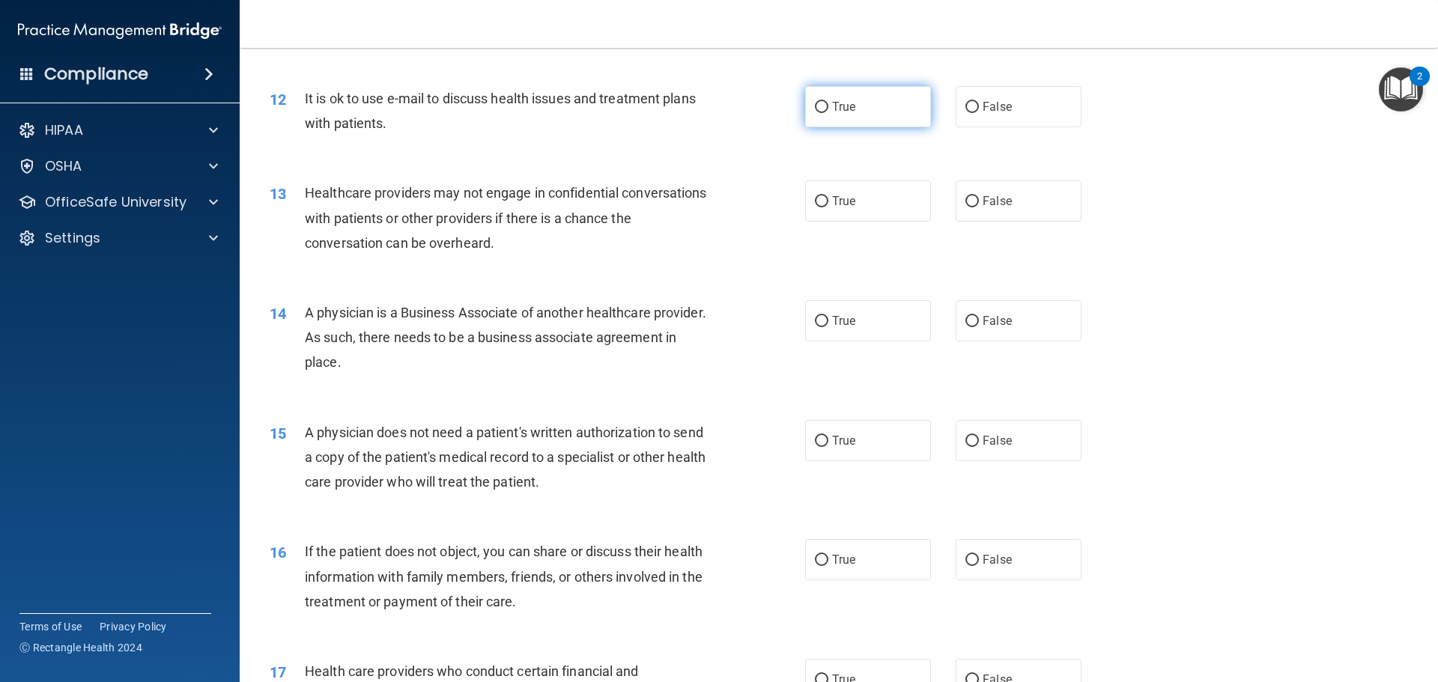
click at [897, 112] on label "True" at bounding box center [868, 106] width 126 height 41
click at [828, 112] on input "True" at bounding box center [821, 107] width 13 height 11
radio input "true"
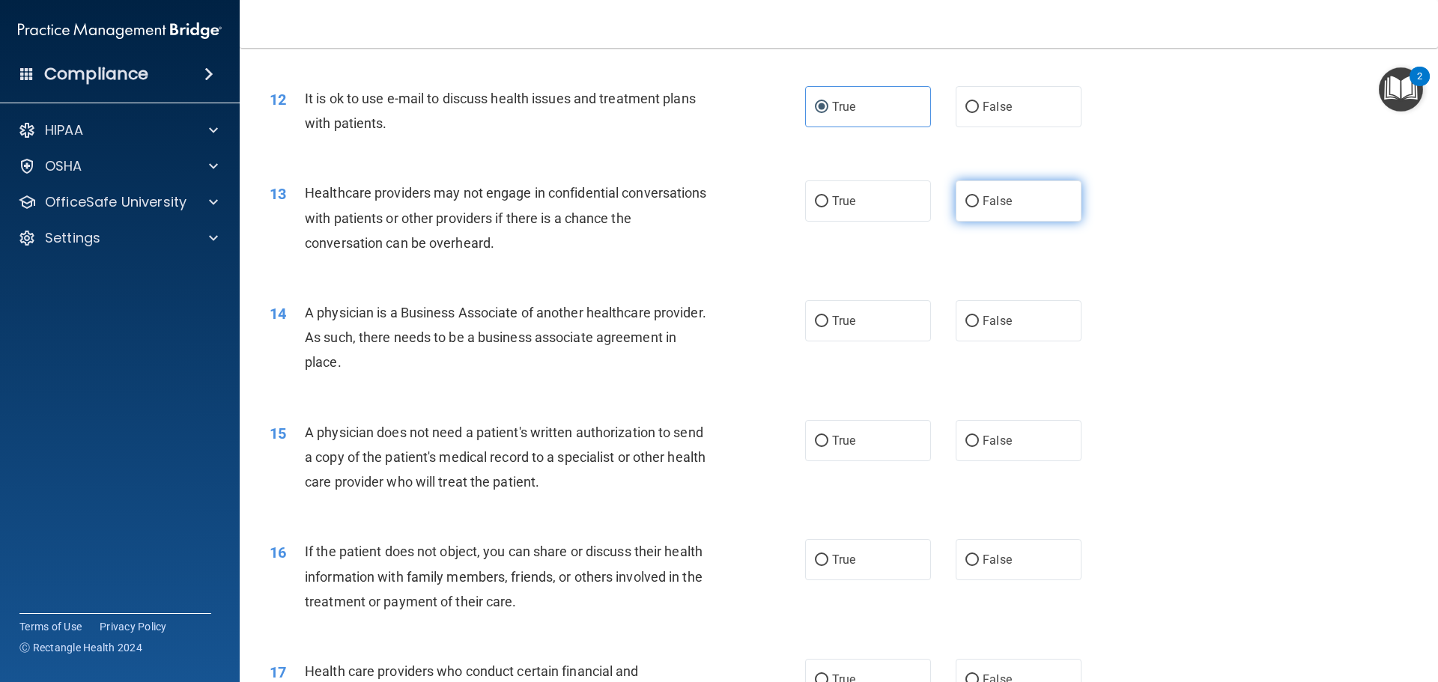
click at [982, 203] on span "False" at bounding box center [996, 201] width 29 height 14
click at [979, 203] on input "False" at bounding box center [971, 201] width 13 height 11
radio input "true"
click at [1010, 309] on label "False" at bounding box center [1018, 320] width 126 height 41
click at [979, 316] on input "False" at bounding box center [971, 321] width 13 height 11
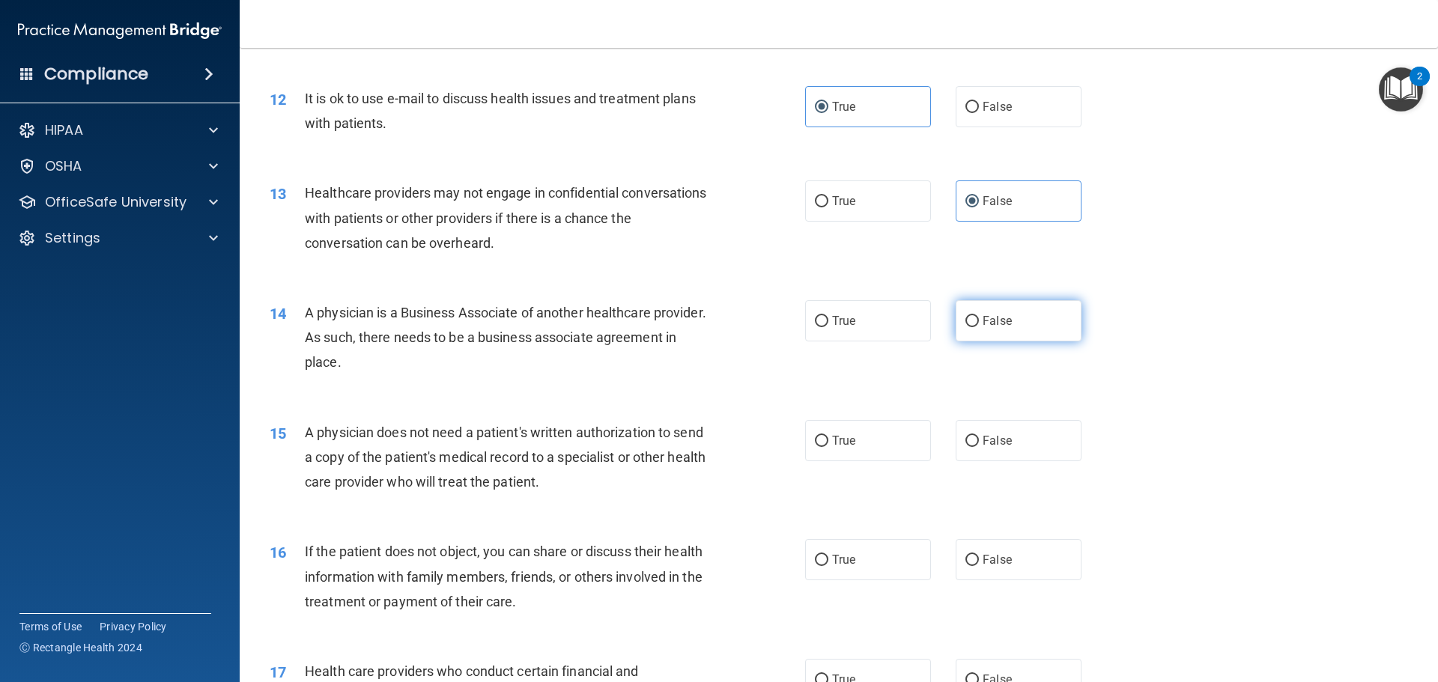
radio input "true"
click at [839, 449] on label "True" at bounding box center [868, 440] width 126 height 41
click at [828, 447] on input "True" at bounding box center [821, 441] width 13 height 11
radio input "true"
click at [866, 554] on label "True" at bounding box center [868, 559] width 126 height 41
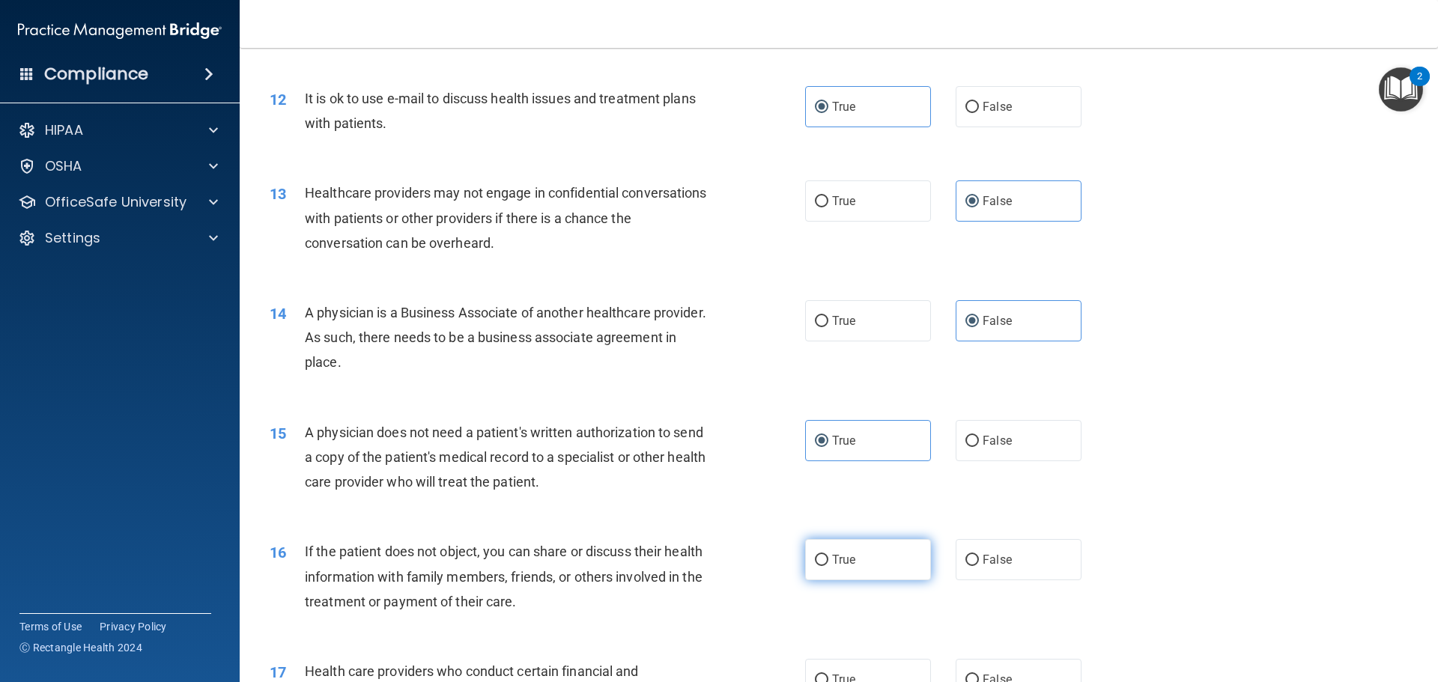
click at [828, 555] on input "True" at bounding box center [821, 560] width 13 height 11
radio input "true"
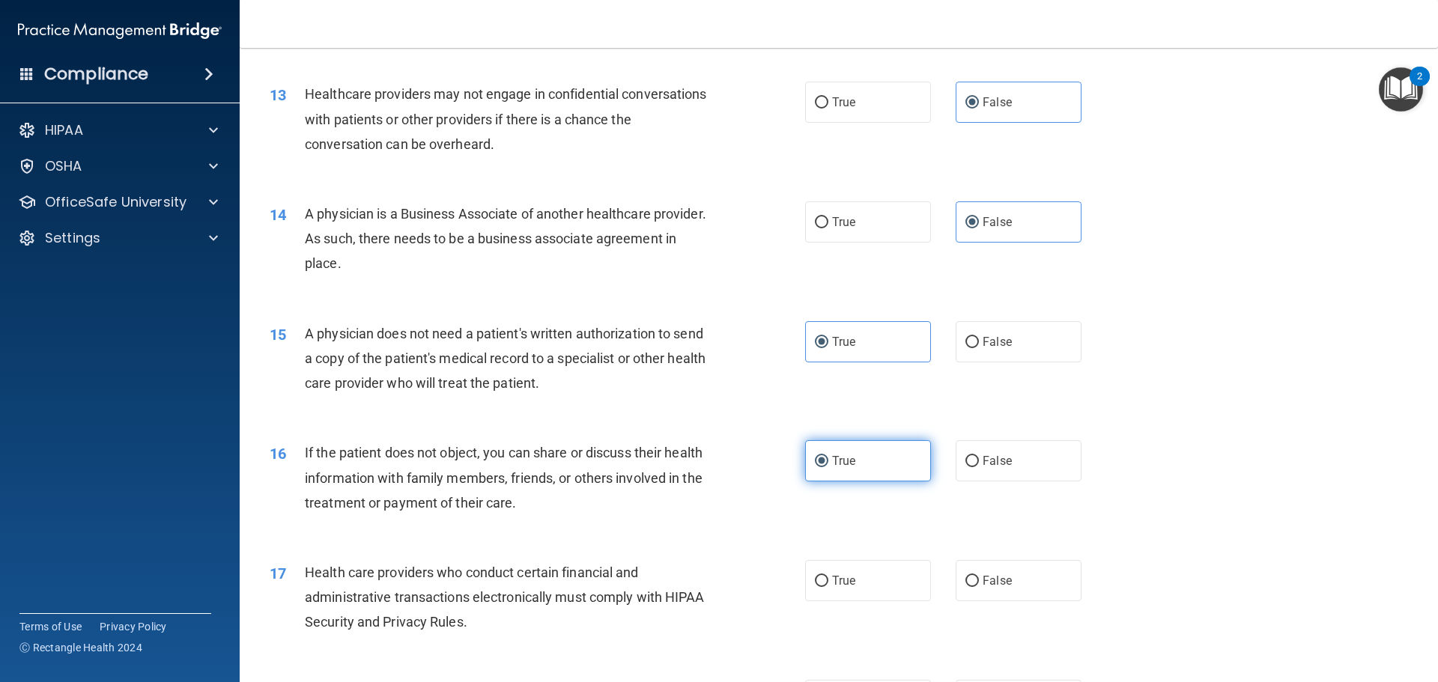
scroll to position [1423, 0]
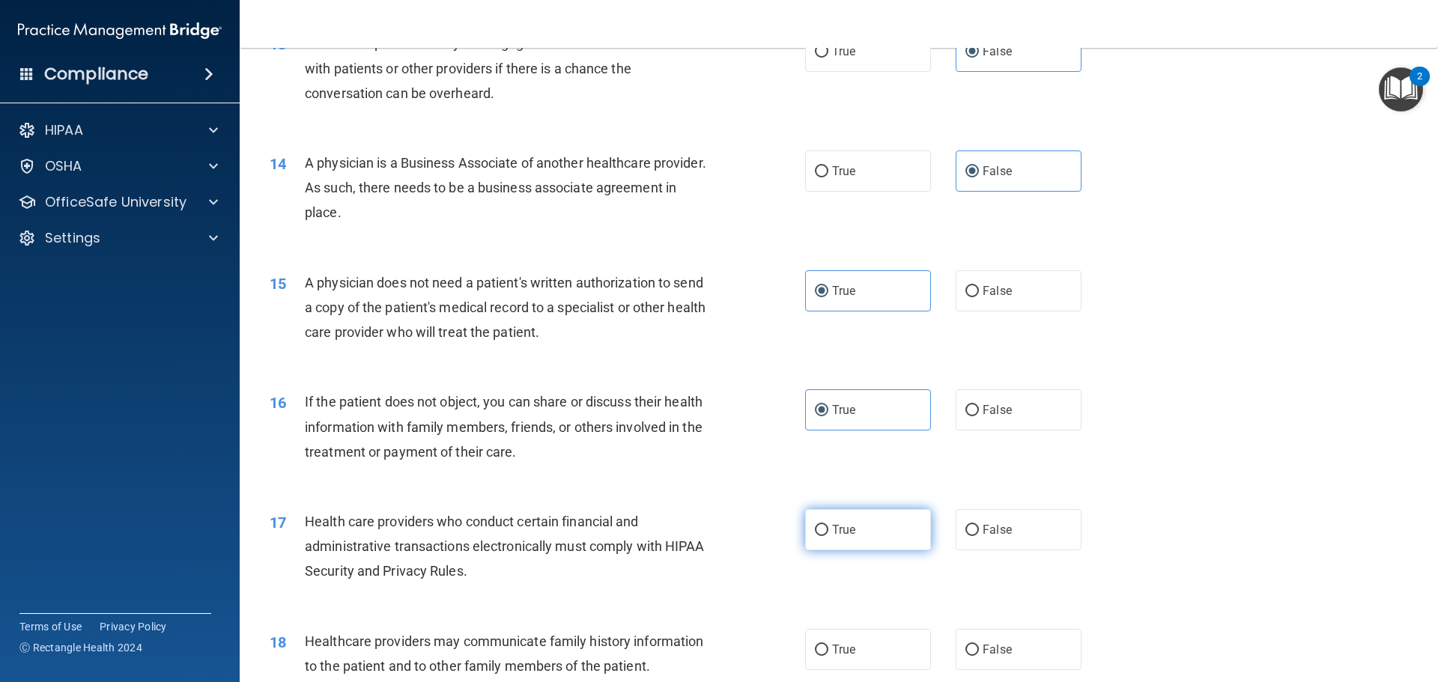
click at [871, 535] on label "True" at bounding box center [868, 529] width 126 height 41
click at [828, 535] on input "True" at bounding box center [821, 530] width 13 height 11
radio input "true"
click at [963, 642] on label "False" at bounding box center [1018, 649] width 126 height 41
click at [965, 645] on input "False" at bounding box center [971, 650] width 13 height 11
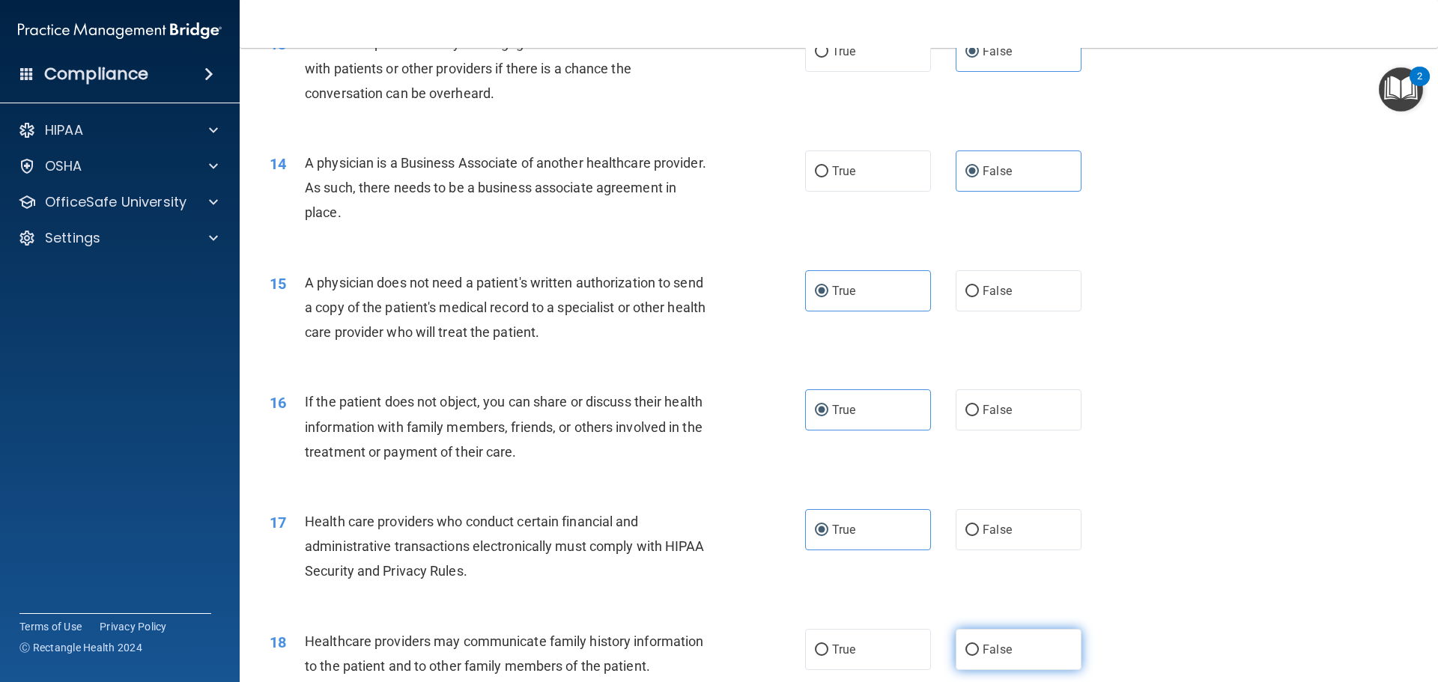
radio input "true"
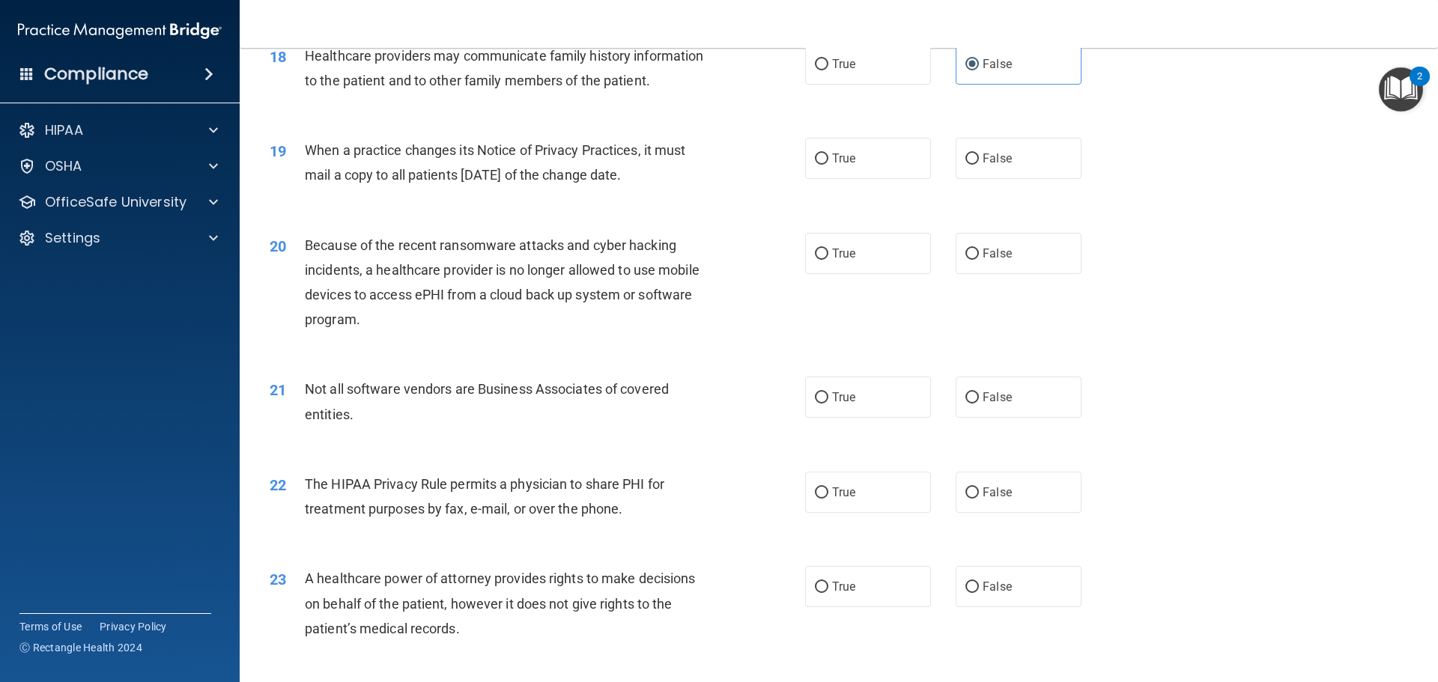
scroll to position [2022, 0]
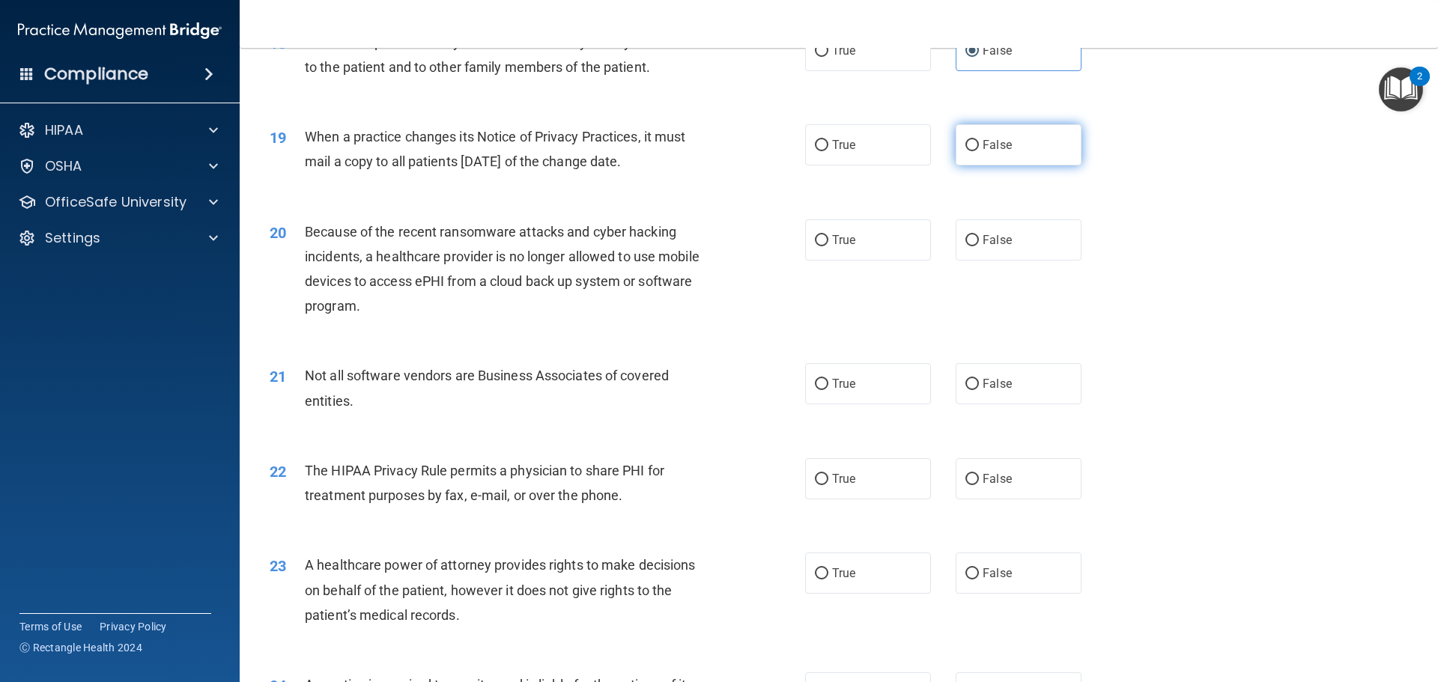
click at [992, 151] on span "False" at bounding box center [996, 145] width 29 height 14
click at [979, 151] on input "False" at bounding box center [971, 145] width 13 height 11
radio input "true"
click at [1012, 243] on label "False" at bounding box center [1018, 239] width 126 height 41
click at [979, 243] on input "False" at bounding box center [971, 240] width 13 height 11
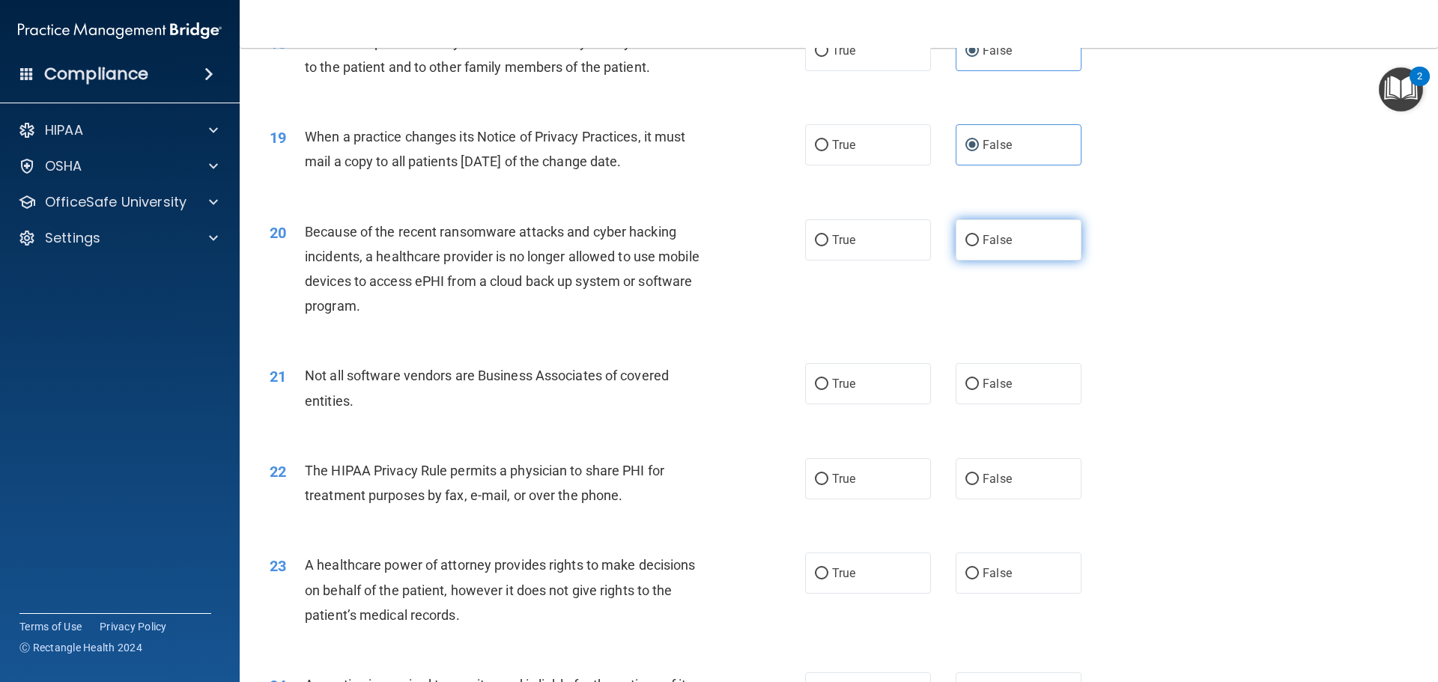
radio input "true"
click at [891, 393] on label "True" at bounding box center [868, 383] width 126 height 41
click at [828, 390] on input "True" at bounding box center [821, 384] width 13 height 11
radio input "true"
click at [875, 495] on label "True" at bounding box center [868, 478] width 126 height 41
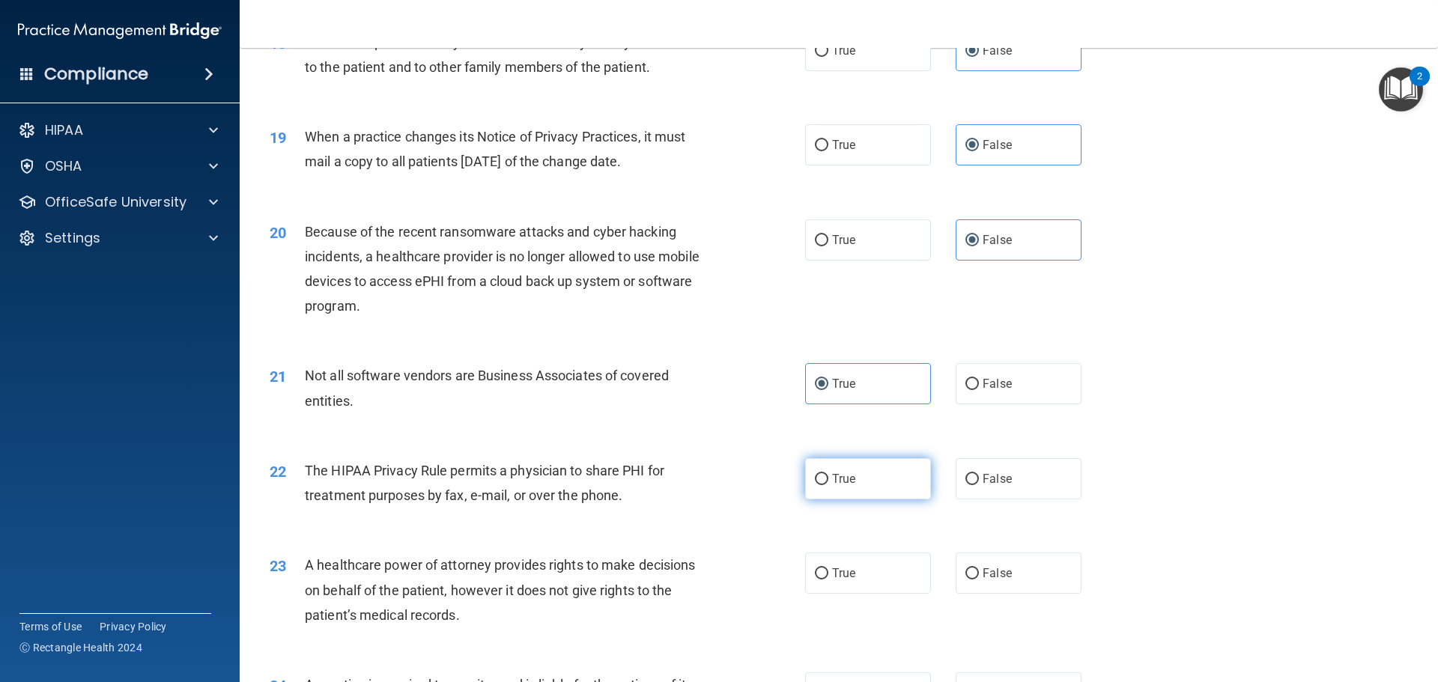
click at [828, 485] on input "True" at bounding box center [821, 479] width 13 height 11
radio input "true"
click at [988, 559] on label "False" at bounding box center [1018, 573] width 126 height 41
click at [979, 568] on input "False" at bounding box center [971, 573] width 13 height 11
radio input "true"
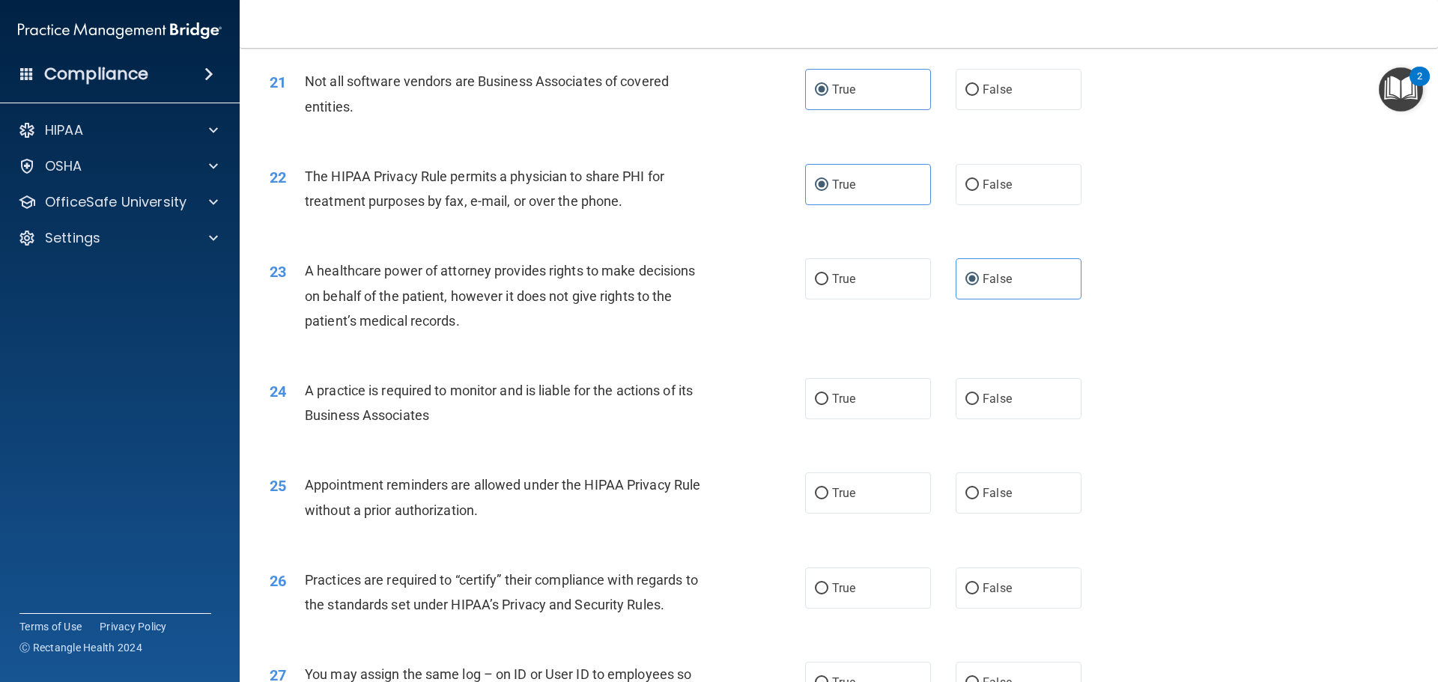
scroll to position [2321, 0]
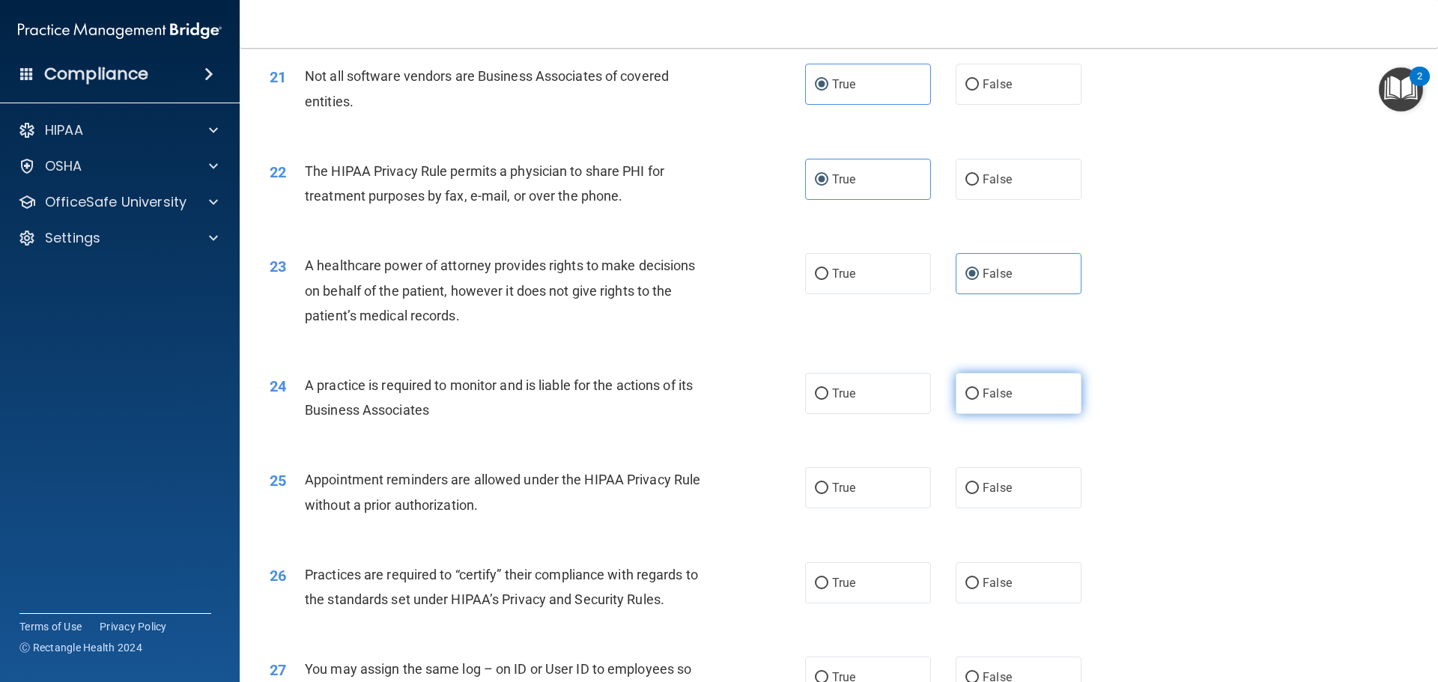
click at [994, 398] on span "False" at bounding box center [996, 393] width 29 height 14
click at [979, 398] on input "False" at bounding box center [971, 394] width 13 height 11
radio input "true"
click at [908, 493] on label "True" at bounding box center [868, 487] width 126 height 41
click at [828, 493] on input "True" at bounding box center [821, 488] width 13 height 11
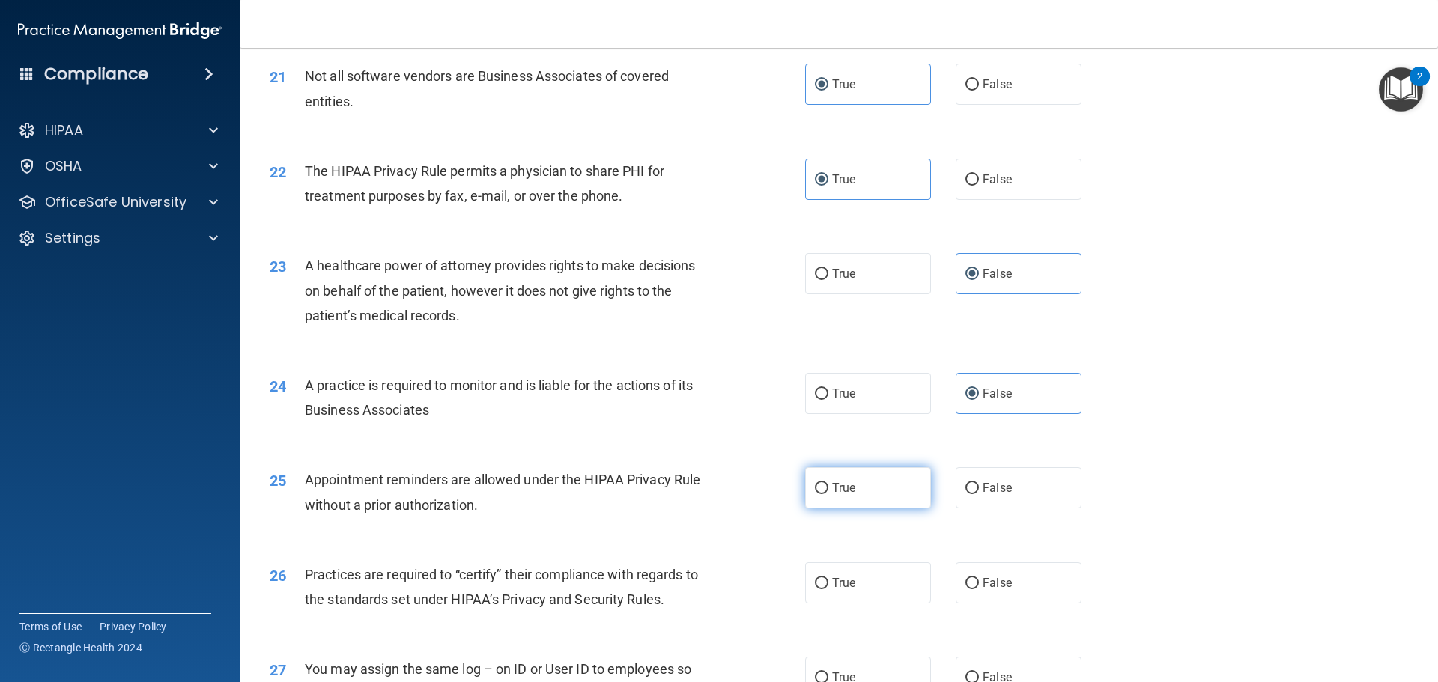
radio input "true"
click at [997, 594] on label "False" at bounding box center [1018, 582] width 126 height 41
click at [979, 589] on input "False" at bounding box center [971, 583] width 13 height 11
radio input "true"
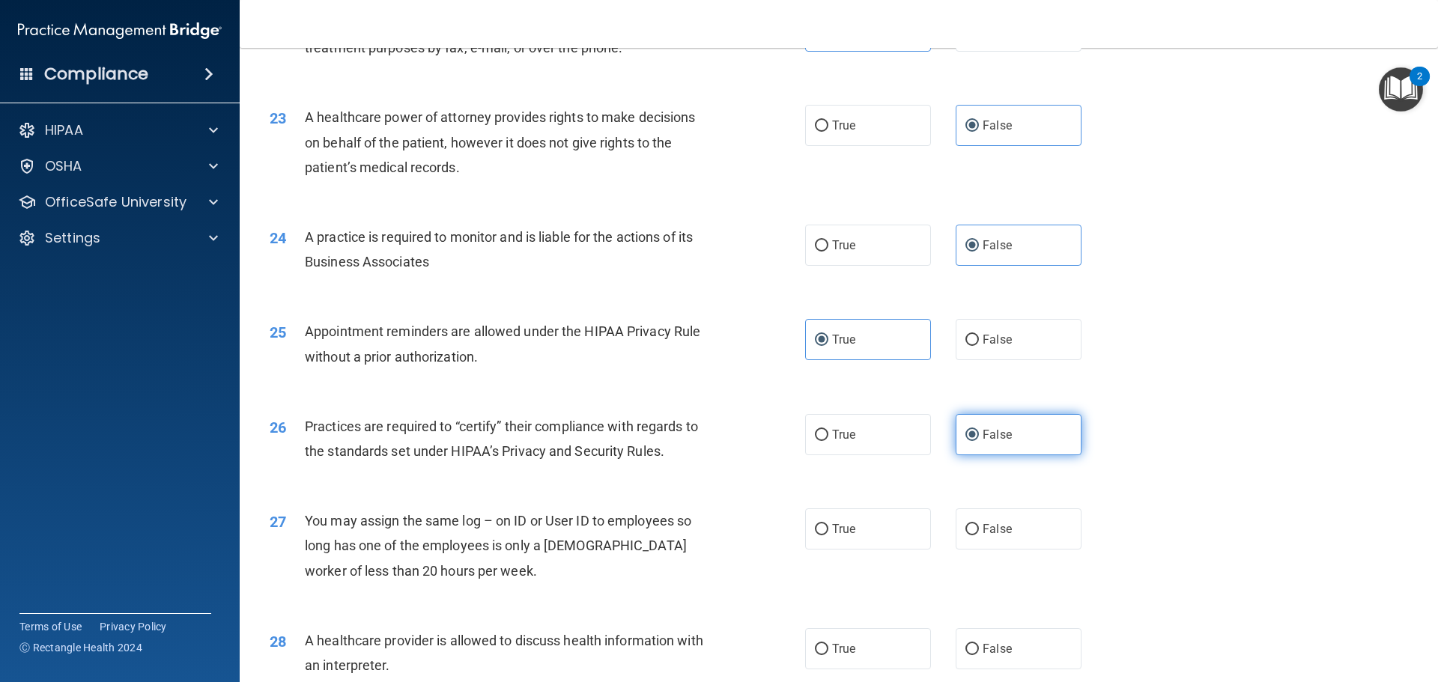
scroll to position [2471, 0]
click at [988, 531] on span "False" at bounding box center [996, 527] width 29 height 14
click at [979, 531] on input "False" at bounding box center [971, 528] width 13 height 11
radio input "true"
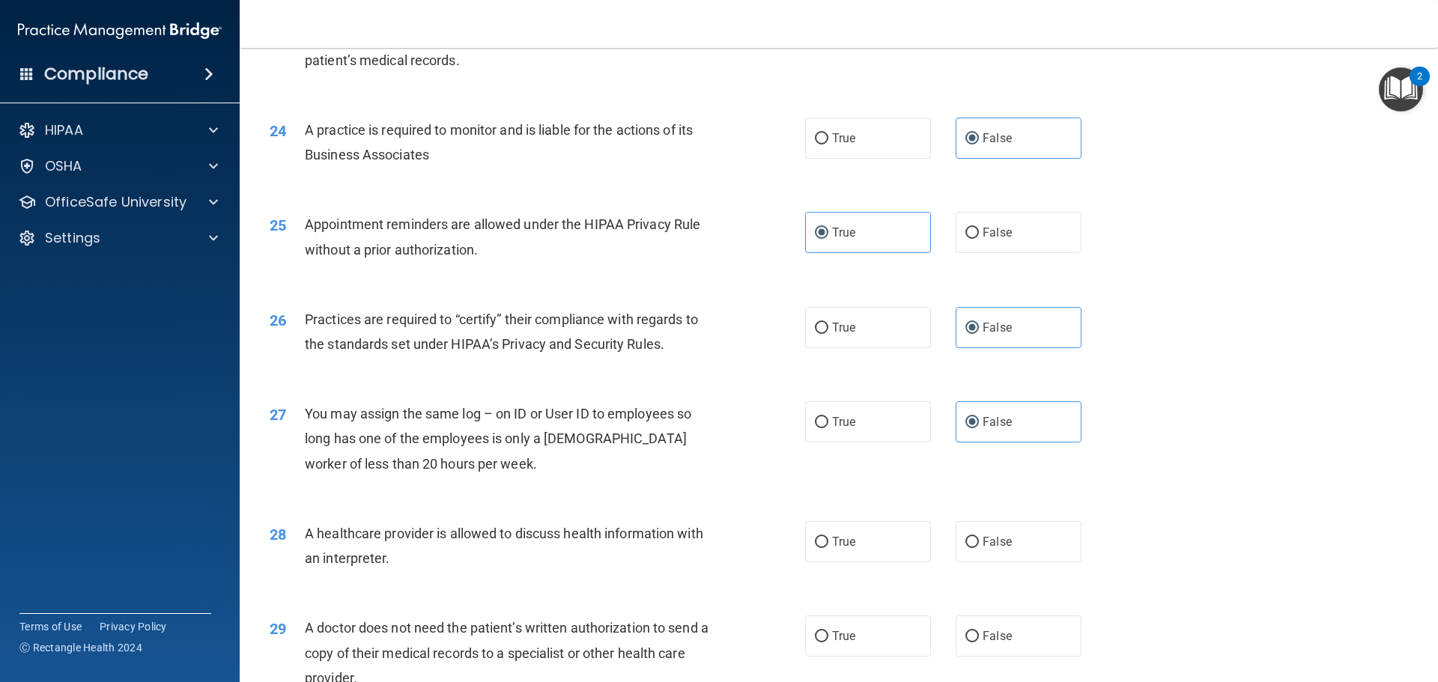
scroll to position [2621, 0]
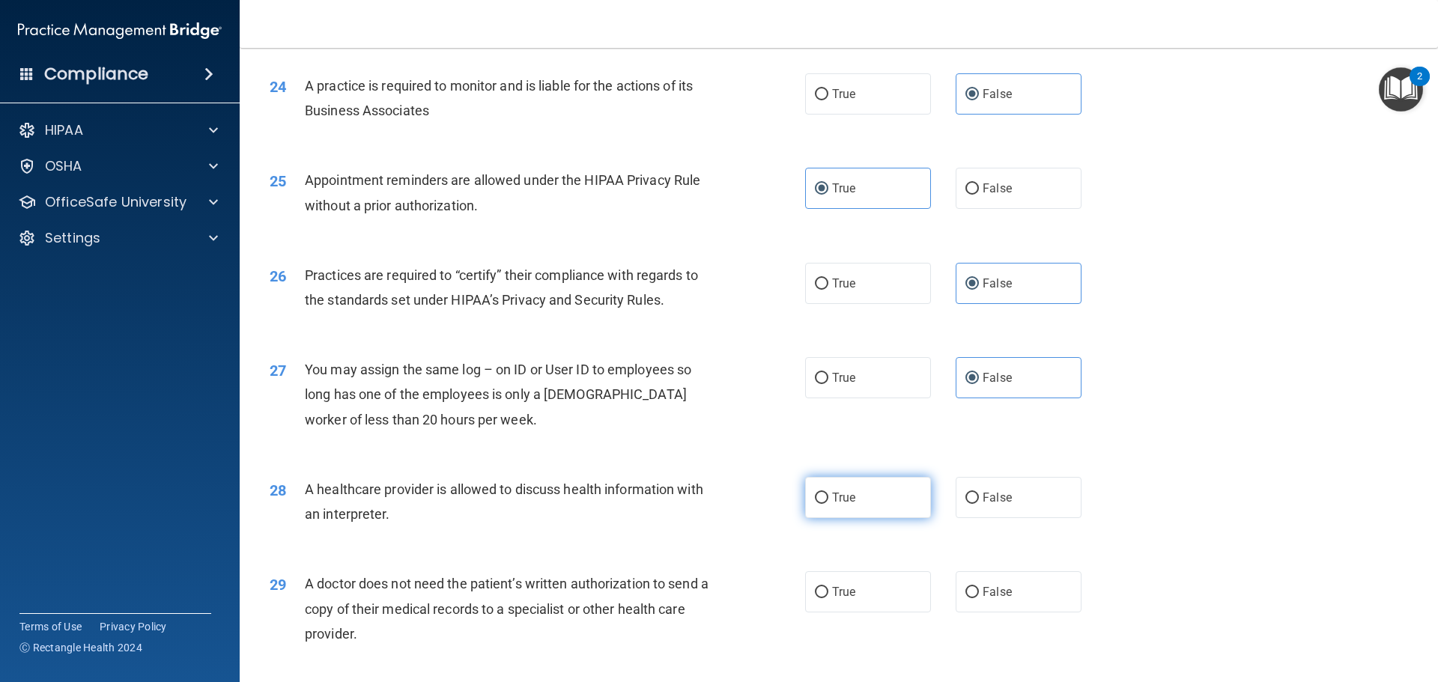
click at [893, 502] on label "True" at bounding box center [868, 497] width 126 height 41
click at [828, 502] on input "True" at bounding box center [821, 498] width 13 height 11
radio input "true"
click at [877, 587] on label "True" at bounding box center [868, 591] width 126 height 41
click at [828, 587] on input "True" at bounding box center [821, 592] width 13 height 11
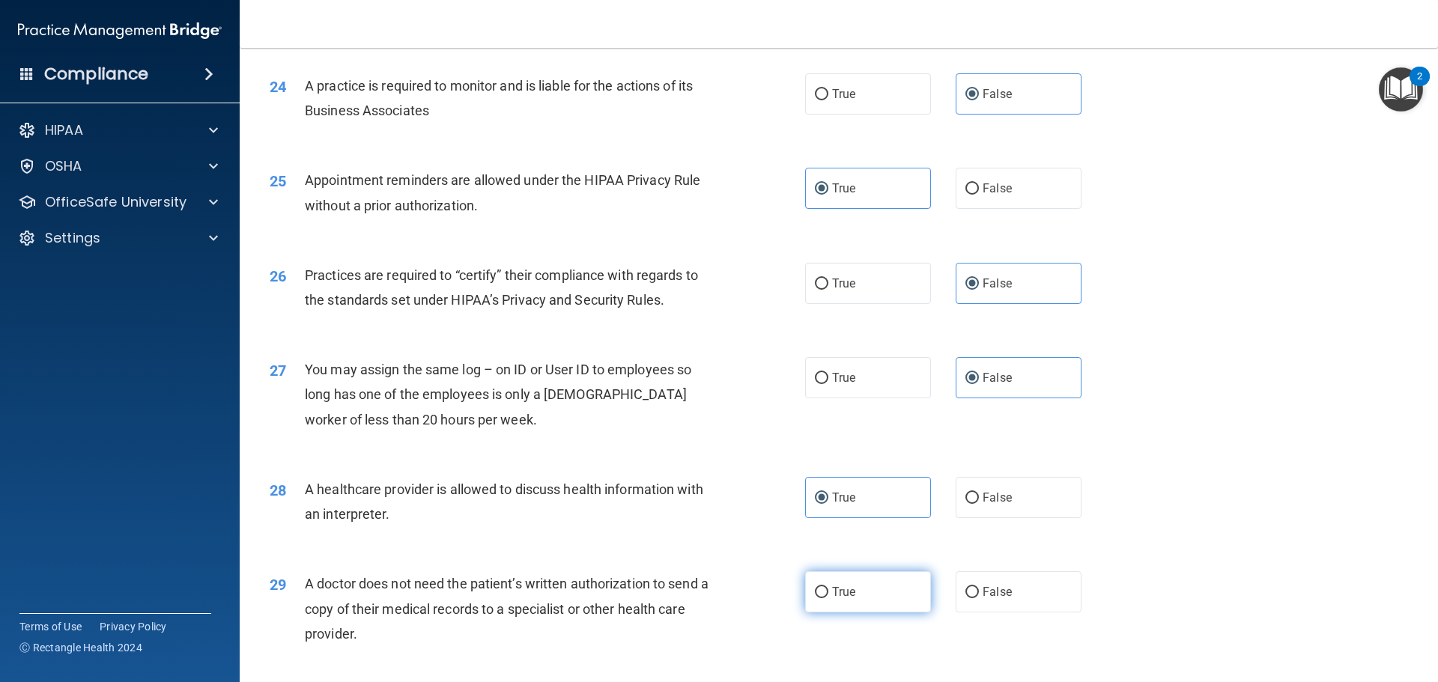
radio input "true"
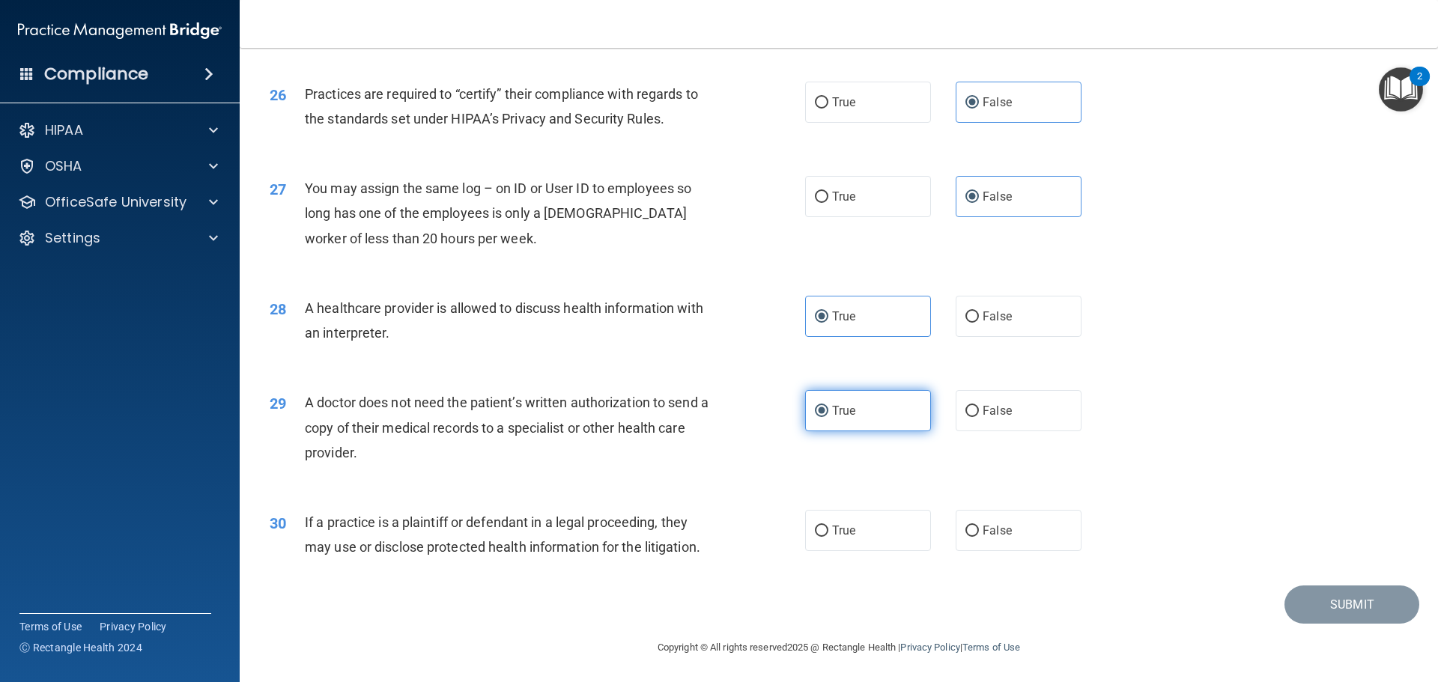
scroll to position [2803, 0]
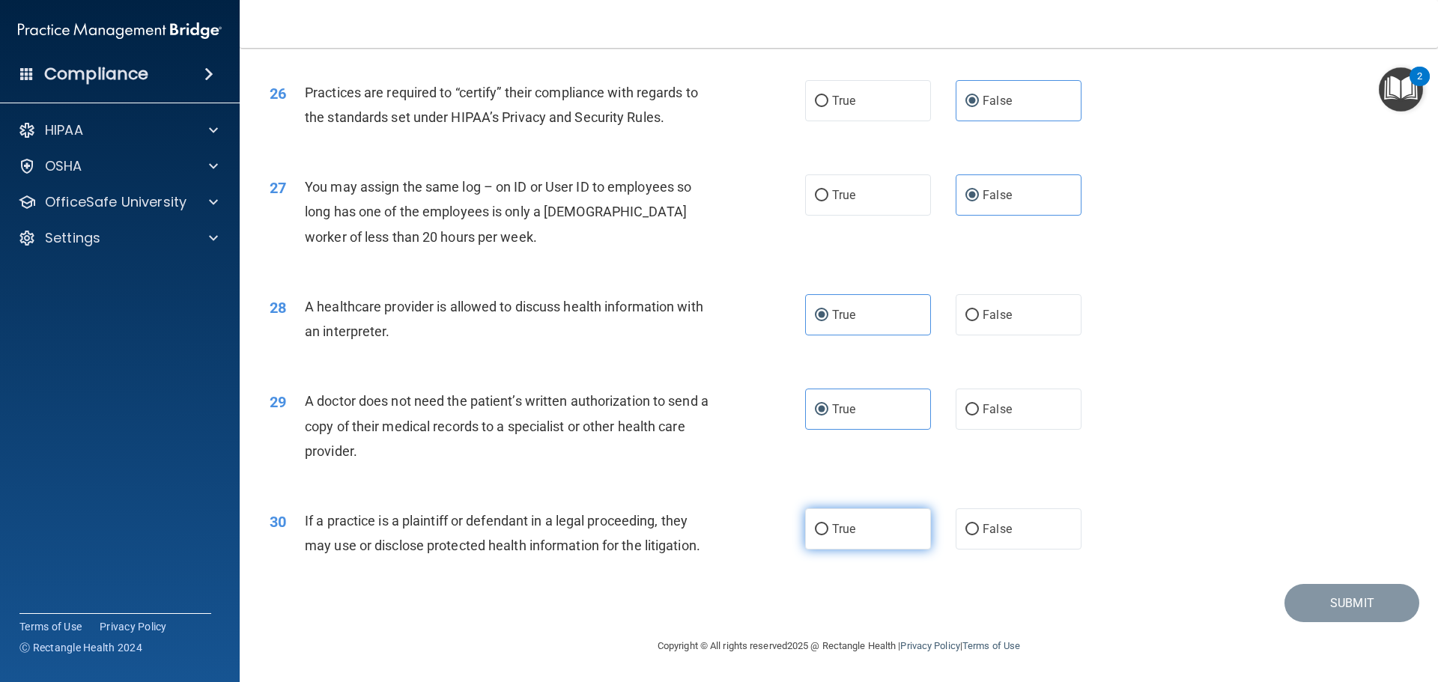
click at [882, 523] on label "True" at bounding box center [868, 528] width 126 height 41
click at [828, 524] on input "True" at bounding box center [821, 529] width 13 height 11
radio input "true"
click at [1304, 599] on button "Submit" at bounding box center [1351, 603] width 135 height 38
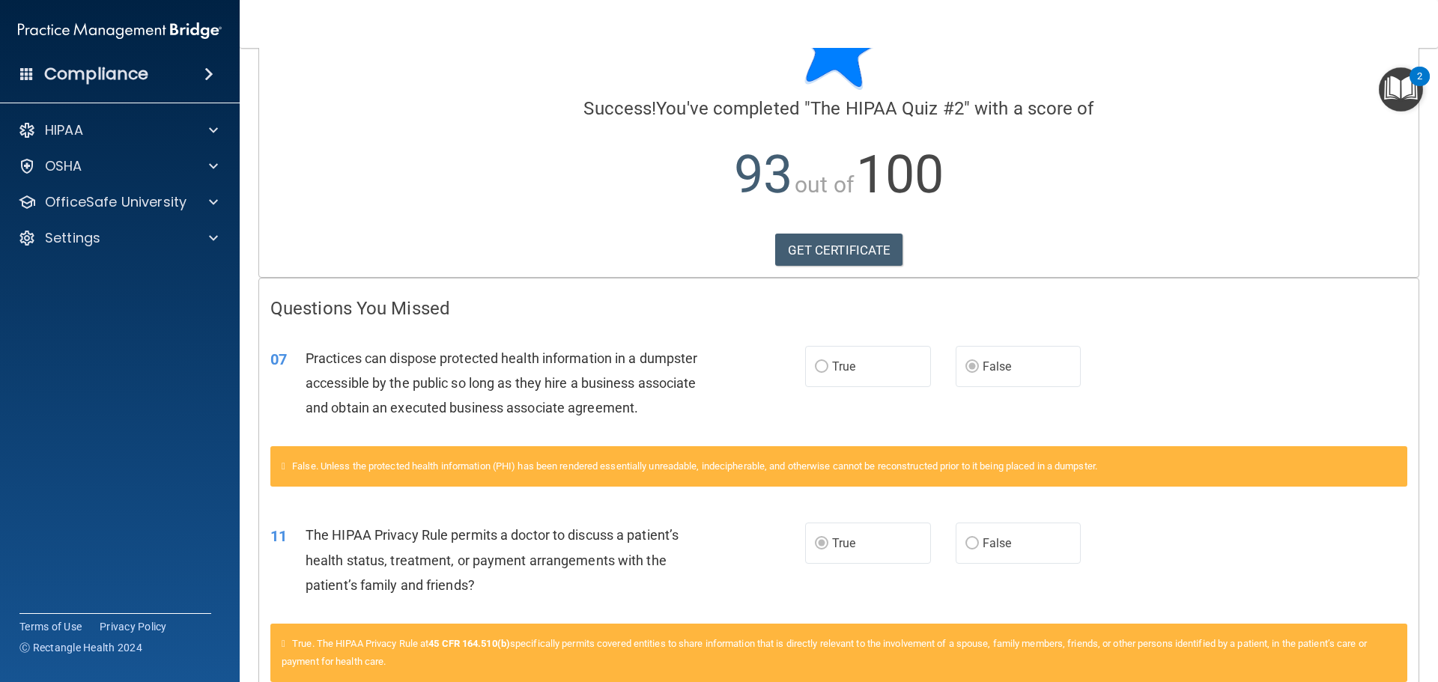
scroll to position [164, 0]
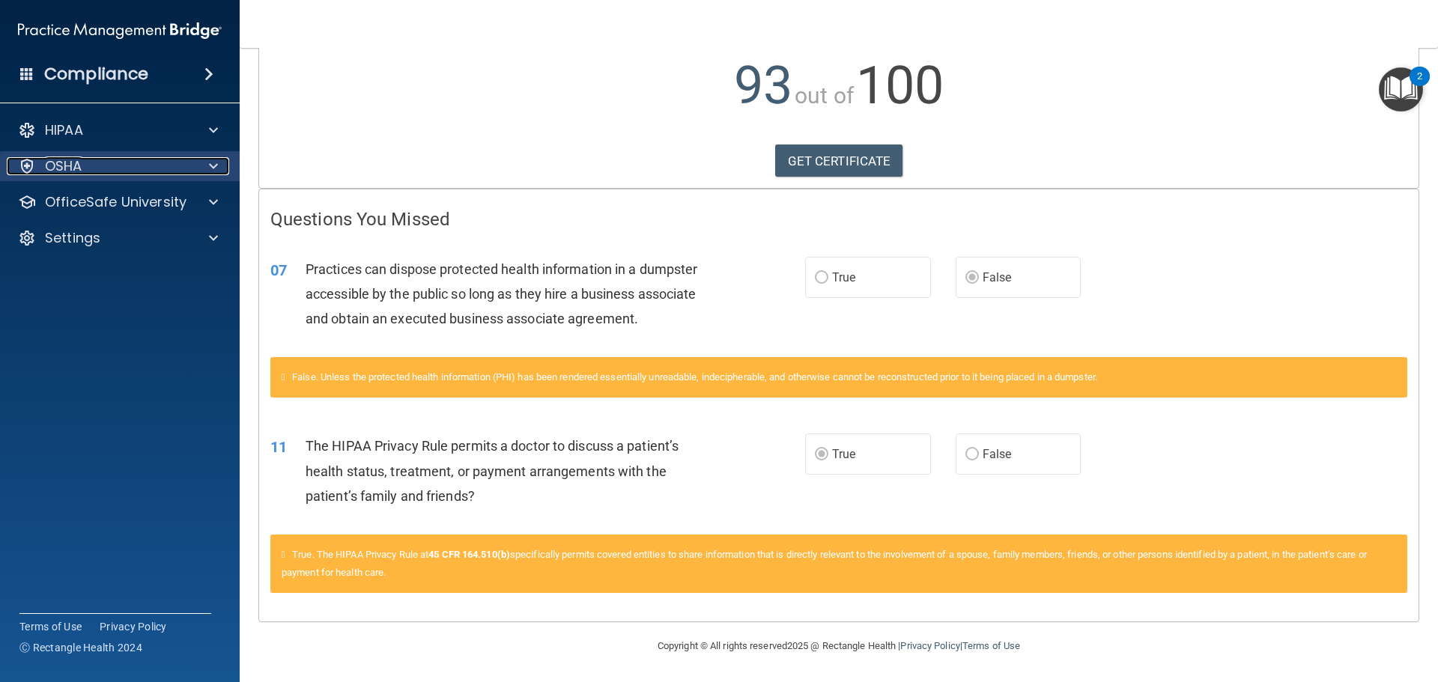
click at [94, 163] on div "OSHA" at bounding box center [100, 166] width 186 height 18
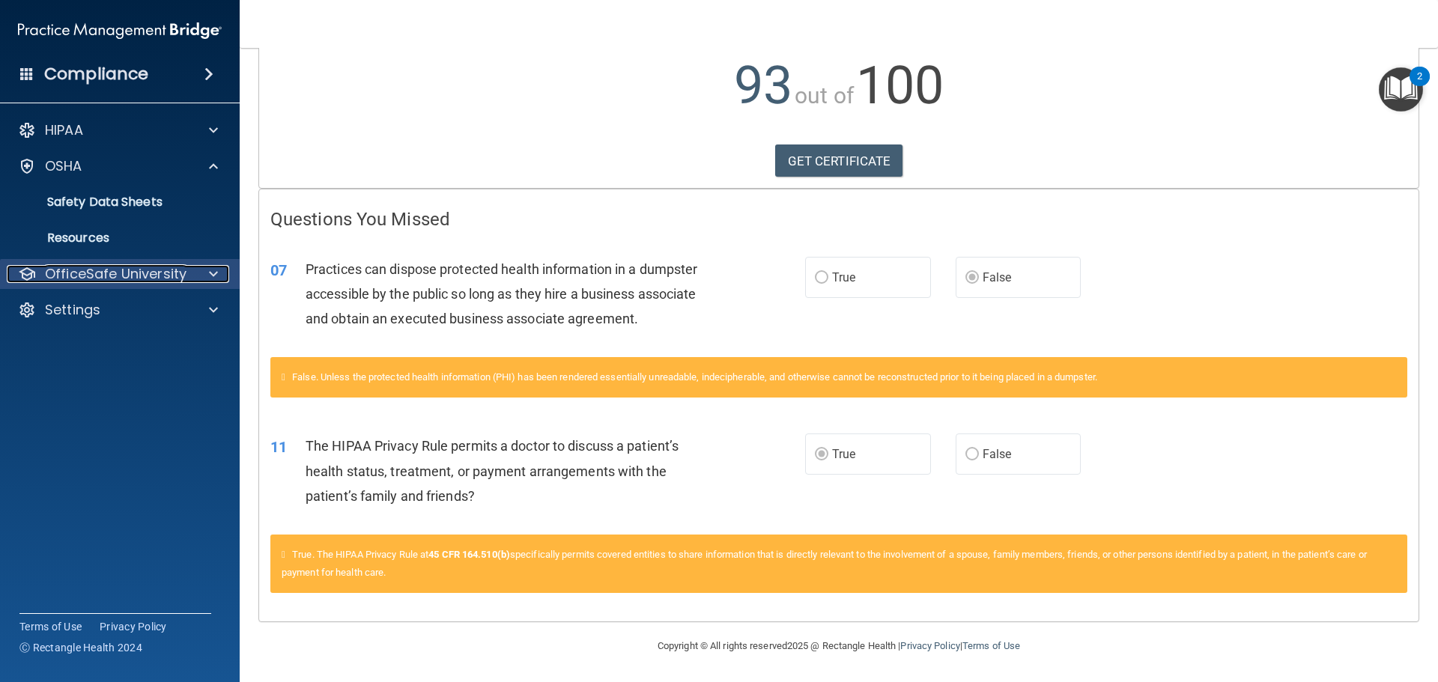
click at [142, 276] on p "OfficeSafe University" at bounding box center [116, 274] width 142 height 18
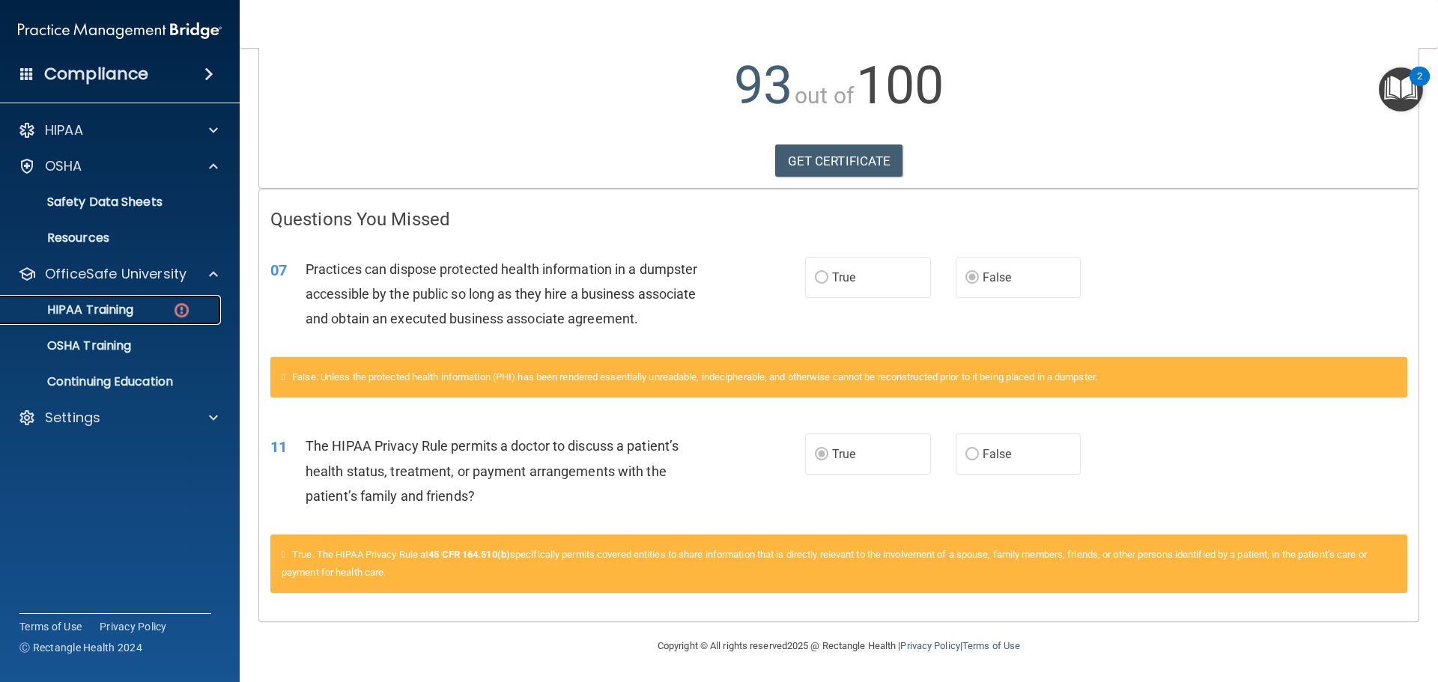
click at [147, 311] on div "HIPAA Training" at bounding box center [112, 310] width 204 height 15
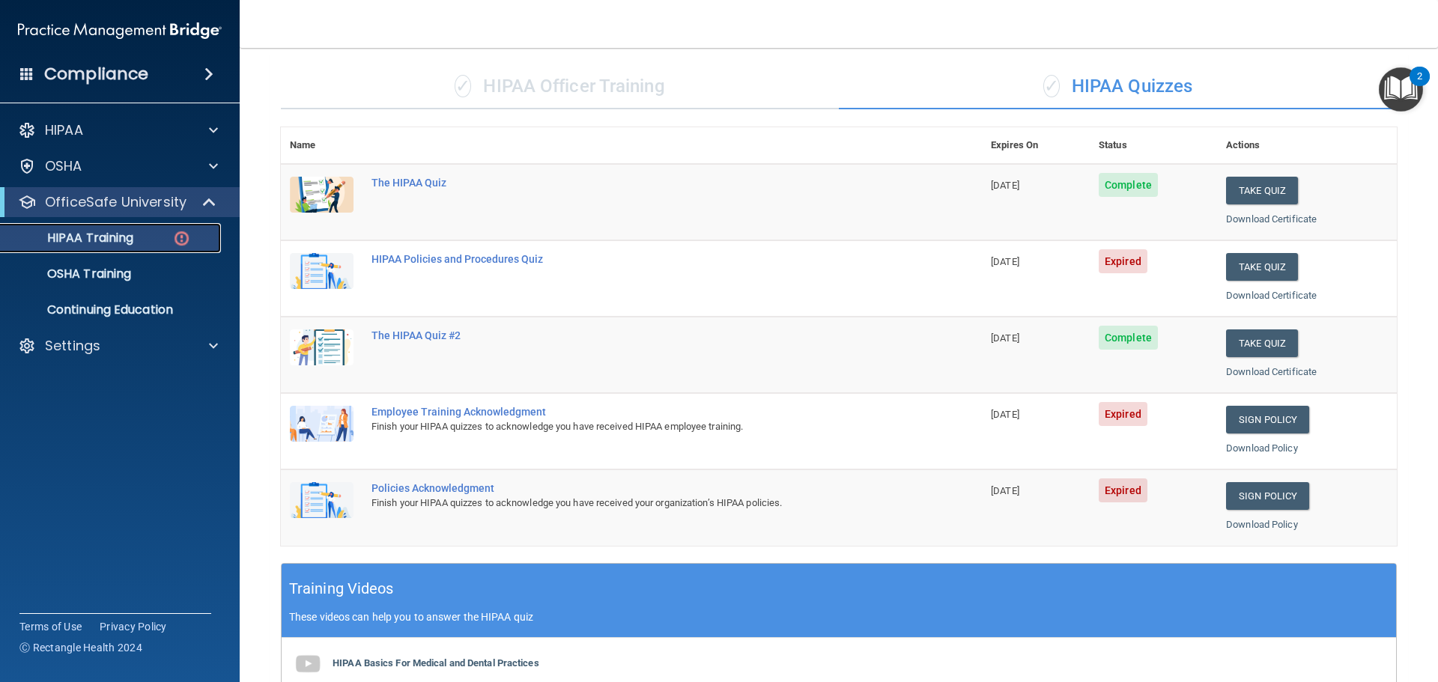
scroll to position [71, 0]
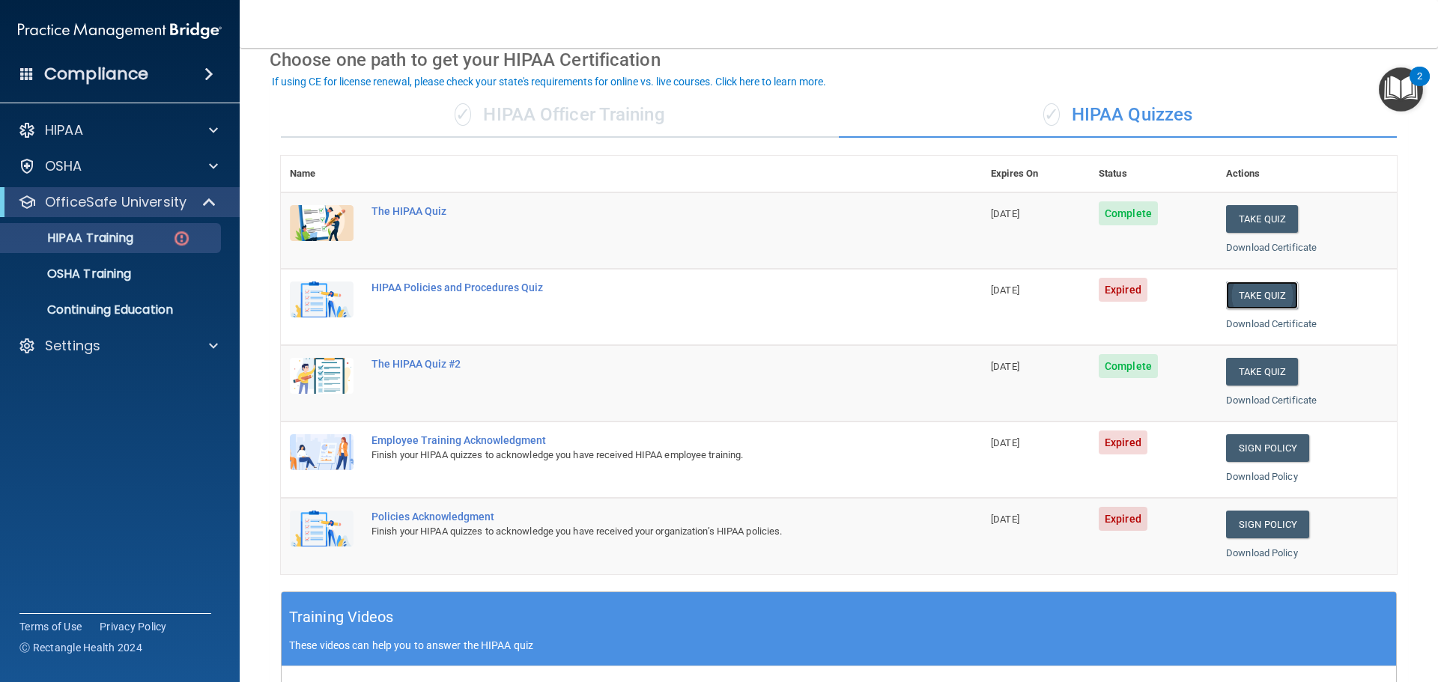
click at [1259, 295] on button "Take Quiz" at bounding box center [1262, 296] width 72 height 28
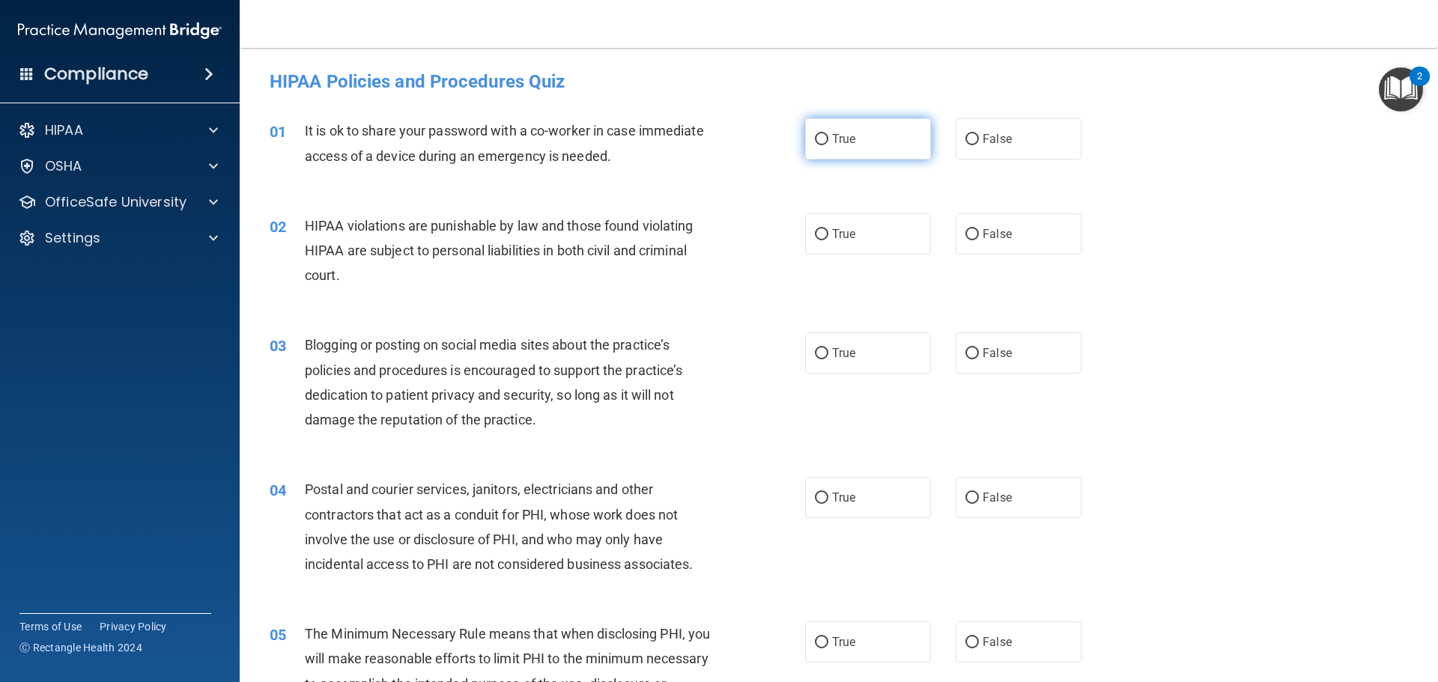
click at [846, 148] on label "True" at bounding box center [868, 138] width 126 height 41
click at [828, 145] on input "True" at bounding box center [821, 139] width 13 height 11
radio input "true"
click at [1026, 242] on label "False" at bounding box center [1018, 233] width 126 height 41
click at [979, 240] on input "False" at bounding box center [971, 234] width 13 height 11
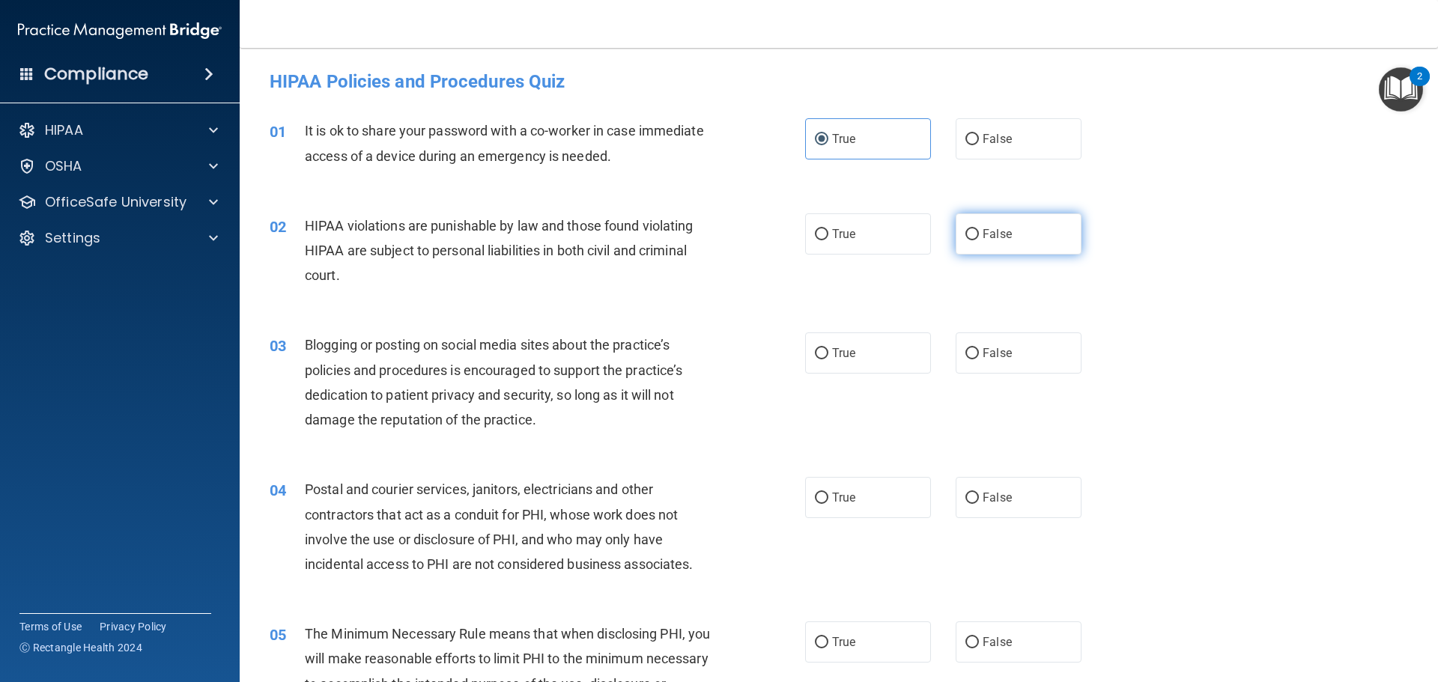
radio input "true"
click at [877, 353] on label "True" at bounding box center [868, 352] width 126 height 41
click at [828, 353] on input "True" at bounding box center [821, 353] width 13 height 11
radio input "true"
drag, startPoint x: 878, startPoint y: 495, endPoint x: 944, endPoint y: 511, distance: 67.7
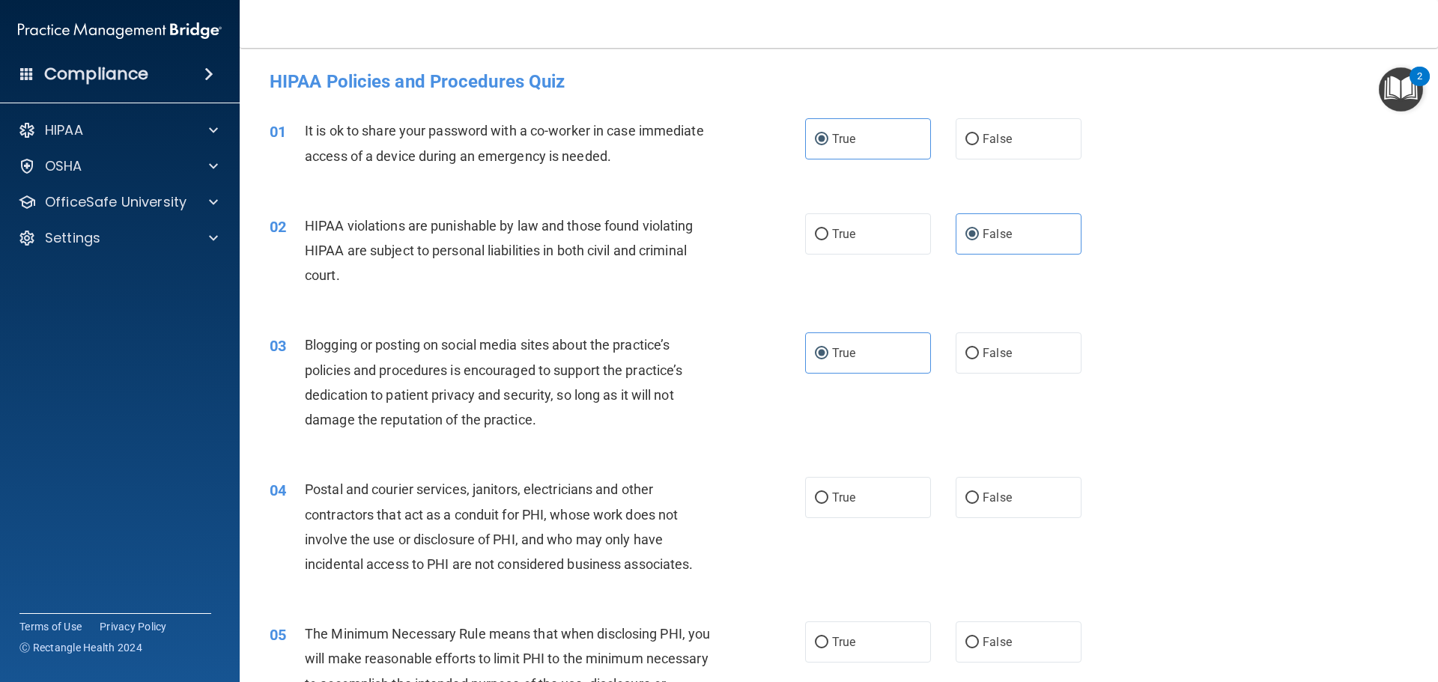
click at [883, 498] on label "True" at bounding box center [868, 497] width 126 height 41
click at [828, 498] on input "True" at bounding box center [821, 498] width 13 height 11
radio input "true"
click at [912, 655] on label "True" at bounding box center [868, 641] width 126 height 41
click at [828, 648] on input "True" at bounding box center [821, 642] width 13 height 11
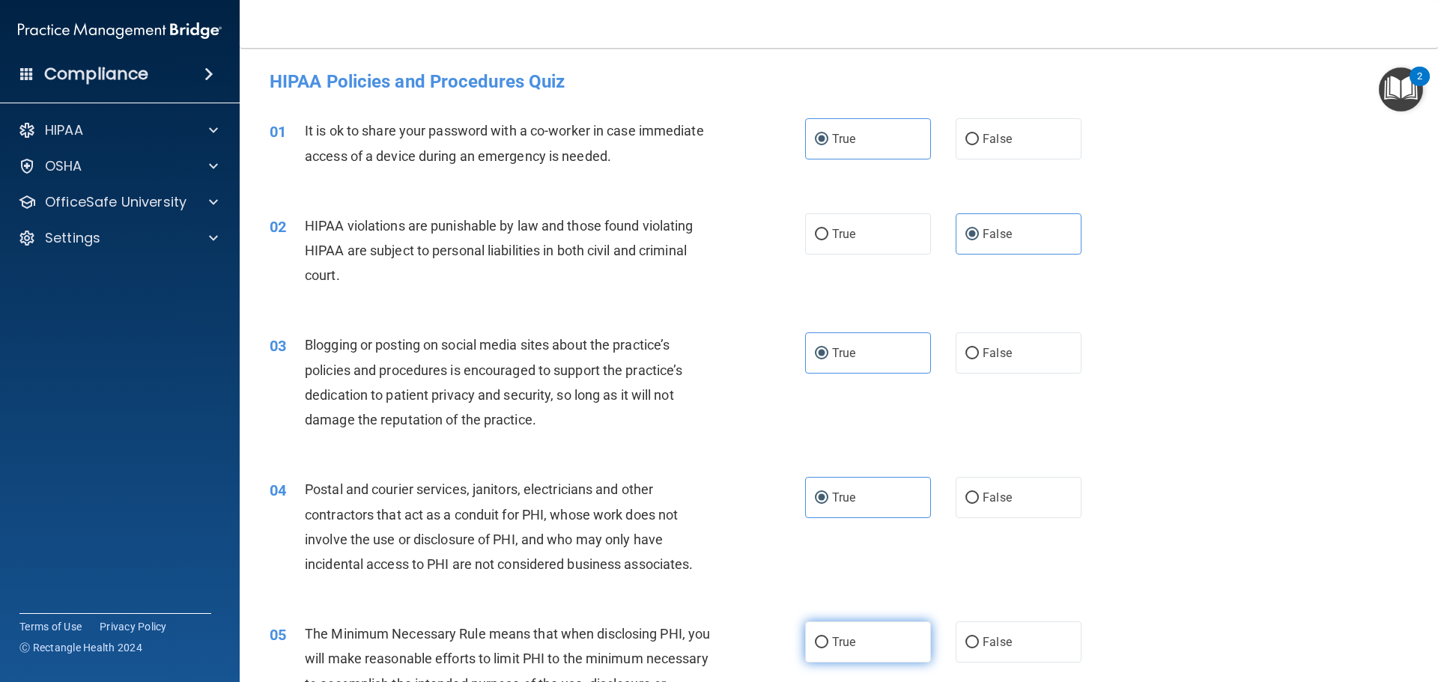
radio input "true"
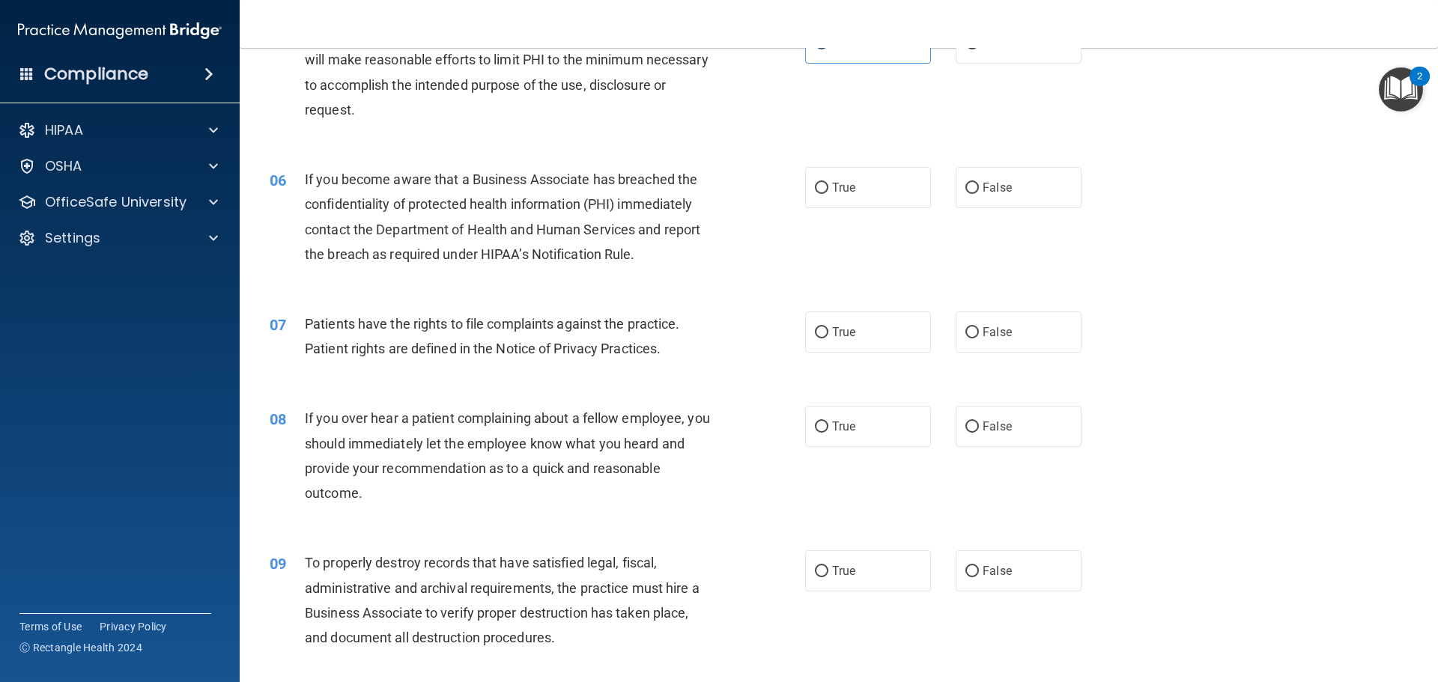
scroll to position [674, 0]
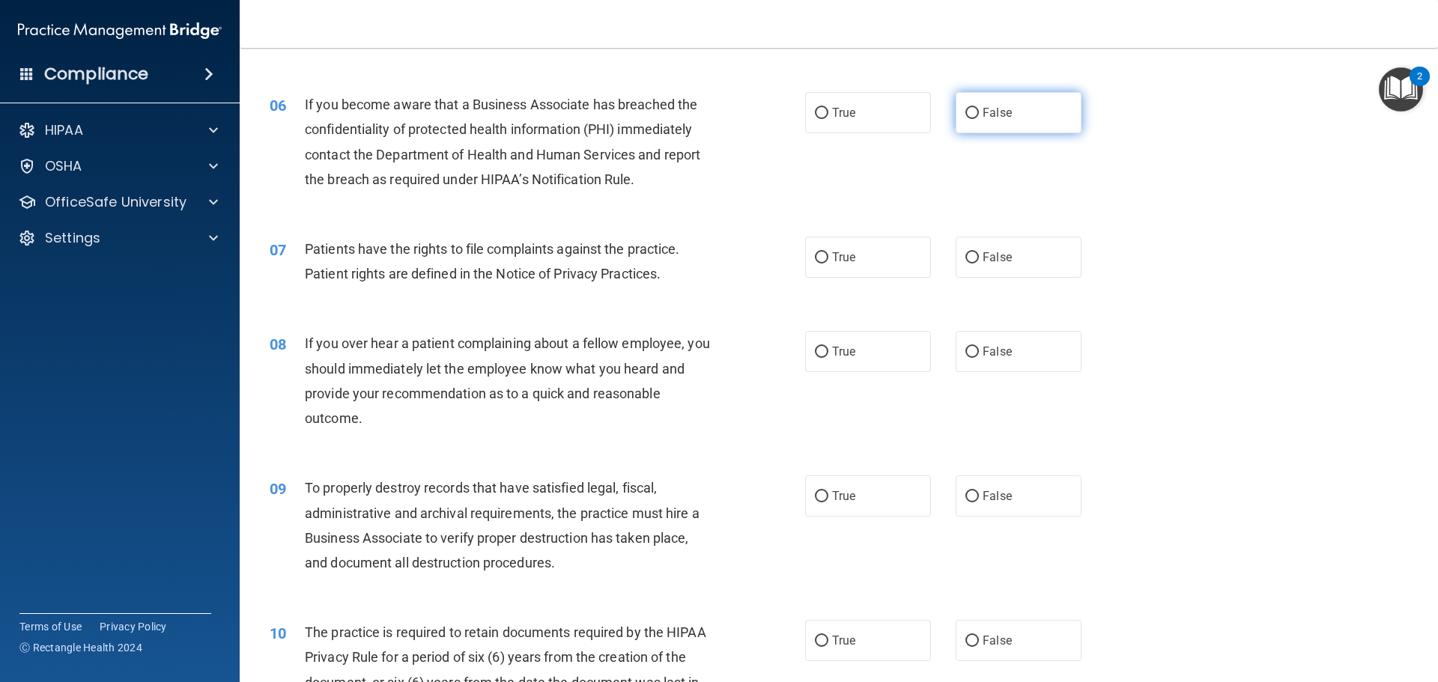
click at [960, 124] on label "False" at bounding box center [1018, 112] width 126 height 41
click at [965, 119] on input "False" at bounding box center [971, 113] width 13 height 11
radio input "true"
click at [955, 243] on label "False" at bounding box center [1018, 257] width 126 height 41
click at [965, 252] on input "False" at bounding box center [971, 257] width 13 height 11
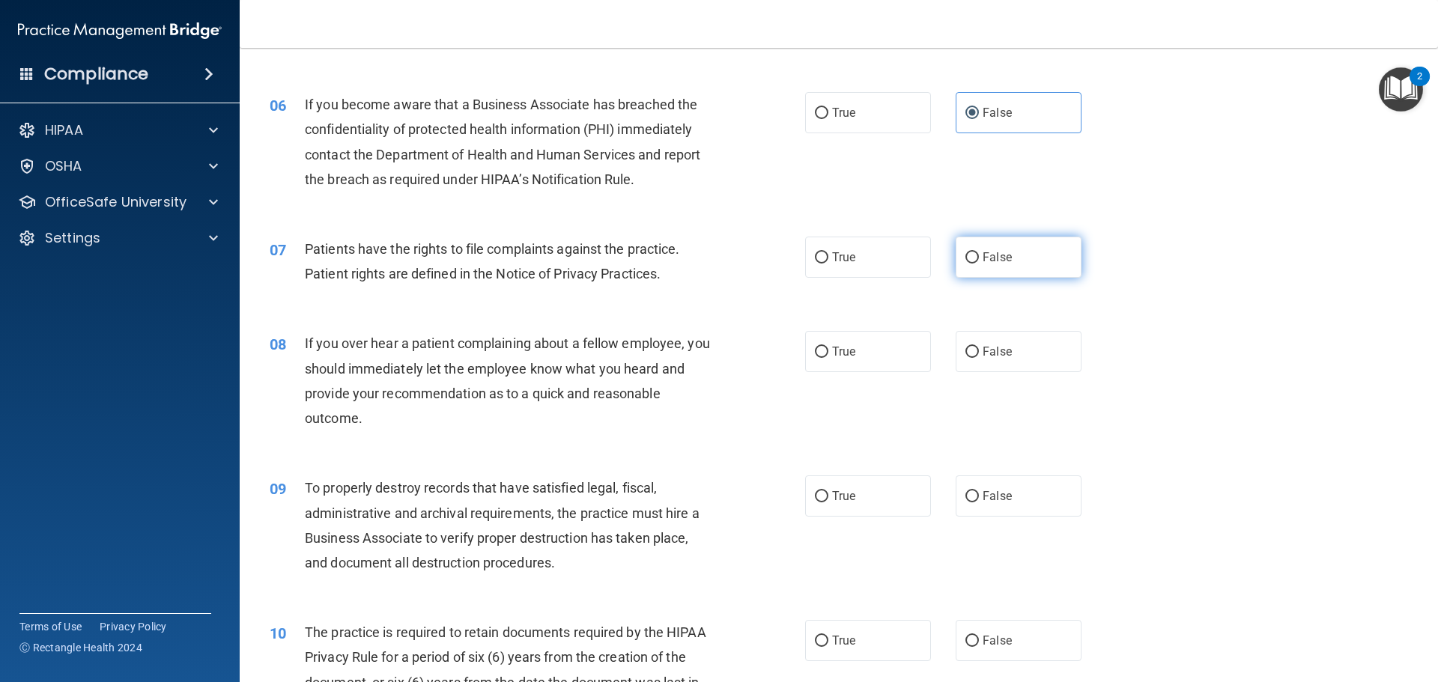
radio input "true"
drag, startPoint x: 916, startPoint y: 356, endPoint x: 866, endPoint y: 521, distance: 173.1
click at [915, 358] on label "True" at bounding box center [868, 351] width 126 height 41
click at [828, 358] on input "True" at bounding box center [821, 352] width 13 height 11
radio input "true"
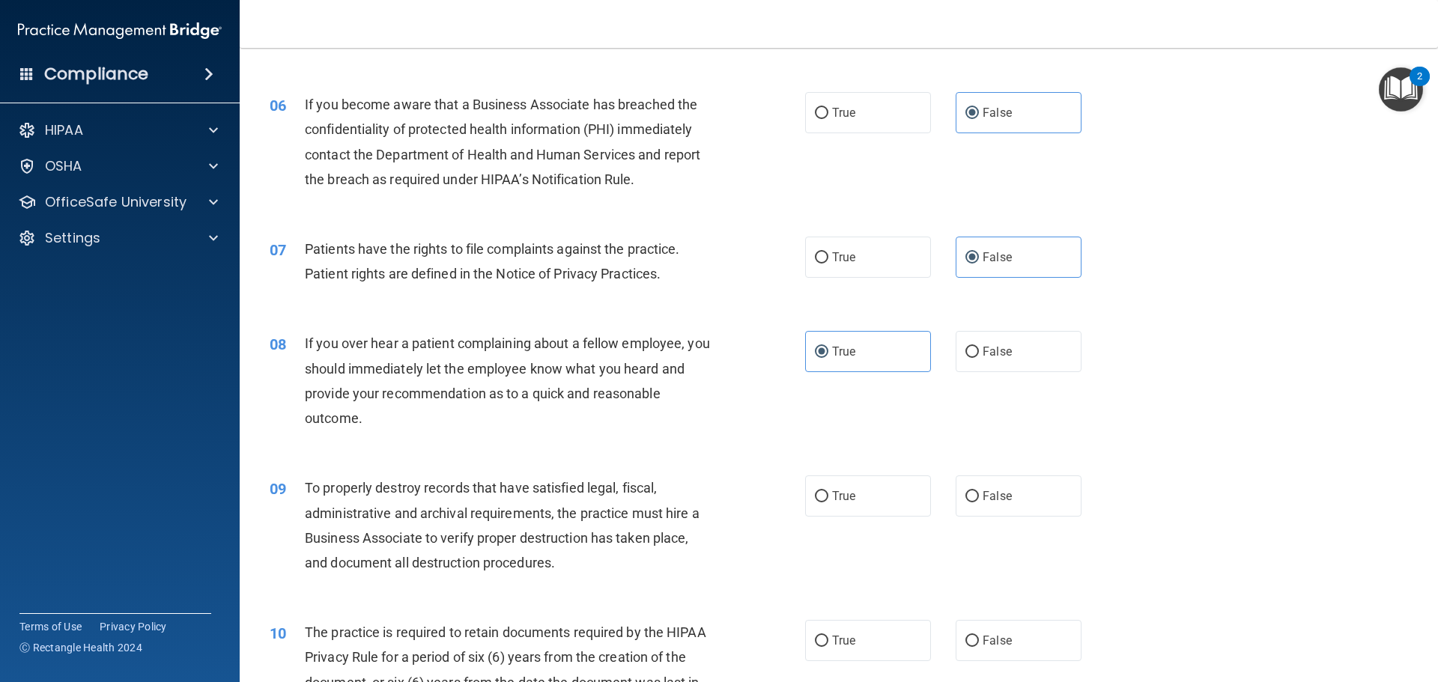
drag, startPoint x: 861, startPoint y: 506, endPoint x: 910, endPoint y: 593, distance: 99.9
click at [861, 511] on label "True" at bounding box center [868, 495] width 126 height 41
click at [828, 502] on input "True" at bounding box center [821, 496] width 13 height 11
radio input "true"
click at [913, 628] on label "True" at bounding box center [868, 640] width 126 height 41
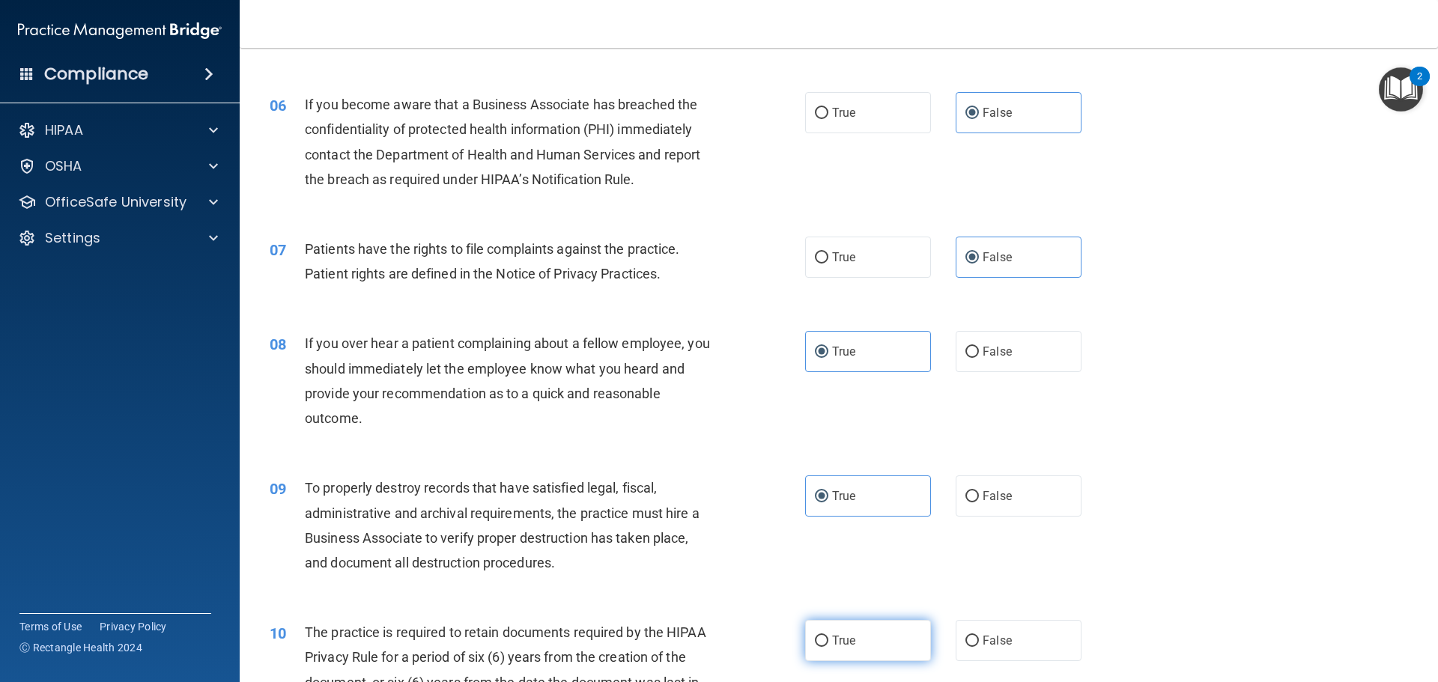
click at [828, 636] on input "True" at bounding box center [821, 641] width 13 height 11
radio input "true"
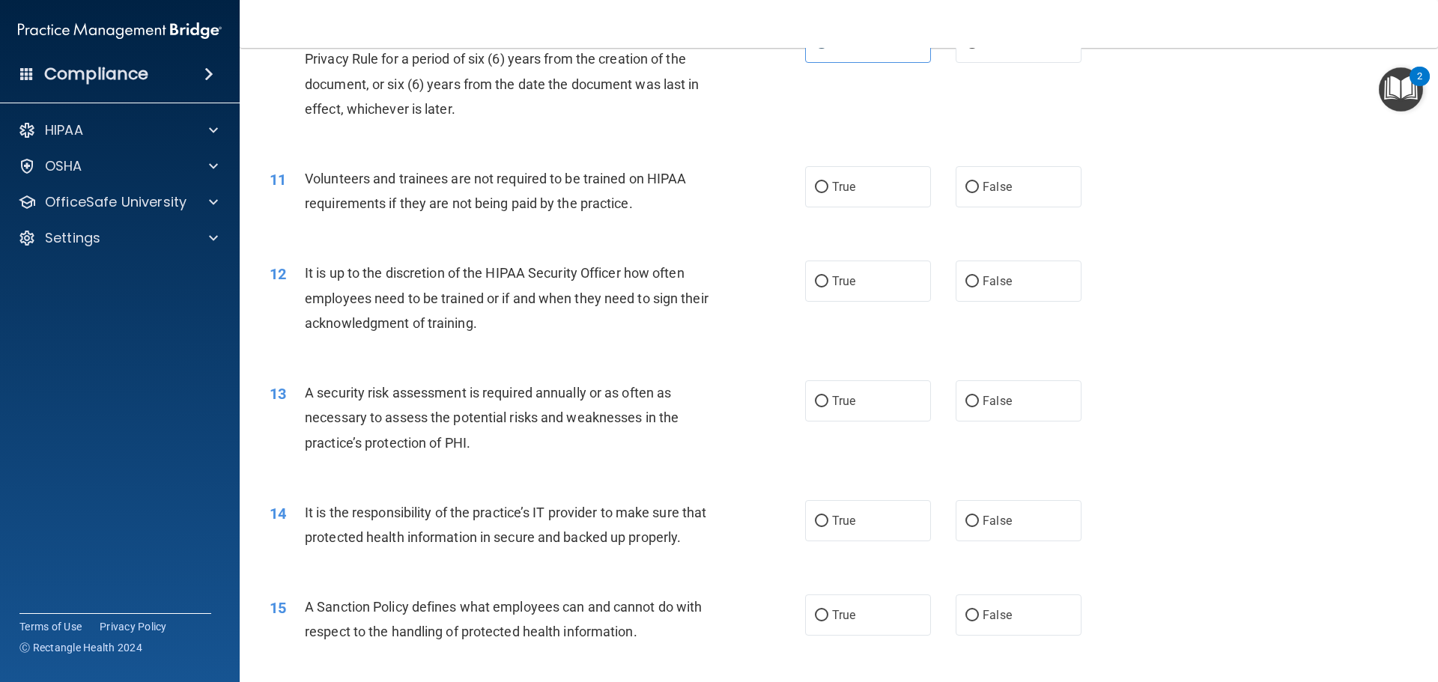
scroll to position [1273, 0]
click at [969, 179] on label "False" at bounding box center [1018, 185] width 126 height 41
click at [969, 181] on input "False" at bounding box center [971, 186] width 13 height 11
radio input "true"
click at [970, 278] on input "False" at bounding box center [971, 281] width 13 height 11
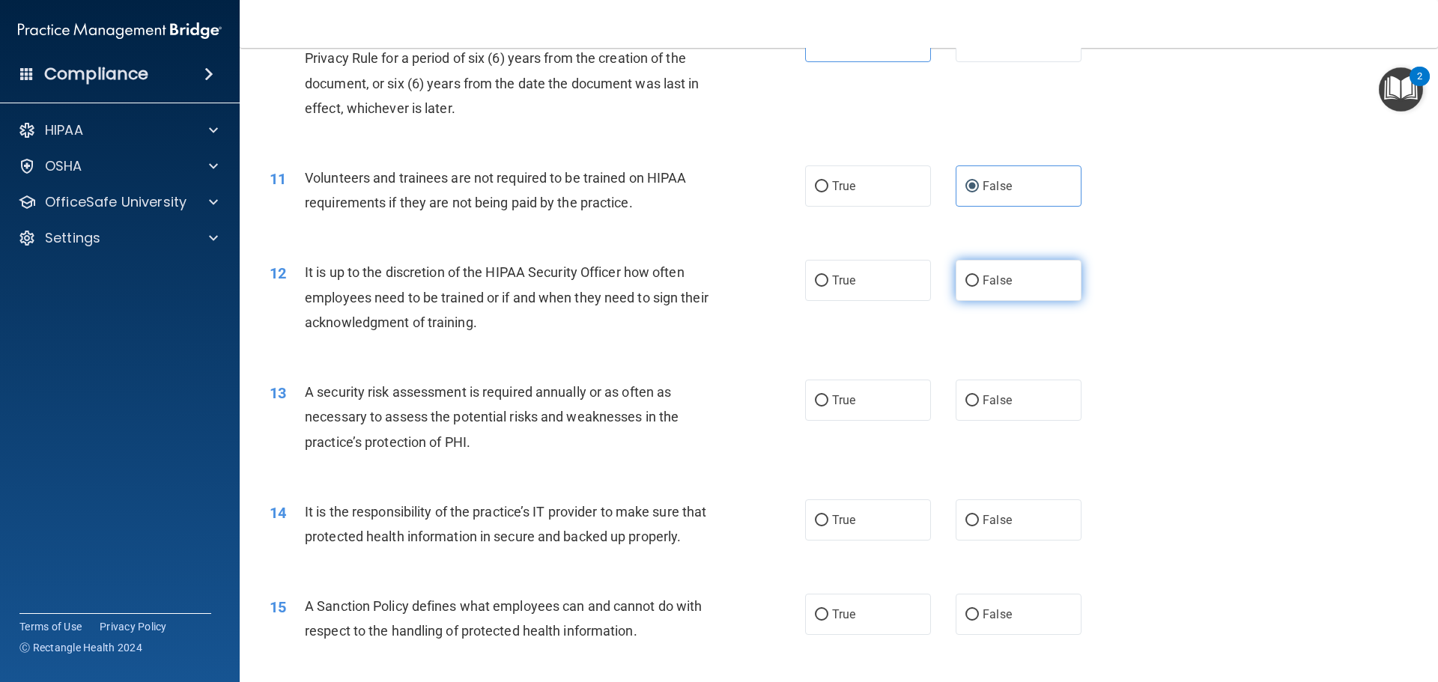
radio input "true"
click at [866, 419] on label "True" at bounding box center [868, 400] width 126 height 41
click at [828, 407] on input "True" at bounding box center [821, 400] width 13 height 11
radio input "true"
drag, startPoint x: 856, startPoint y: 520, endPoint x: 896, endPoint y: 547, distance: 48.2
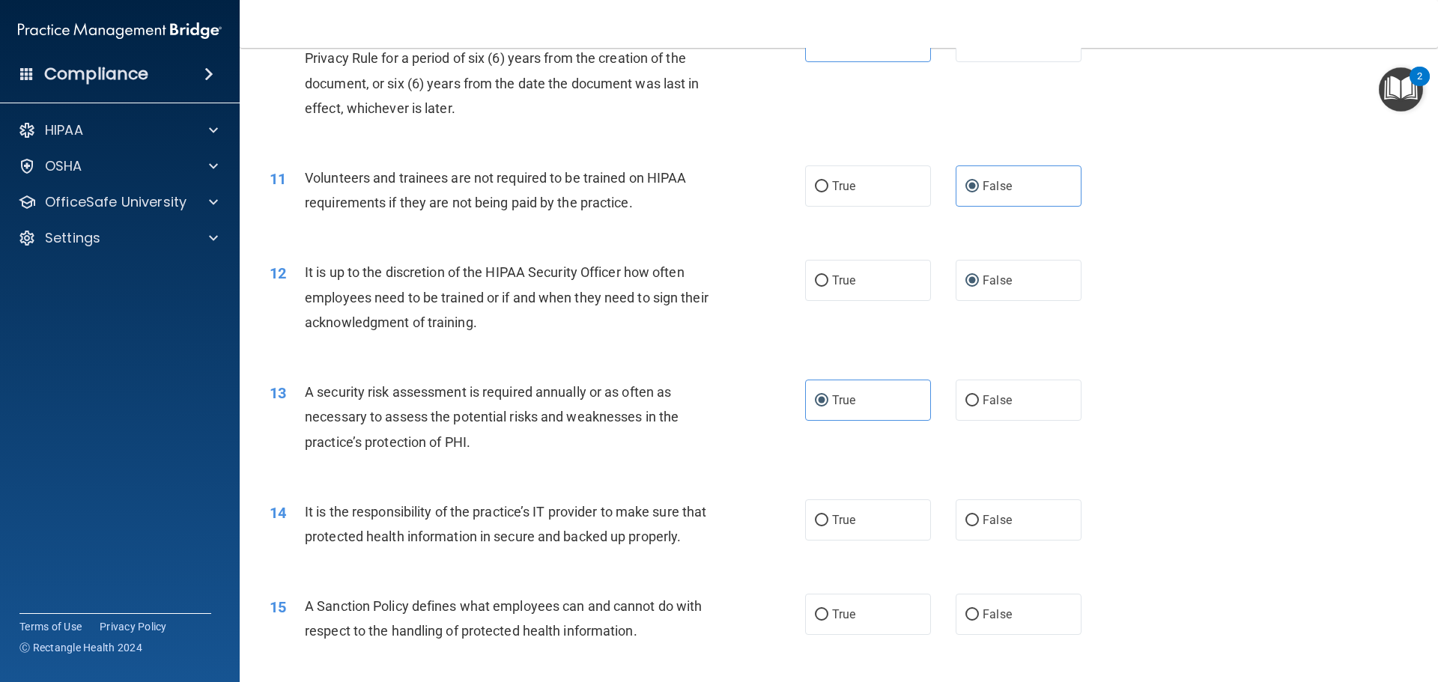
click at [859, 523] on label "True" at bounding box center [868, 519] width 126 height 41
click at [828, 523] on input "True" at bounding box center [821, 520] width 13 height 11
radio input "true"
click at [967, 631] on label "False" at bounding box center [1018, 614] width 126 height 41
click at [967, 621] on input "False" at bounding box center [971, 614] width 13 height 11
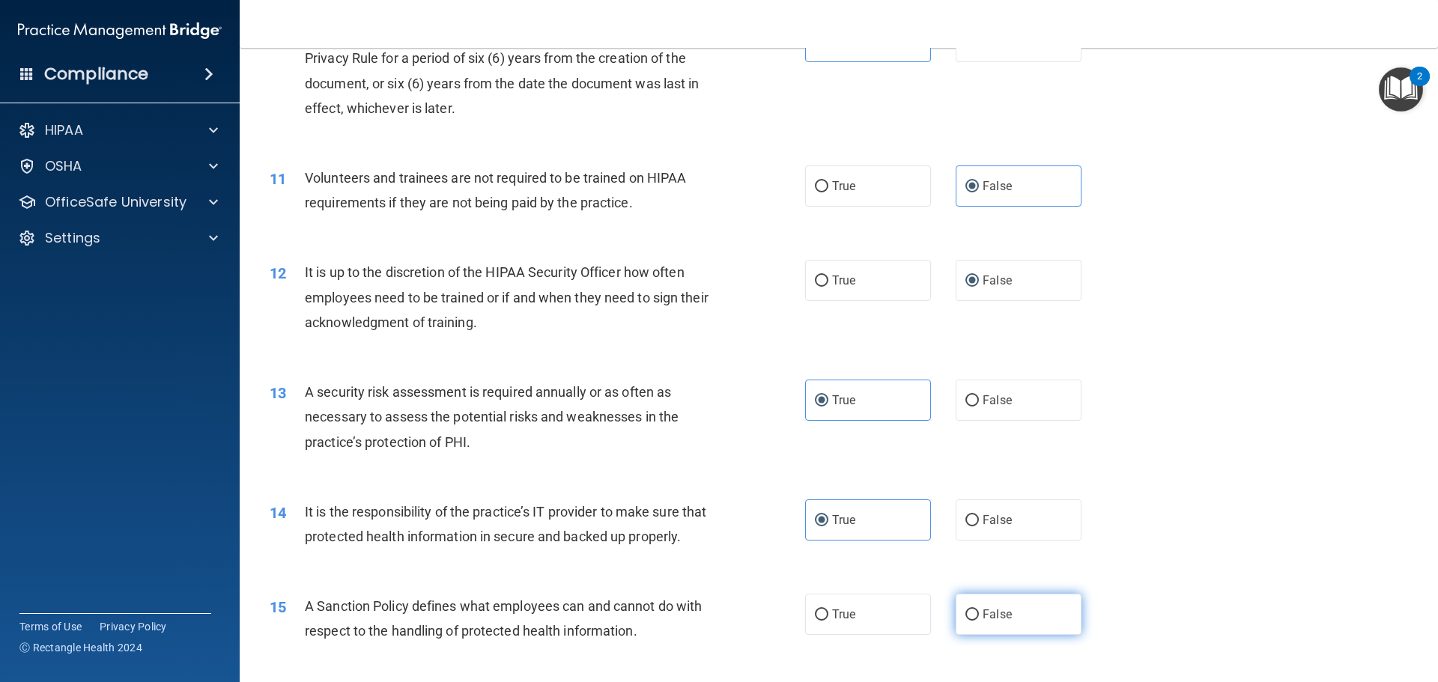
radio input "true"
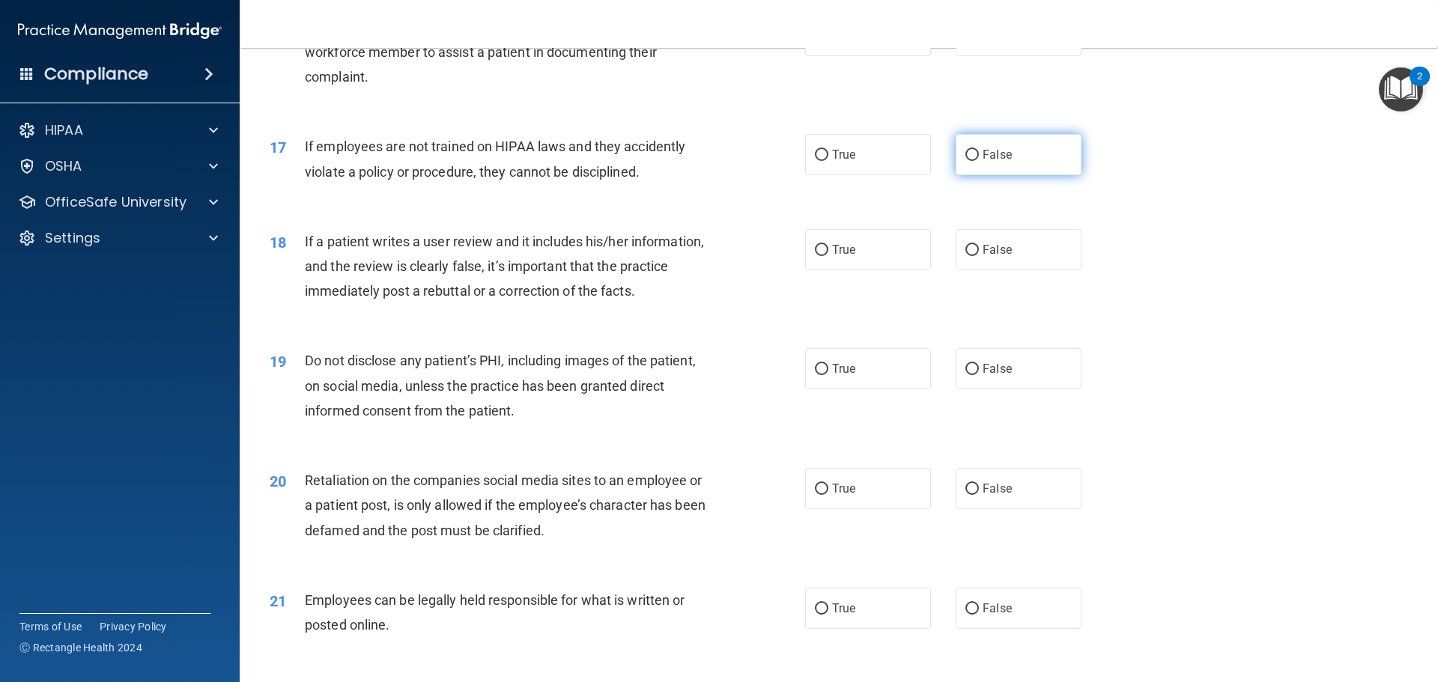
scroll to position [1872, 0]
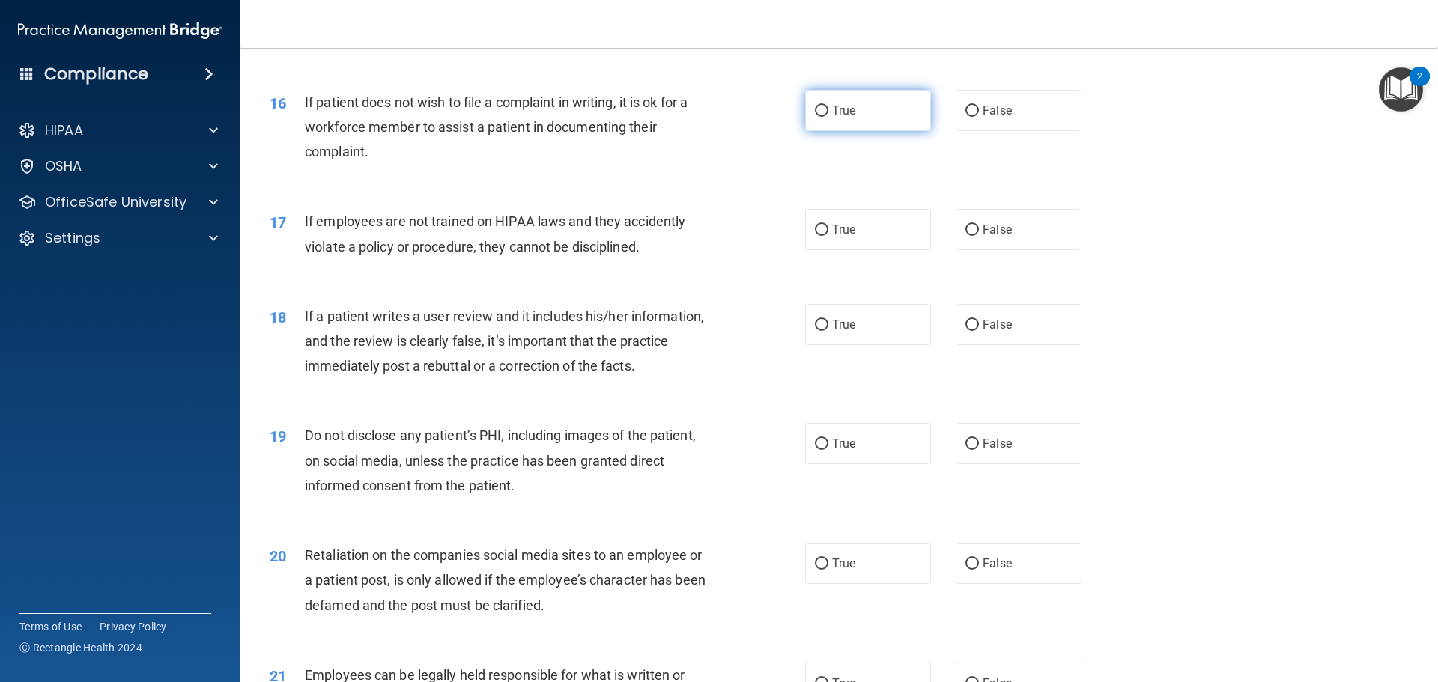
drag, startPoint x: 863, startPoint y: 122, endPoint x: 866, endPoint y: 142, distance: 19.8
click at [863, 123] on label "True" at bounding box center [868, 110] width 126 height 41
click at [828, 117] on input "True" at bounding box center [821, 111] width 13 height 11
radio input "true"
drag, startPoint x: 845, startPoint y: 246, endPoint x: 846, endPoint y: 268, distance: 21.7
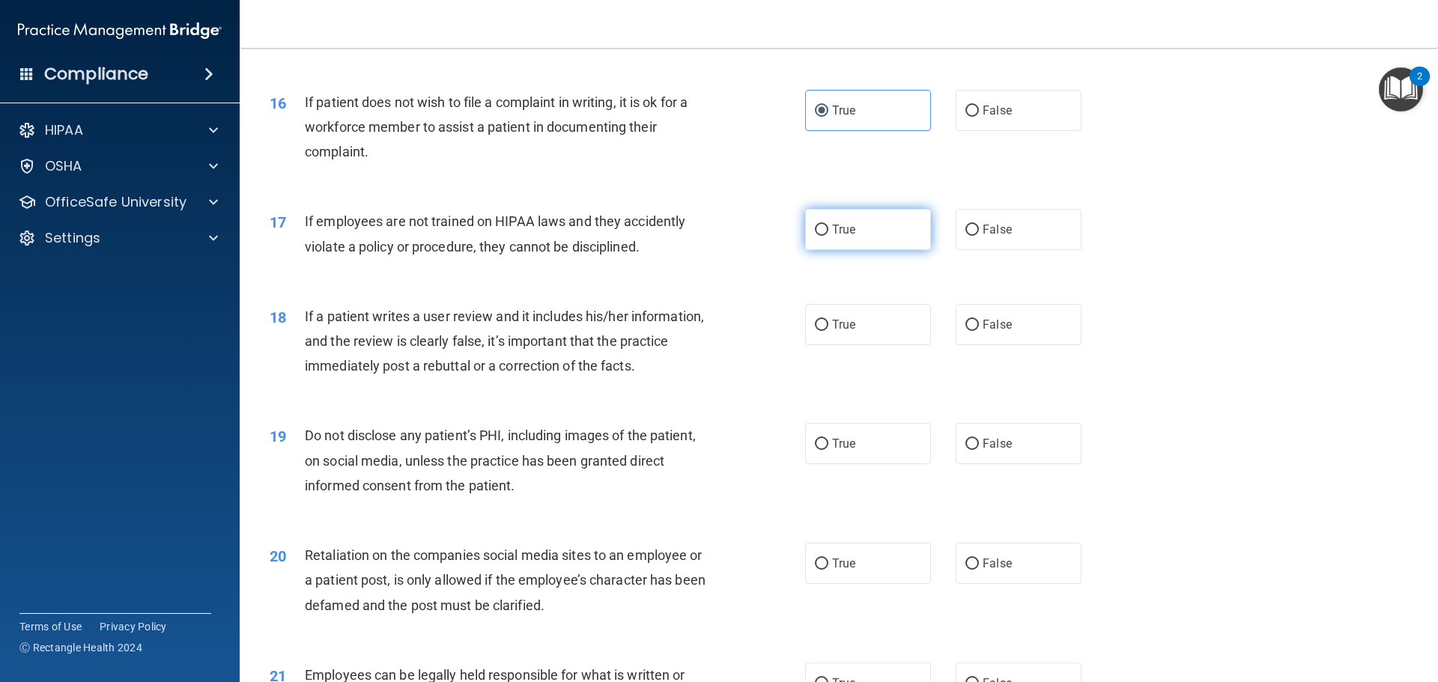
click at [845, 250] on label "True" at bounding box center [868, 229] width 126 height 41
click at [828, 236] on input "True" at bounding box center [821, 230] width 13 height 11
radio input "true"
click at [824, 371] on div "18 If a patient writes a user review and it includes his/her information, and t…" at bounding box center [838, 345] width 1161 height 120
drag, startPoint x: 838, startPoint y: 345, endPoint x: 845, endPoint y: 374, distance: 29.2
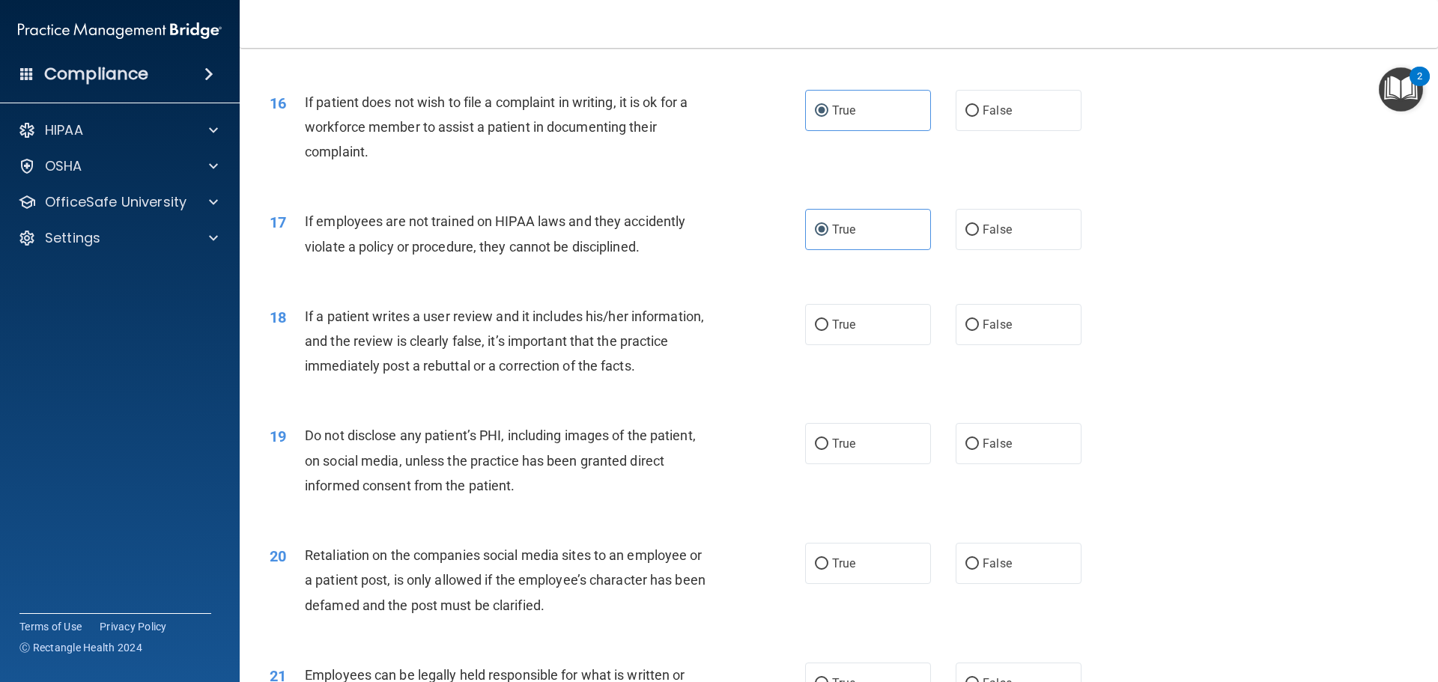
click at [838, 332] on span "True" at bounding box center [843, 324] width 23 height 14
click at [828, 331] on input "True" at bounding box center [821, 325] width 13 height 11
radio input "true"
click at [1015, 464] on label "False" at bounding box center [1018, 443] width 126 height 41
click at [979, 450] on input "False" at bounding box center [971, 444] width 13 height 11
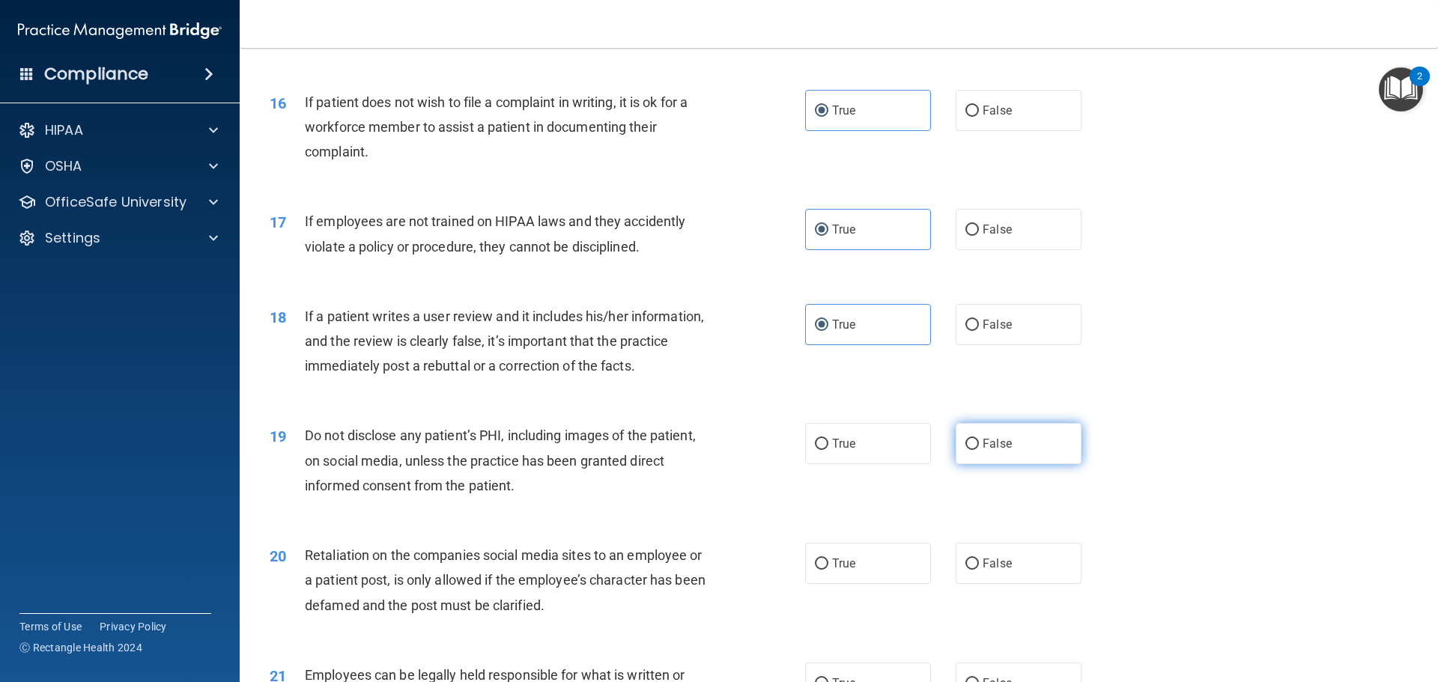
radio input "true"
click at [1033, 584] on label "False" at bounding box center [1018, 563] width 126 height 41
click at [979, 570] on input "False" at bounding box center [971, 564] width 13 height 11
radio input "true"
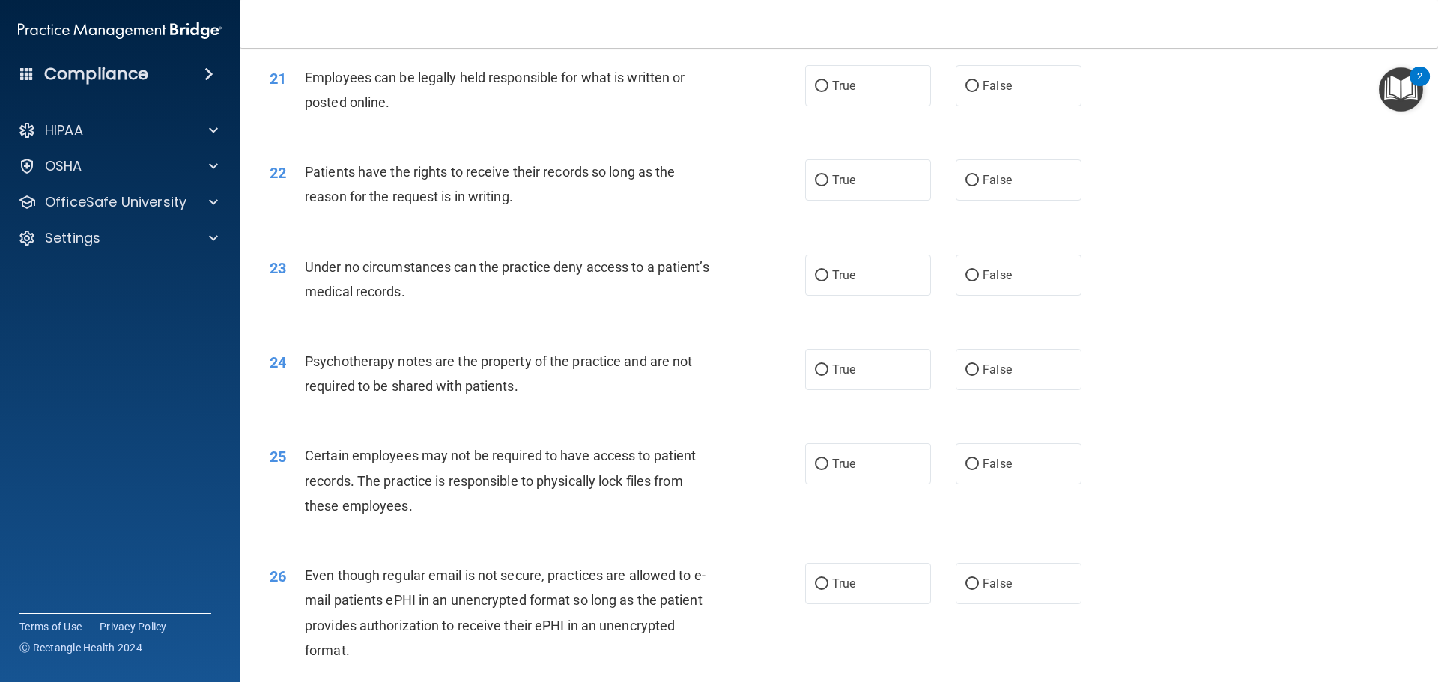
scroll to position [2471, 0]
click at [995, 91] on span "False" at bounding box center [996, 84] width 29 height 14
click at [979, 91] on input "False" at bounding box center [971, 84] width 13 height 11
radio input "true"
drag, startPoint x: 1023, startPoint y: 190, endPoint x: 1027, endPoint y: 242, distance: 51.9
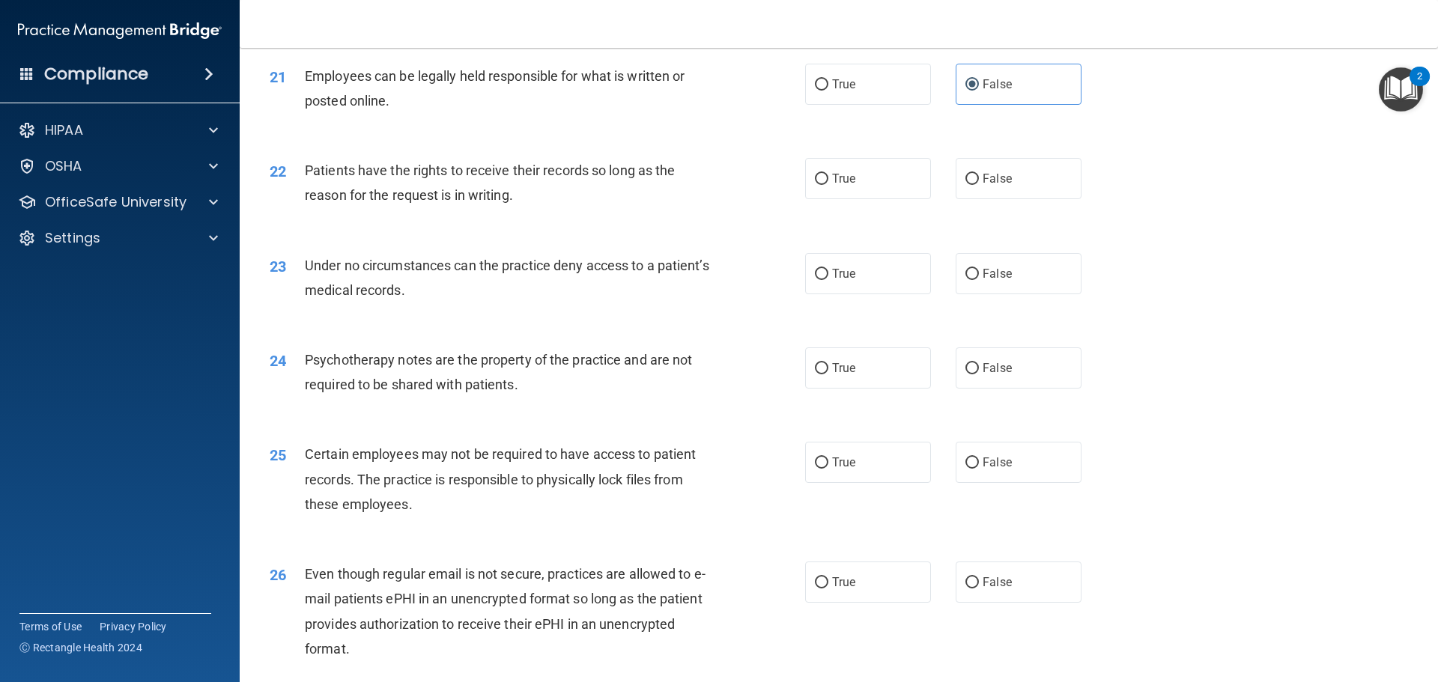
click at [1023, 197] on label "False" at bounding box center [1018, 178] width 126 height 41
click at [979, 185] on input "False" at bounding box center [971, 179] width 13 height 11
radio input "true"
click at [1036, 293] on label "False" at bounding box center [1018, 273] width 126 height 41
click at [979, 280] on input "False" at bounding box center [971, 274] width 13 height 11
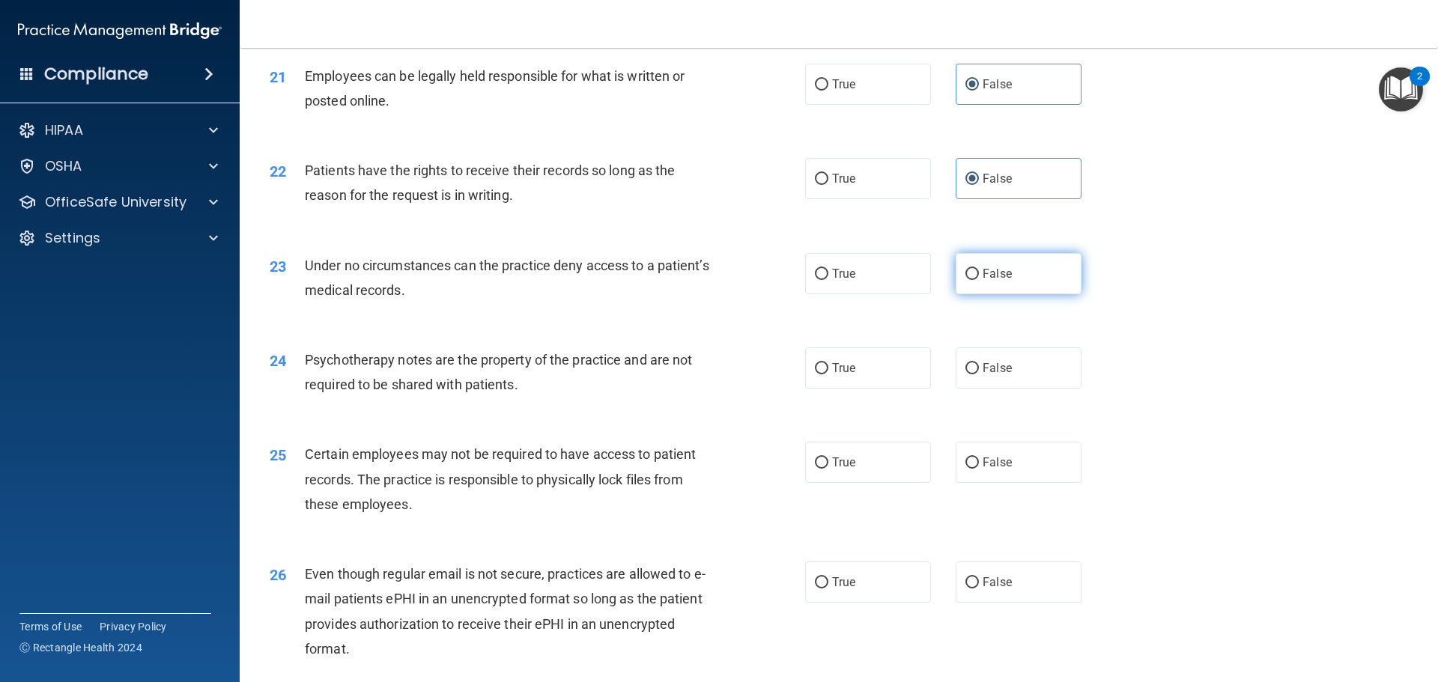
radio input "true"
drag, startPoint x: 859, startPoint y: 395, endPoint x: 875, endPoint y: 444, distance: 51.1
click at [864, 389] on label "True" at bounding box center [868, 367] width 126 height 41
click at [828, 374] on input "True" at bounding box center [821, 368] width 13 height 11
radio input "true"
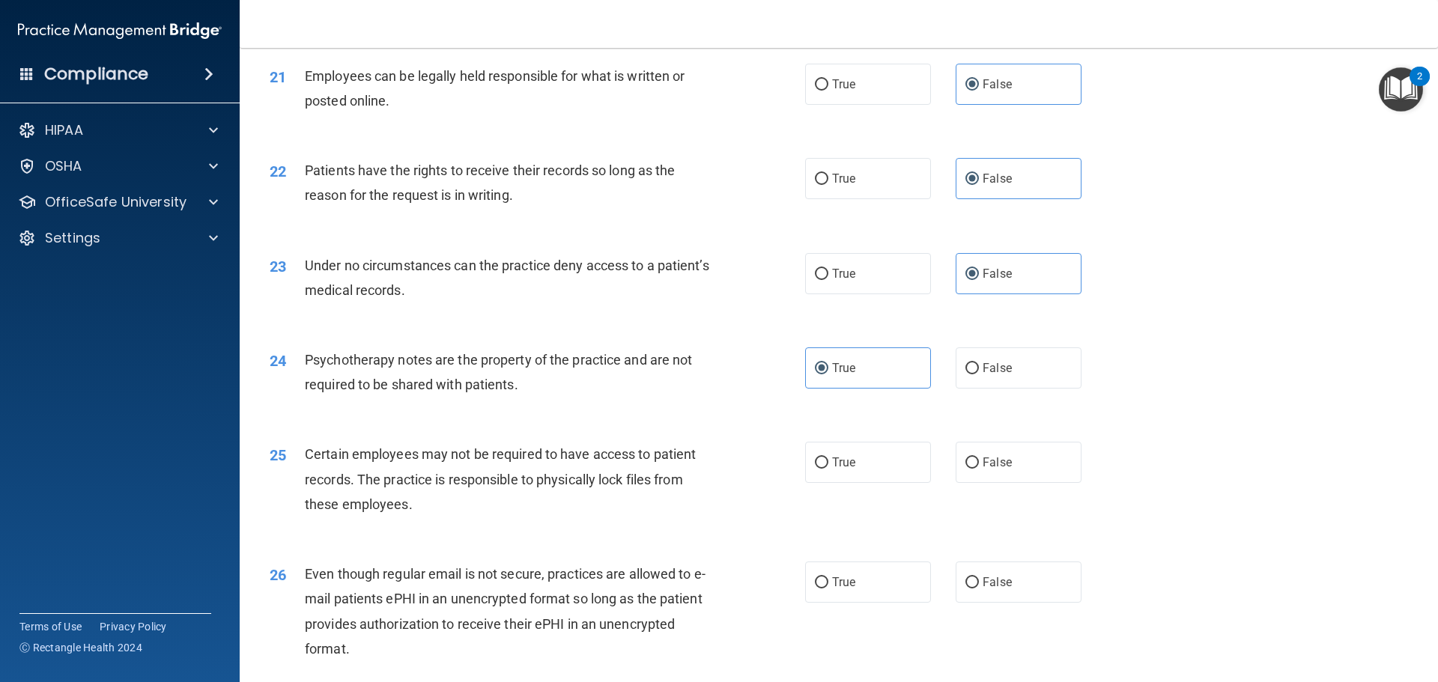
click at [872, 462] on div "25 Certain employees may not be required to have access to patient records. The…" at bounding box center [838, 483] width 1161 height 120
click at [881, 482] on label "True" at bounding box center [868, 462] width 126 height 41
click at [828, 469] on input "True" at bounding box center [821, 462] width 13 height 11
radio input "true"
click at [857, 603] on label "True" at bounding box center [868, 582] width 126 height 41
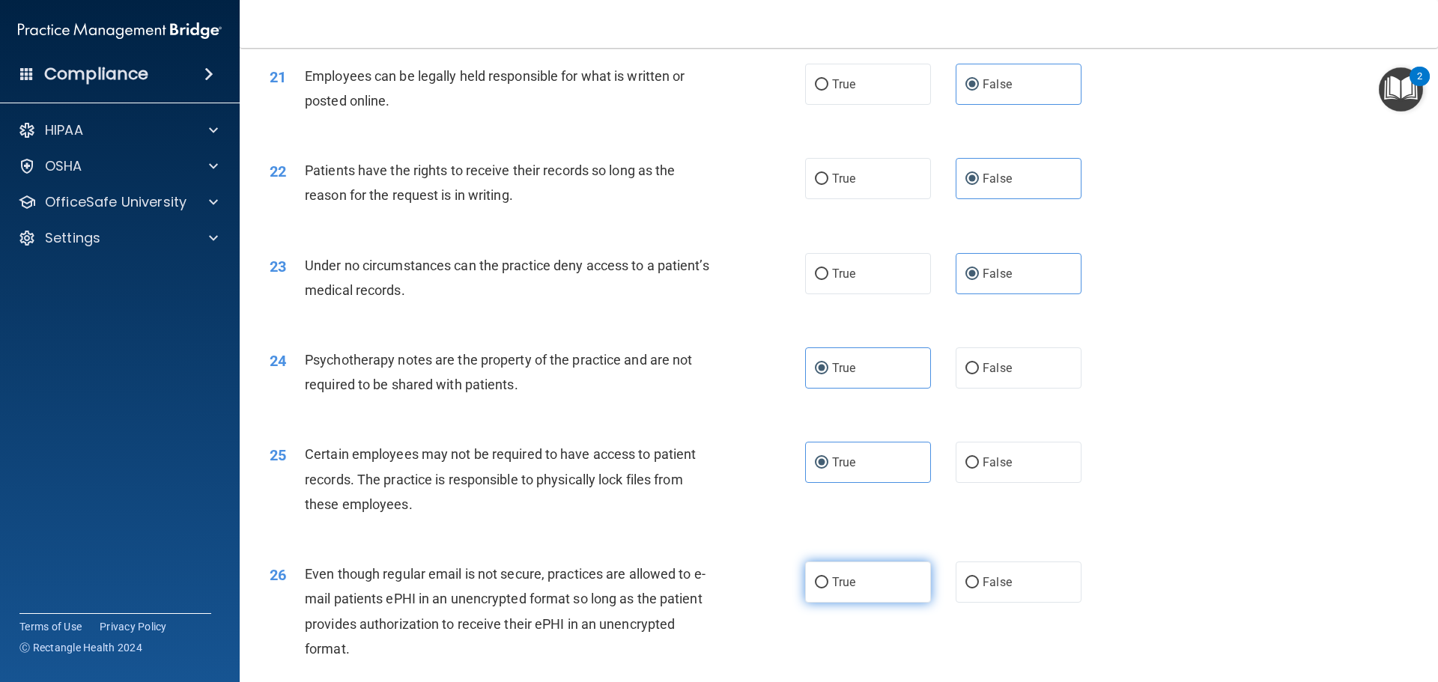
click at [828, 589] on input "True" at bounding box center [821, 582] width 13 height 11
radio input "true"
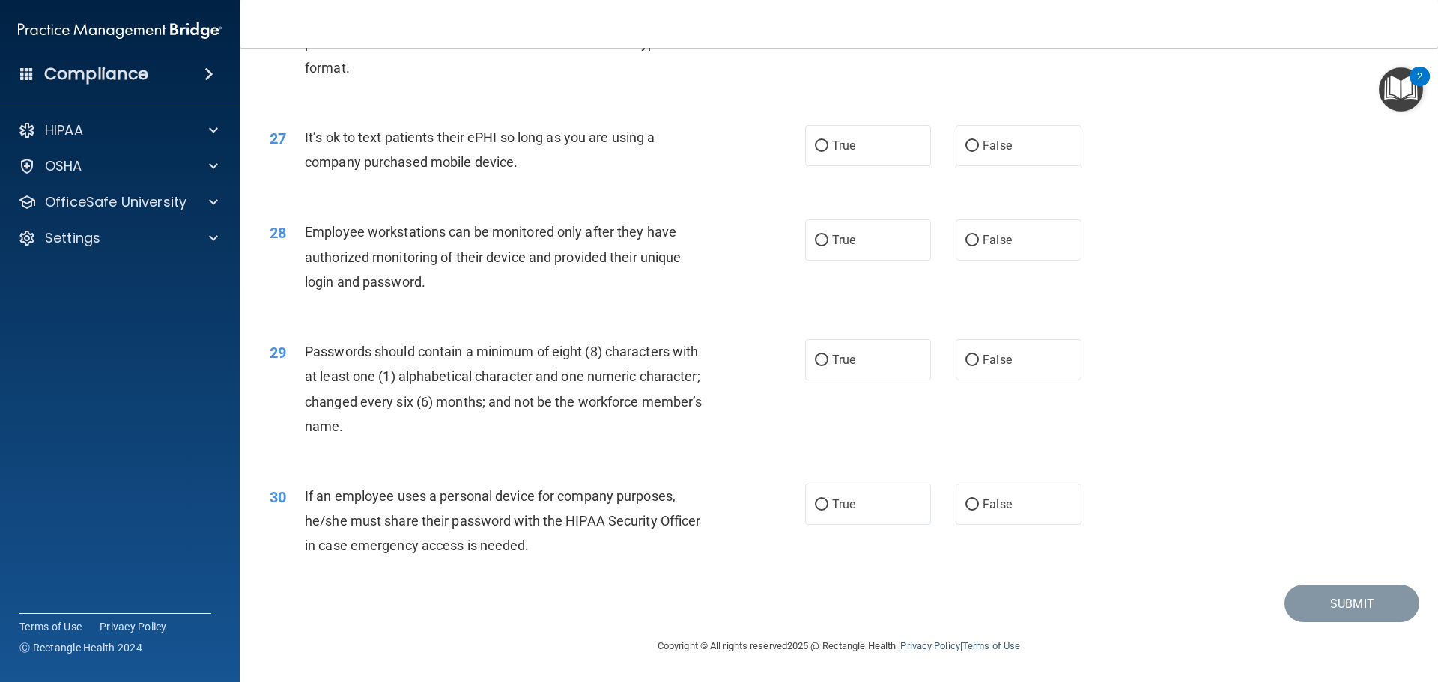
scroll to position [3070, 0]
click at [836, 148] on span "True" at bounding box center [843, 146] width 23 height 14
click at [828, 148] on input "True" at bounding box center [821, 146] width 13 height 11
radio input "true"
click at [969, 246] on input "False" at bounding box center [971, 240] width 13 height 11
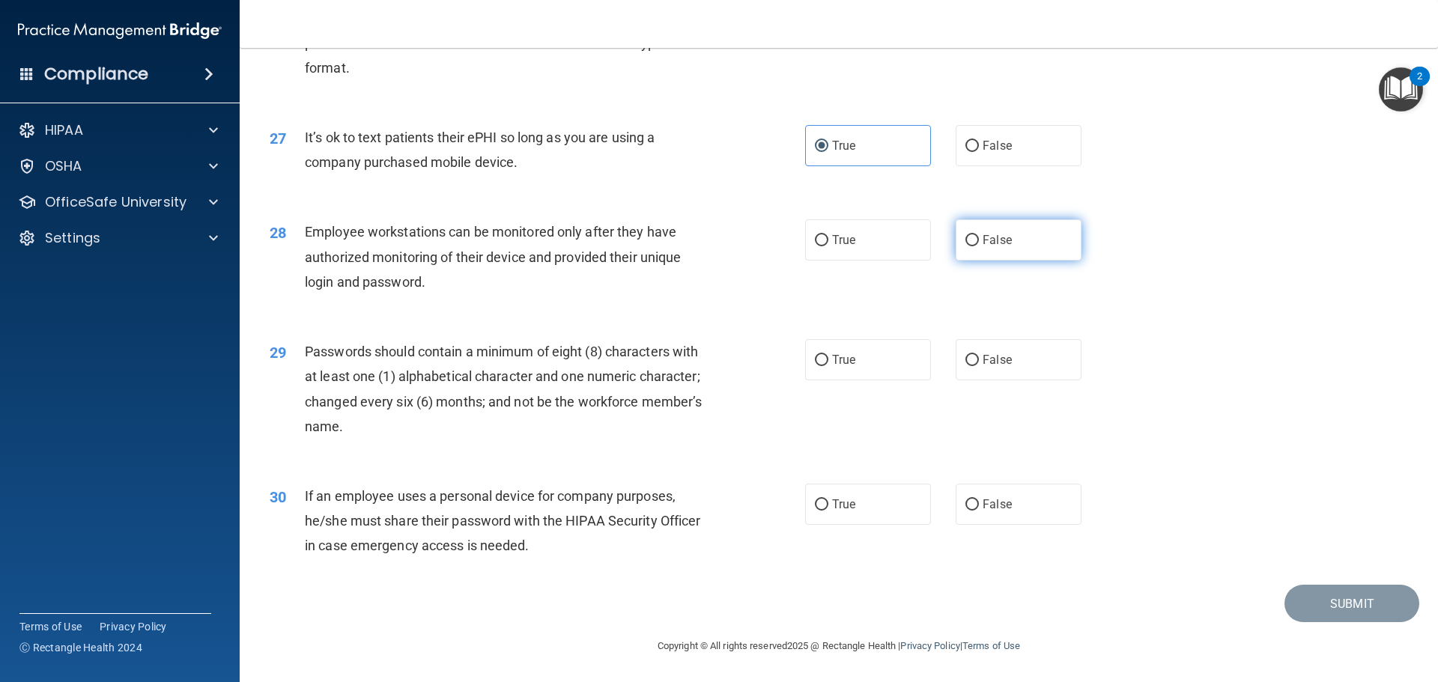
radio input "true"
drag, startPoint x: 988, startPoint y: 352, endPoint x: 871, endPoint y: 439, distance: 145.6
click at [964, 368] on label "False" at bounding box center [1018, 359] width 126 height 41
click at [868, 500] on label "True" at bounding box center [868, 504] width 126 height 41
click at [828, 500] on input "True" at bounding box center [821, 504] width 13 height 11
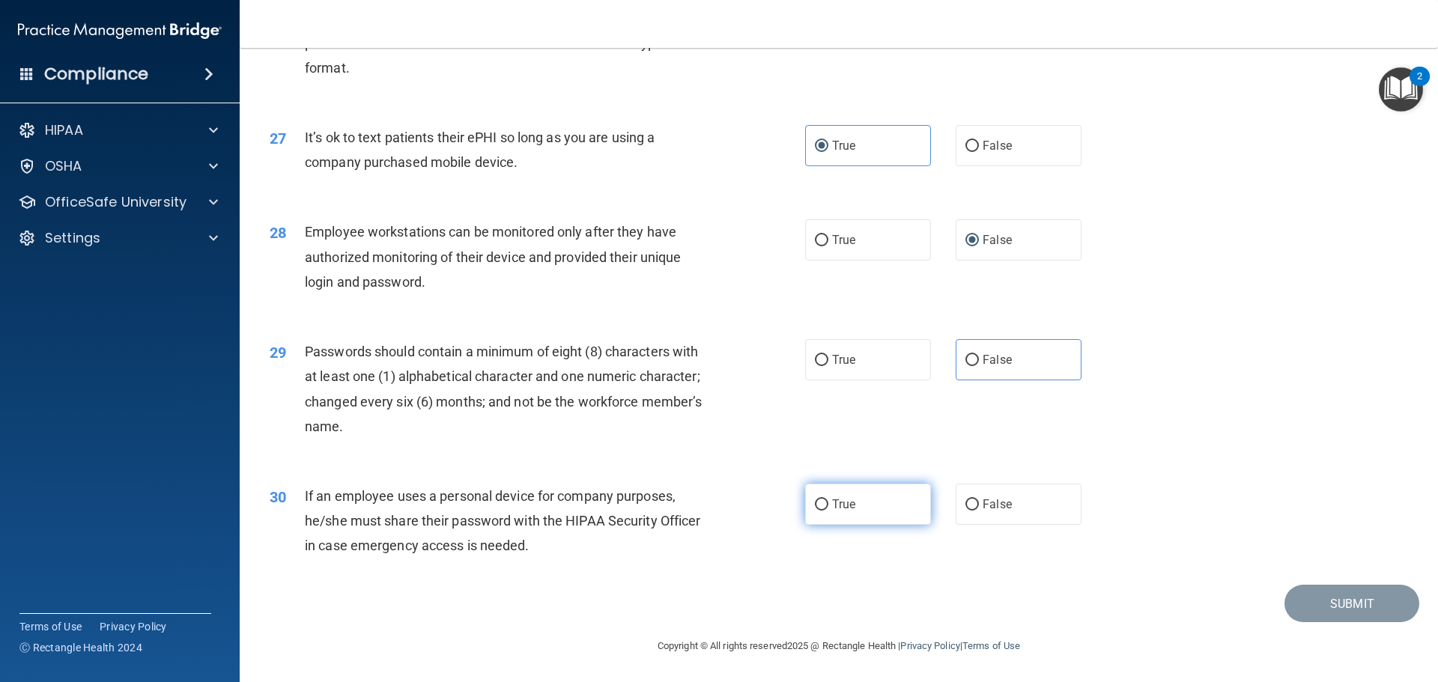
radio input "true"
click at [992, 367] on span "False" at bounding box center [996, 360] width 29 height 14
click at [979, 366] on input "False" at bounding box center [971, 360] width 13 height 11
radio input "true"
click at [1319, 599] on button "Submit" at bounding box center [1351, 604] width 135 height 38
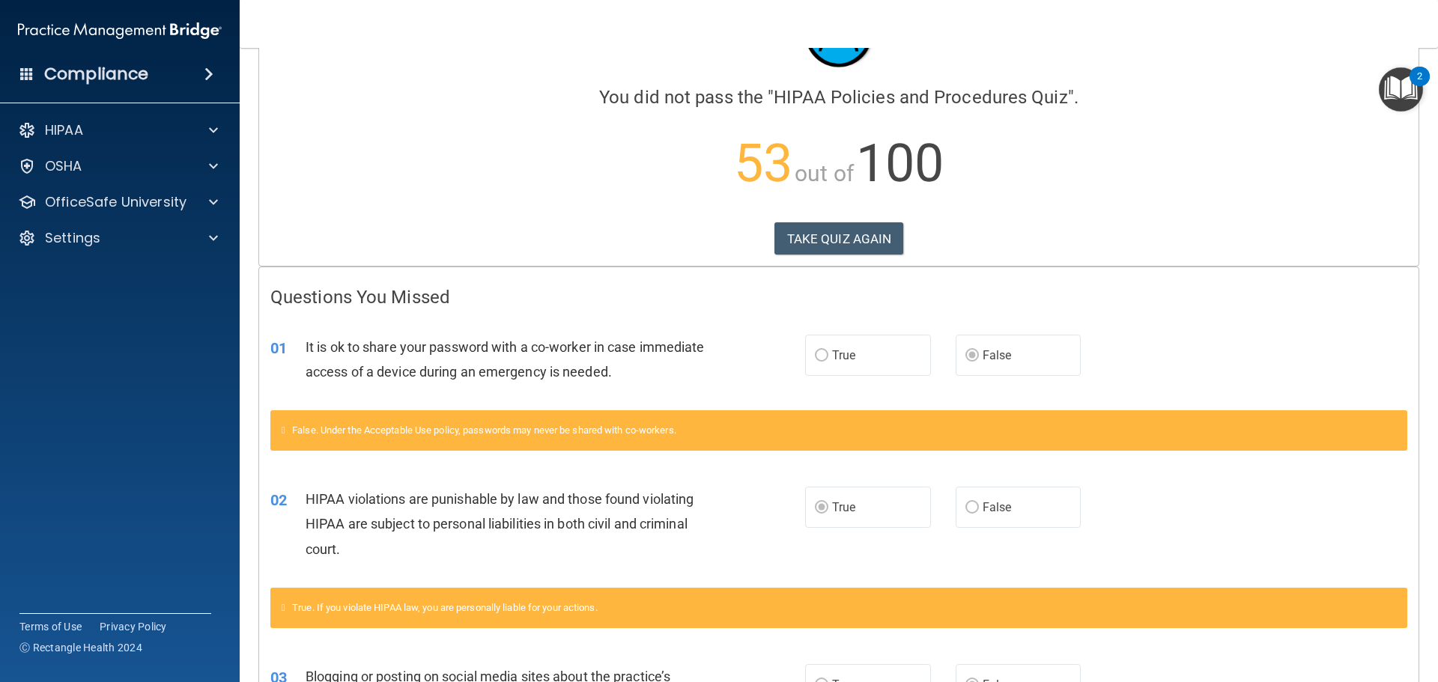
scroll to position [97, 0]
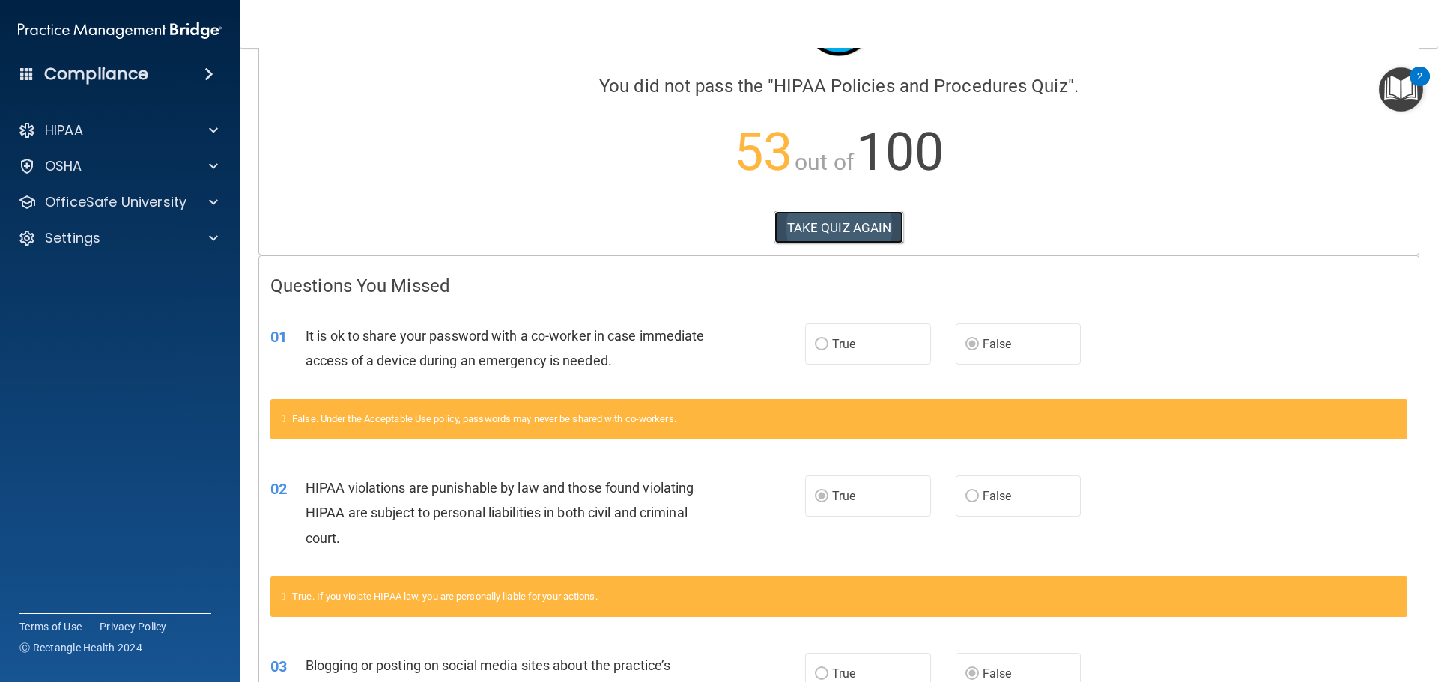
click at [862, 234] on button "TAKE QUIZ AGAIN" at bounding box center [839, 227] width 130 height 33
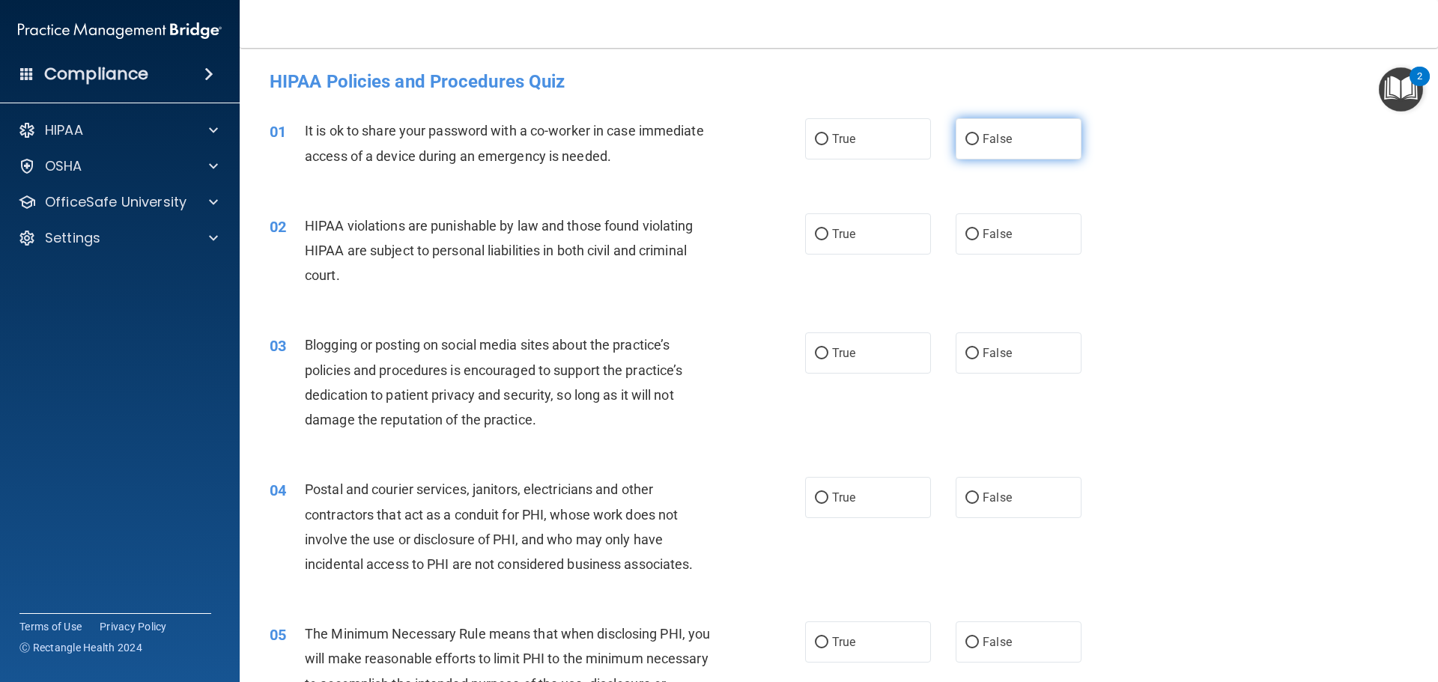
click at [982, 145] on span "False" at bounding box center [996, 139] width 29 height 14
click at [979, 145] on input "False" at bounding box center [971, 139] width 13 height 11
radio input "true"
click at [916, 241] on label "True" at bounding box center [868, 233] width 126 height 41
click at [828, 240] on input "True" at bounding box center [821, 234] width 13 height 11
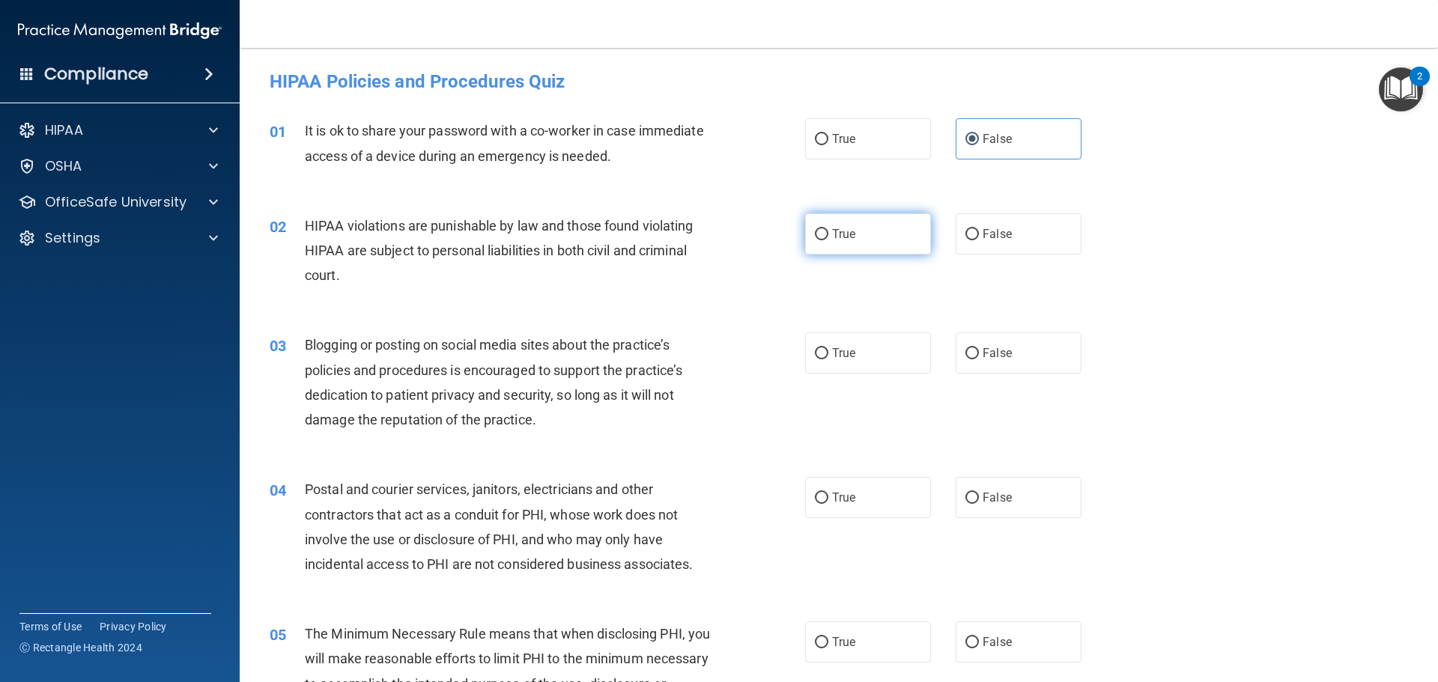
radio input "true"
drag, startPoint x: 1018, startPoint y: 359, endPoint x: 1007, endPoint y: 368, distance: 14.3
click at [1016, 359] on label "False" at bounding box center [1018, 352] width 126 height 41
click at [979, 359] on input "False" at bounding box center [971, 353] width 13 height 11
radio input "true"
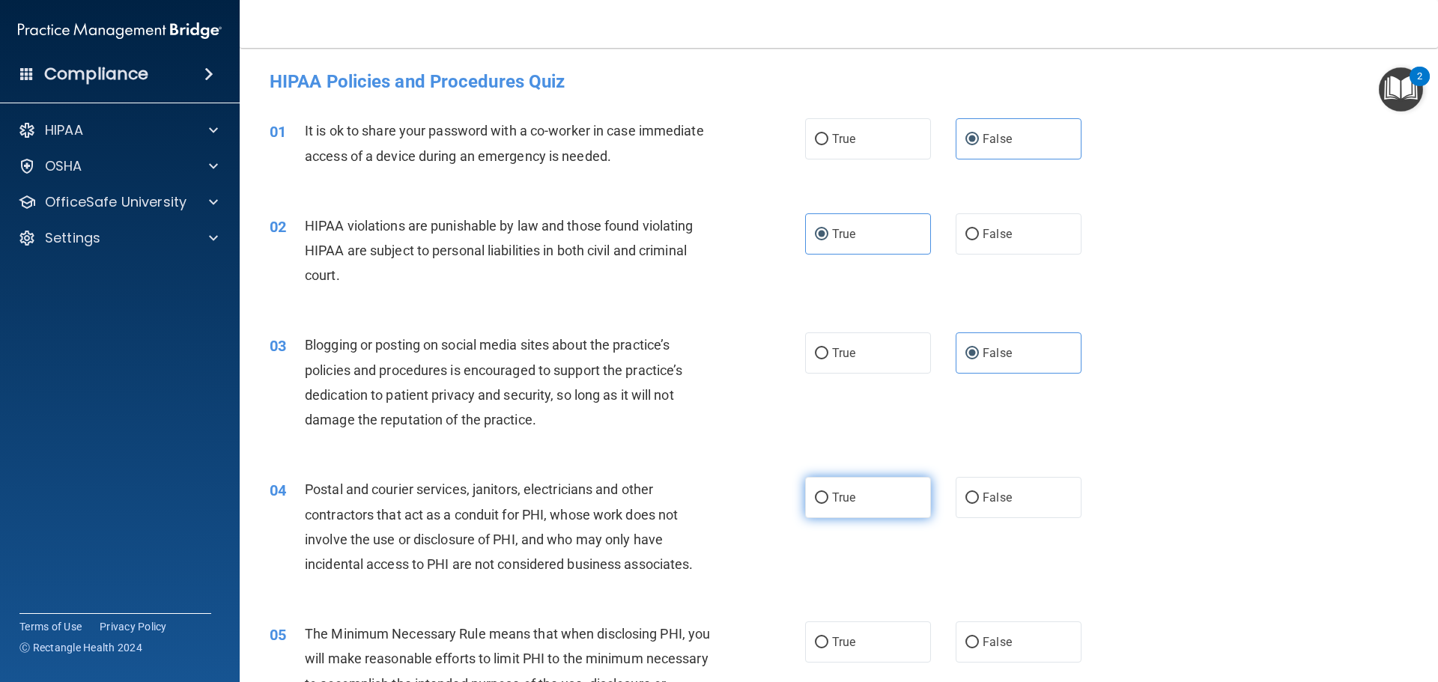
click at [872, 513] on label "True" at bounding box center [868, 497] width 126 height 41
click at [828, 504] on input "True" at bounding box center [821, 498] width 13 height 11
radio input "true"
click at [857, 651] on label "True" at bounding box center [868, 641] width 126 height 41
click at [828, 648] on input "True" at bounding box center [821, 642] width 13 height 11
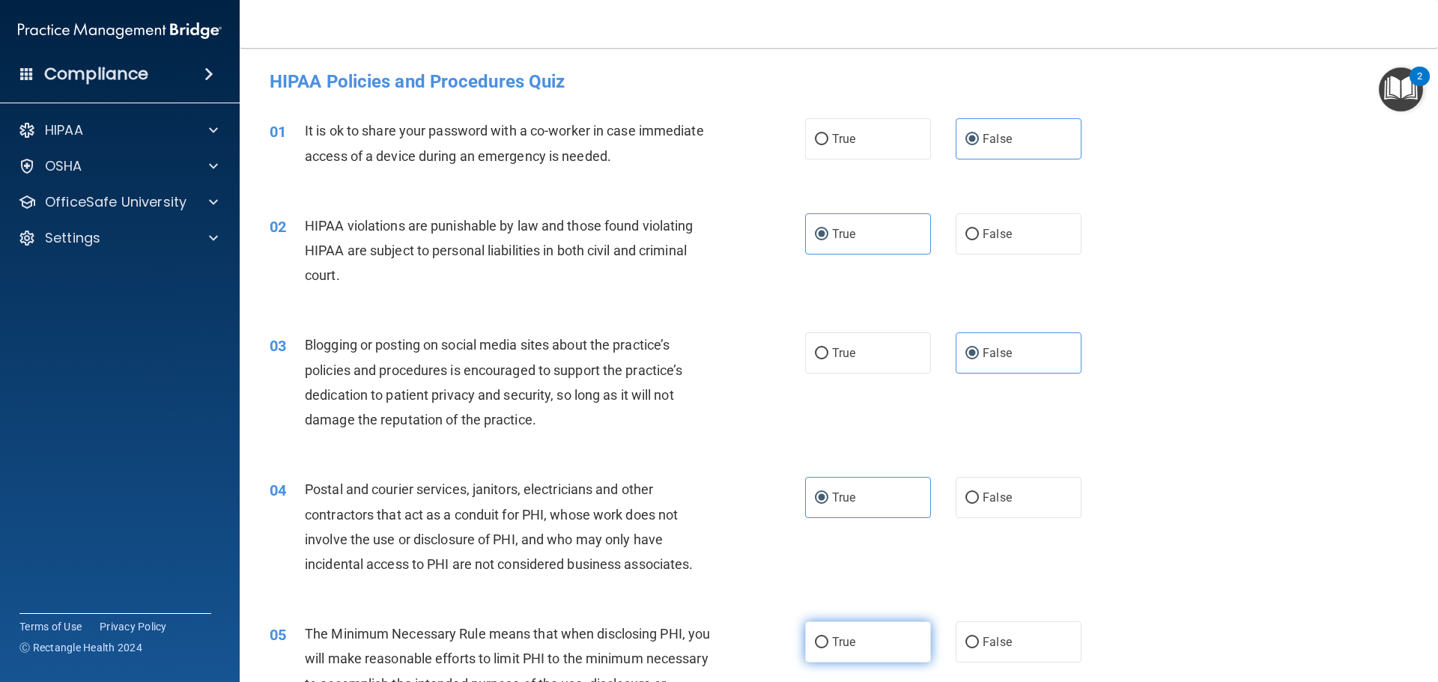
radio input "true"
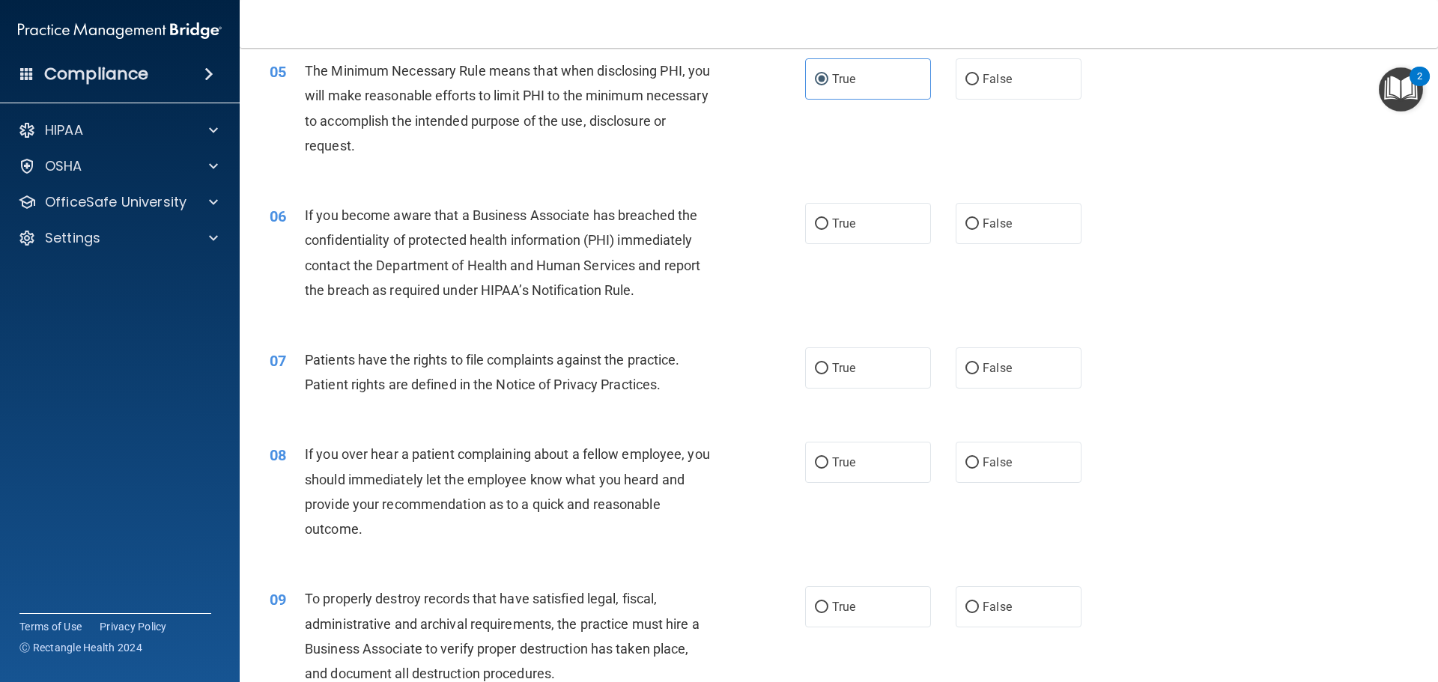
scroll to position [599, 0]
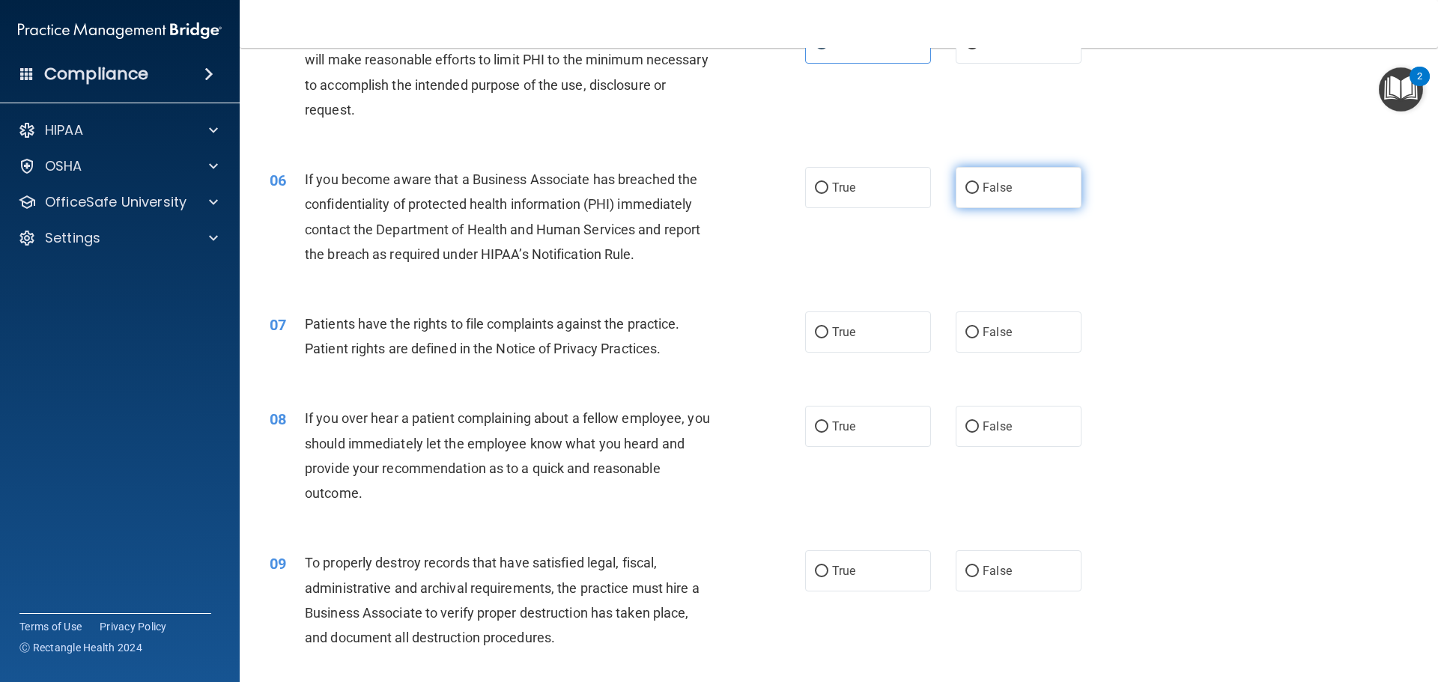
click at [982, 192] on span "False" at bounding box center [996, 187] width 29 height 14
click at [979, 192] on input "False" at bounding box center [971, 188] width 13 height 11
radio input "true"
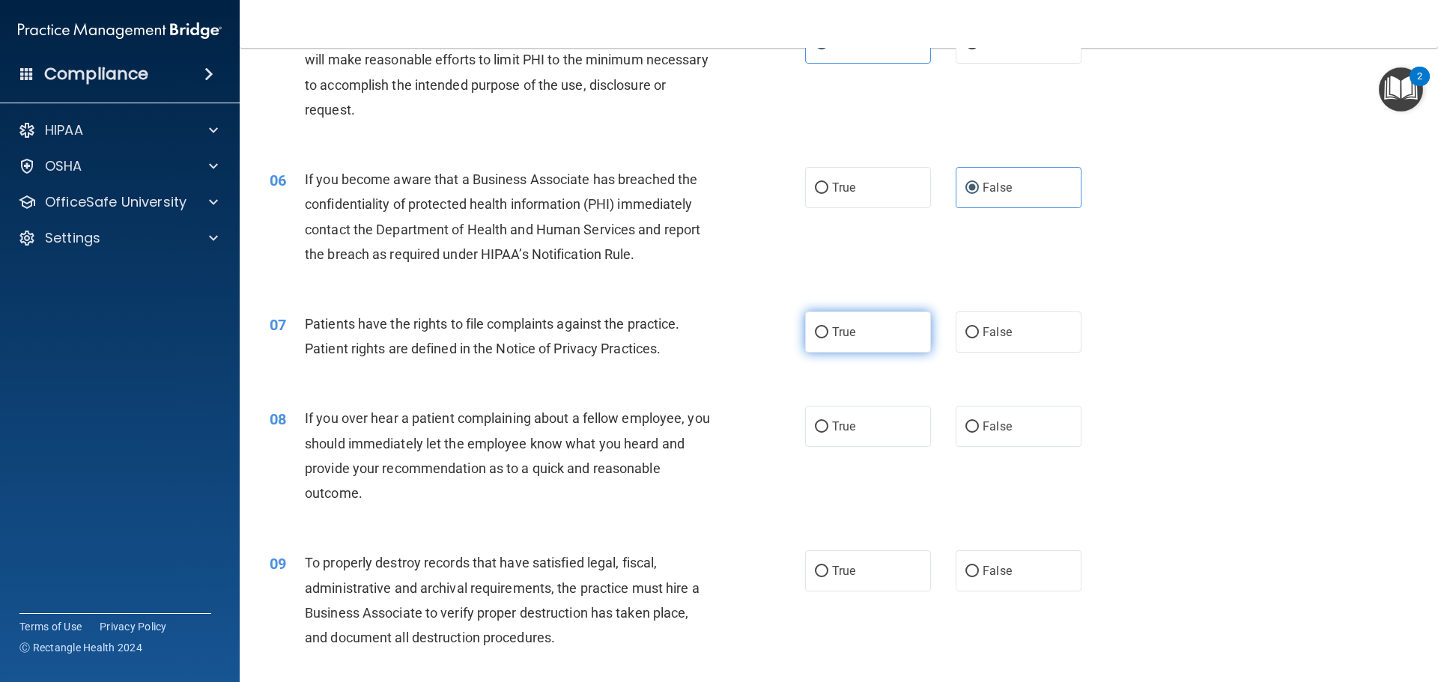
click at [869, 342] on label "True" at bounding box center [868, 331] width 126 height 41
click at [828, 338] on input "True" at bounding box center [821, 332] width 13 height 11
radio input "true"
click at [985, 446] on label "False" at bounding box center [1018, 426] width 126 height 41
click at [979, 433] on input "False" at bounding box center [971, 427] width 13 height 11
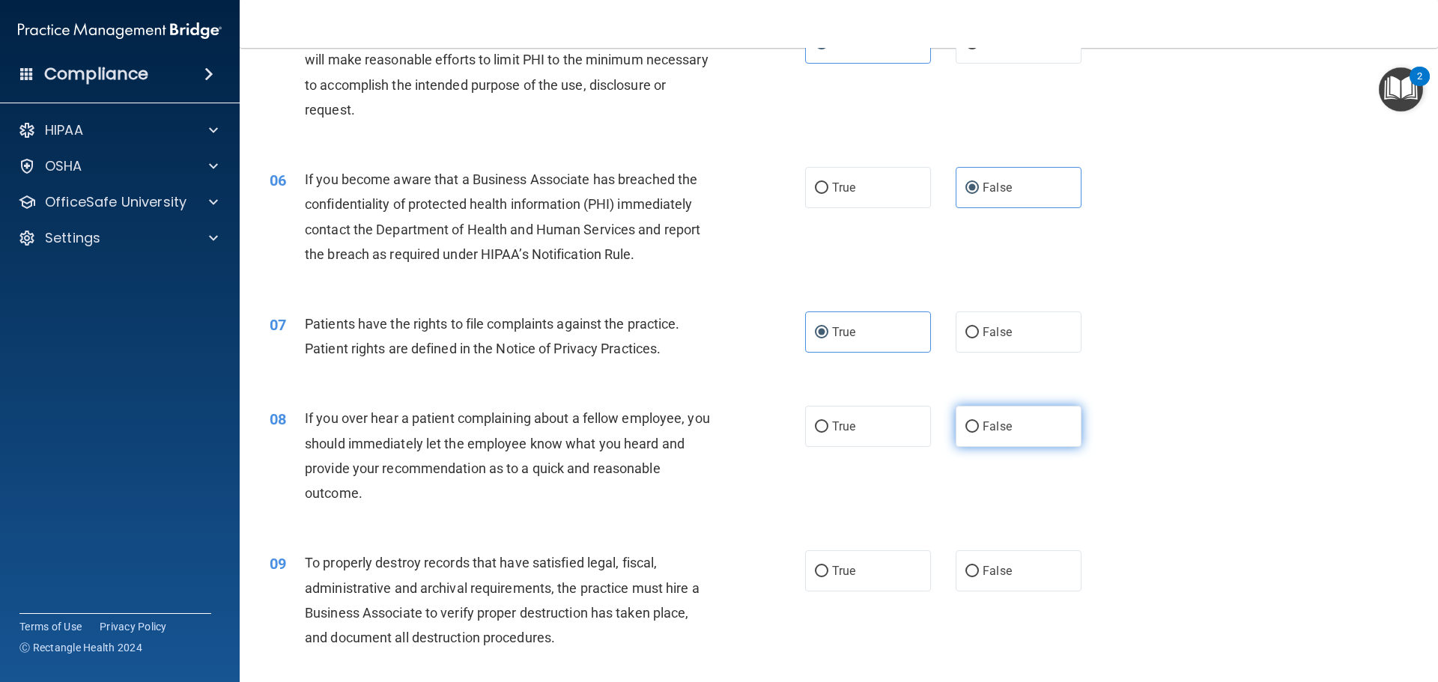
radio input "true"
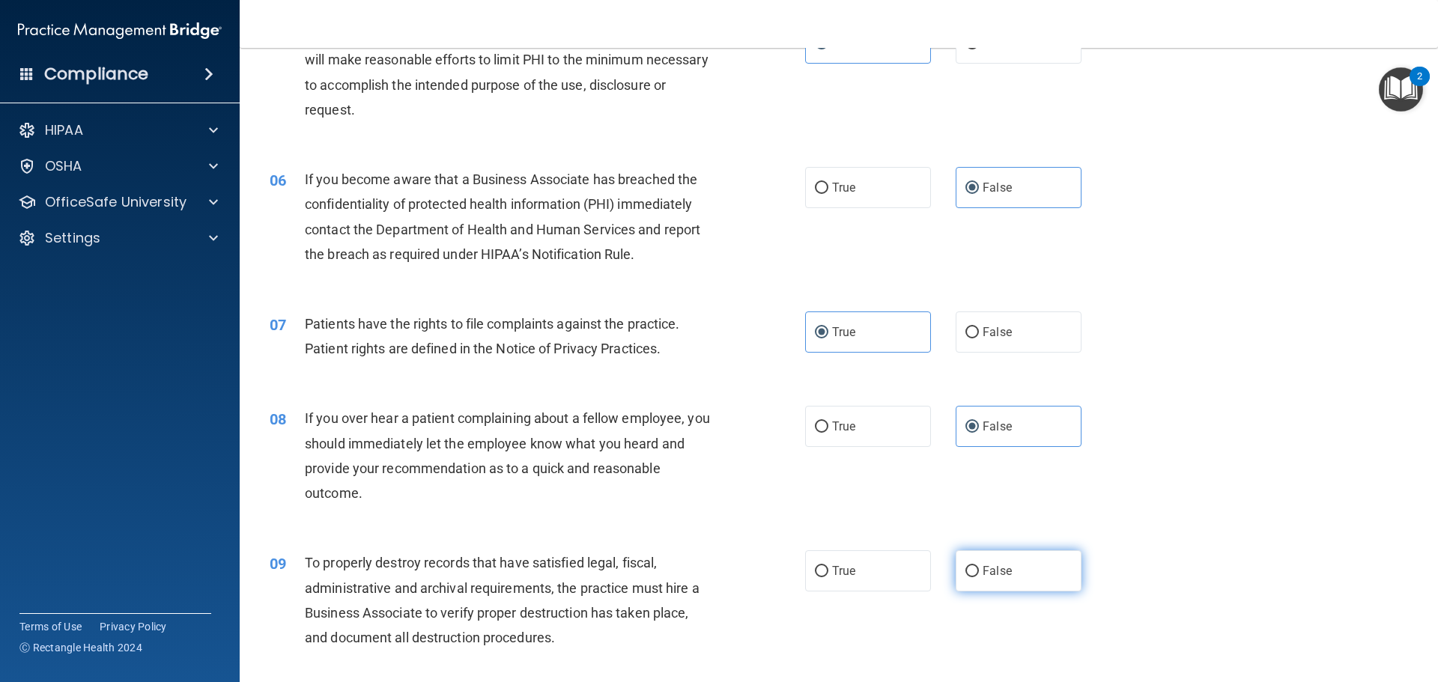
click at [1022, 562] on label "False" at bounding box center [1018, 570] width 126 height 41
click at [979, 566] on input "False" at bounding box center [971, 571] width 13 height 11
radio input "true"
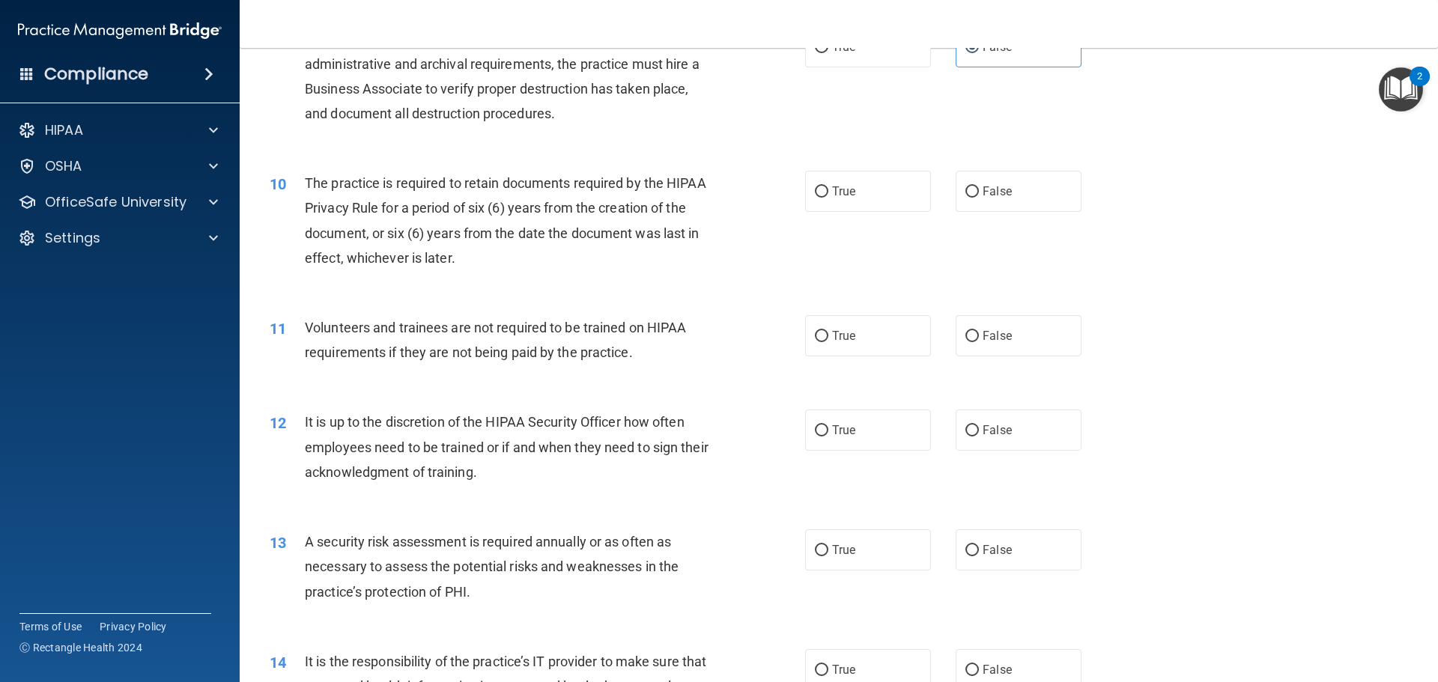
scroll to position [1198, 0]
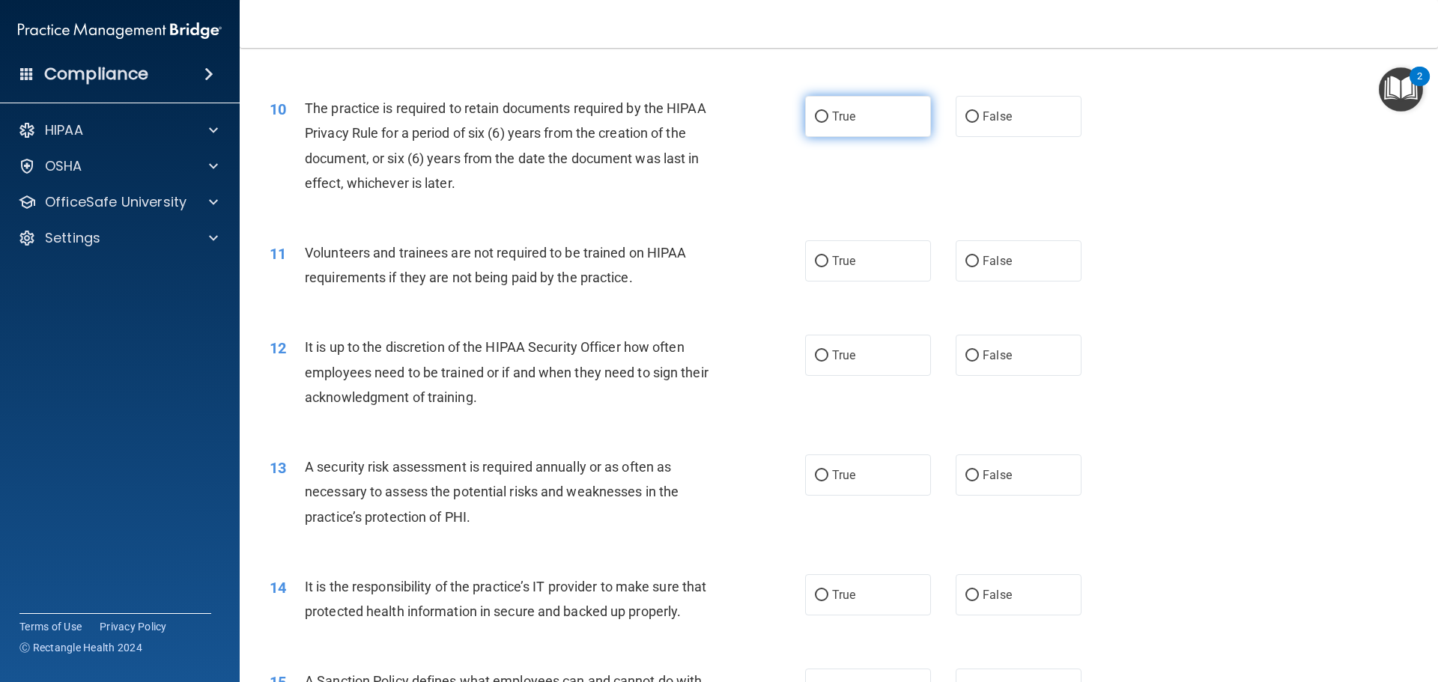
click at [836, 115] on span "True" at bounding box center [843, 116] width 23 height 14
click at [828, 115] on input "True" at bounding box center [821, 117] width 13 height 11
radio input "true"
click at [1009, 257] on label "False" at bounding box center [1018, 260] width 126 height 41
click at [979, 257] on input "False" at bounding box center [971, 261] width 13 height 11
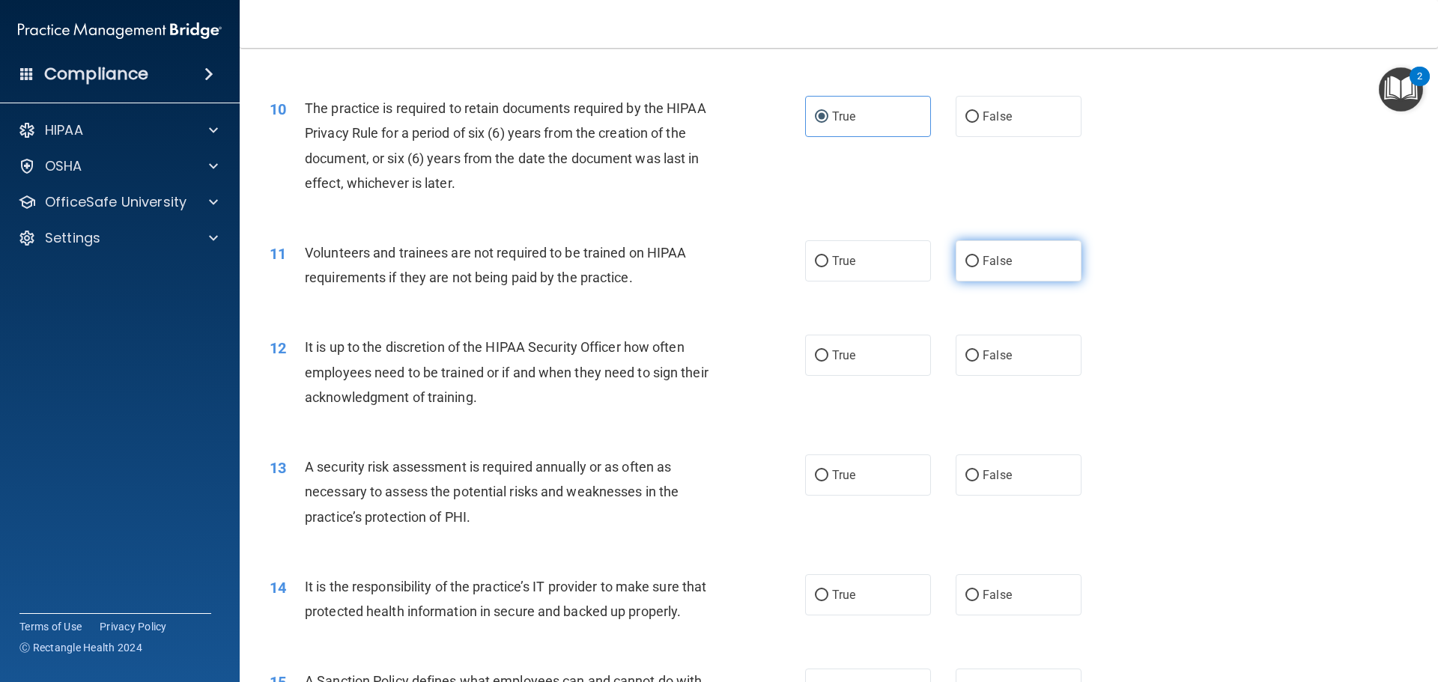
radio input "true"
click at [982, 356] on span "False" at bounding box center [996, 355] width 29 height 14
click at [978, 356] on input "False" at bounding box center [971, 355] width 13 height 11
radio input "true"
click at [901, 486] on label "True" at bounding box center [868, 474] width 126 height 41
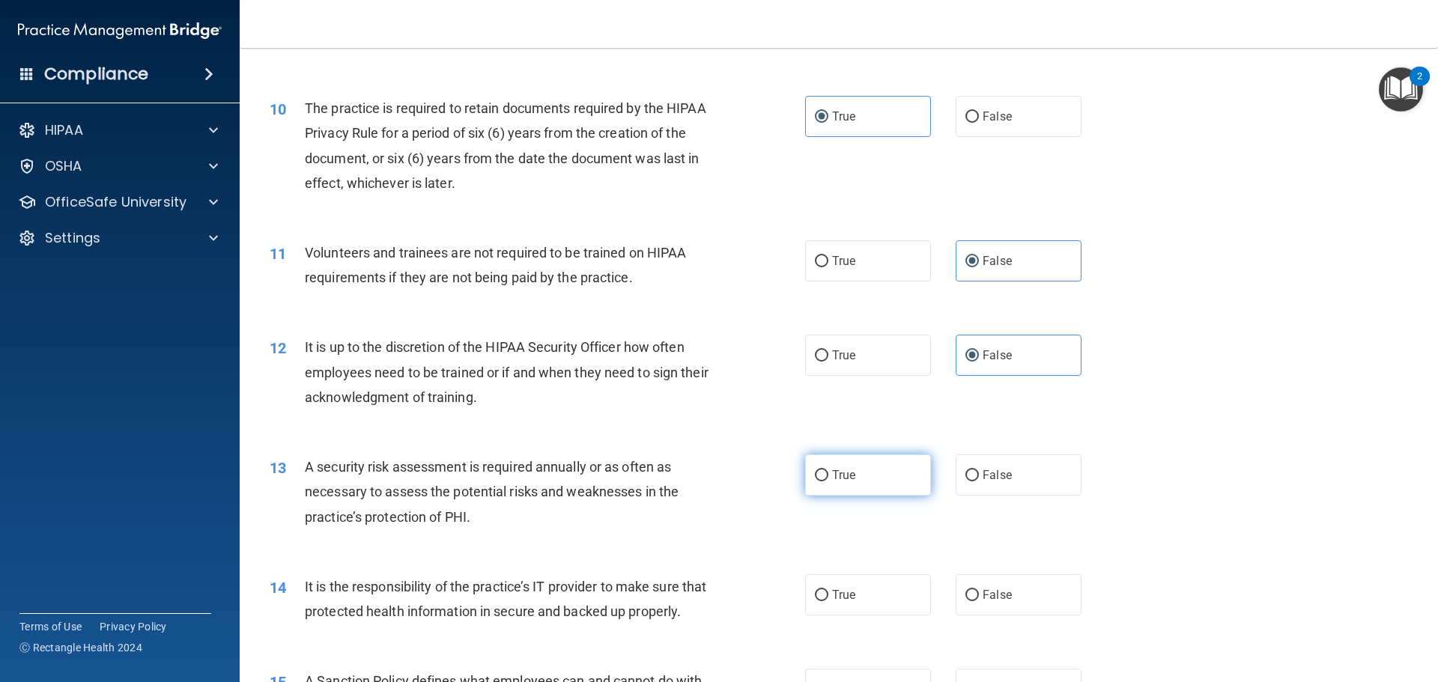
click at [828, 481] on input "True" at bounding box center [821, 475] width 13 height 11
radio input "true"
click at [970, 601] on label "False" at bounding box center [1018, 594] width 126 height 41
click at [970, 601] on input "False" at bounding box center [971, 595] width 13 height 11
radio input "true"
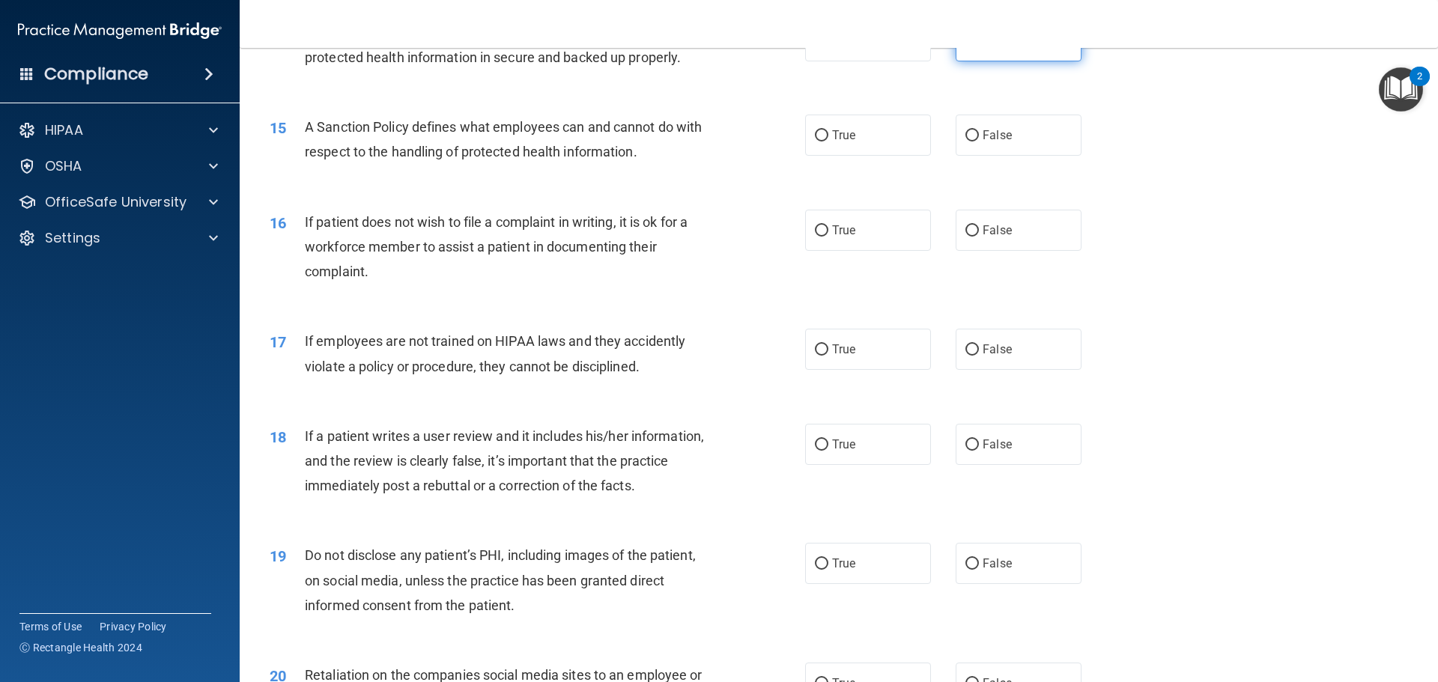
scroll to position [1797, 0]
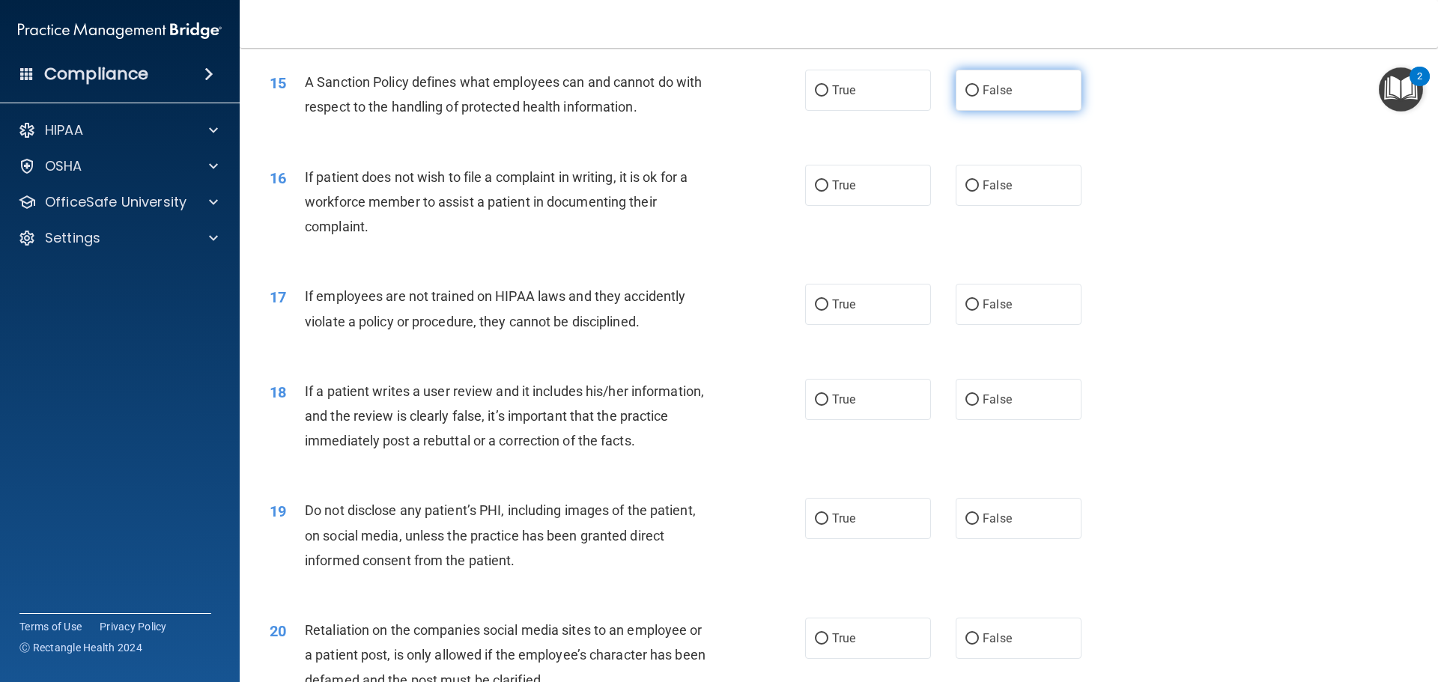
click at [1000, 97] on span "False" at bounding box center [996, 90] width 29 height 14
click at [979, 97] on input "False" at bounding box center [971, 90] width 13 height 11
radio input "true"
click at [904, 206] on label "True" at bounding box center [868, 185] width 126 height 41
click at [828, 192] on input "True" at bounding box center [821, 185] width 13 height 11
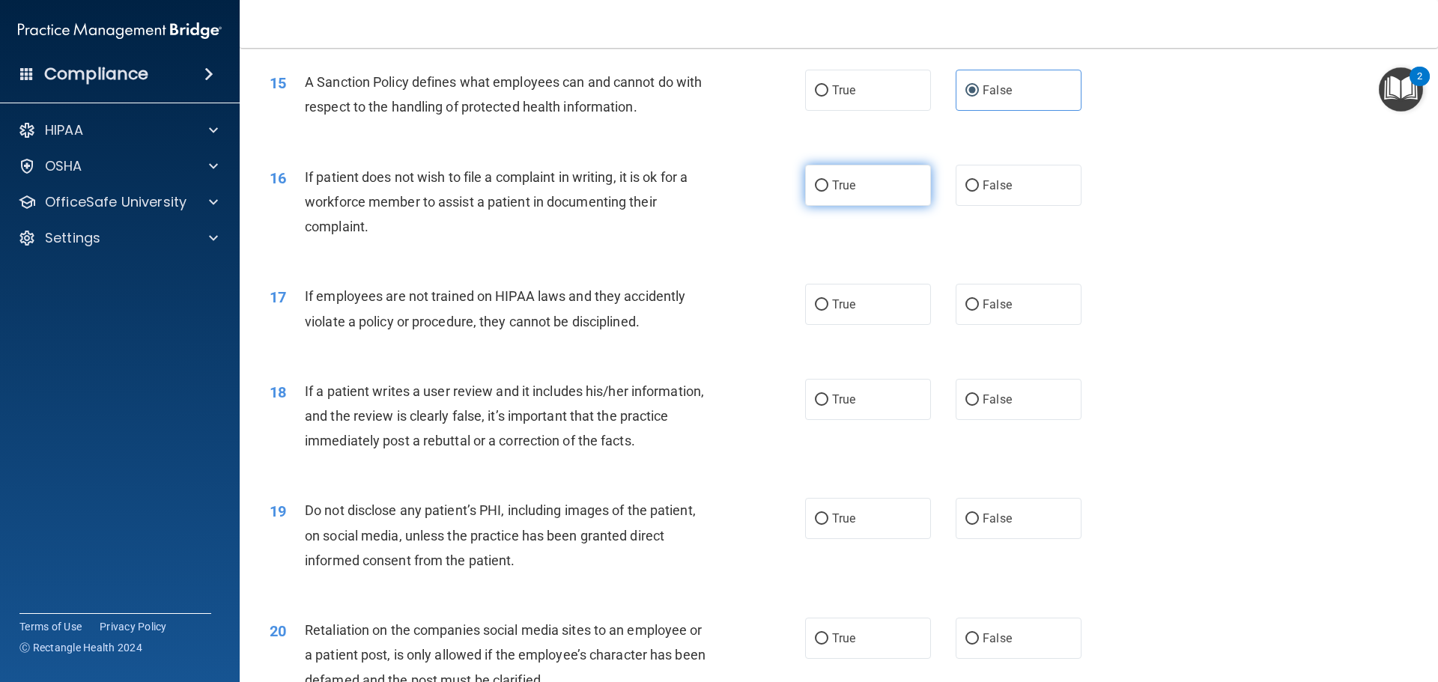
radio input "true"
click at [972, 325] on label "False" at bounding box center [1018, 304] width 126 height 41
click at [972, 311] on input "False" at bounding box center [971, 305] width 13 height 11
radio input "true"
click at [983, 413] on label "False" at bounding box center [1018, 399] width 126 height 41
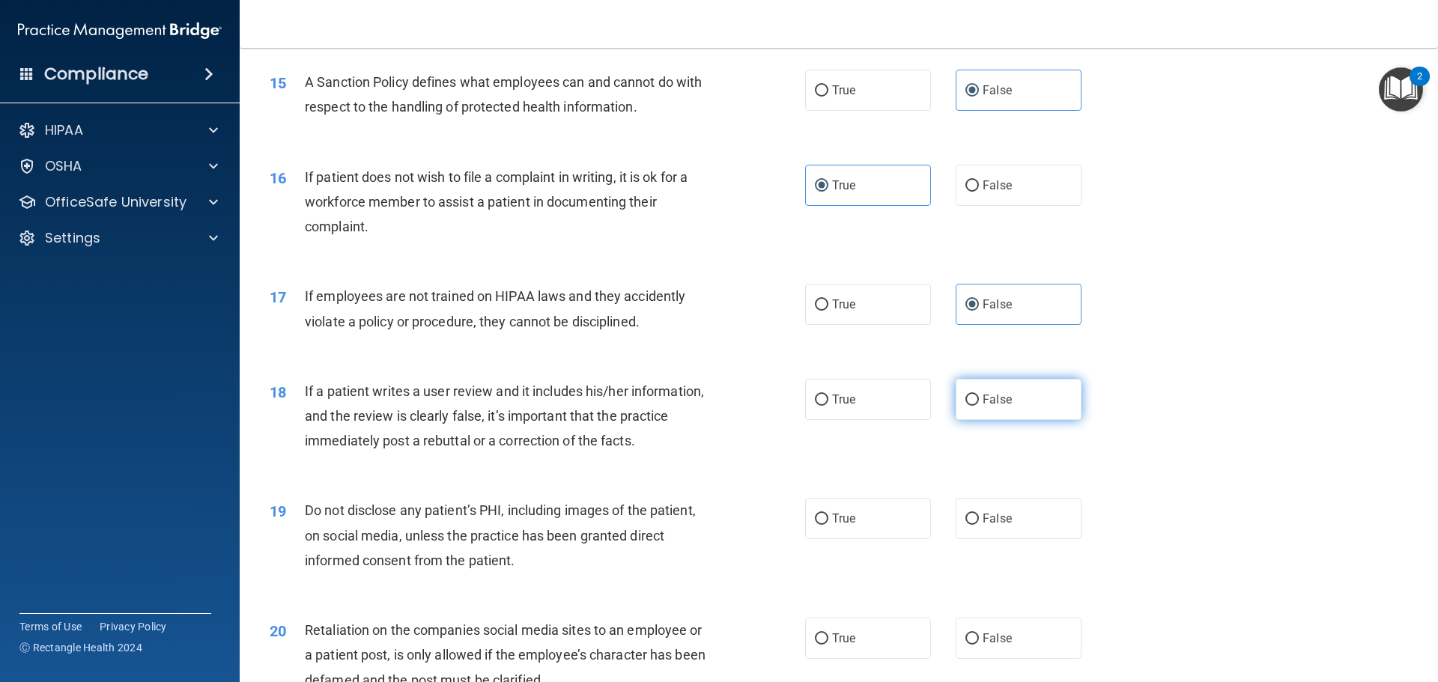
click at [979, 406] on input "False" at bounding box center [971, 400] width 13 height 11
radio input "true"
click at [869, 532] on label "True" at bounding box center [868, 518] width 126 height 41
click at [828, 525] on input "True" at bounding box center [821, 519] width 13 height 11
radio input "true"
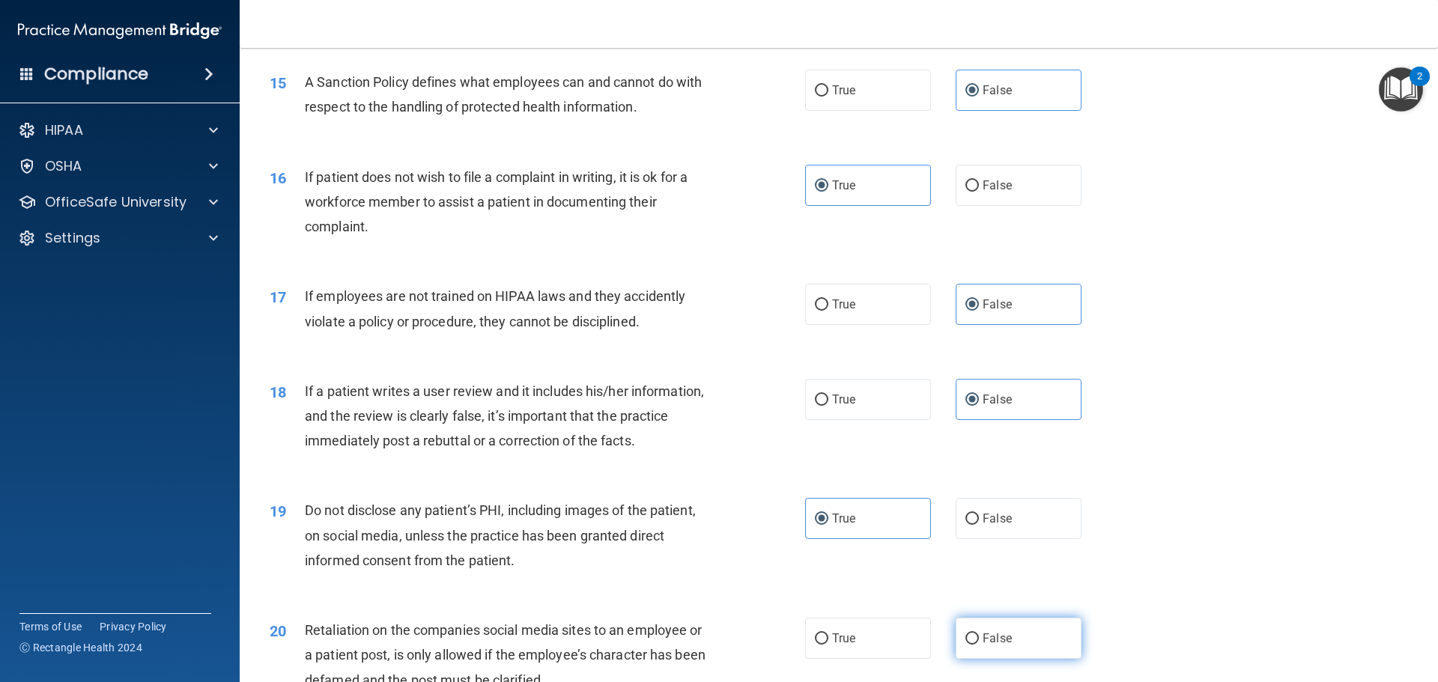
click at [984, 645] on span "False" at bounding box center [996, 638] width 29 height 14
click at [979, 645] on input "False" at bounding box center [971, 638] width 13 height 11
radio input "true"
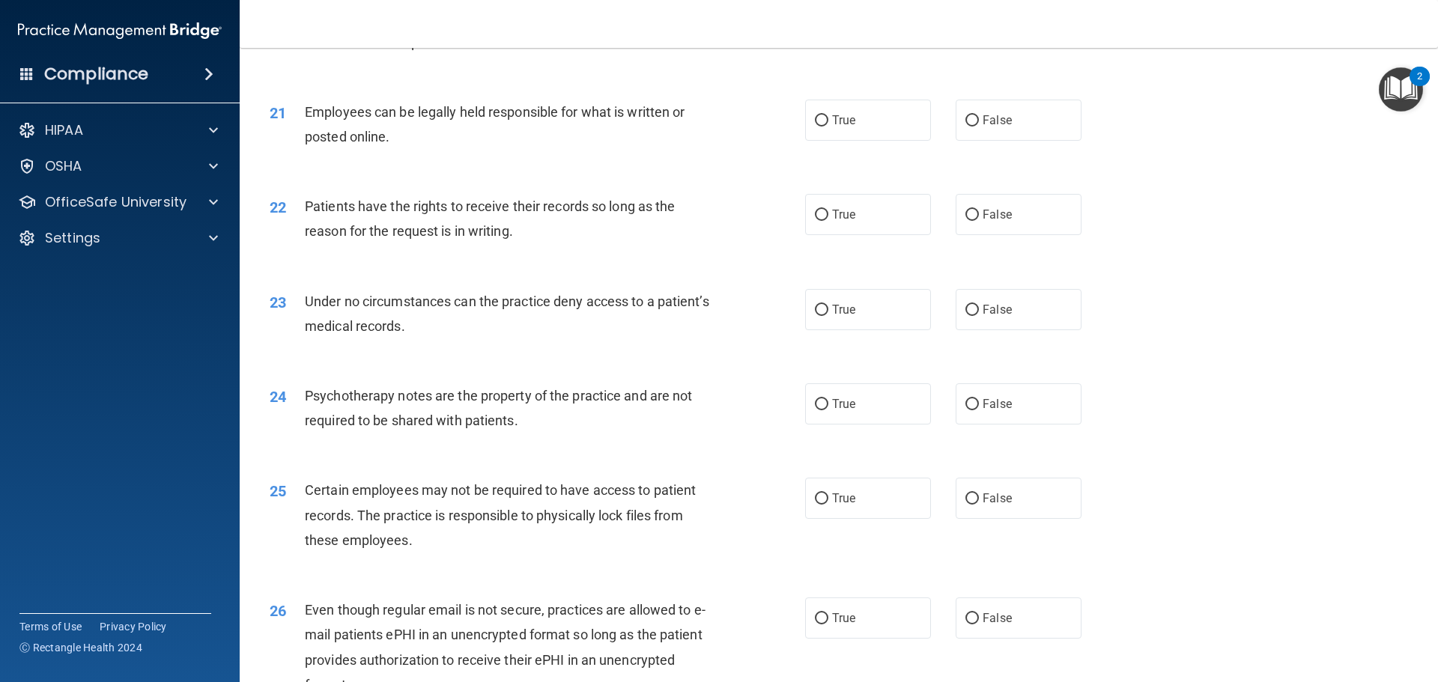
scroll to position [2471, 0]
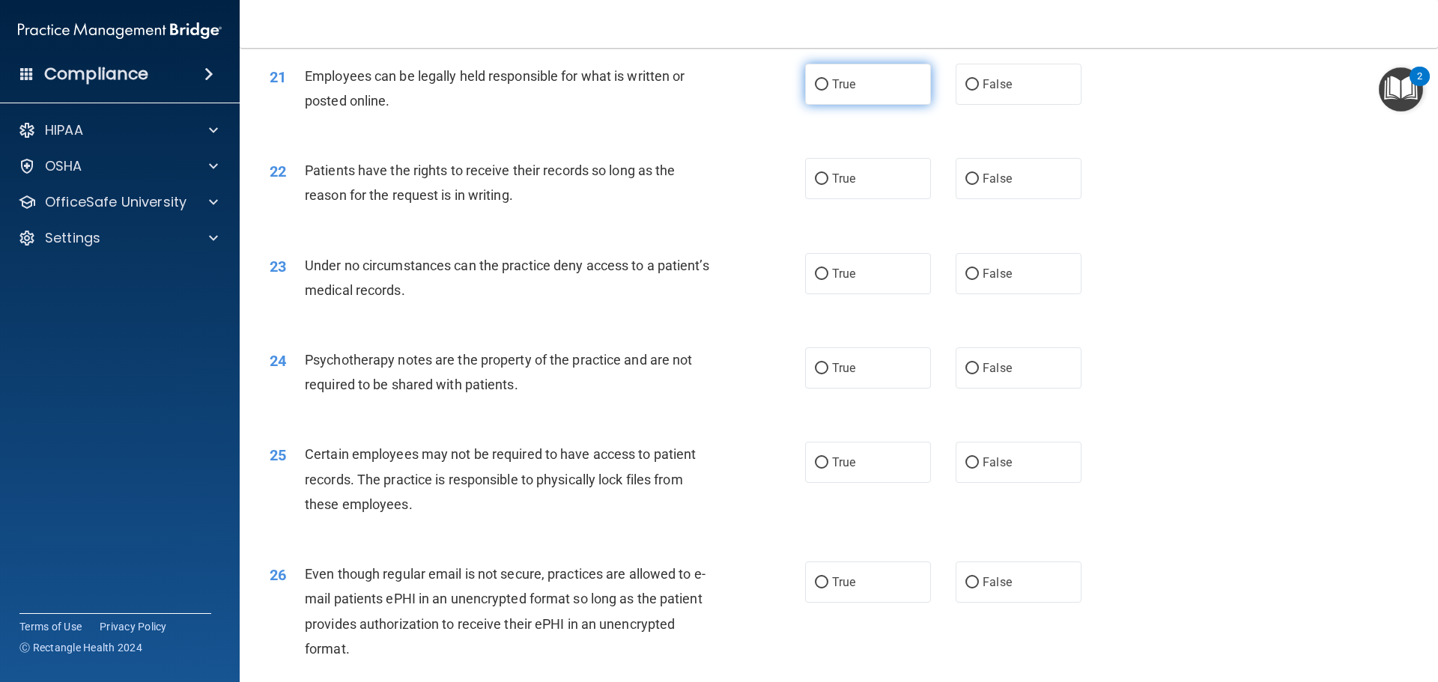
click at [836, 100] on label "True" at bounding box center [868, 84] width 126 height 41
click at [828, 91] on input "True" at bounding box center [821, 84] width 13 height 11
radio input "true"
click at [991, 199] on label "False" at bounding box center [1018, 178] width 126 height 41
click at [979, 185] on input "False" at bounding box center [971, 179] width 13 height 11
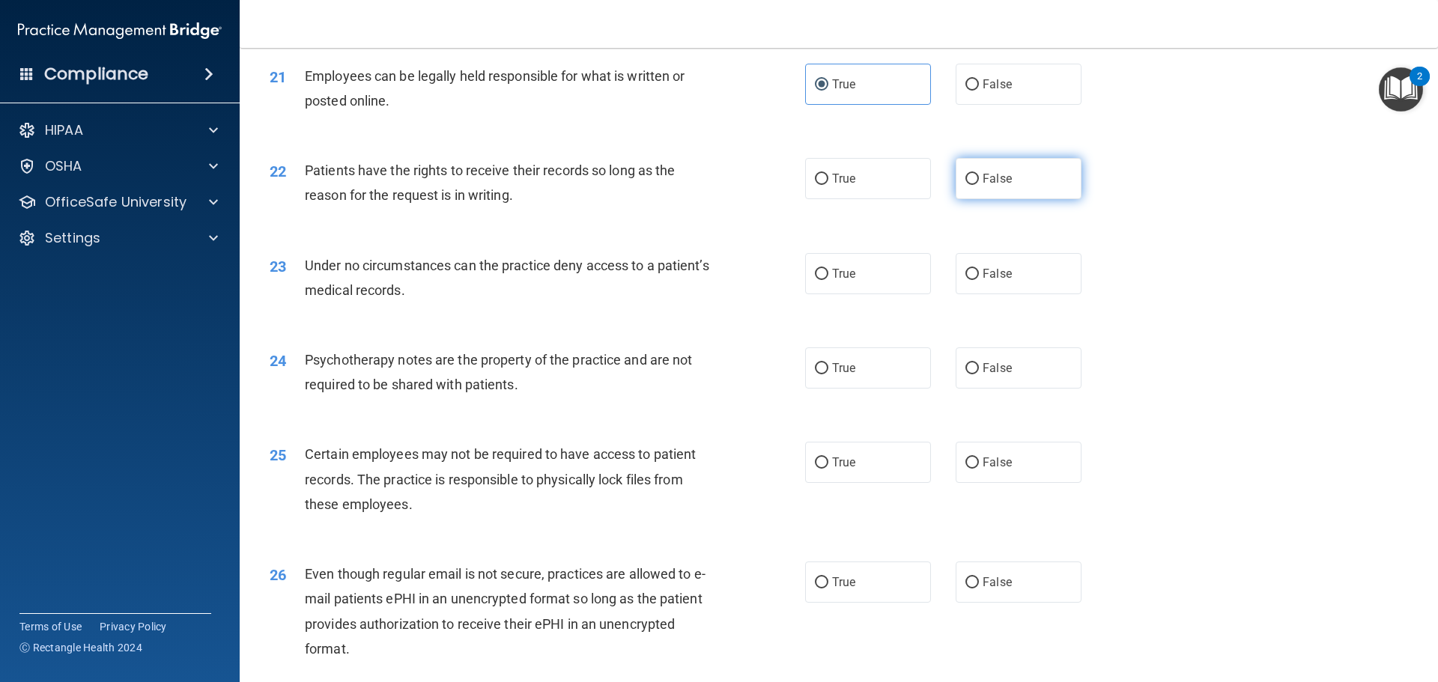
radio input "true"
click at [1017, 294] on label "False" at bounding box center [1018, 273] width 126 height 41
click at [979, 280] on input "False" at bounding box center [971, 274] width 13 height 11
radio input "true"
click at [869, 389] on label "True" at bounding box center [868, 367] width 126 height 41
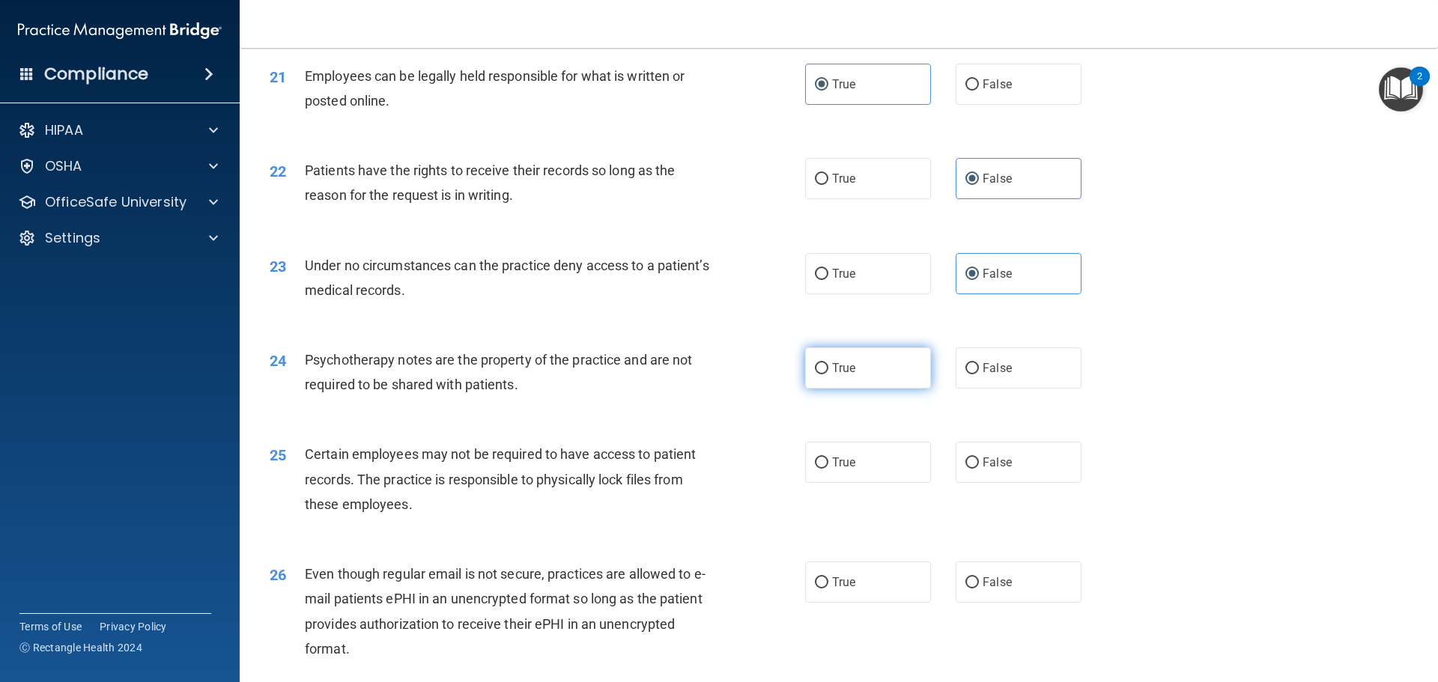
click at [828, 374] on input "True" at bounding box center [821, 368] width 13 height 11
radio input "true"
click at [833, 469] on span "True" at bounding box center [843, 462] width 23 height 14
click at [828, 469] on input "True" at bounding box center [821, 462] width 13 height 11
radio input "true"
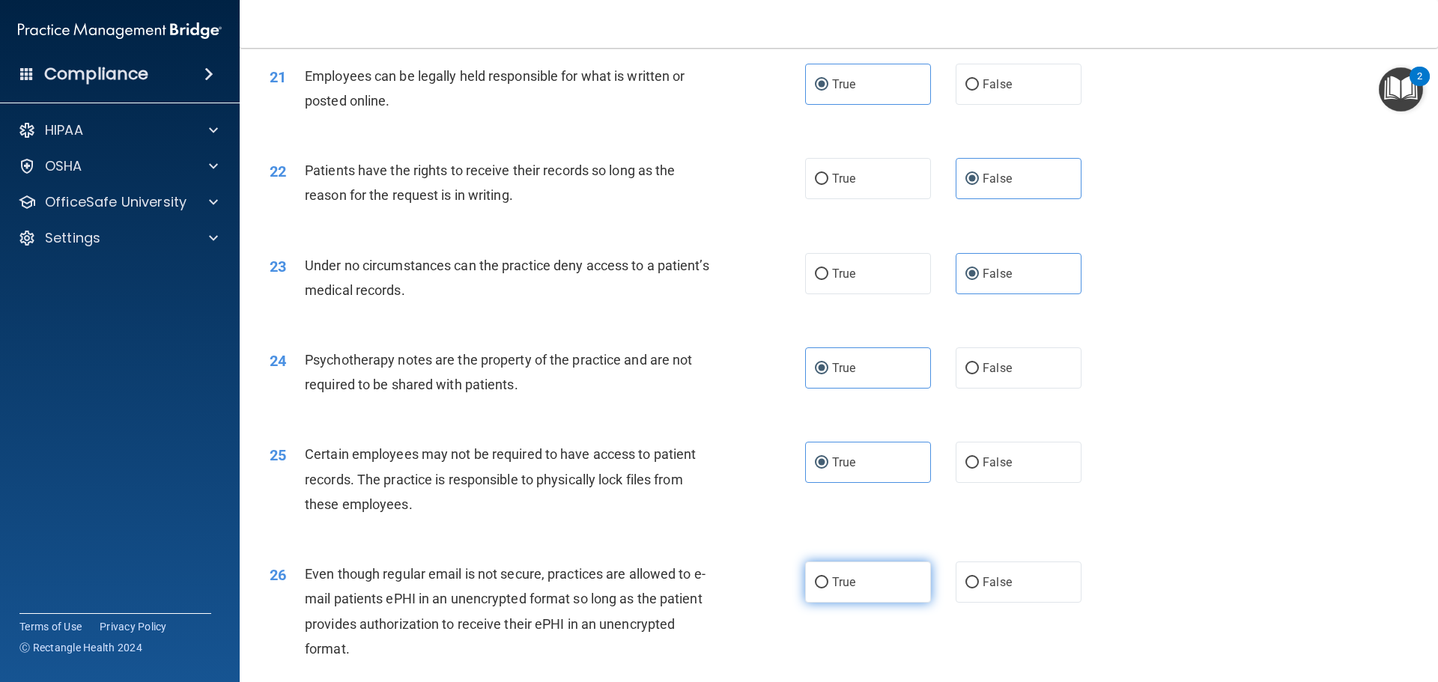
click at [840, 595] on label "True" at bounding box center [868, 582] width 126 height 41
click at [828, 589] on input "True" at bounding box center [821, 582] width 13 height 11
radio input "true"
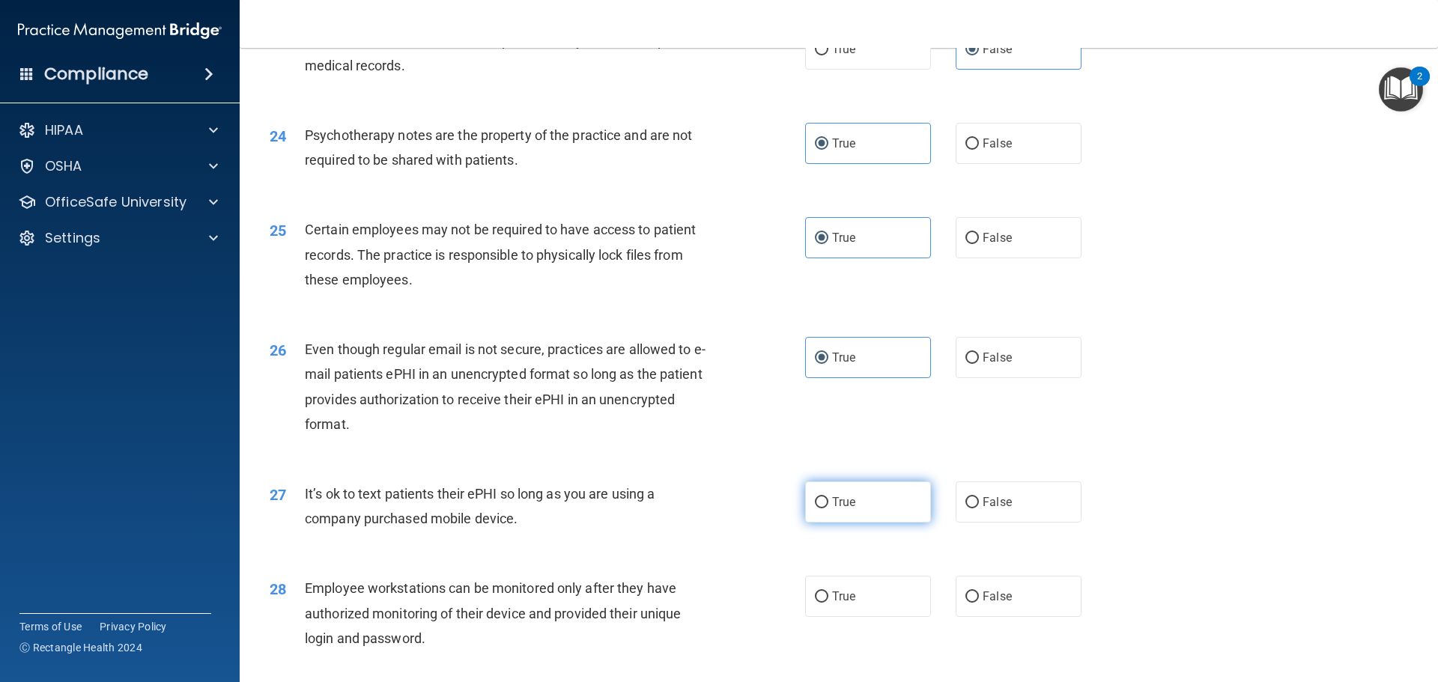
scroll to position [2770, 0]
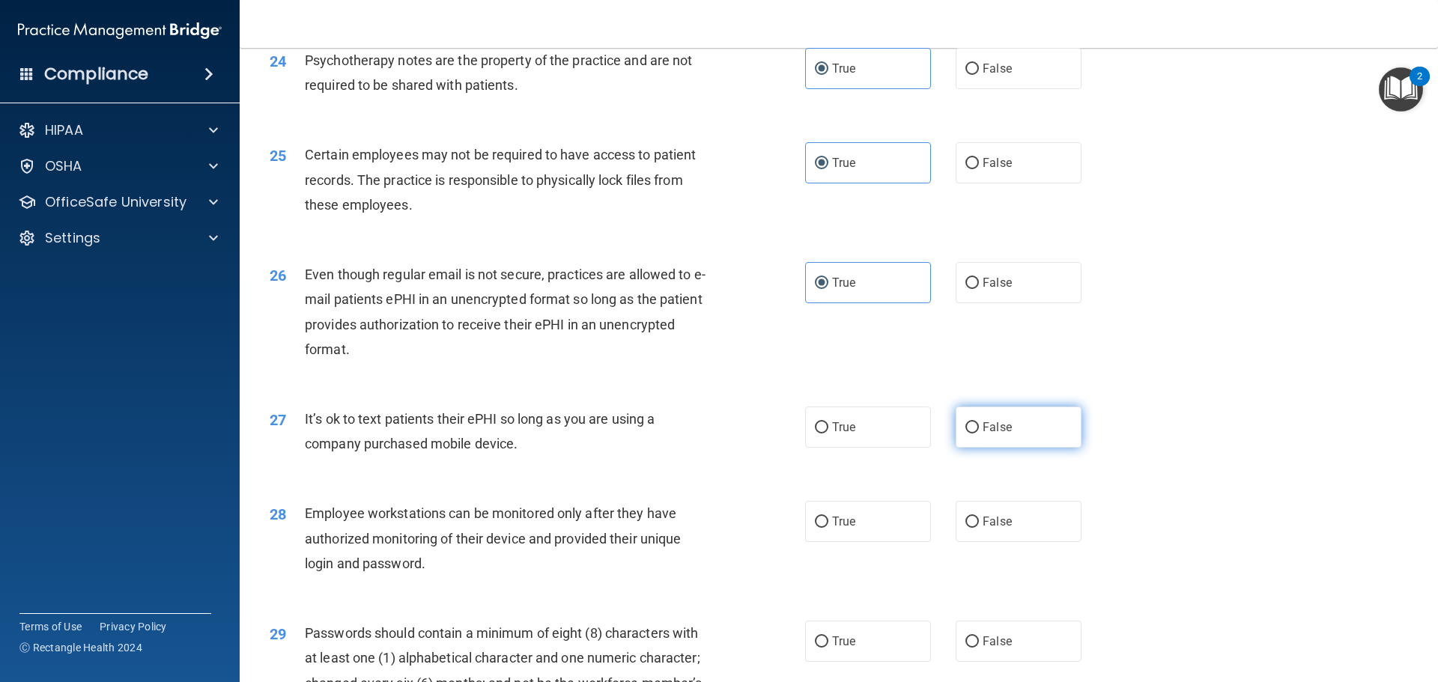
click at [996, 434] on span "False" at bounding box center [996, 427] width 29 height 14
click at [979, 434] on input "False" at bounding box center [971, 427] width 13 height 11
radio input "true"
click at [1014, 539] on label "False" at bounding box center [1018, 521] width 126 height 41
click at [979, 528] on input "False" at bounding box center [971, 522] width 13 height 11
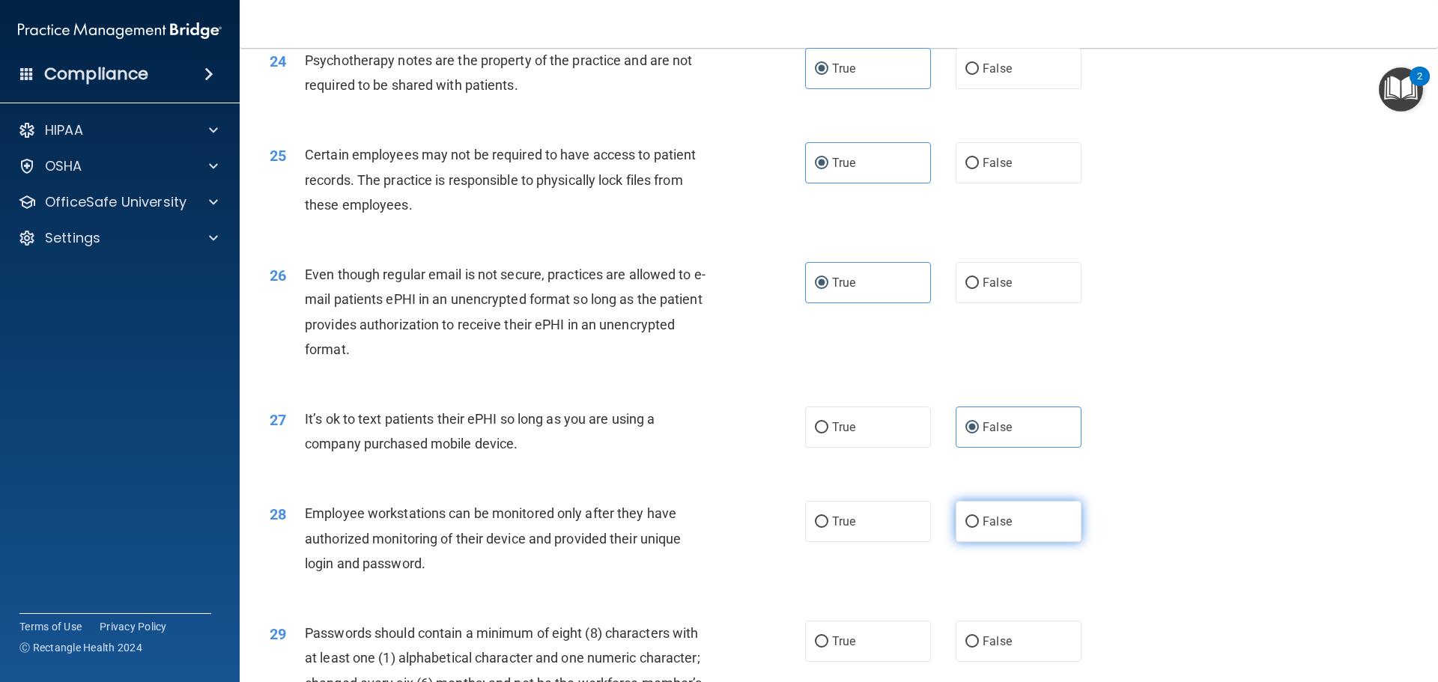
radio input "true"
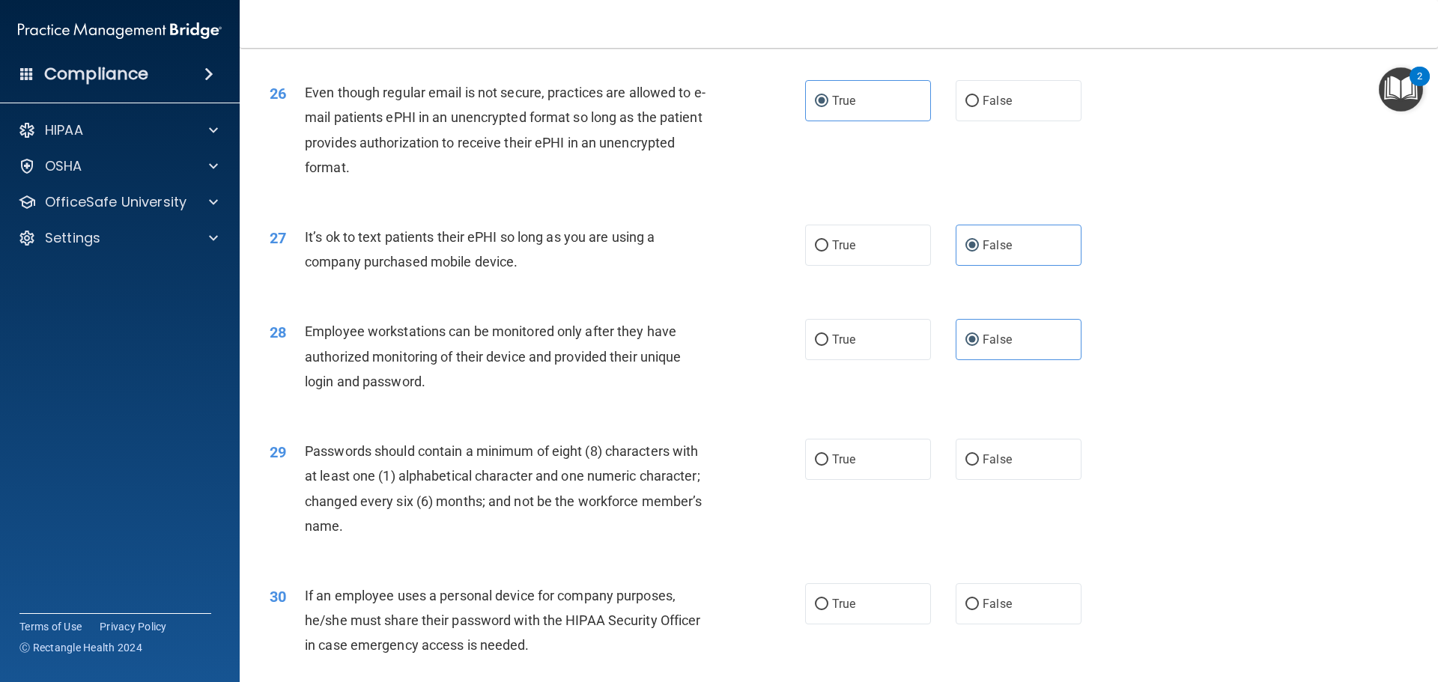
scroll to position [2995, 0]
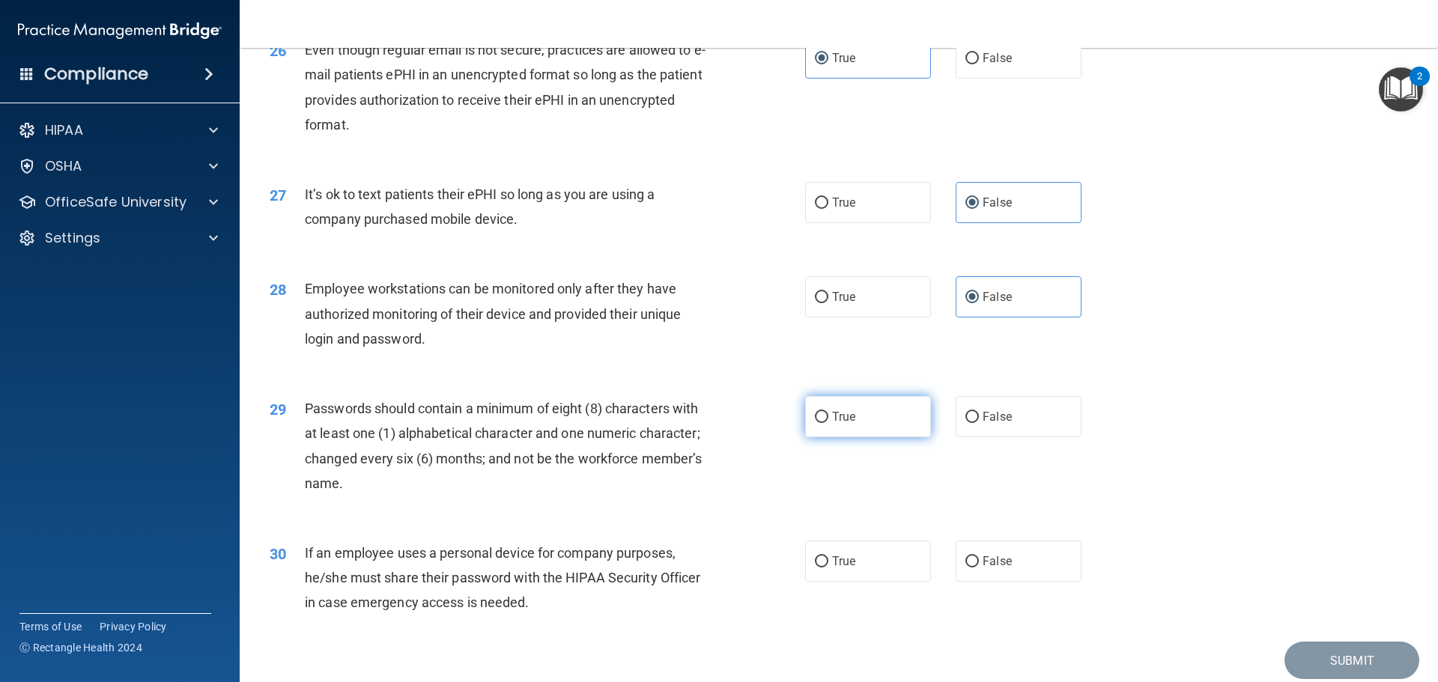
click at [870, 437] on label "True" at bounding box center [868, 416] width 126 height 41
click at [828, 423] on input "True" at bounding box center [821, 417] width 13 height 11
radio input "true"
click at [972, 582] on label "False" at bounding box center [1018, 561] width 126 height 41
click at [972, 568] on input "False" at bounding box center [971, 561] width 13 height 11
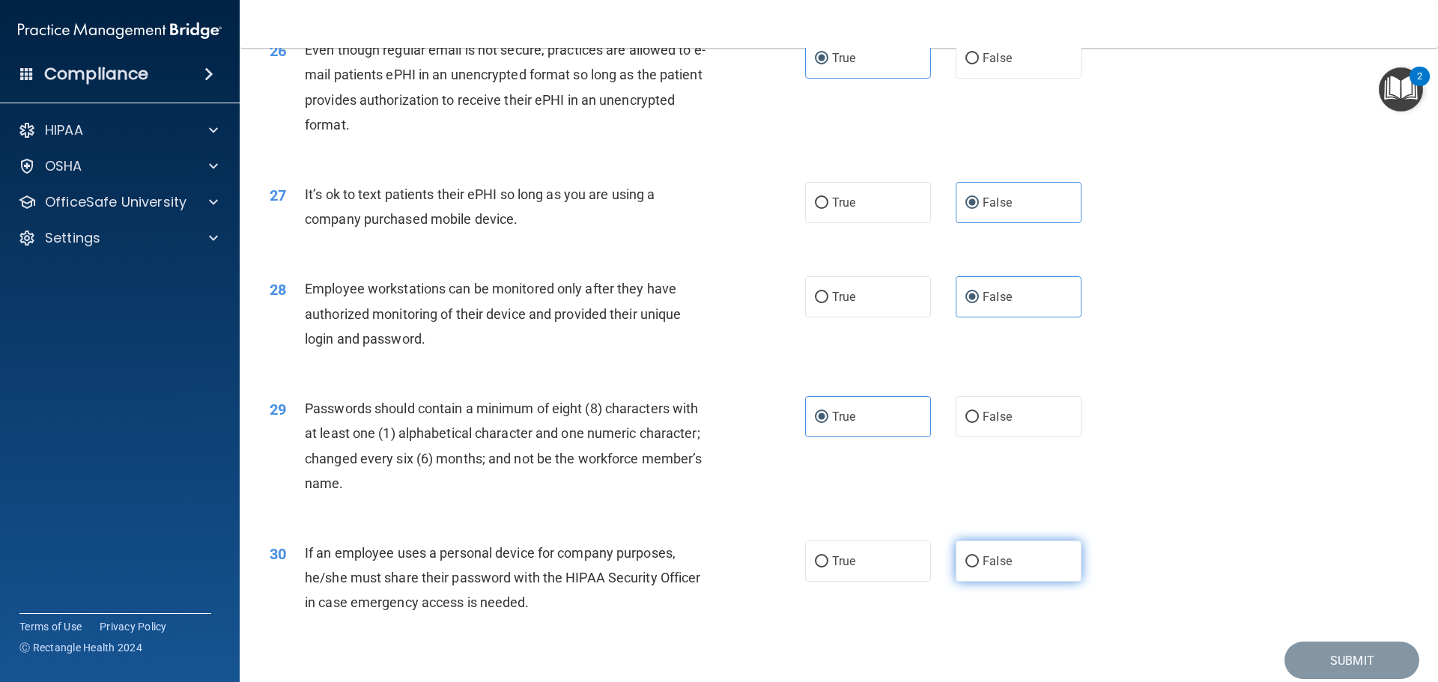
radio input "true"
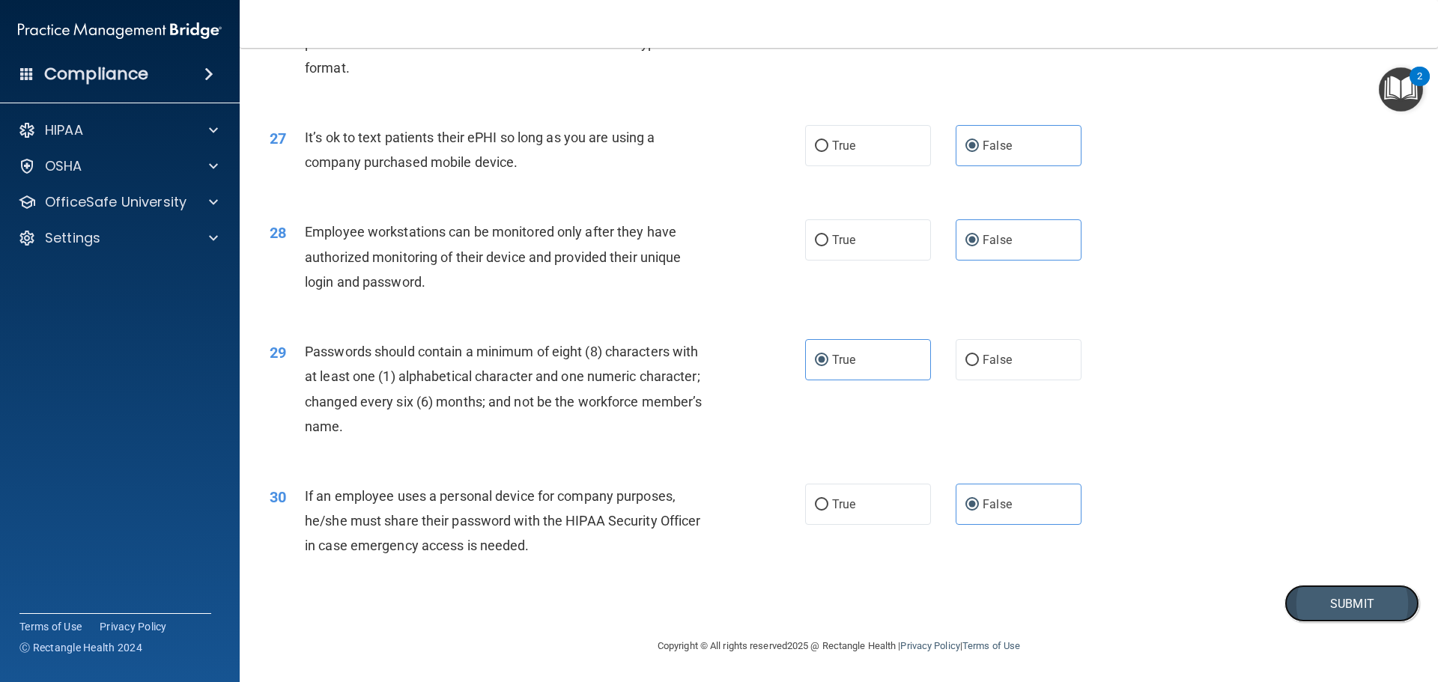
click at [1325, 603] on button "Submit" at bounding box center [1351, 604] width 135 height 38
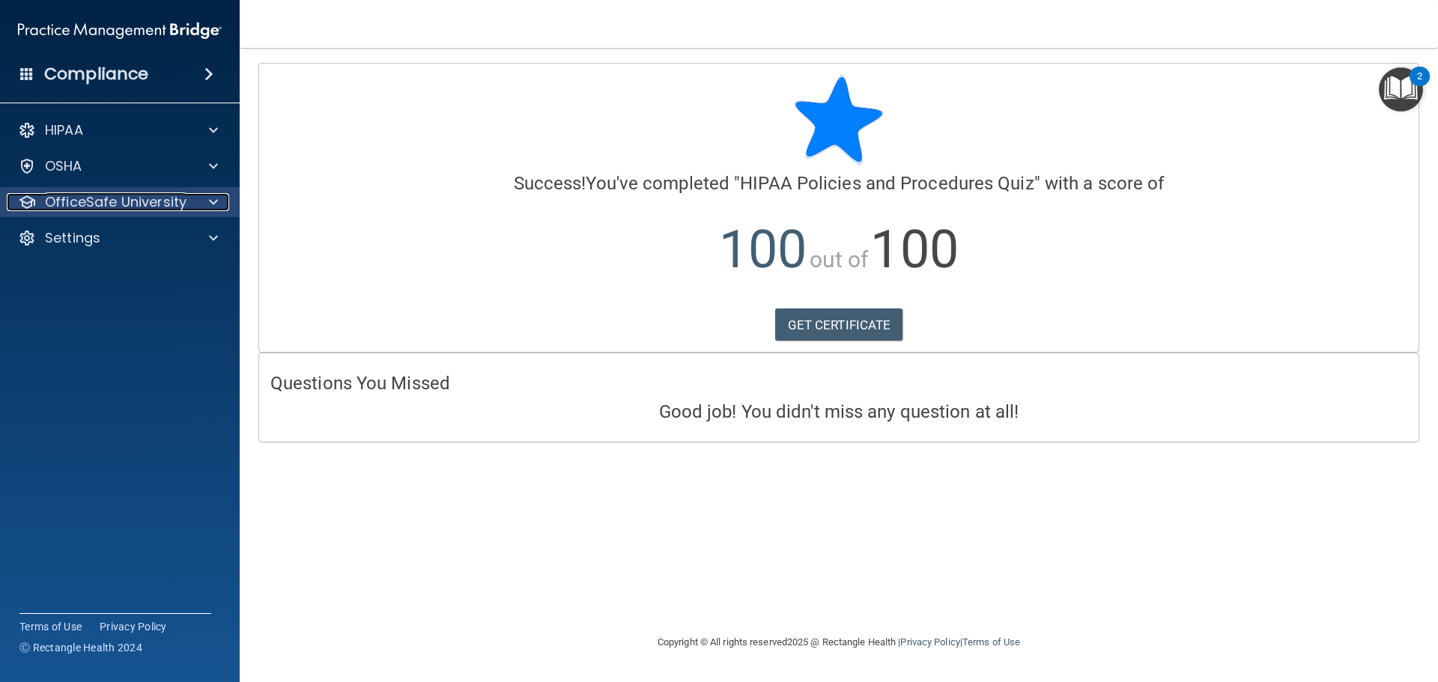
click at [90, 198] on p "OfficeSafe University" at bounding box center [116, 202] width 142 height 18
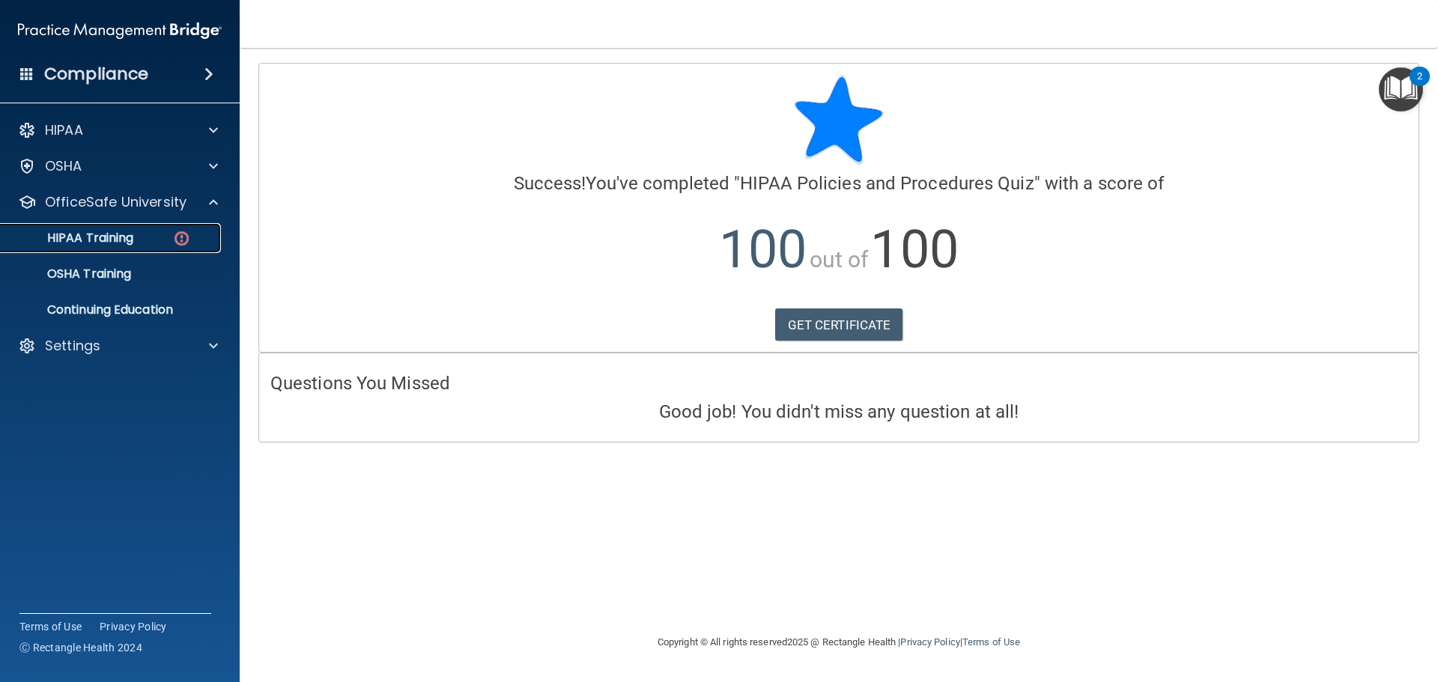
click at [136, 230] on link "HIPAA Training" at bounding box center [103, 238] width 236 height 30
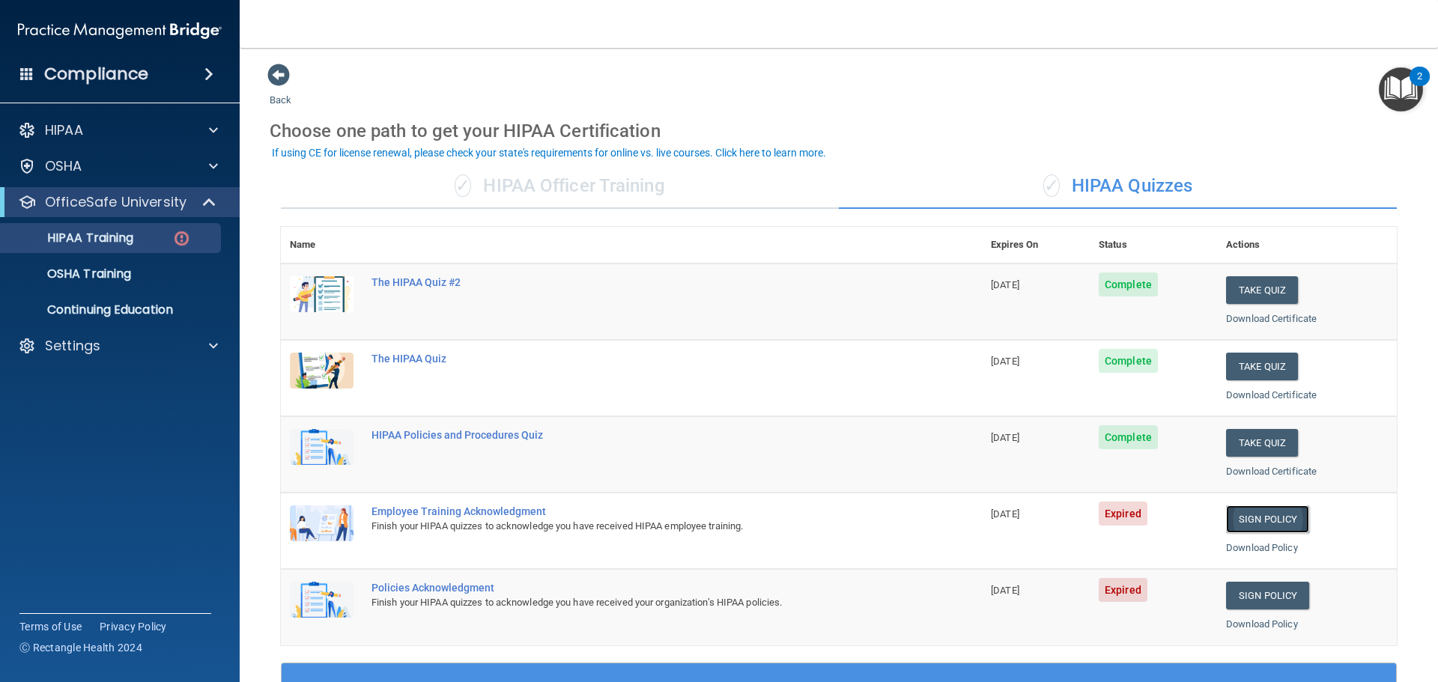
click at [1259, 512] on link "Sign Policy" at bounding box center [1267, 519] width 83 height 28
click at [100, 342] on div "Settings" at bounding box center [100, 346] width 186 height 18
click at [84, 413] on p "Sign Out" at bounding box center [112, 417] width 204 height 15
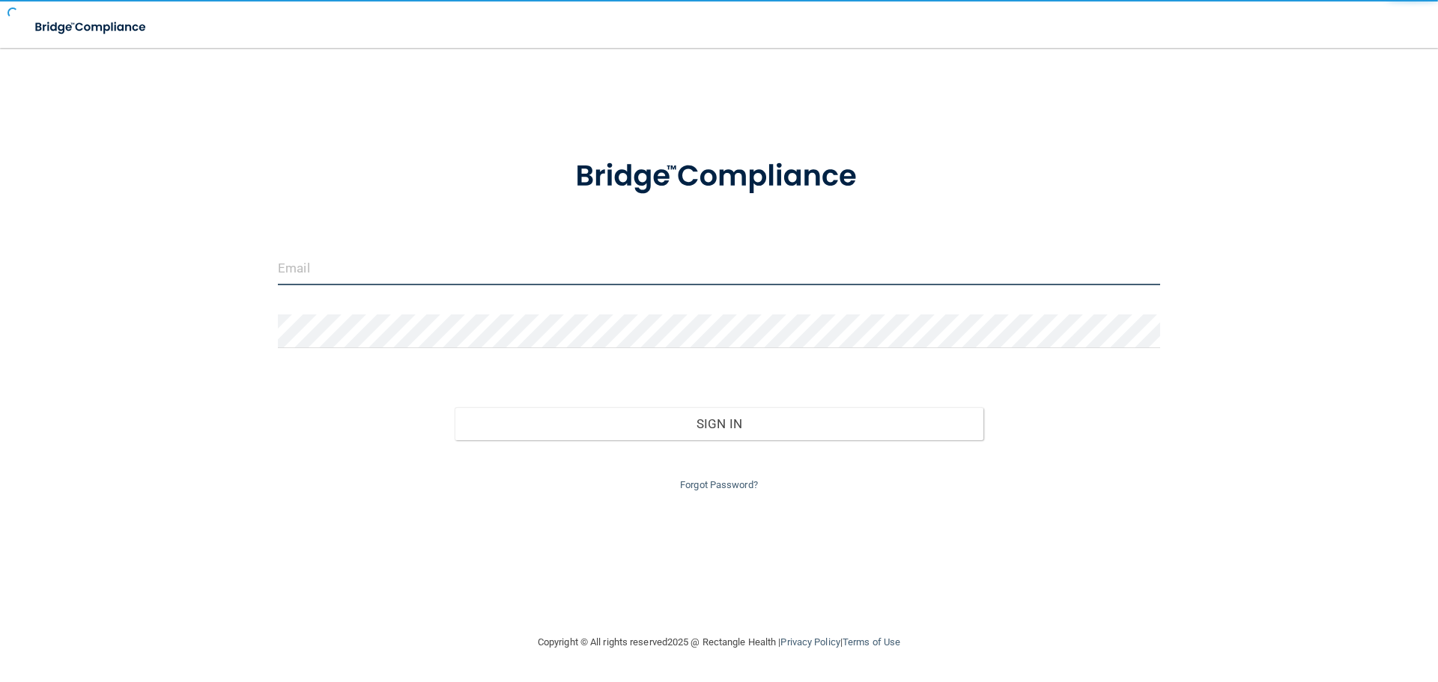
type input "barlassmi@gmail.com"
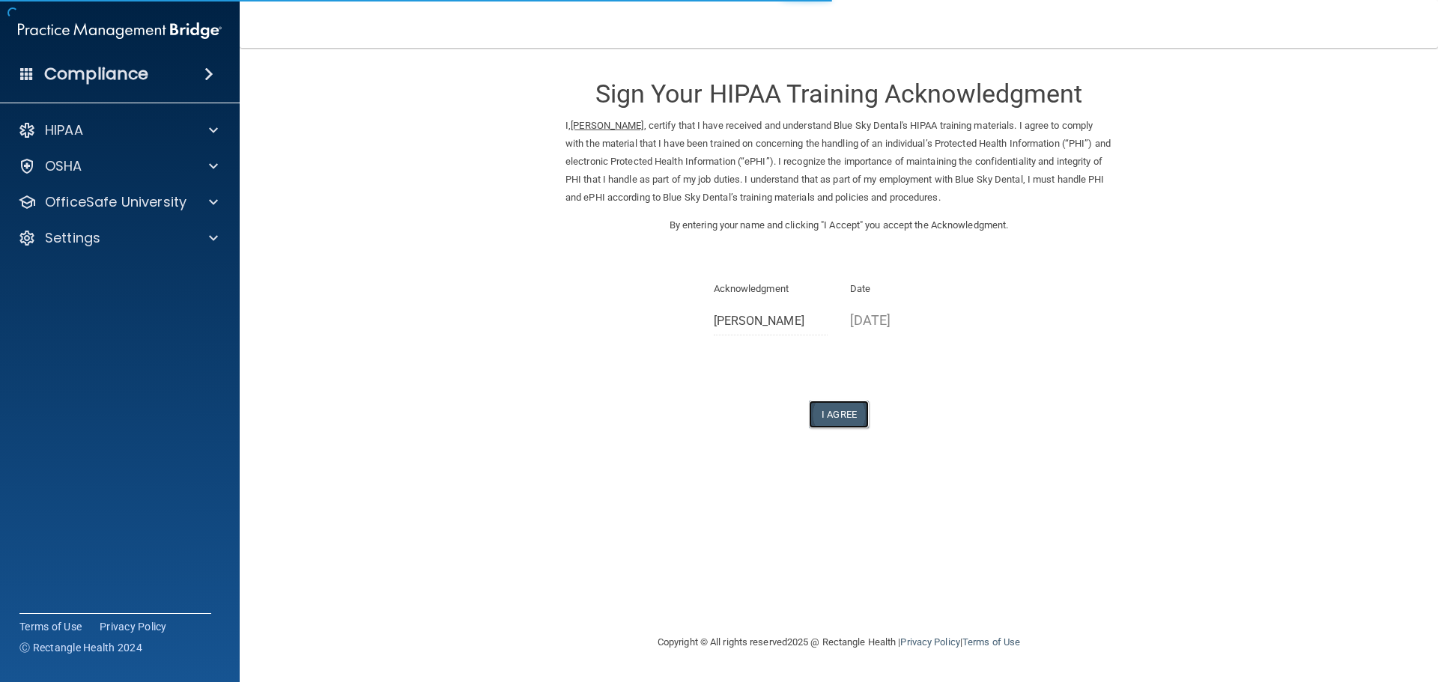
click at [847, 411] on button "I Agree" at bounding box center [839, 415] width 60 height 28
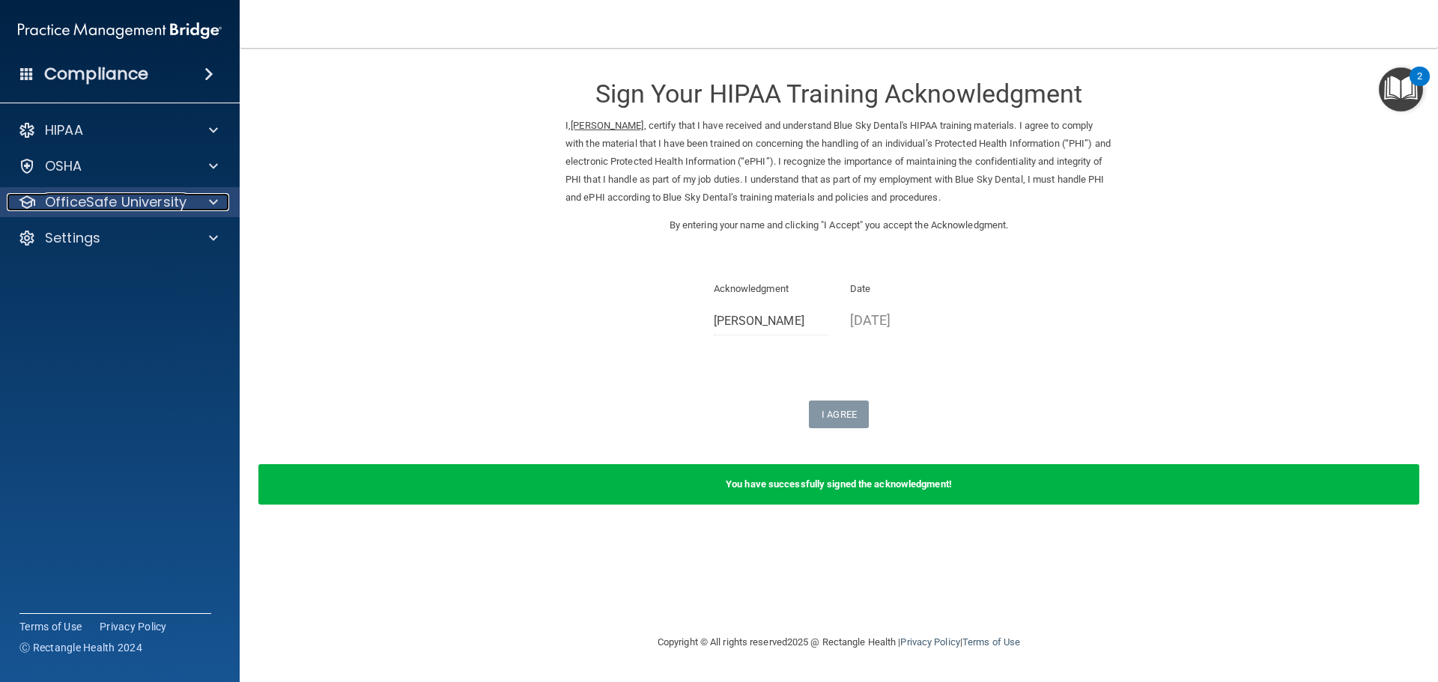
click at [175, 195] on p "OfficeSafe University" at bounding box center [116, 202] width 142 height 18
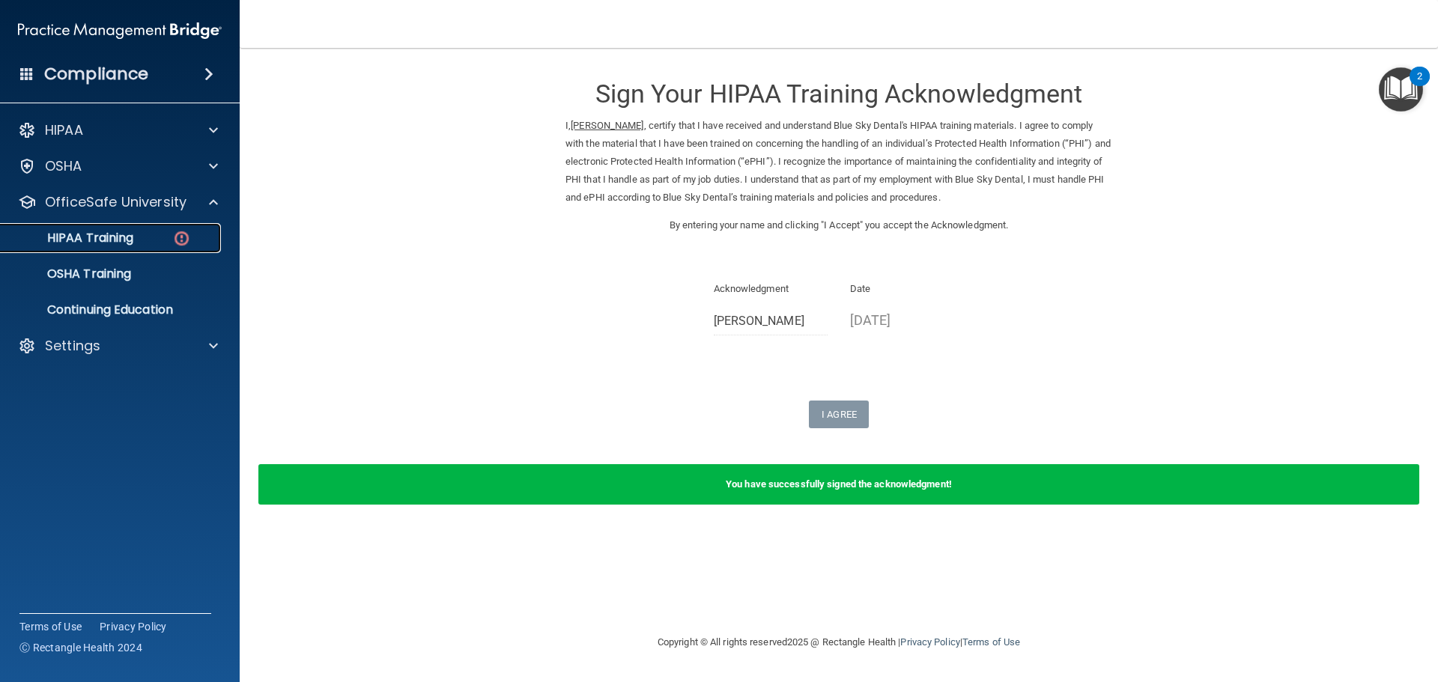
click at [180, 237] on img at bounding box center [181, 238] width 19 height 19
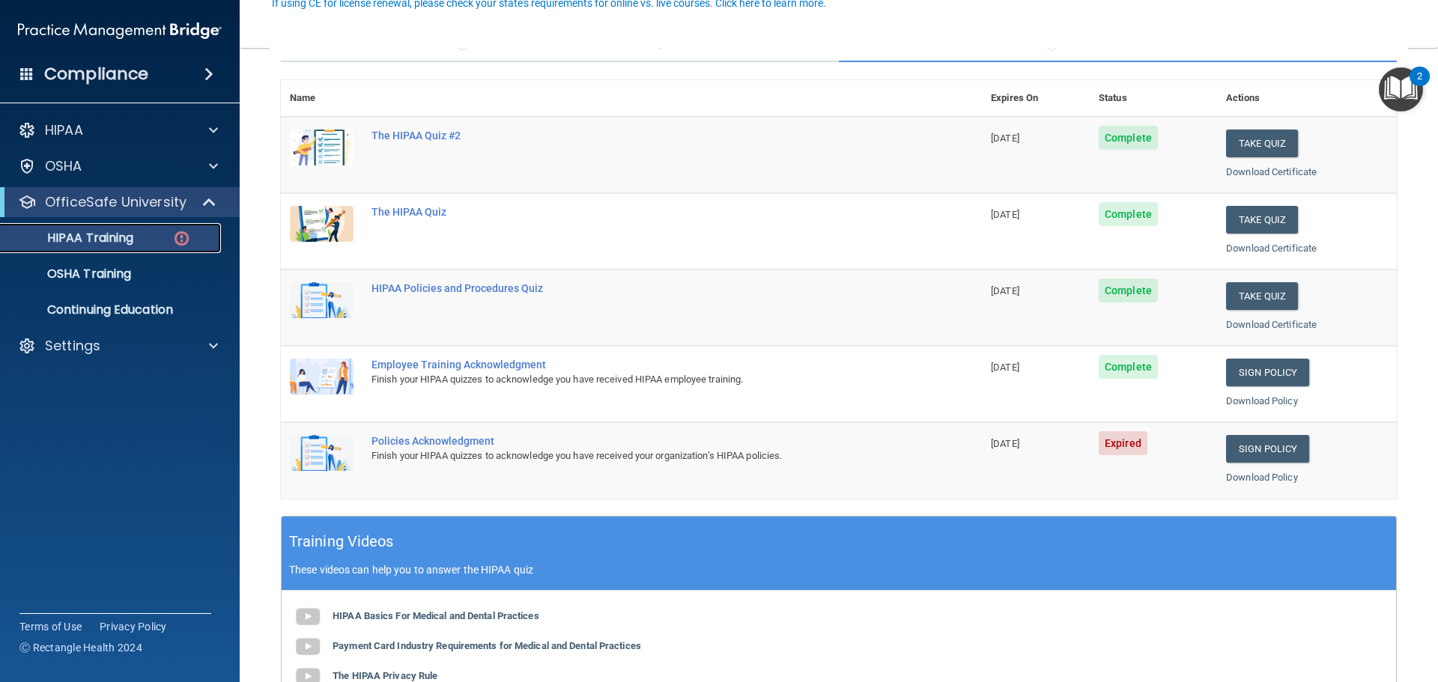
scroll to position [150, 0]
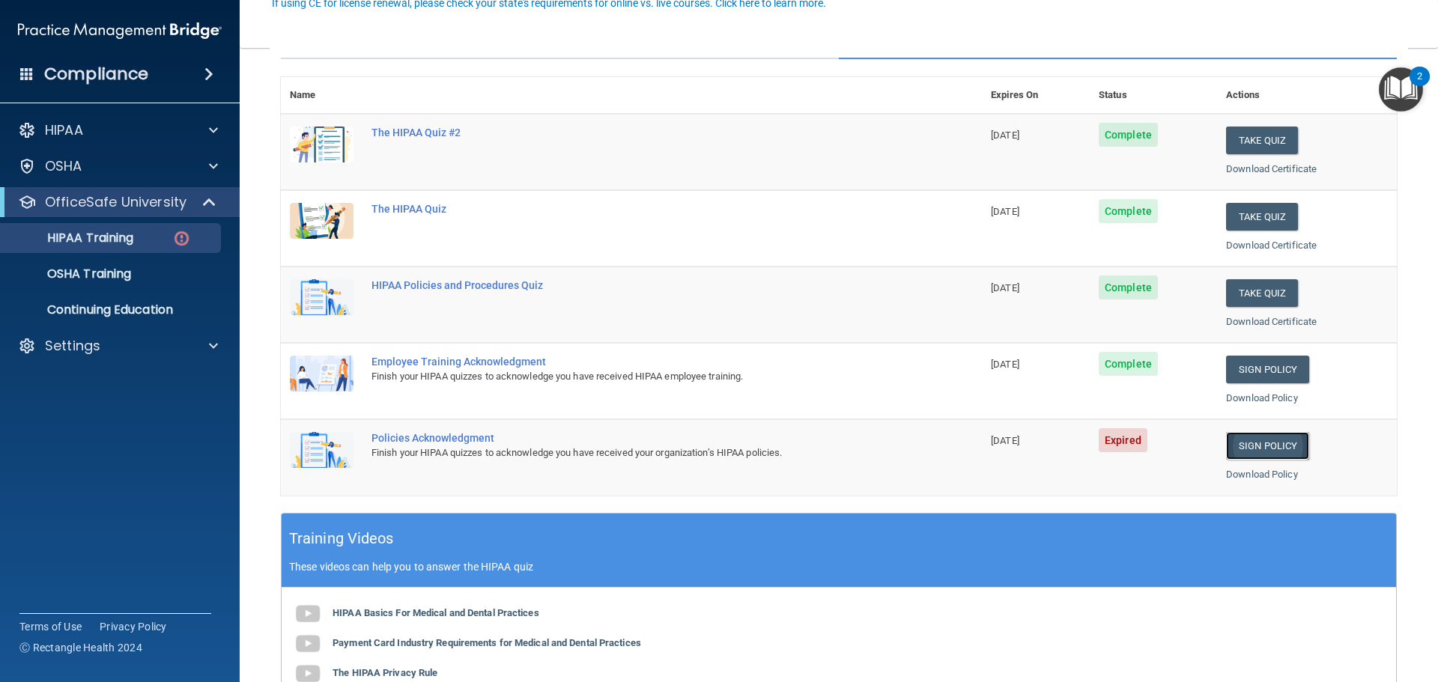
click at [1255, 449] on link "Sign Policy" at bounding box center [1267, 446] width 83 height 28
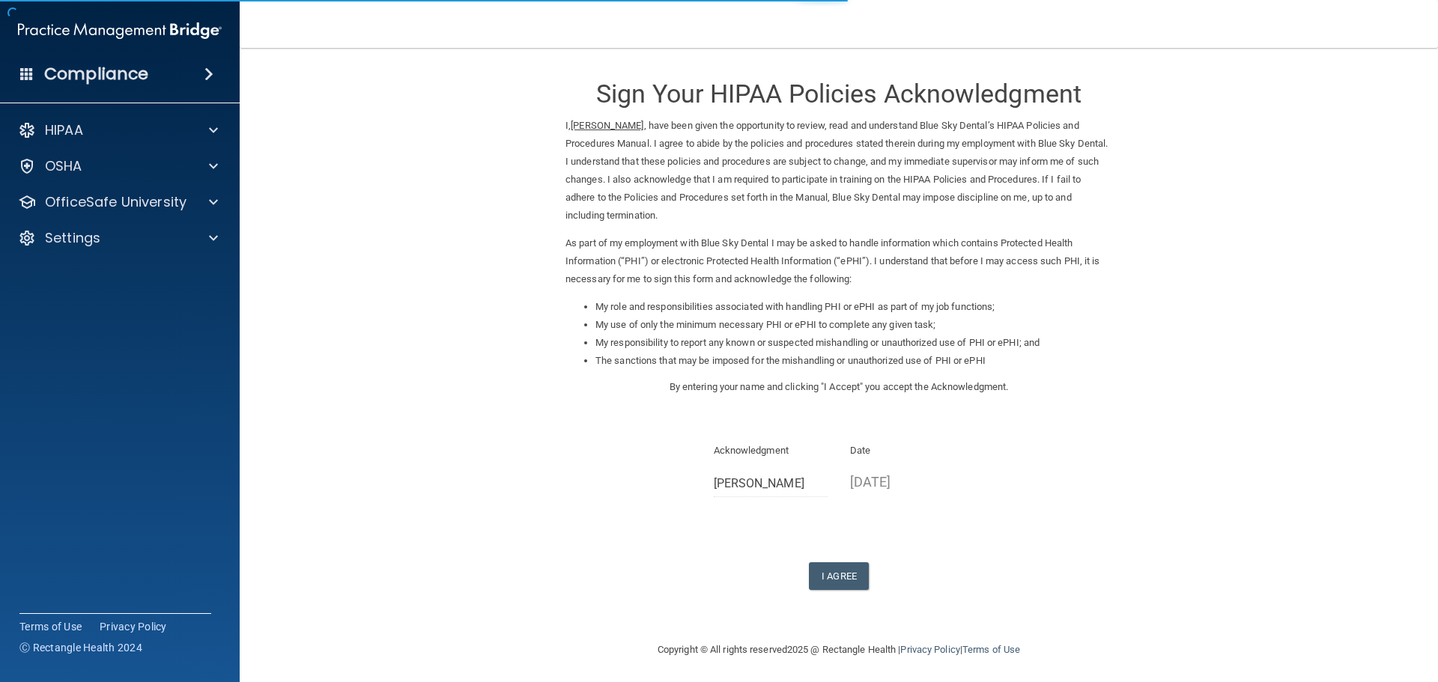
click at [820, 592] on form "Sign Your HIPAA Policies Acknowledgment I, [PERSON_NAME] , have been given the …" at bounding box center [839, 344] width 1138 height 563
click at [829, 574] on button "I Agree" at bounding box center [839, 576] width 60 height 28
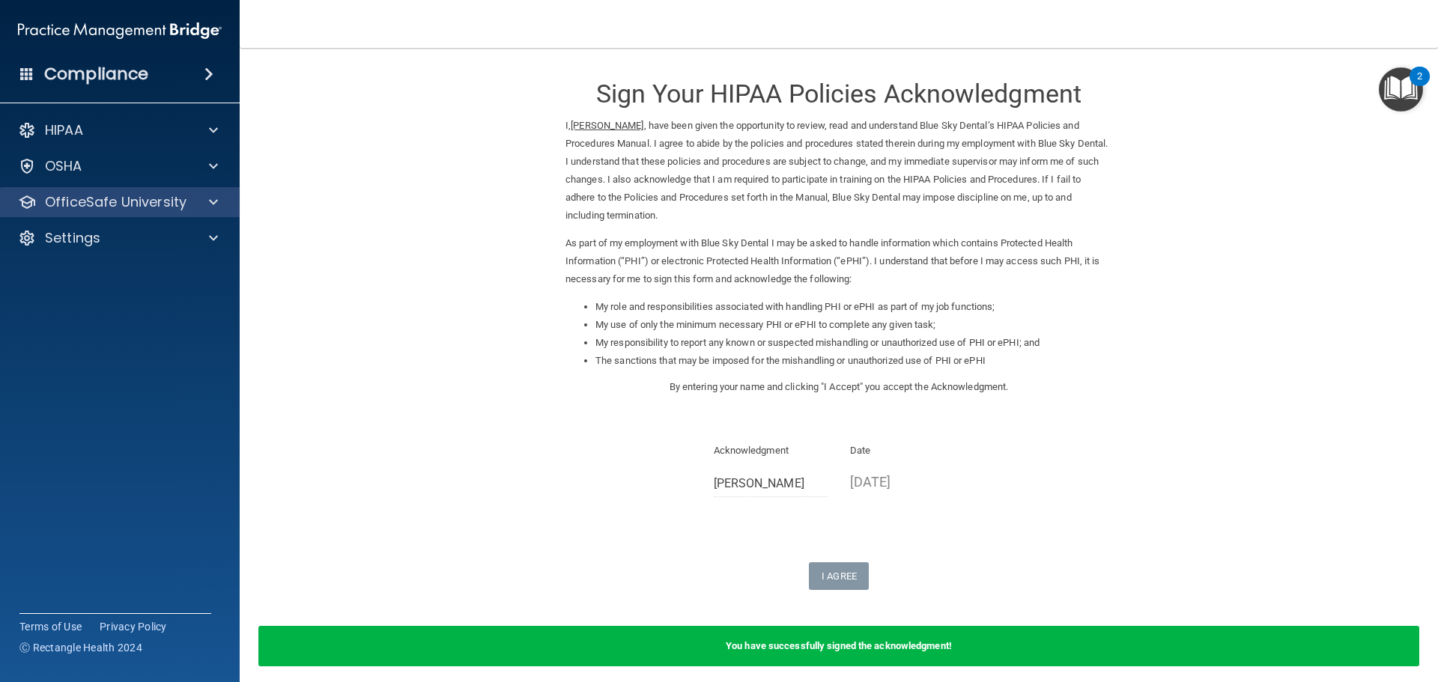
drag, startPoint x: 79, startPoint y: 189, endPoint x: 82, endPoint y: 210, distance: 21.1
click at [79, 201] on div "OfficeSafe University" at bounding box center [120, 202] width 240 height 30
click at [168, 182] on div "HIPAA Documents and Policies Report an Incident Business Associates Emergency P…" at bounding box center [120, 187] width 240 height 156
click at [174, 193] on p "OfficeSafe University" at bounding box center [116, 202] width 142 height 18
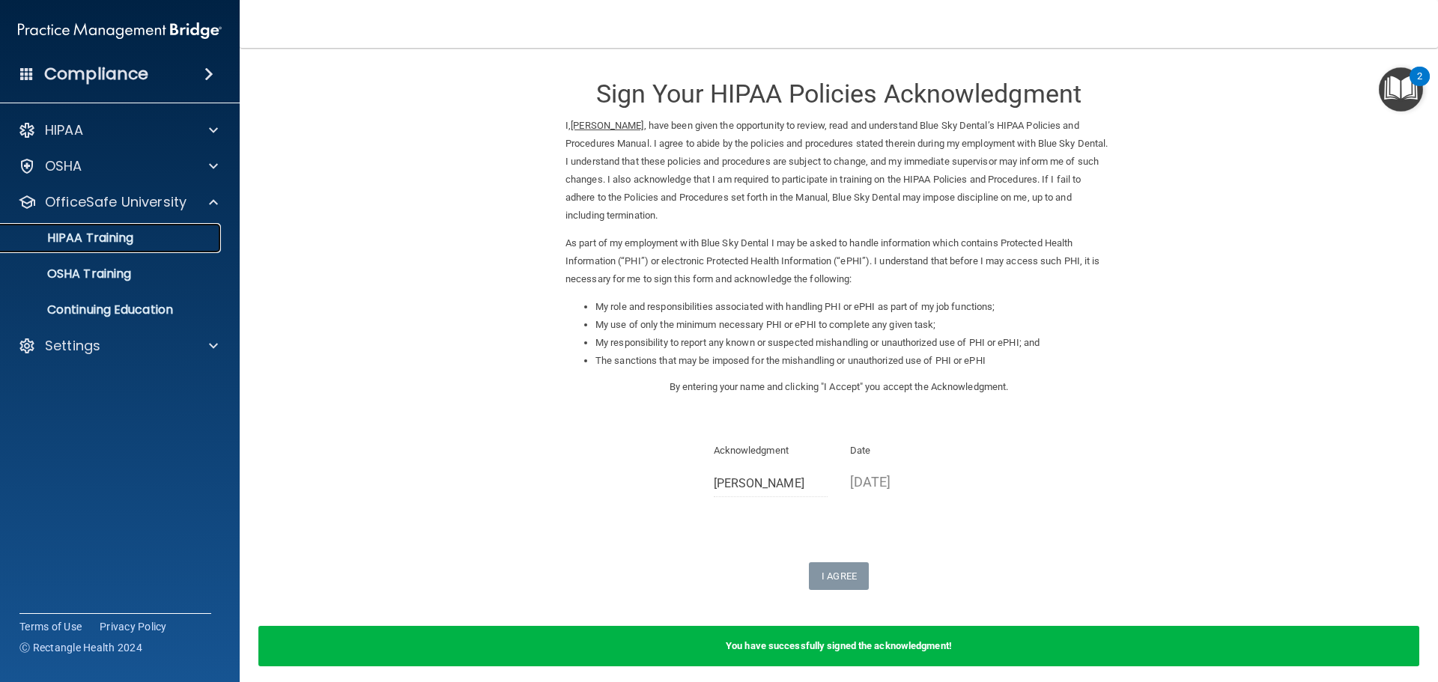
click at [157, 236] on div "HIPAA Training" at bounding box center [112, 238] width 204 height 15
